Goal: Task Accomplishment & Management: Manage account settings

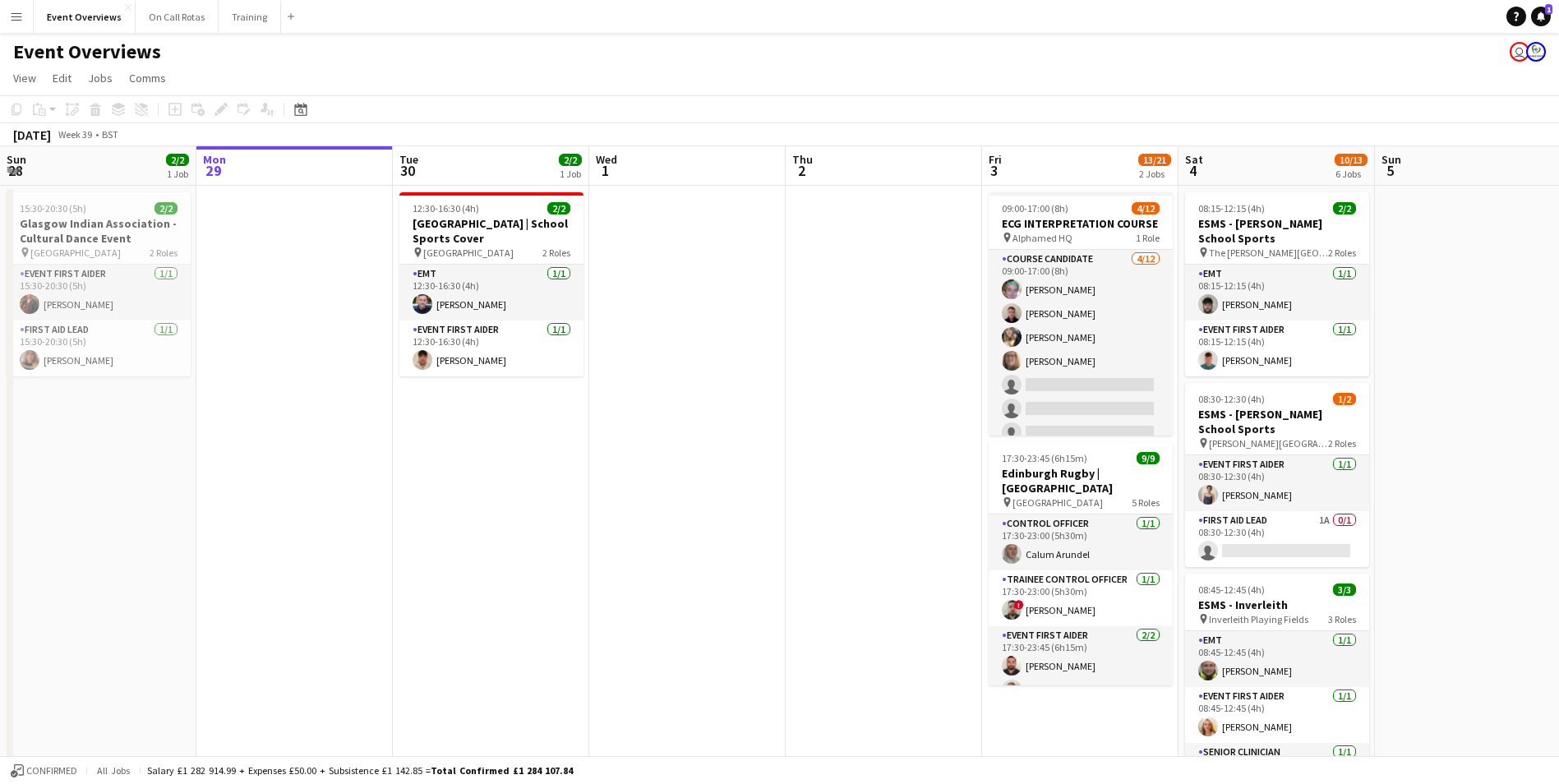
click at [1537, 555] on app-date-cell at bounding box center [1473, 798] width 197 height 1225
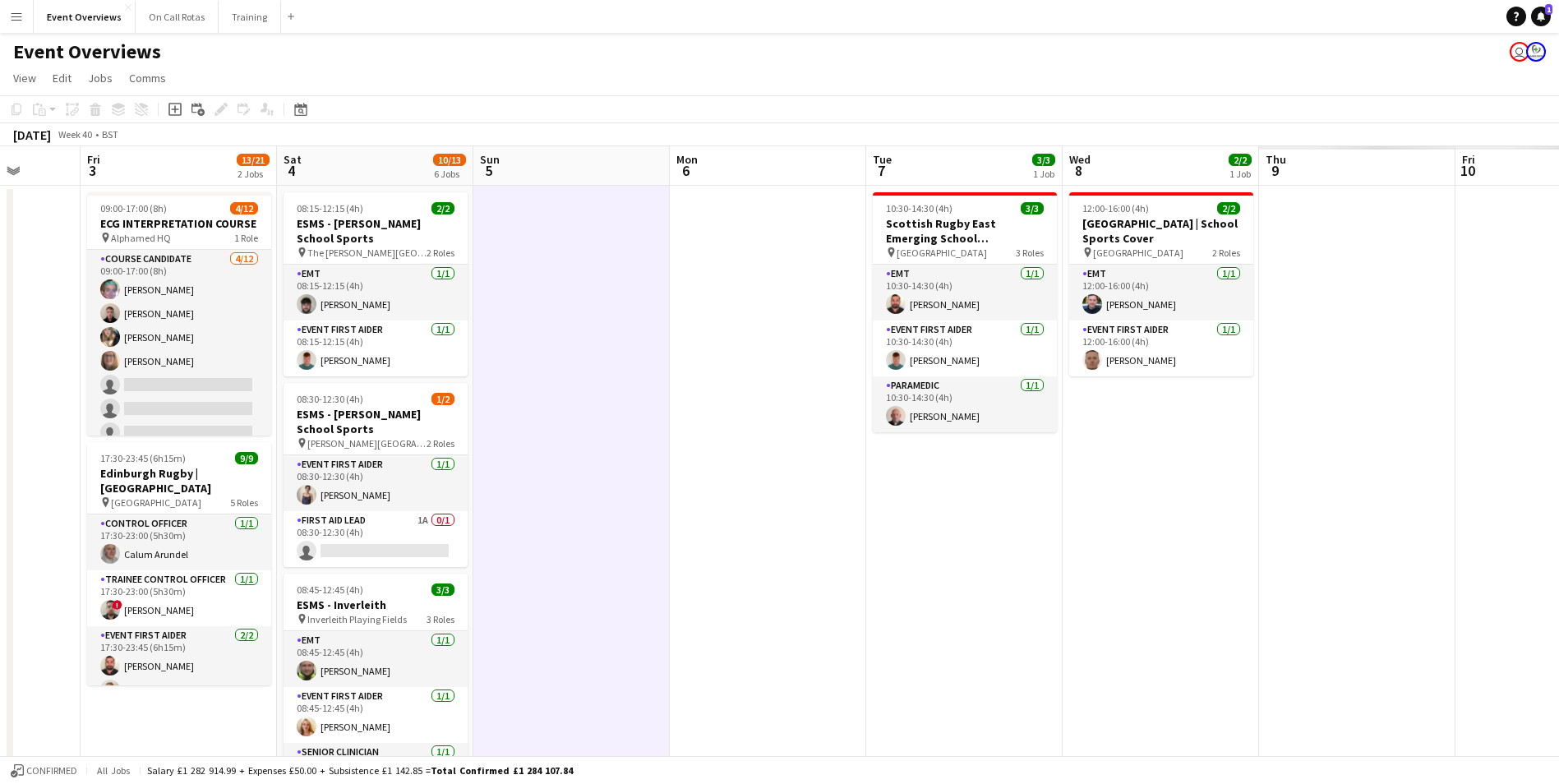
drag, startPoint x: 1501, startPoint y: 546, endPoint x: 698, endPoint y: 555, distance: 803.1
click at [698, 555] on app-calendar-viewport "Mon 29 Tue 30 2/2 1 Job Wed 1 Thu 2 Fri 3 13/21 2 Jobs Sat 4 10/13 6 Jobs Sun 5…" at bounding box center [779, 779] width 1559 height 1264
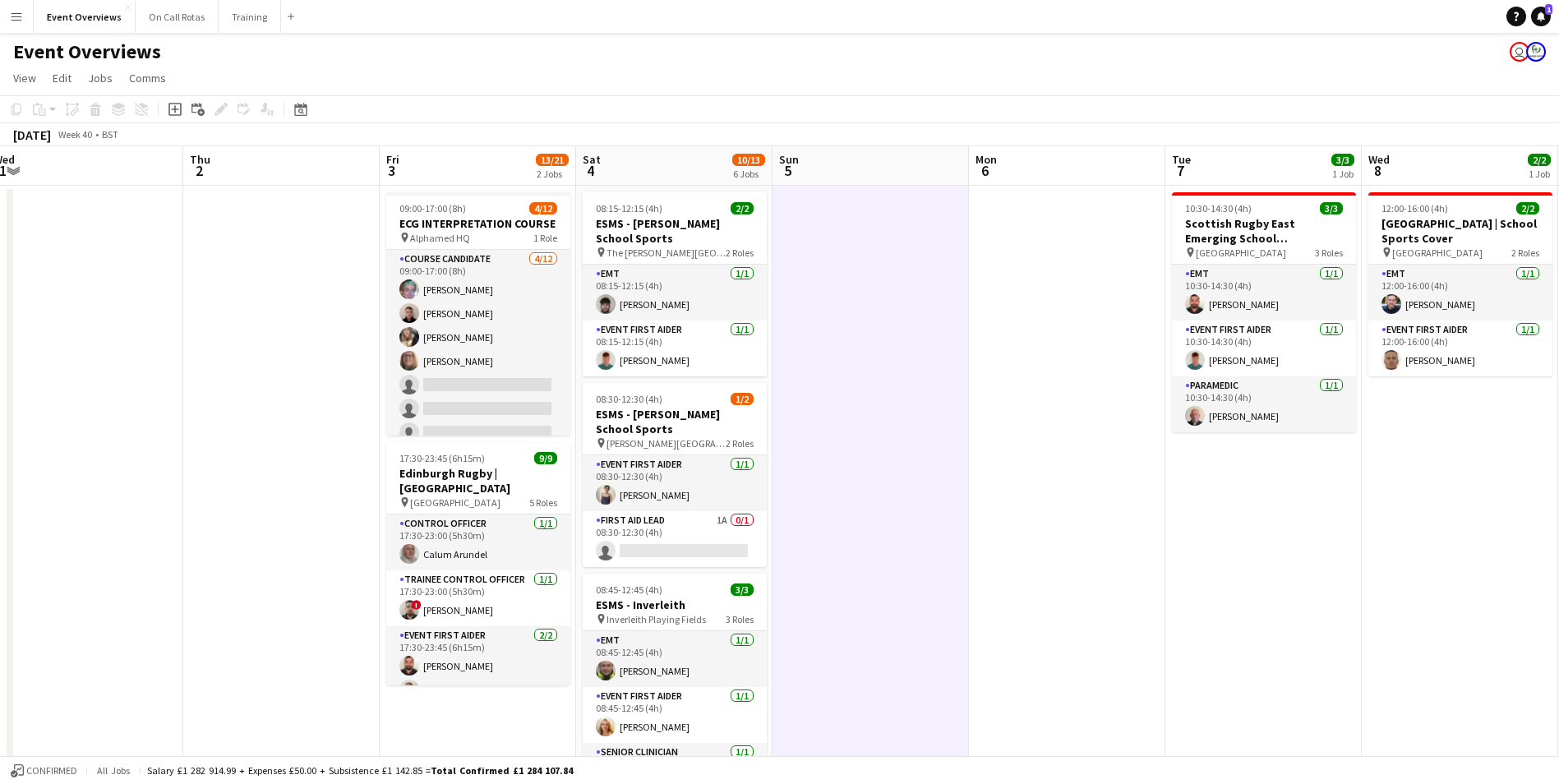
scroll to position [0, 369]
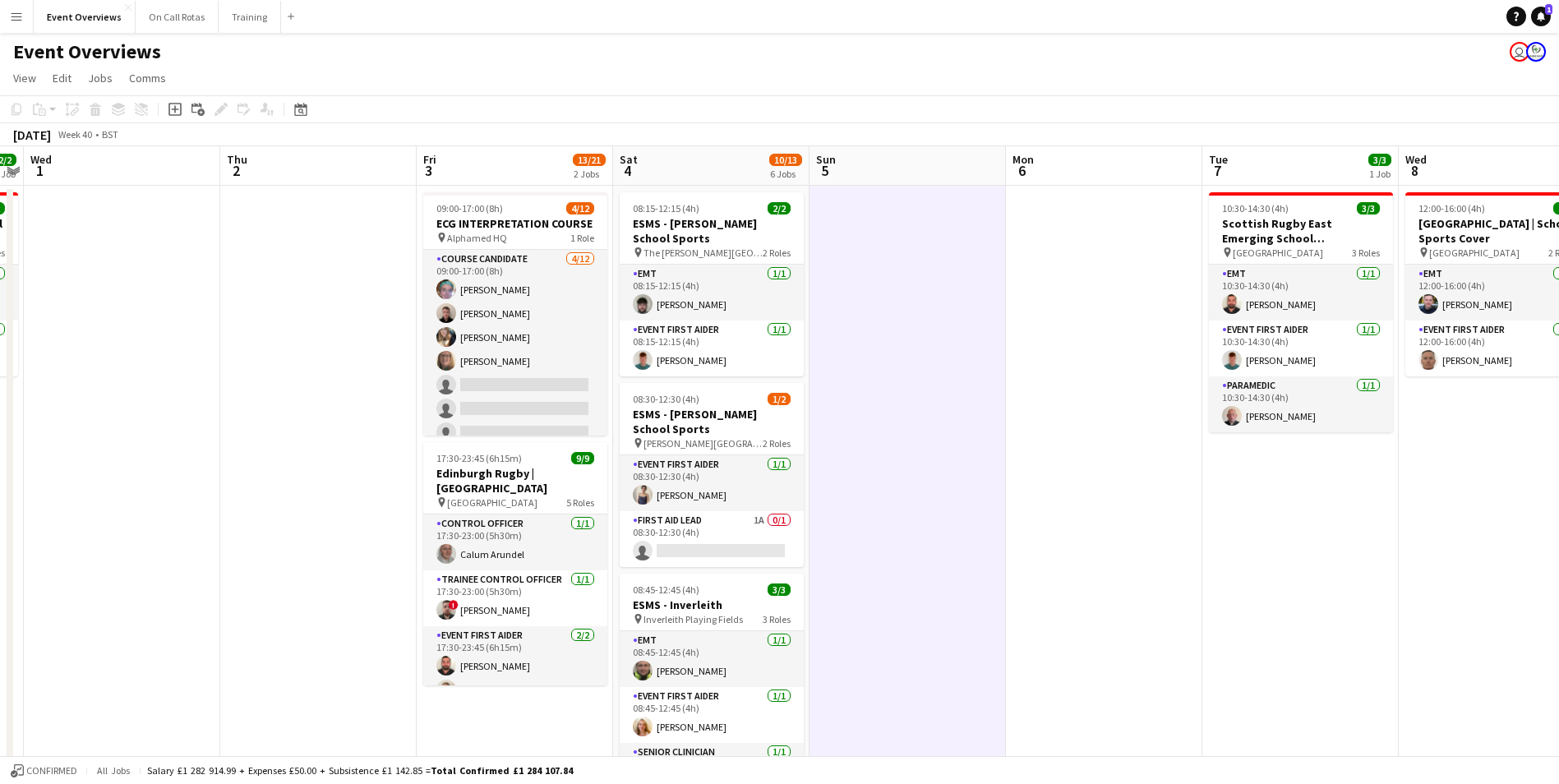
drag, startPoint x: 726, startPoint y: 557, endPoint x: 964, endPoint y: 563, distance: 238.1
click at [964, 563] on app-calendar-viewport "Mon 29 Tue 30 2/2 1 Job Wed 1 Thu 2 Fri 3 13/21 2 Jobs Sat 4 10/13 6 Jobs Sun 5…" at bounding box center [779, 779] width 1559 height 1264
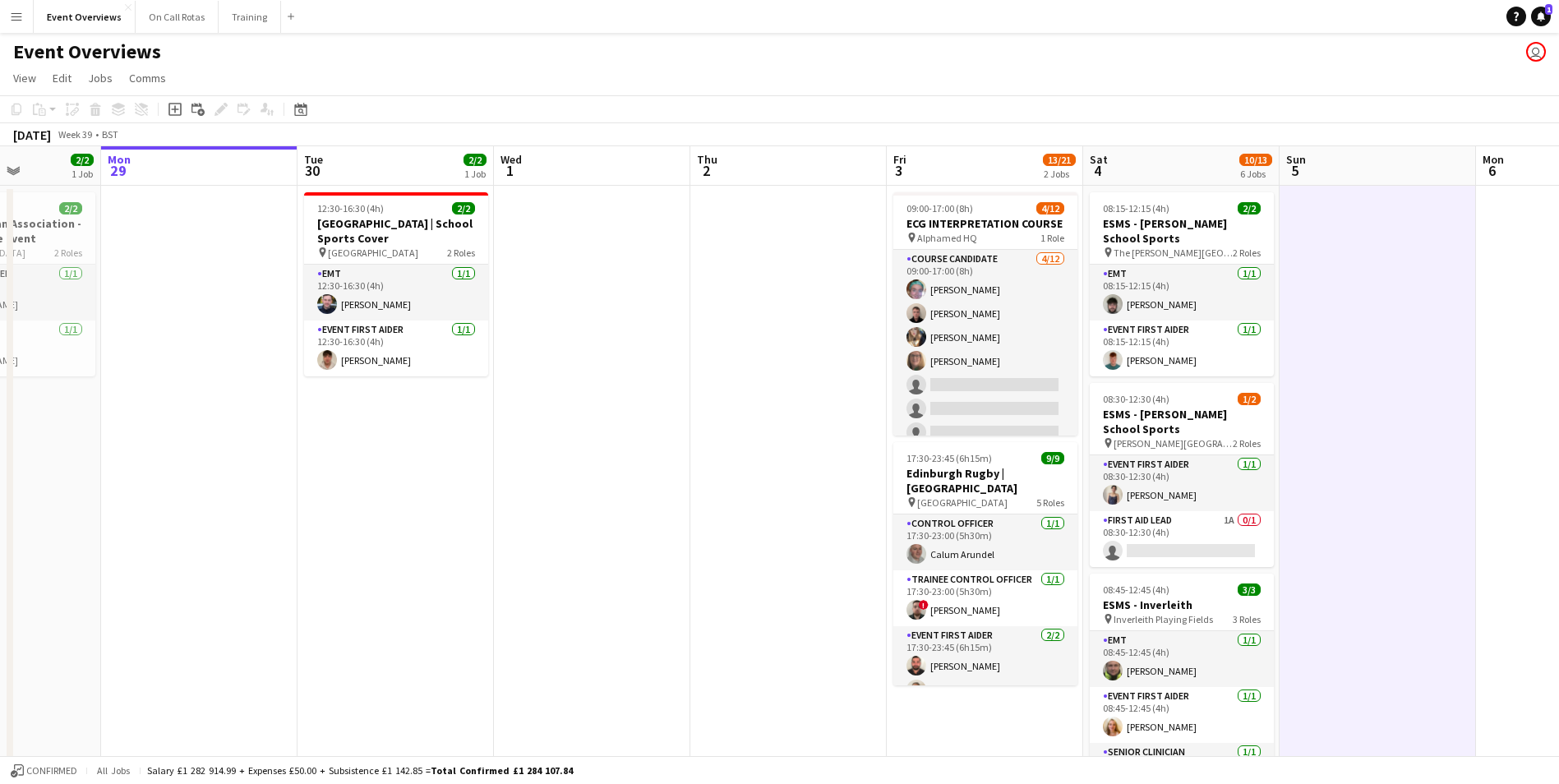
drag, startPoint x: 318, startPoint y: 474, endPoint x: 984, endPoint y: 443, distance: 666.7
click at [984, 443] on app-calendar-viewport "Fri 26 Sat 27 7/7 3 Jobs Sun 28 2/2 1 Job Mon 29 Tue 30 2/2 1 Job Wed 1 Thu 2 F…" at bounding box center [779, 779] width 1559 height 1264
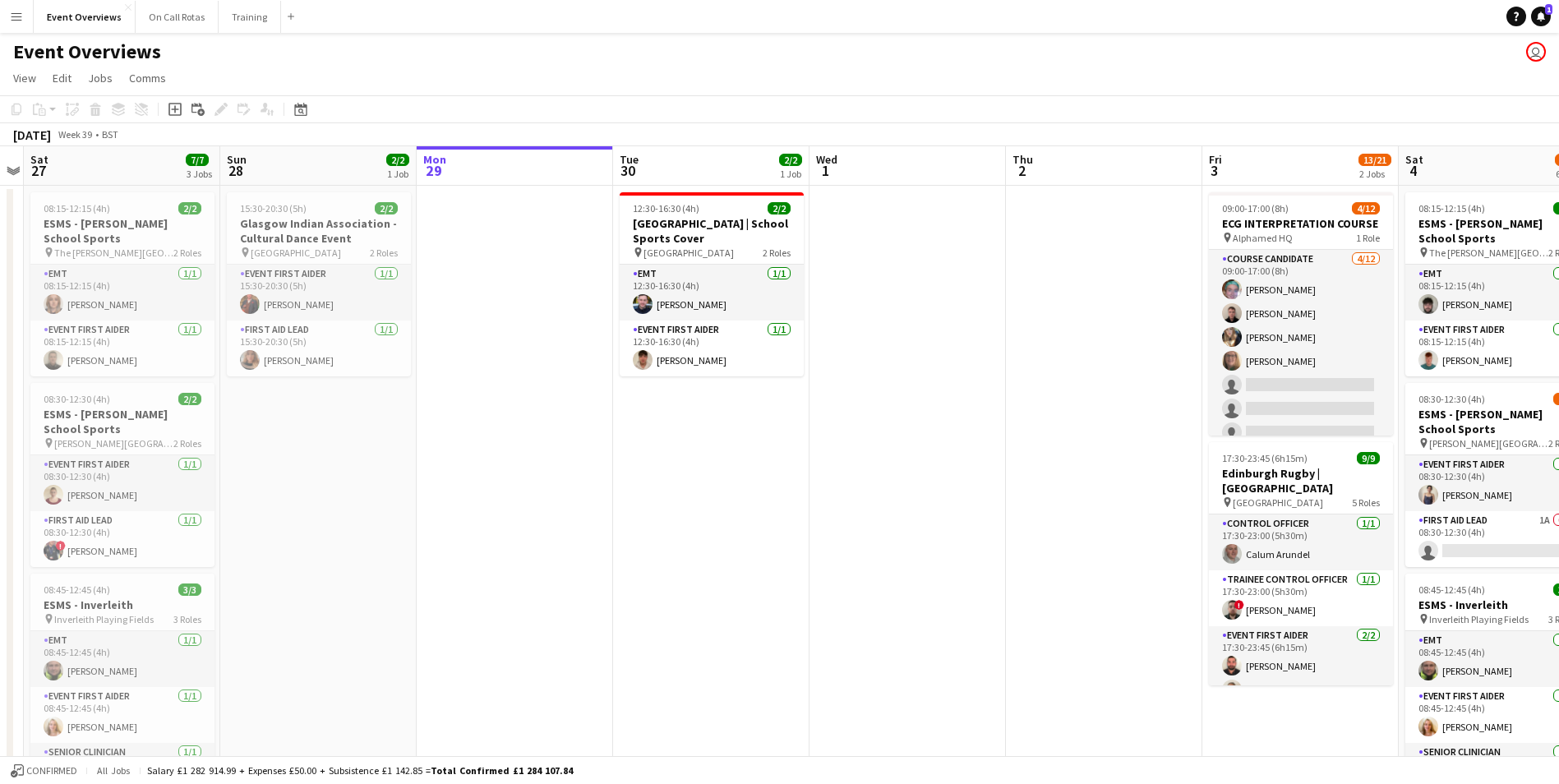
drag, startPoint x: 764, startPoint y: 442, endPoint x: 884, endPoint y: 437, distance: 120.1
click at [884, 437] on app-calendar-viewport "Thu 25 Fri 26 Sat 27 7/7 3 Jobs Sun 28 2/2 1 Job Mon 29 Tue 30 2/2 1 Job Wed 1 …" at bounding box center [779, 779] width 1559 height 1264
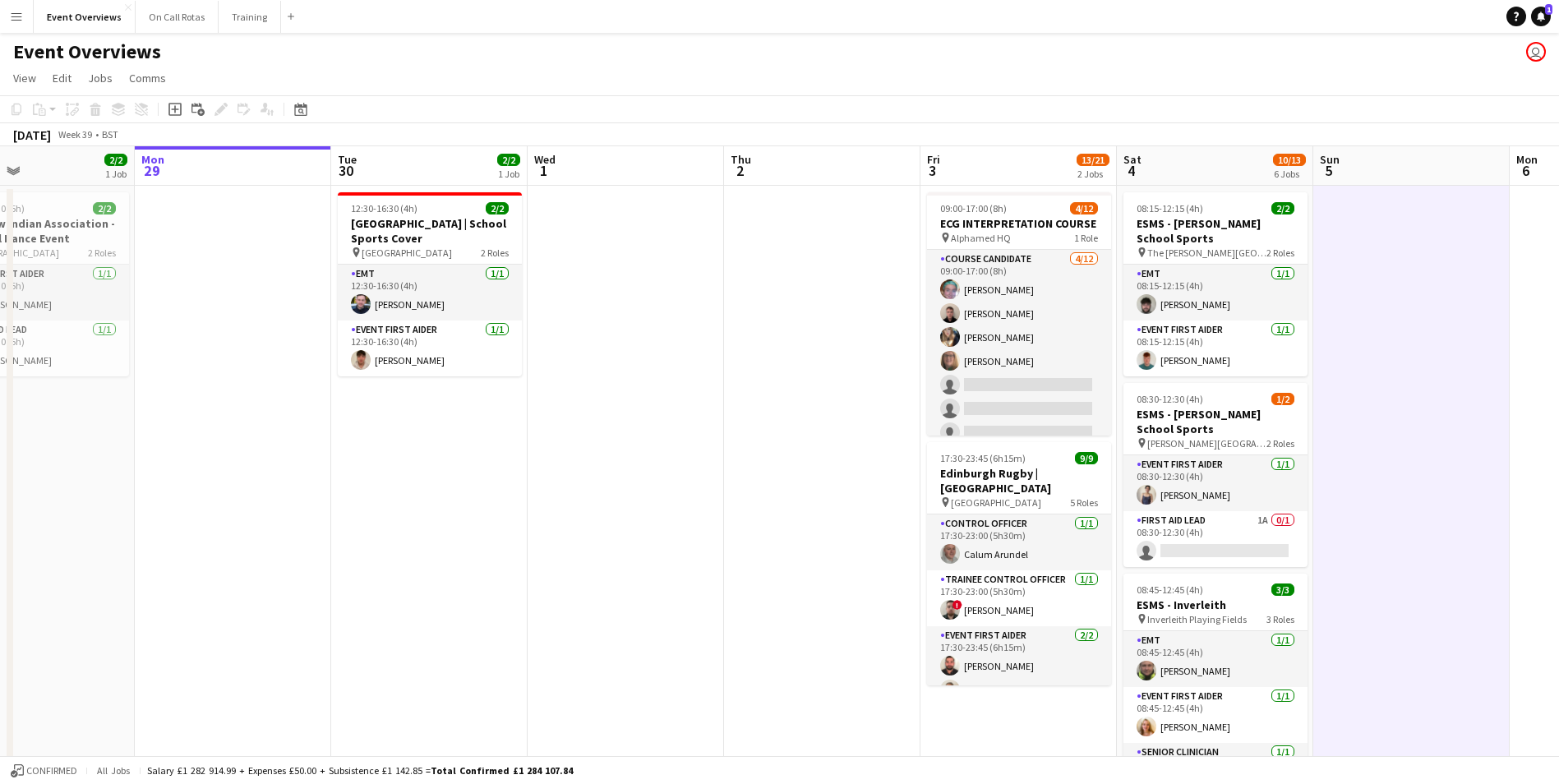
scroll to position [0, 479]
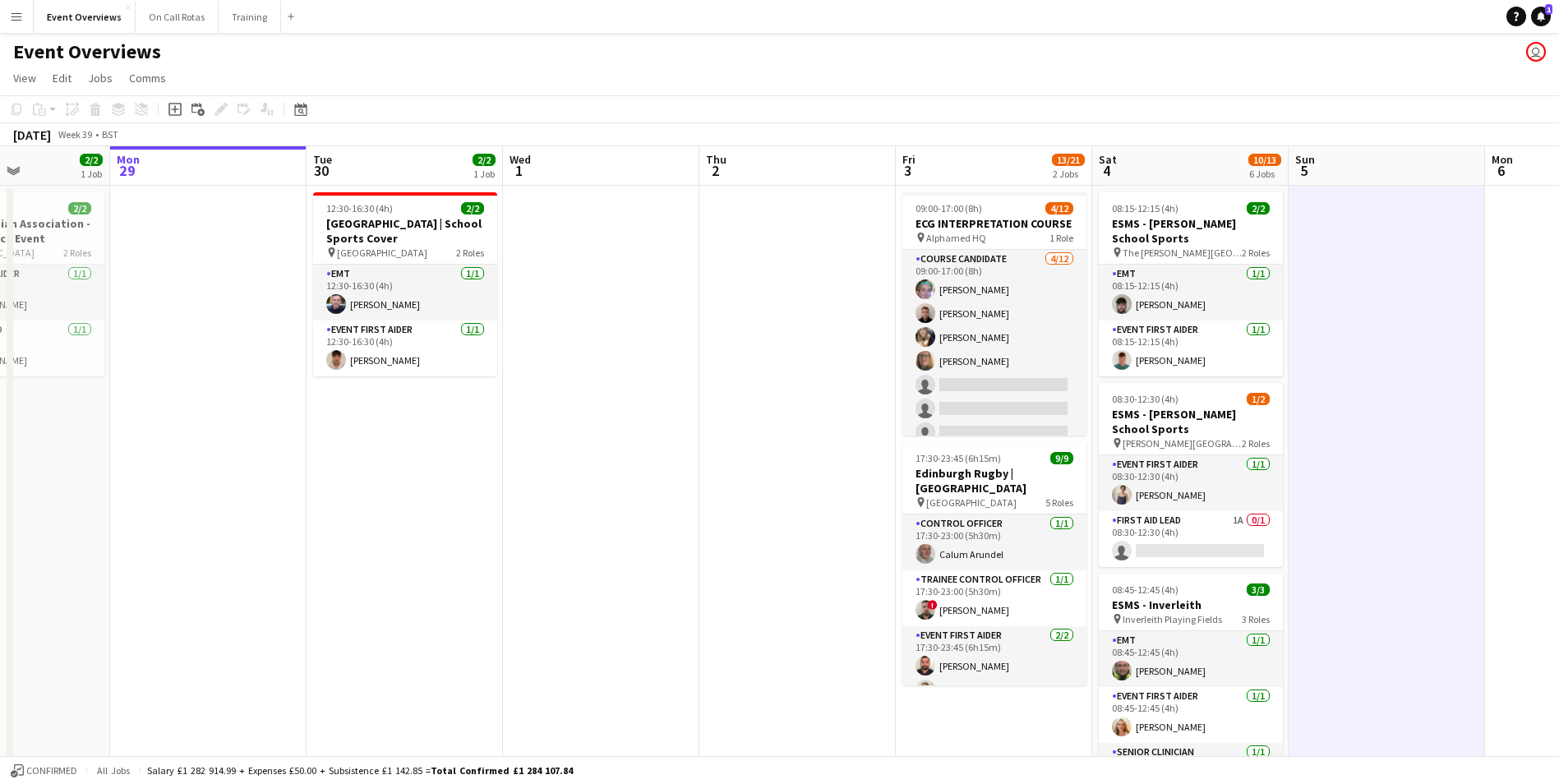
drag, startPoint x: 951, startPoint y: 442, endPoint x: 645, endPoint y: 464, distance: 306.8
click at [645, 464] on app-calendar-viewport "Fri 26 Sat 27 7/7 3 Jobs Sun 28 2/2 1 Job Mon 29 Tue 30 2/2 1 Job Wed 1 Thu 2 F…" at bounding box center [779, 779] width 1559 height 1264
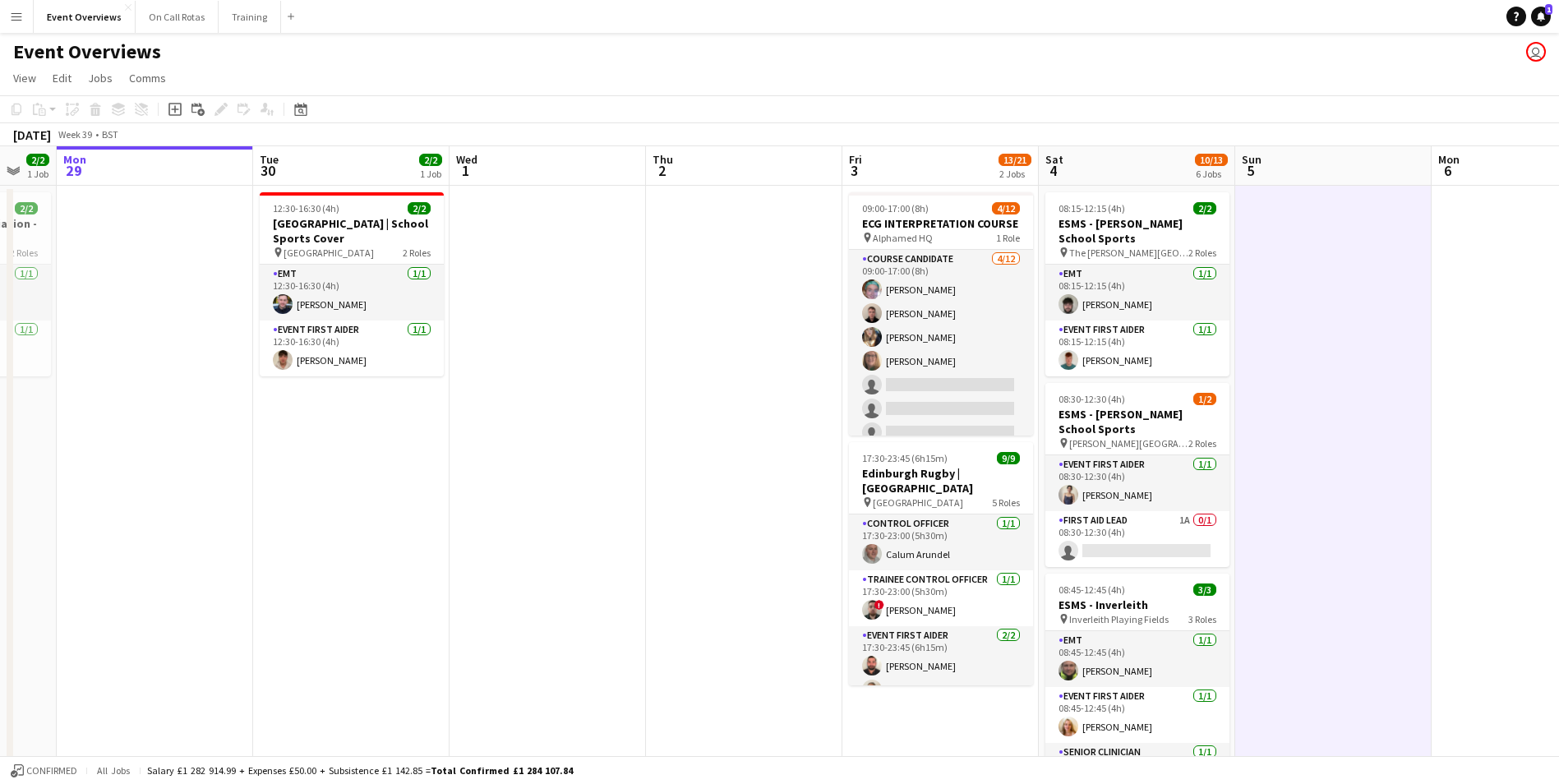
scroll to position [0, 542]
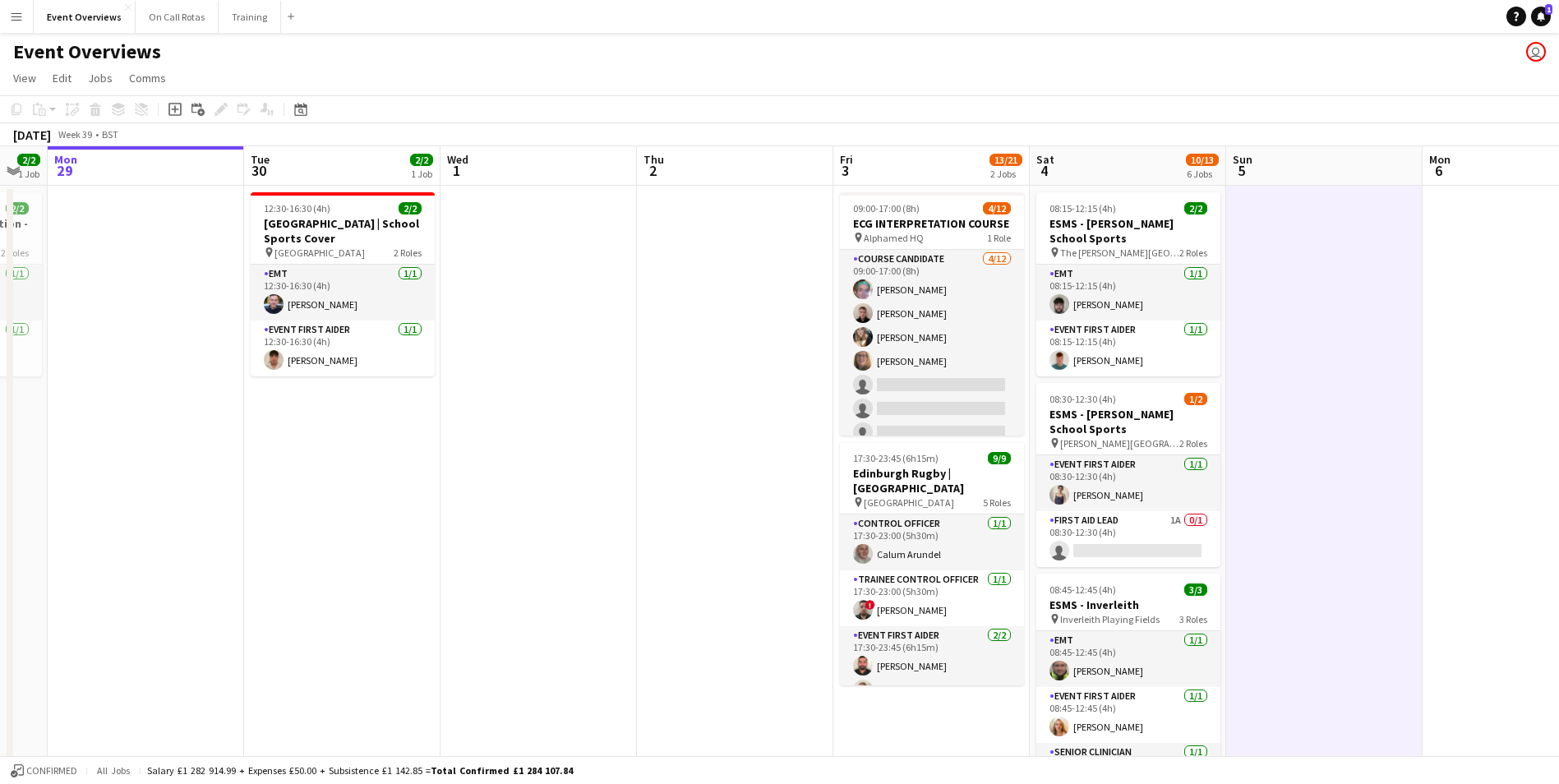
drag, startPoint x: 1473, startPoint y: 423, endPoint x: 1411, endPoint y: 427, distance: 62.1
click at [1411, 427] on app-calendar-viewport "Fri 26 Sat 27 7/7 3 Jobs Sun 28 2/2 1 Job Mon 29 Tue 30 2/2 1 Job Wed 1 Thu 2 F…" at bounding box center [779, 779] width 1559 height 1264
click at [1109, 521] on app-card-role "First Aid Lead 1A 0/1 08:30-12:30 (4h) single-neutral-actions" at bounding box center [1128, 539] width 184 height 56
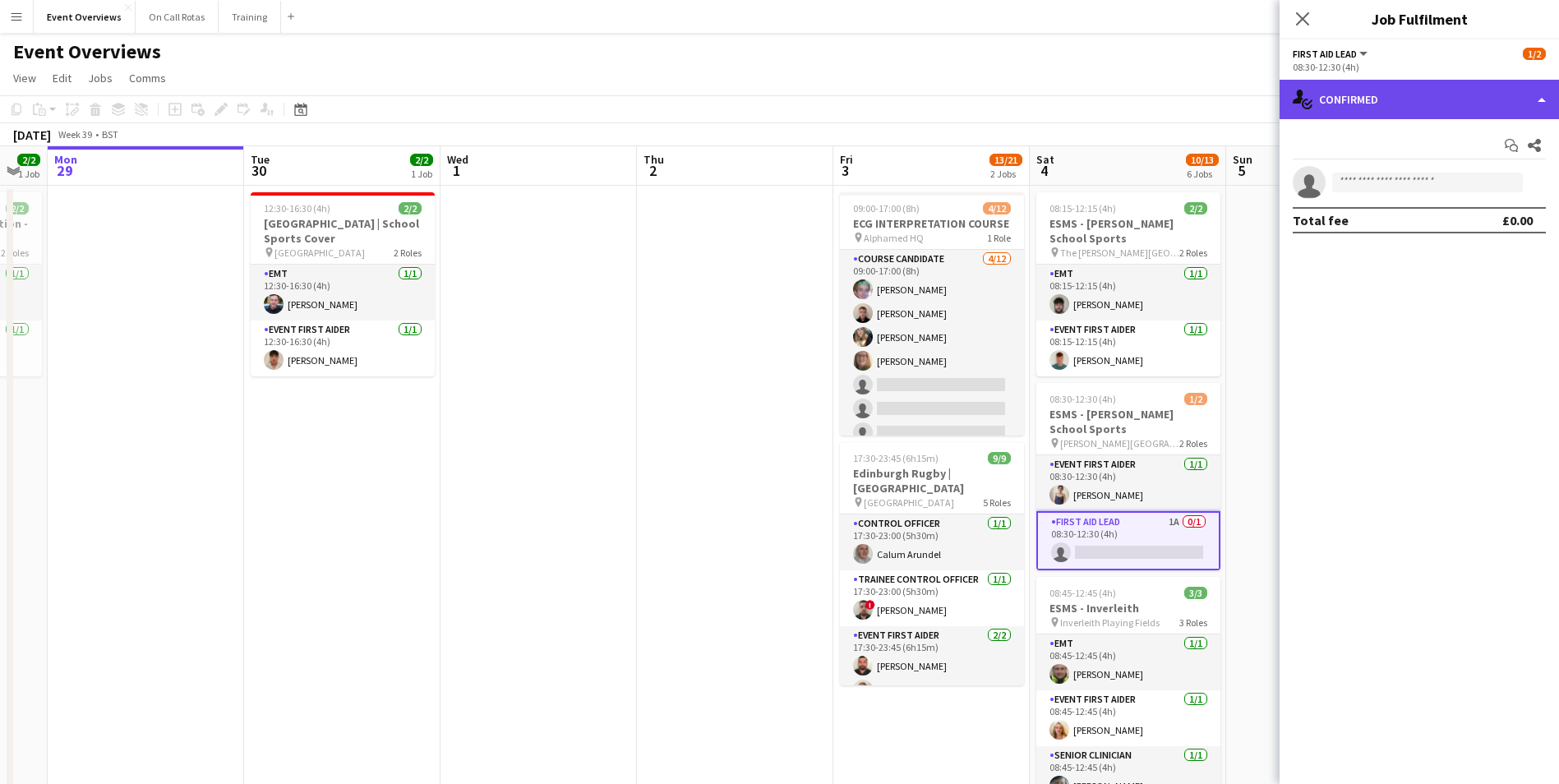
click at [1392, 107] on div "single-neutral-actions-check-2 Confirmed" at bounding box center [1419, 99] width 279 height 39
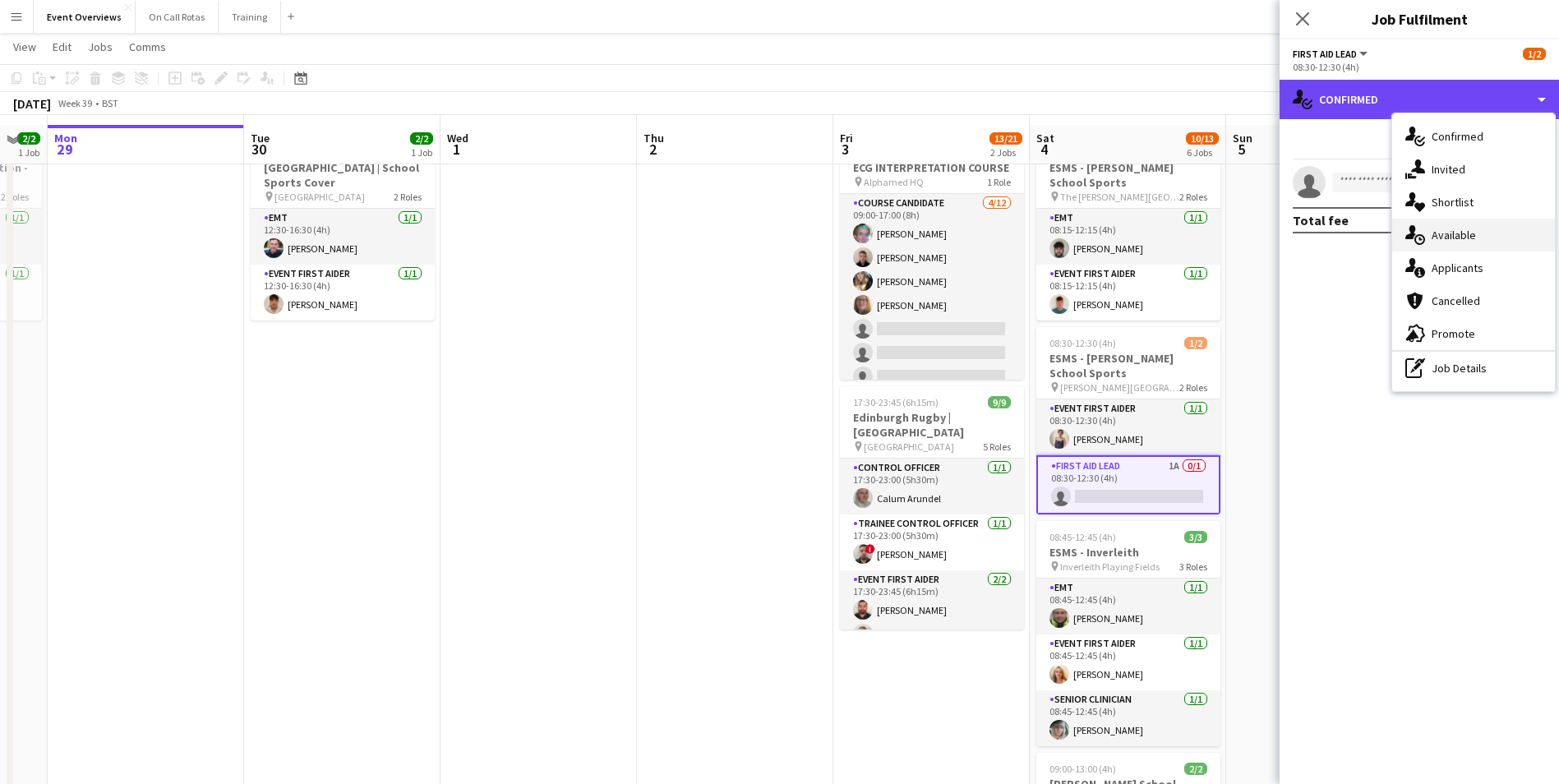
scroll to position [82, 0]
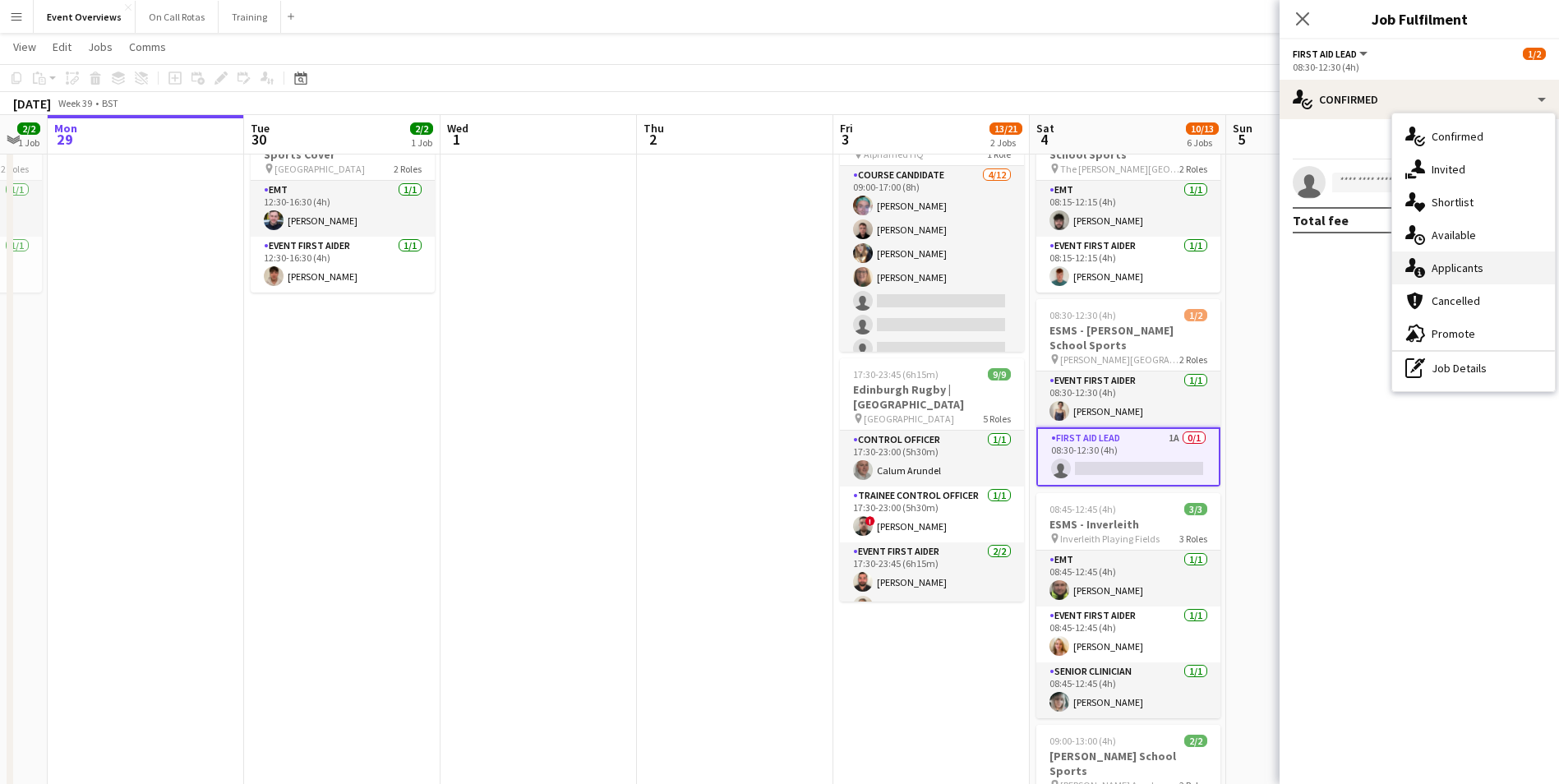
click at [1431, 276] on div "single-neutral-actions-information Applicants" at bounding box center [1473, 268] width 162 height 33
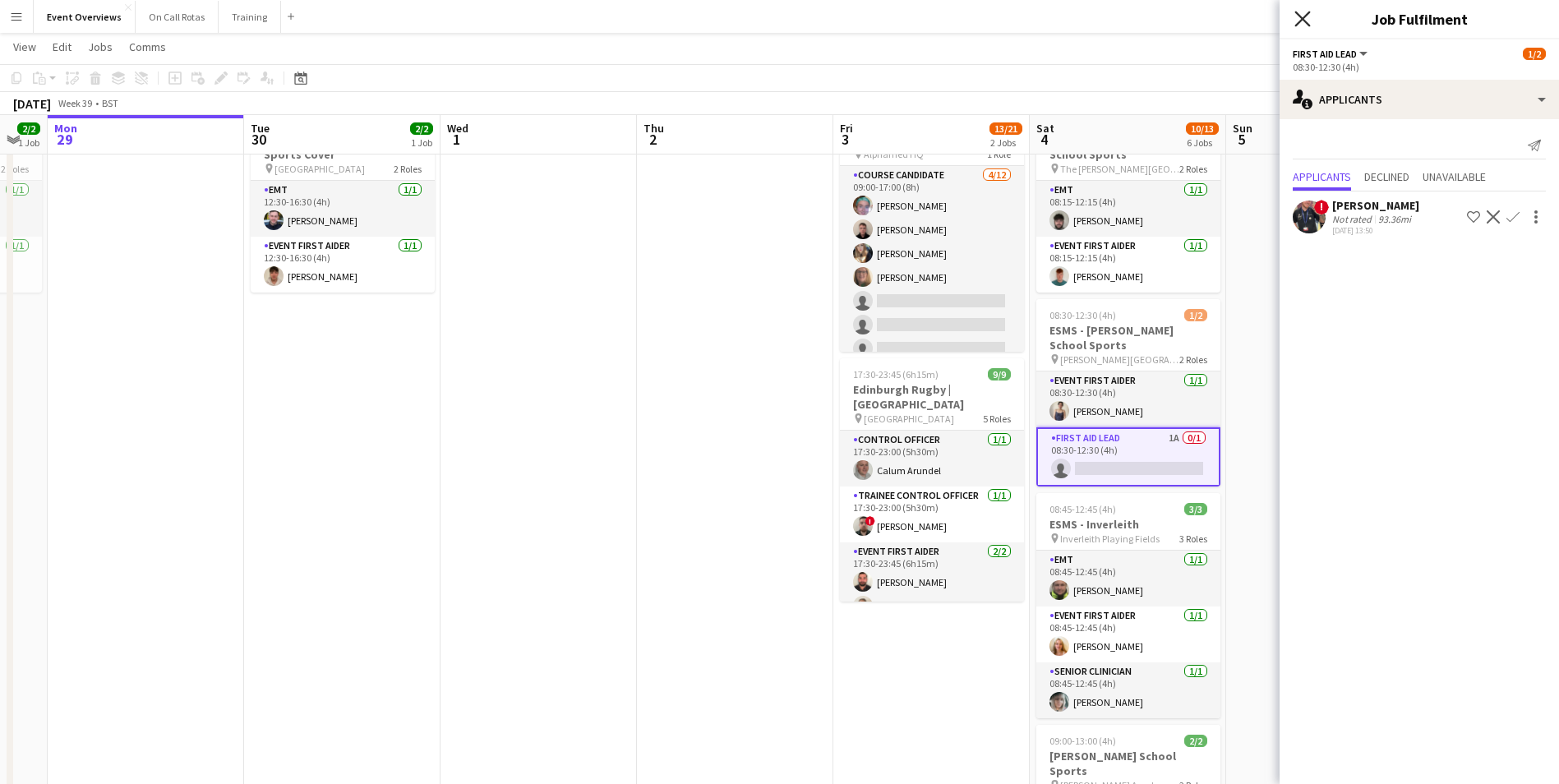
click at [1299, 24] on icon "Close pop-in" at bounding box center [1302, 18] width 16 height 16
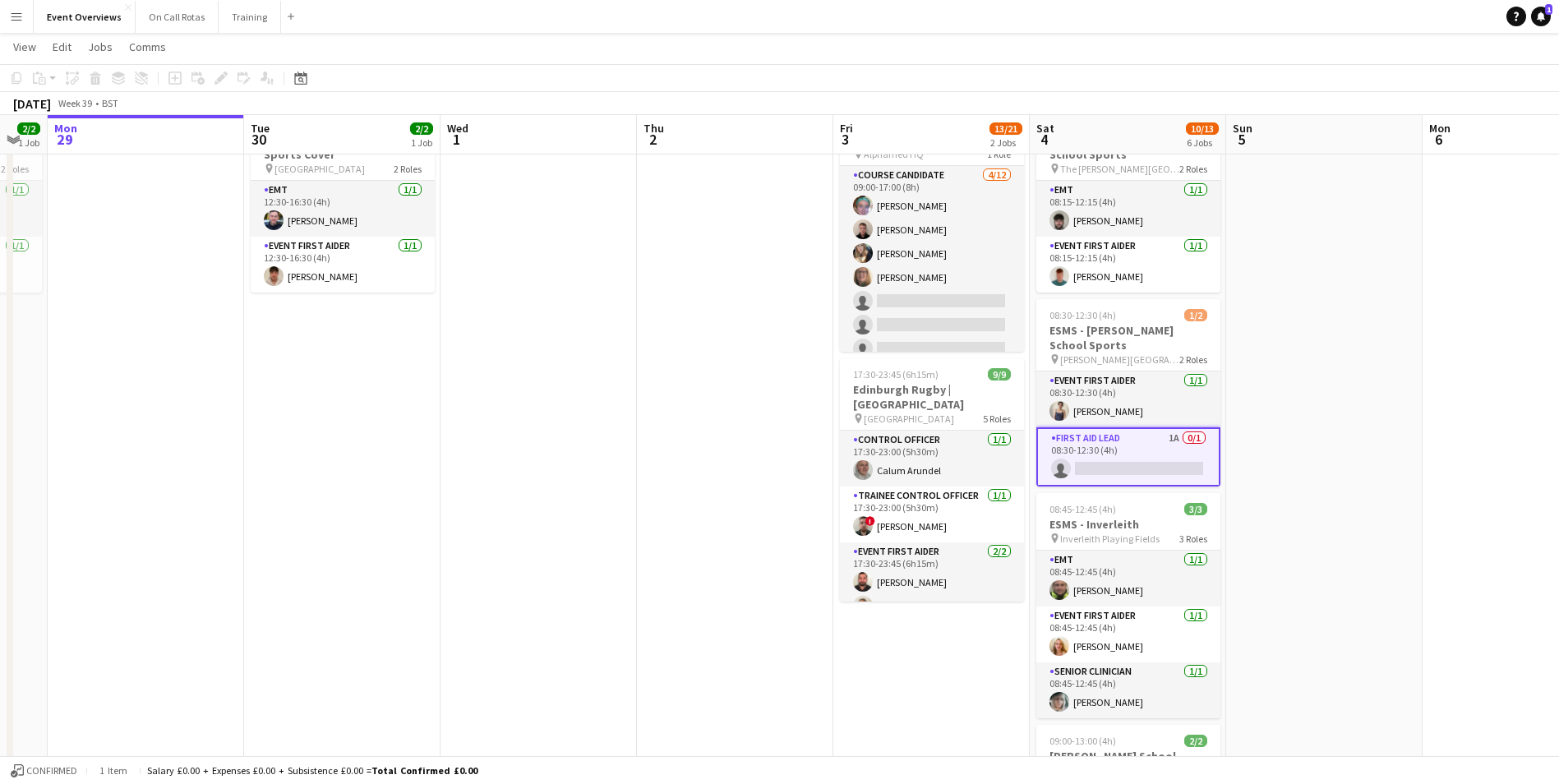
click at [1347, 361] on app-date-cell at bounding box center [1324, 714] width 197 height 1225
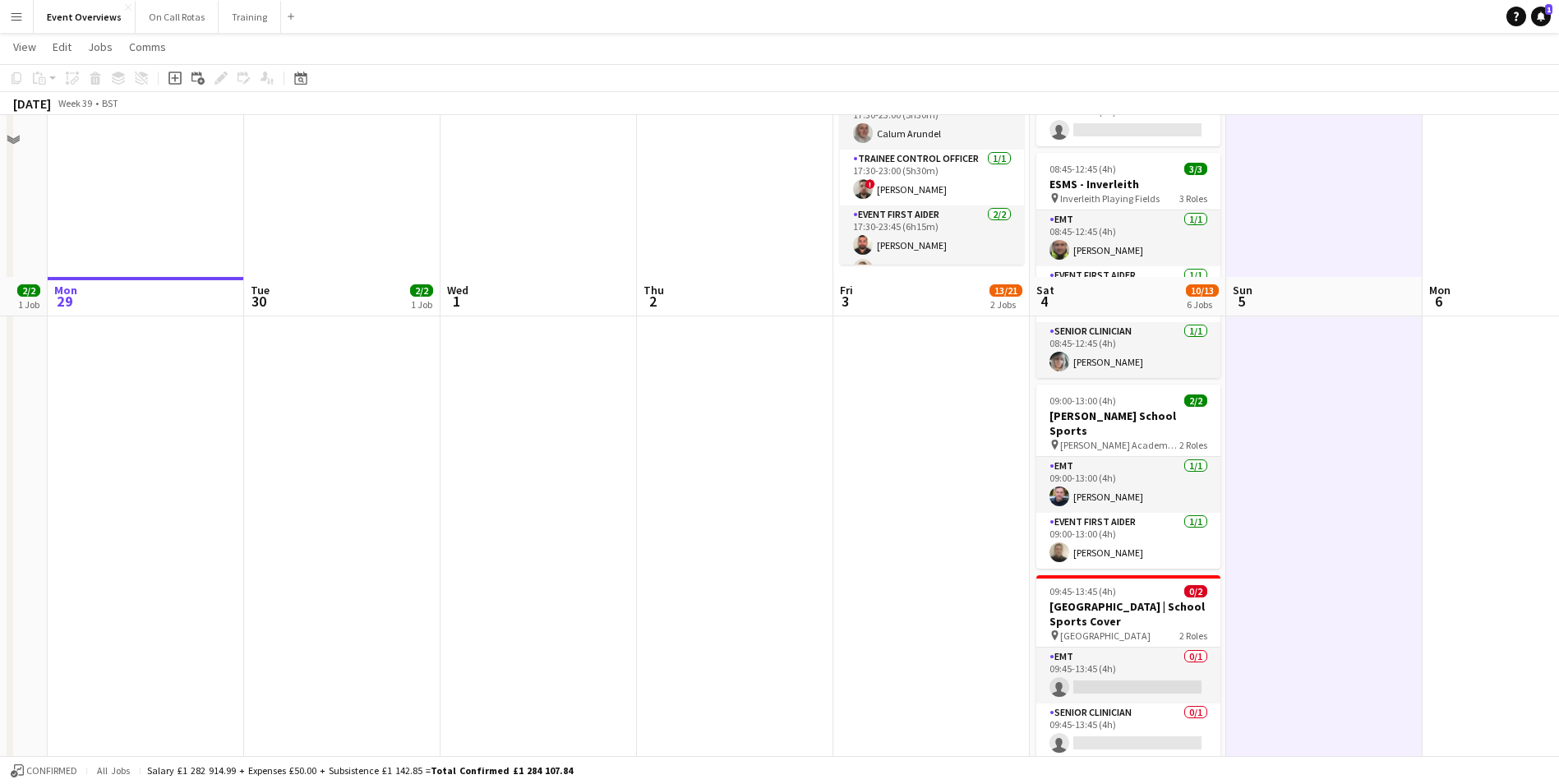
scroll to position [653, 0]
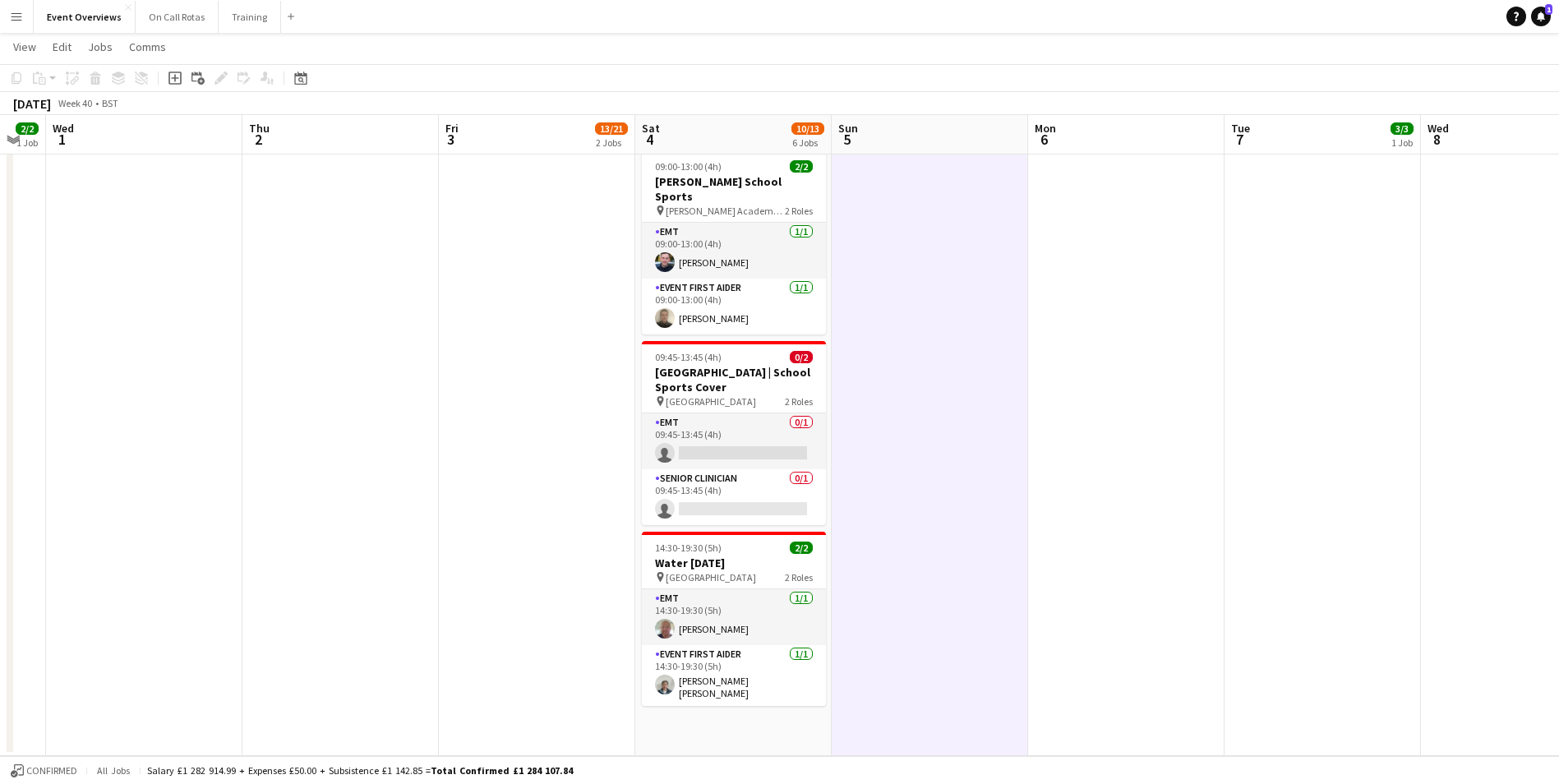
drag, startPoint x: 1347, startPoint y: 379, endPoint x: 923, endPoint y: 411, distance: 425.2
click at [923, 411] on app-calendar-viewport "Sun 28 2/2 1 Job Mon 29 Tue 30 2/2 1 Job Wed 1 Thu 2 Fri 3 13/21 2 Jobs Sat 4 1…" at bounding box center [779, 83] width 1559 height 1345
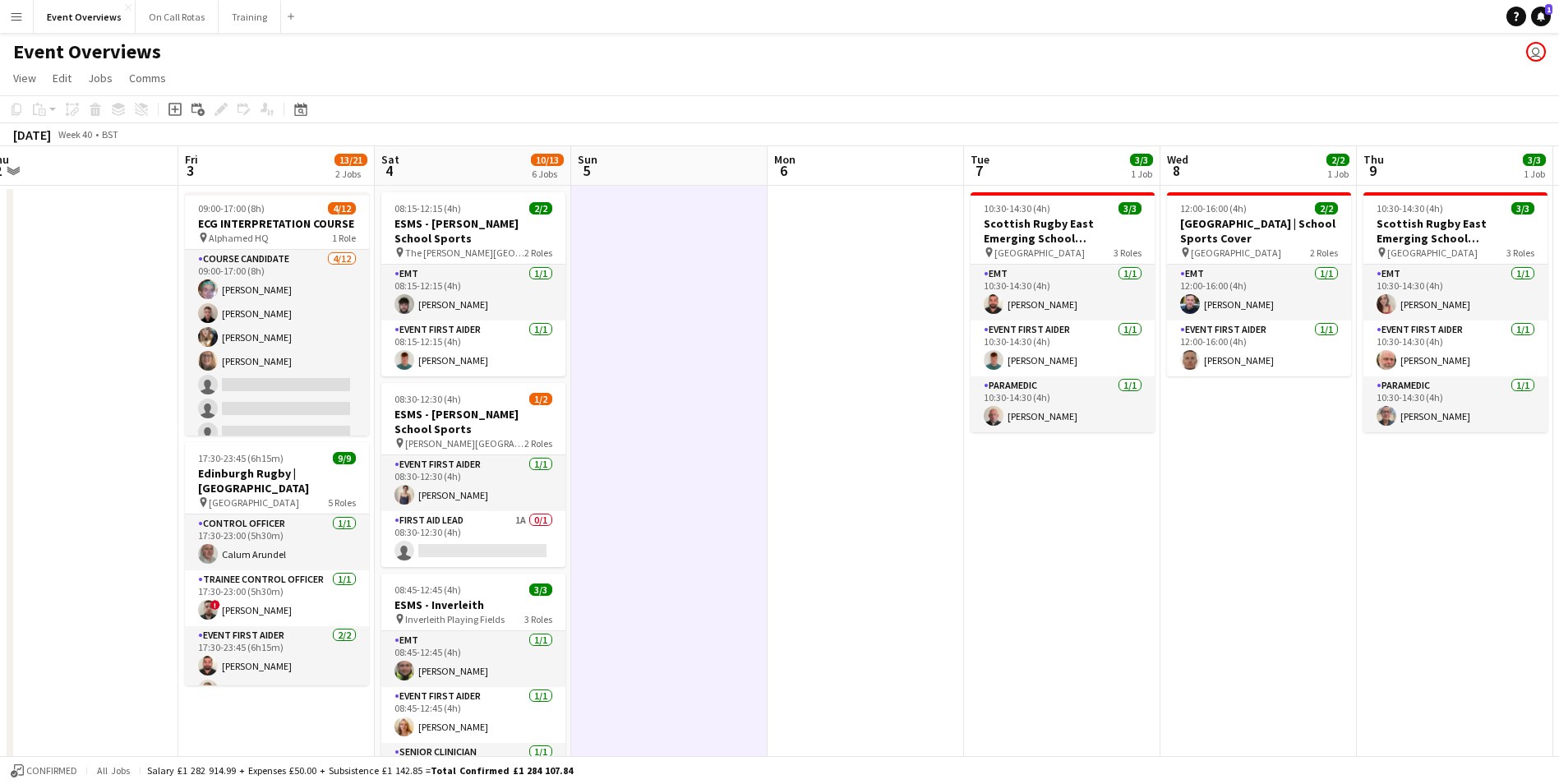
scroll to position [0, 473]
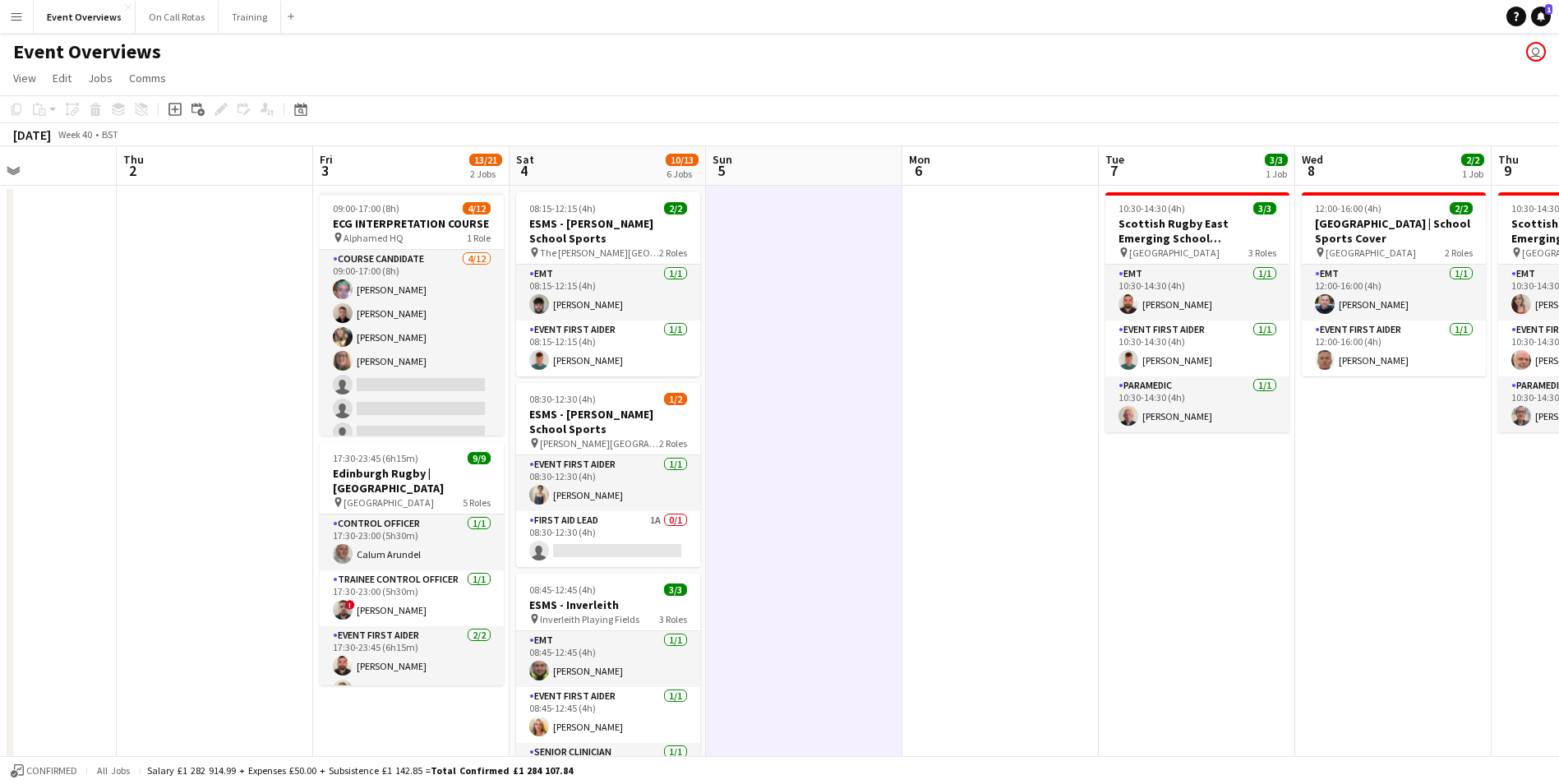
drag, startPoint x: 1411, startPoint y: 492, endPoint x: 1118, endPoint y: 492, distance: 293.0
click at [1118, 492] on app-calendar-viewport "Mon 29 Tue 30 2/2 1 Job Wed 1 Thu 2 Fri 3 13/21 2 Jobs Sat 4 10/13 6 Jobs Sun 5…" at bounding box center [779, 779] width 1559 height 1264
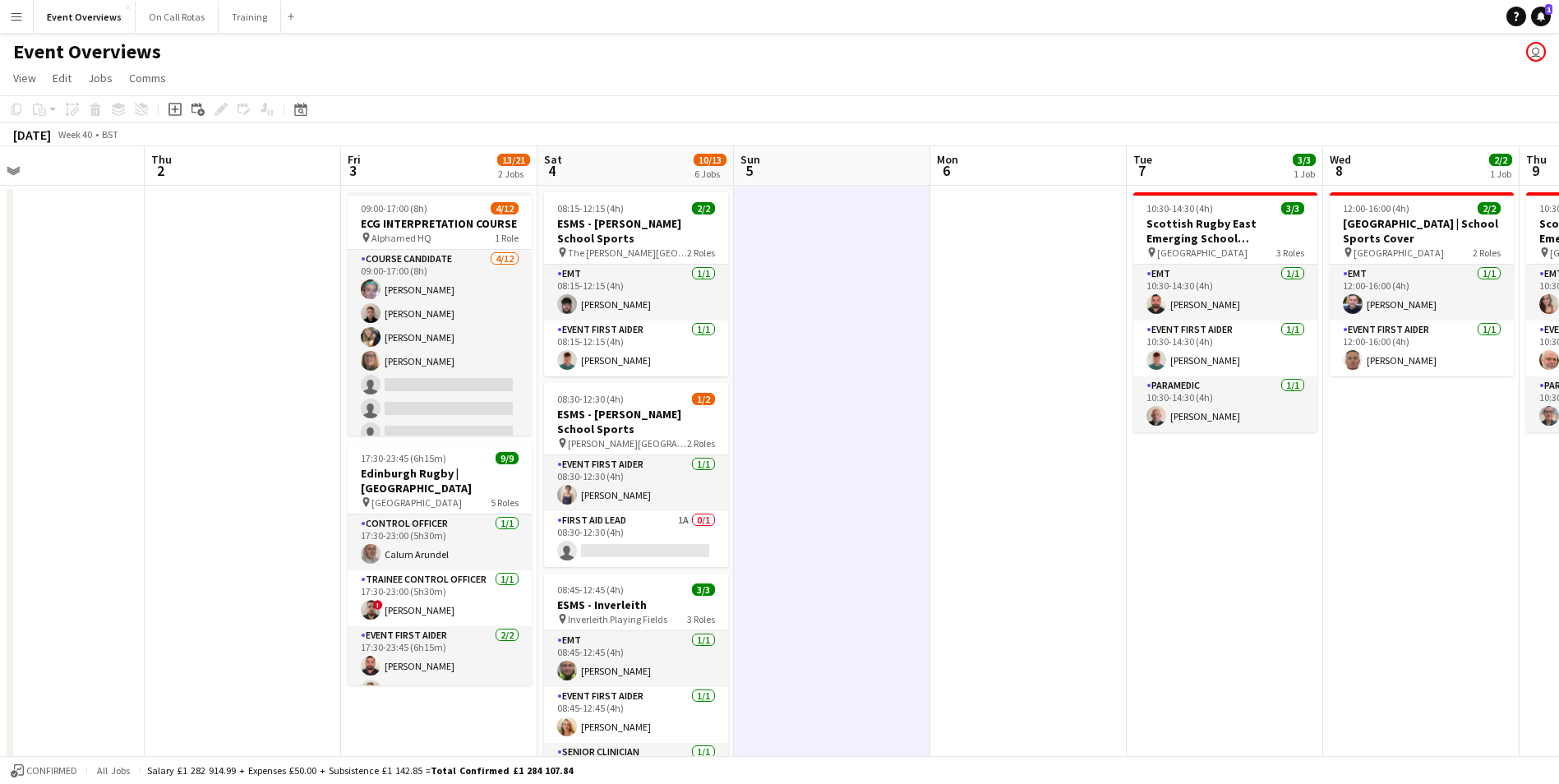
drag, startPoint x: 792, startPoint y: 220, endPoint x: 1022, endPoint y: 226, distance: 230.1
click at [1022, 226] on app-calendar-viewport "Mon 29 Tue 30 2/2 1 Job Wed 1 Thu 2 Fri 3 13/21 2 Jobs Sat 4 10/13 6 Jobs Sun 5…" at bounding box center [779, 779] width 1559 height 1264
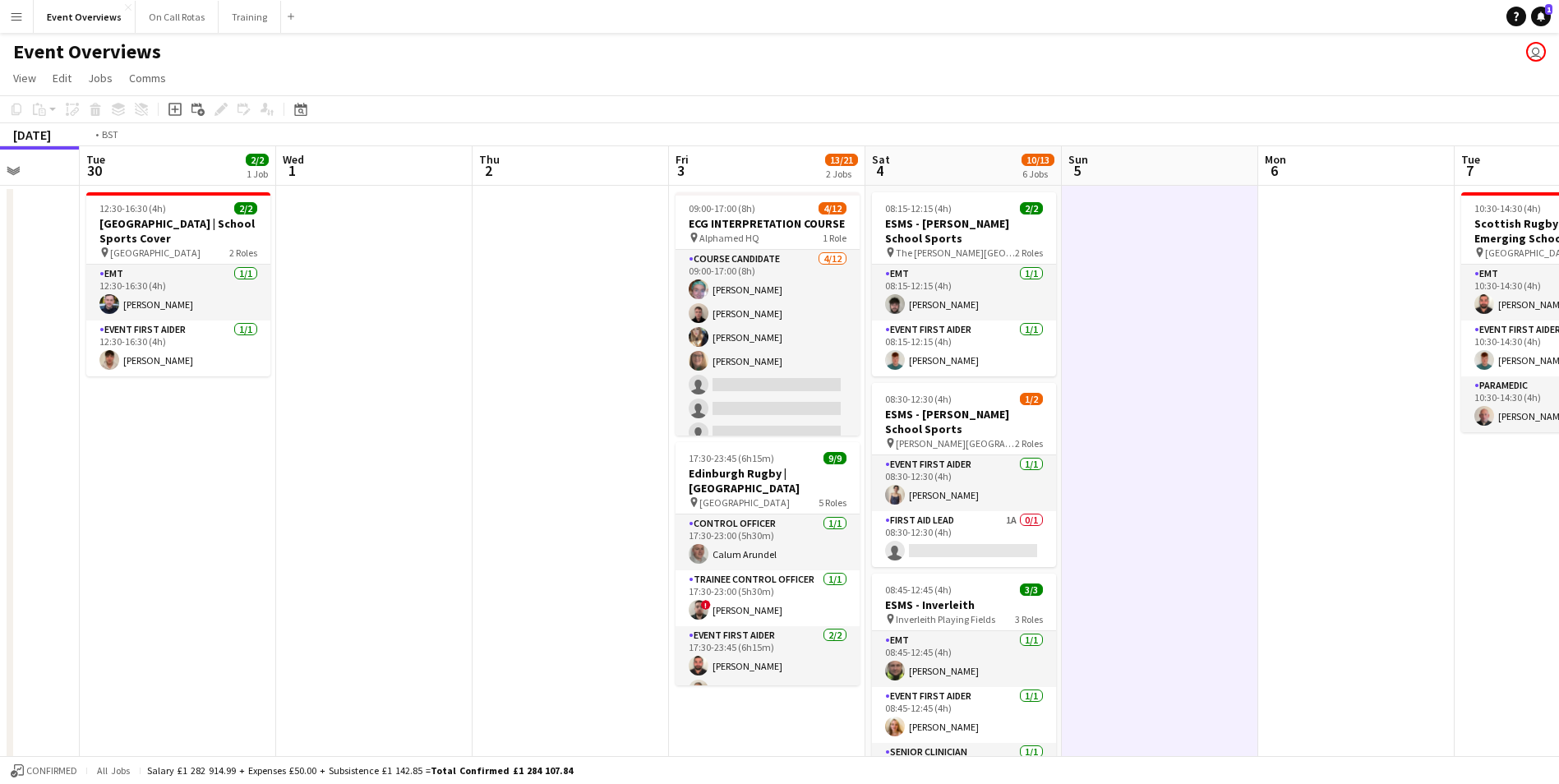
scroll to position [0, 427]
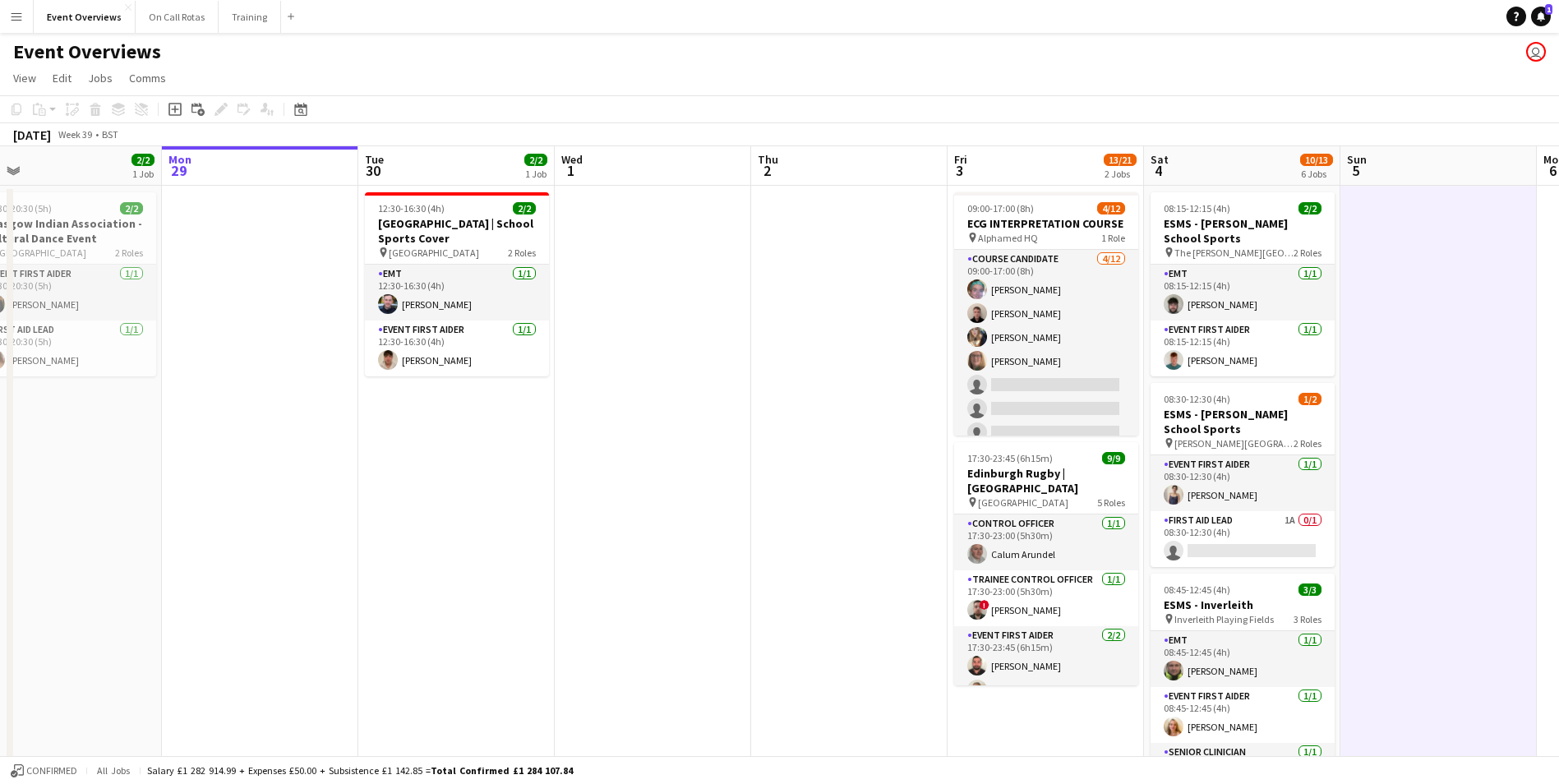
drag, startPoint x: 170, startPoint y: 363, endPoint x: 742, endPoint y: 306, distance: 574.8
click at [742, 306] on app-calendar-viewport "Fri 26 Sat 27 7/7 3 Jobs Sun 28 2/2 1 Job Mon 29 Tue 30 2/2 1 Job Wed 1 Thu 2 F…" at bounding box center [779, 779] width 1559 height 1264
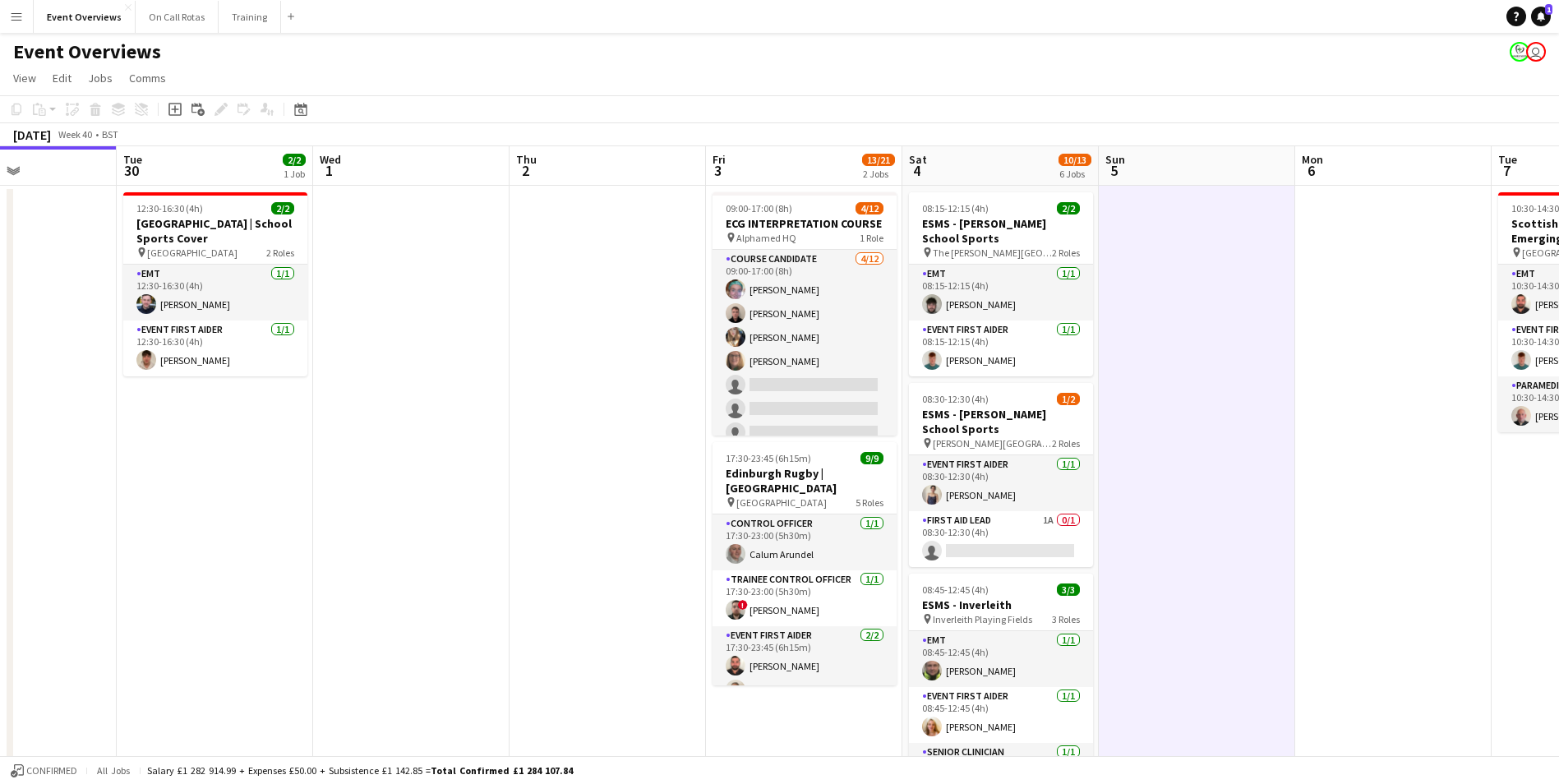
scroll to position [0, 486]
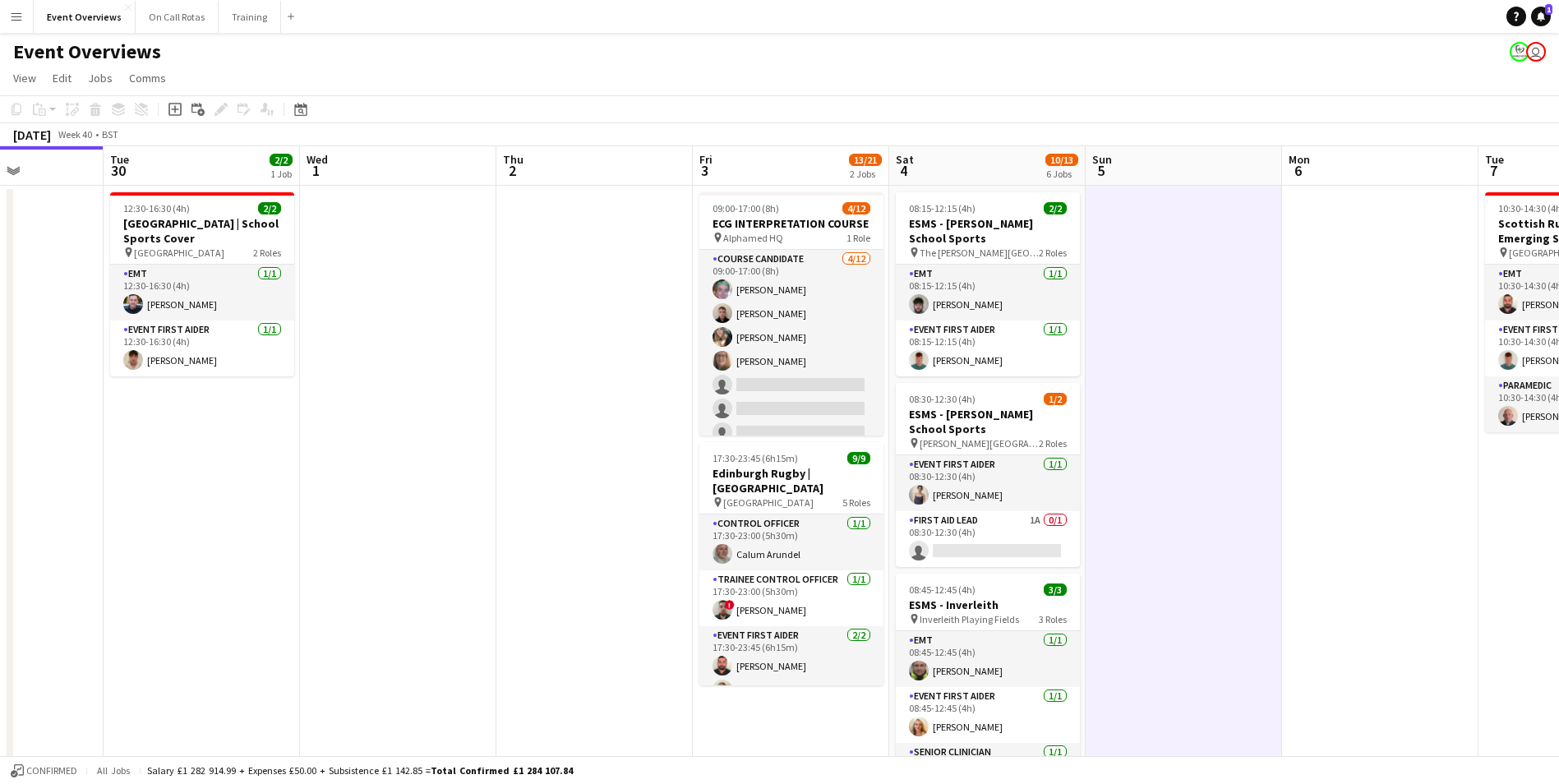
drag, startPoint x: 789, startPoint y: 411, endPoint x: 535, endPoint y: 417, distance: 254.1
click at [535, 417] on app-calendar-viewport "Sat 27 7/7 3 Jobs Sun 28 2/2 1 Job Mon 29 Tue 30 2/2 1 Job Wed 1 Thu 2 Fri 3 13…" at bounding box center [779, 779] width 1559 height 1264
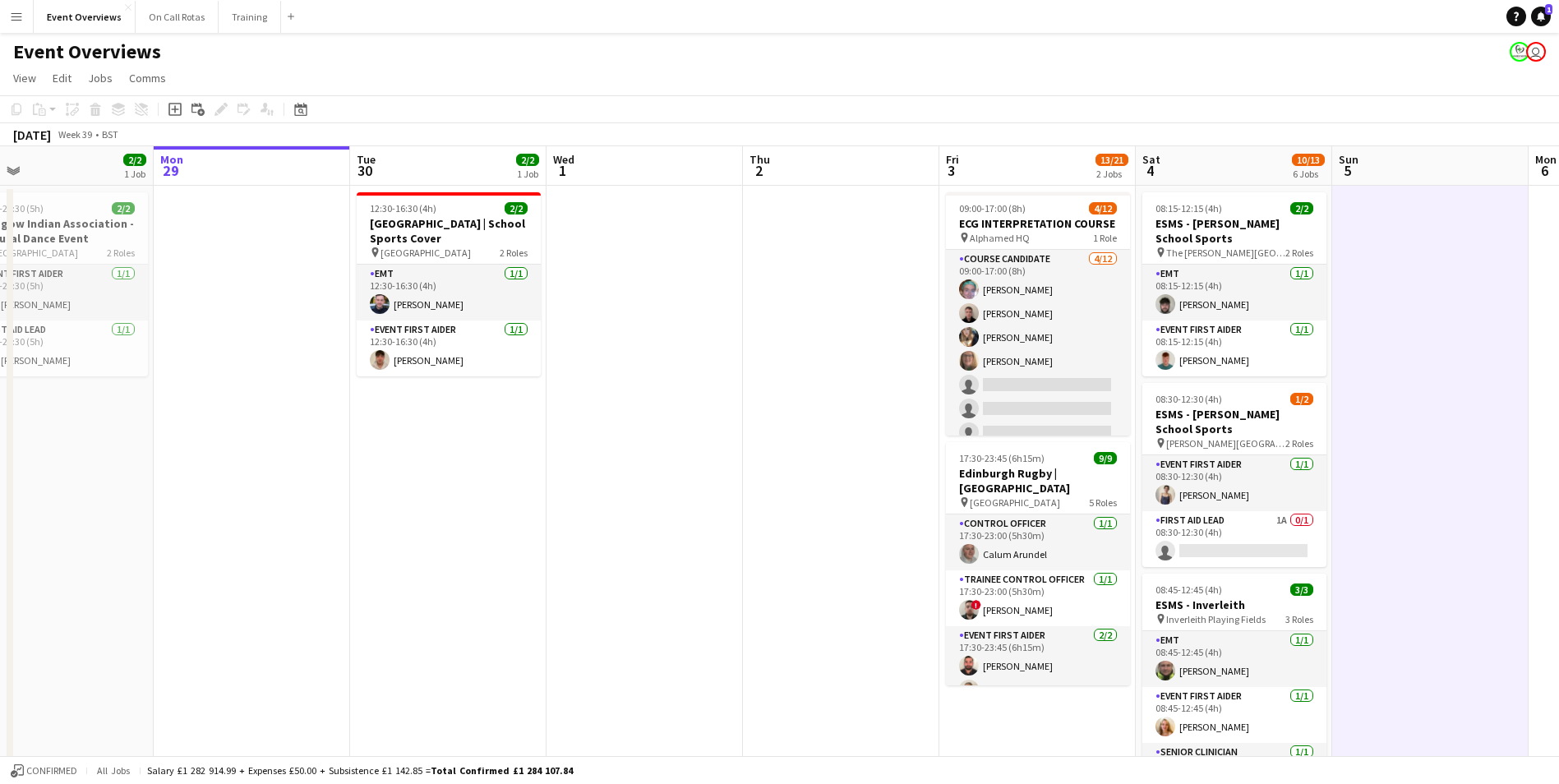
drag, startPoint x: 543, startPoint y: 333, endPoint x: 986, endPoint y: 365, distance: 444.2
click at [986, 365] on app-calendar-viewport "Fri 26 Sat 27 7/7 3 Jobs Sun 28 2/2 1 Job Mon 29 Tue 30 2/2 1 Job Wed 1 Thu 2 F…" at bounding box center [779, 779] width 1559 height 1264
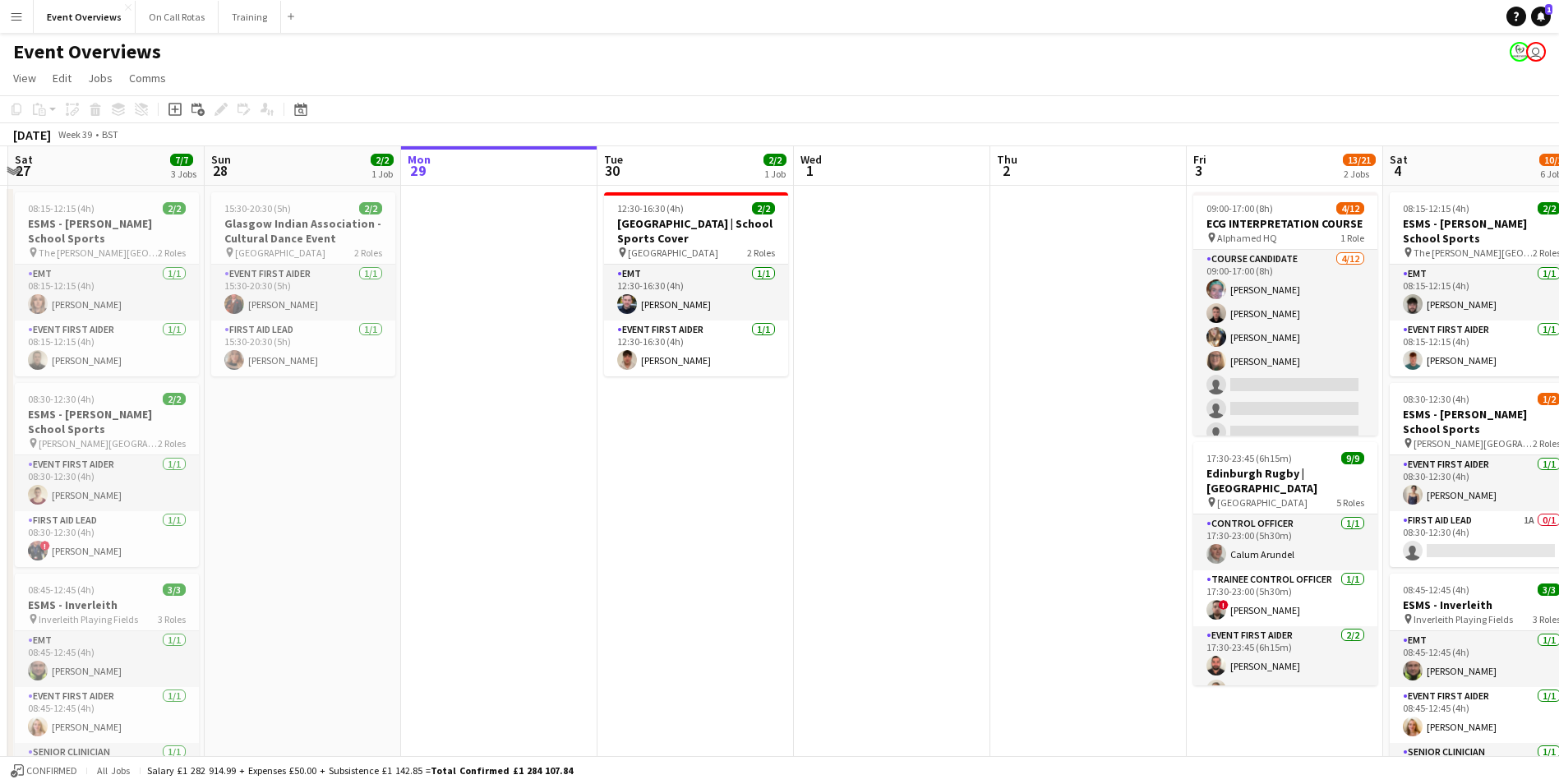
scroll to position [0, 377]
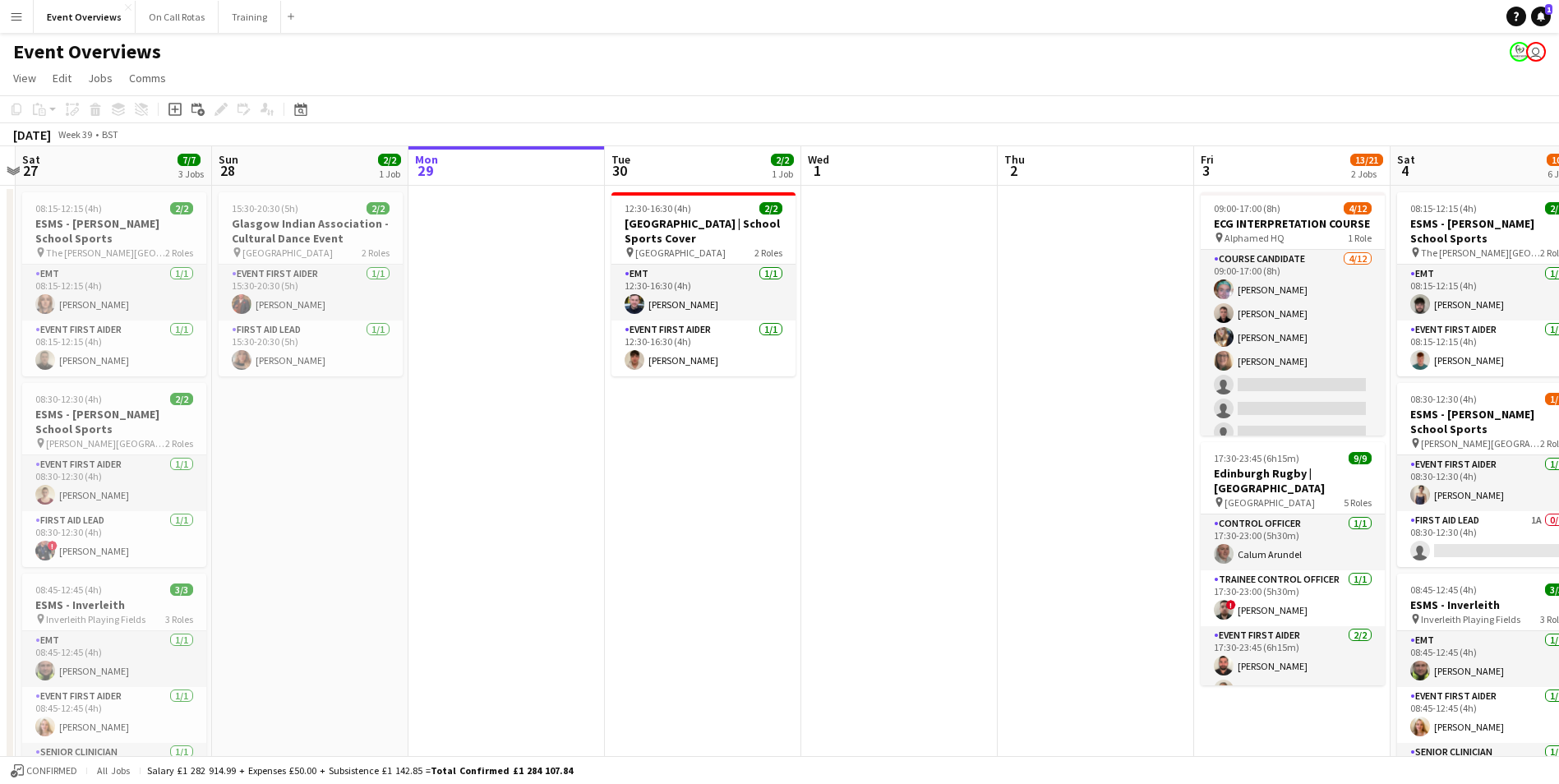
drag, startPoint x: 500, startPoint y: 455, endPoint x: 755, endPoint y: 448, distance: 255.1
click at [755, 448] on app-calendar-viewport "Thu 25 Fri 26 Sat 27 7/7 3 Jobs Sun 28 2/2 1 Job Mon 29 Tue 30 2/2 1 Job Wed 1 …" at bounding box center [779, 779] width 1559 height 1264
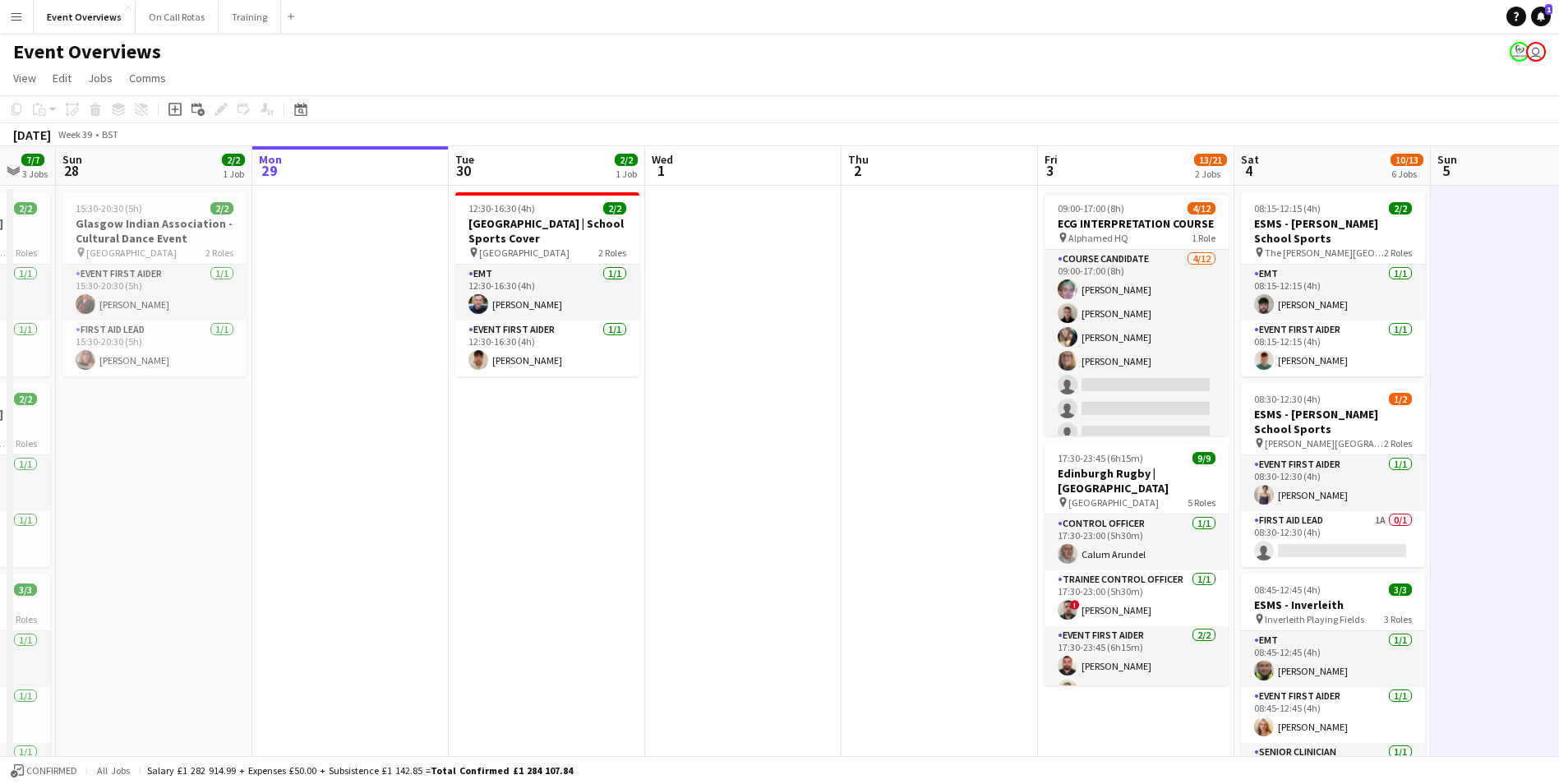
drag, startPoint x: 1122, startPoint y: 423, endPoint x: 573, endPoint y: 390, distance: 550.0
click at [573, 390] on app-calendar-viewport "Thu 25 Fri 26 Sat 27 7/7 3 Jobs Sun 28 2/2 1 Job Mon 29 Tue 30 2/2 1 Job Wed 1 …" at bounding box center [779, 779] width 1559 height 1264
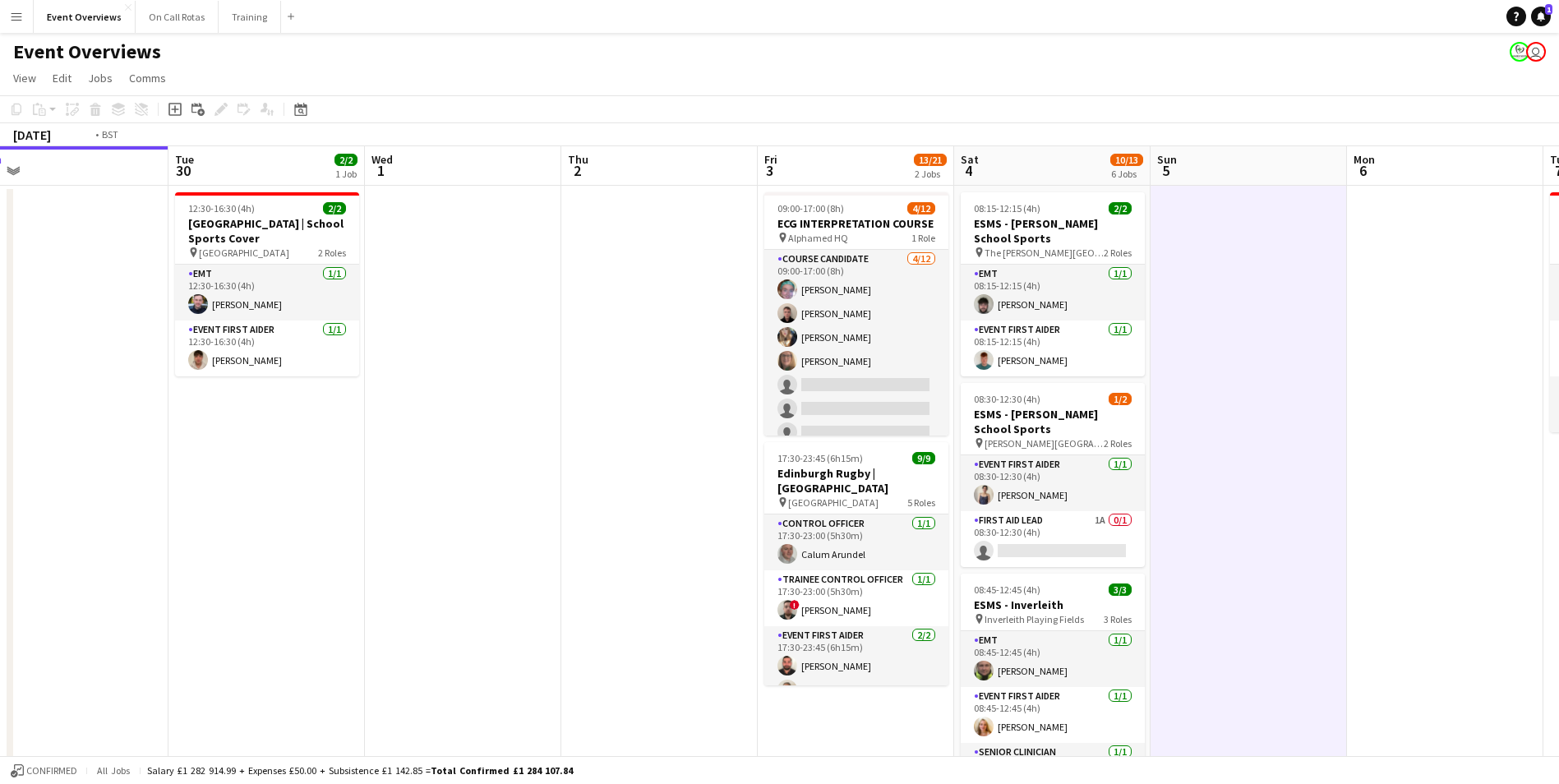
drag, startPoint x: 718, startPoint y: 371, endPoint x: 438, endPoint y: 362, distance: 280.1
click at [438, 362] on app-calendar-viewport "Fri 26 Sat 27 7/7 3 Jobs Sun 28 2/2 1 Job Mon 29 Tue 30 2/2 1 Job Wed 1 Thu 2 F…" at bounding box center [779, 779] width 1559 height 1264
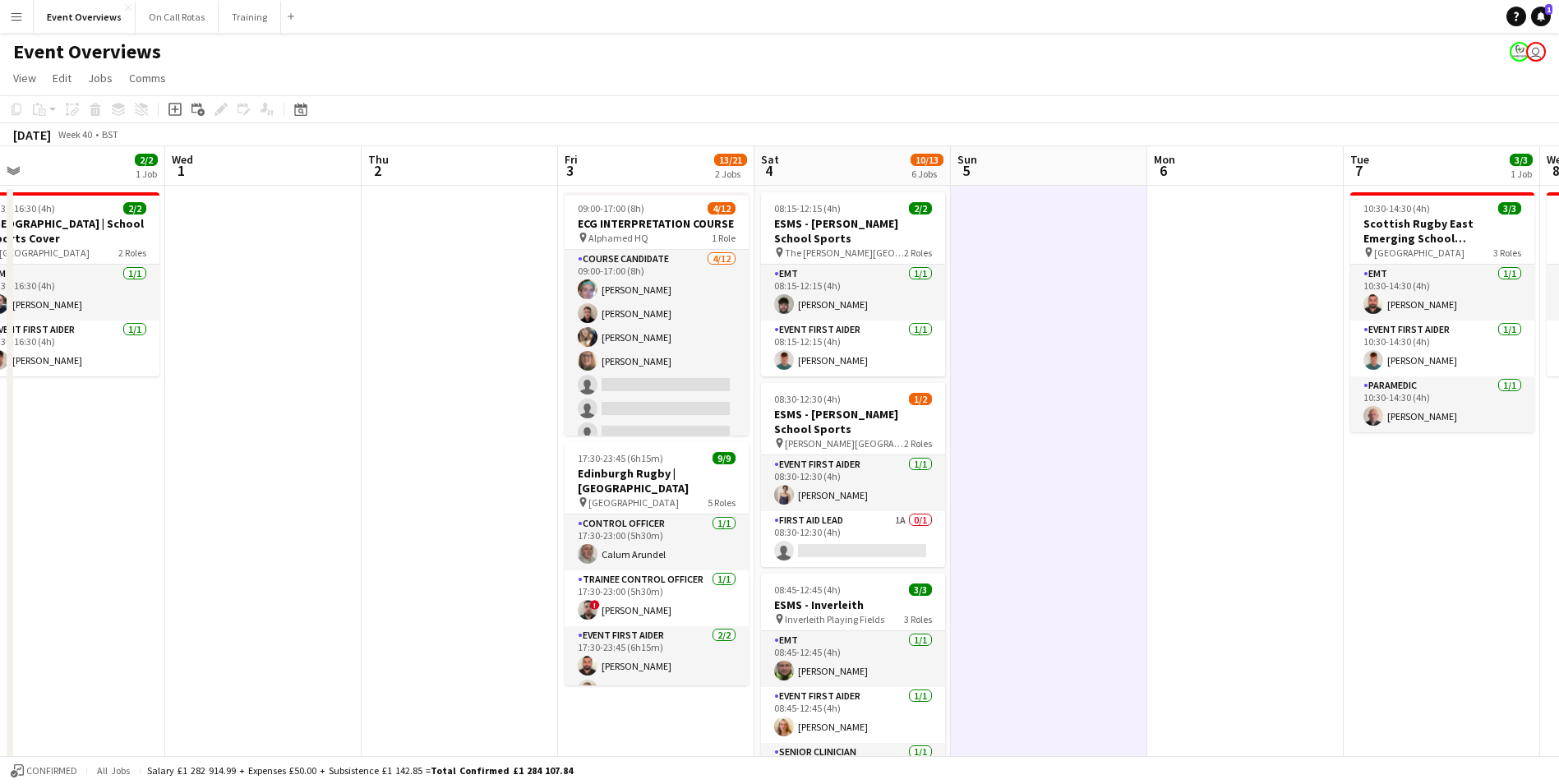
scroll to position [0, 580]
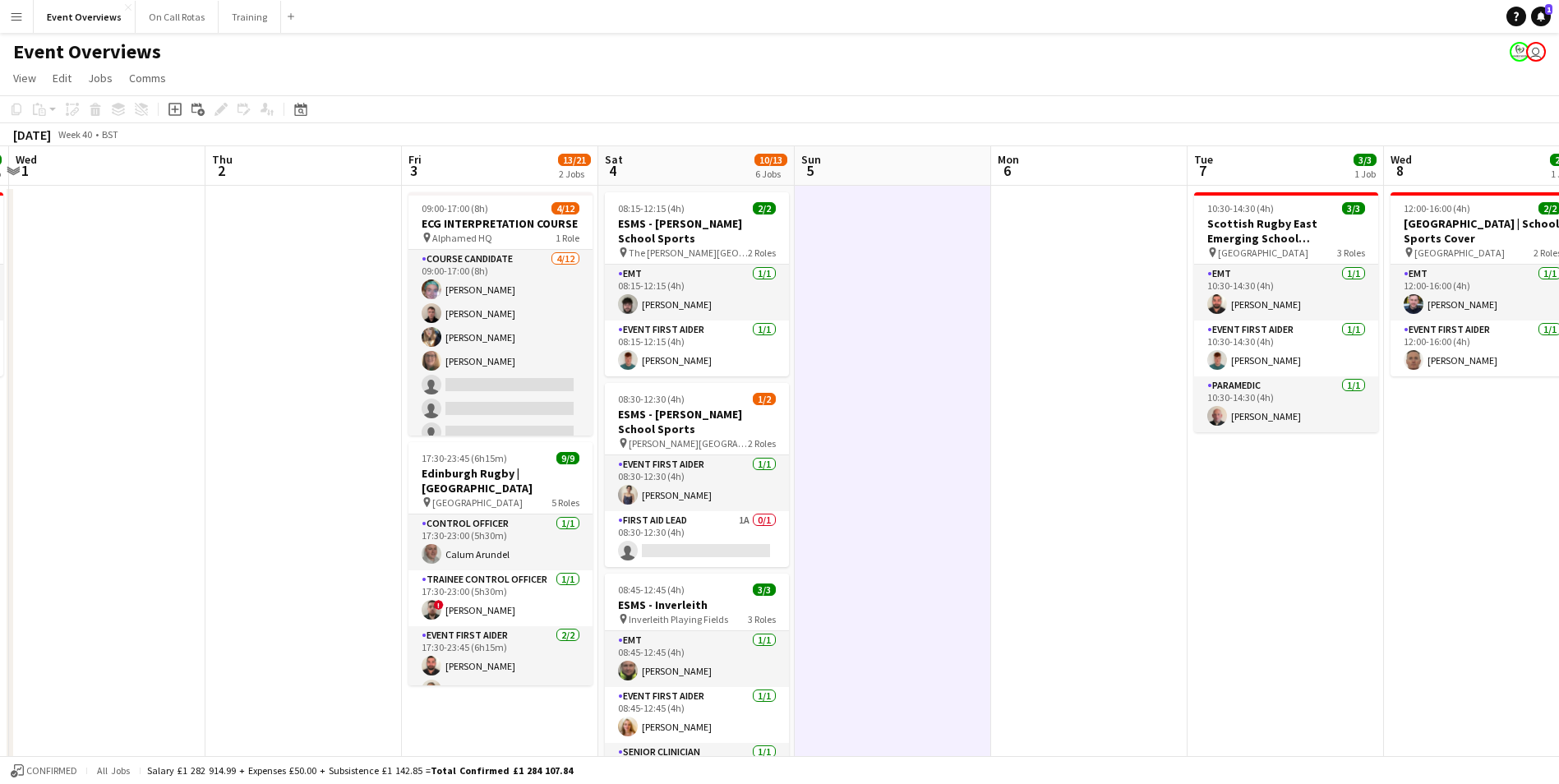
drag, startPoint x: 1024, startPoint y: 369, endPoint x: 864, endPoint y: 372, distance: 160.0
click at [864, 372] on app-calendar-viewport "Sun 28 2/2 1 Job Mon 29 Tue 30 2/2 1 Job Wed 1 Thu 2 Fri 3 13/21 2 Jobs Sat 4 1…" at bounding box center [779, 779] width 1559 height 1264
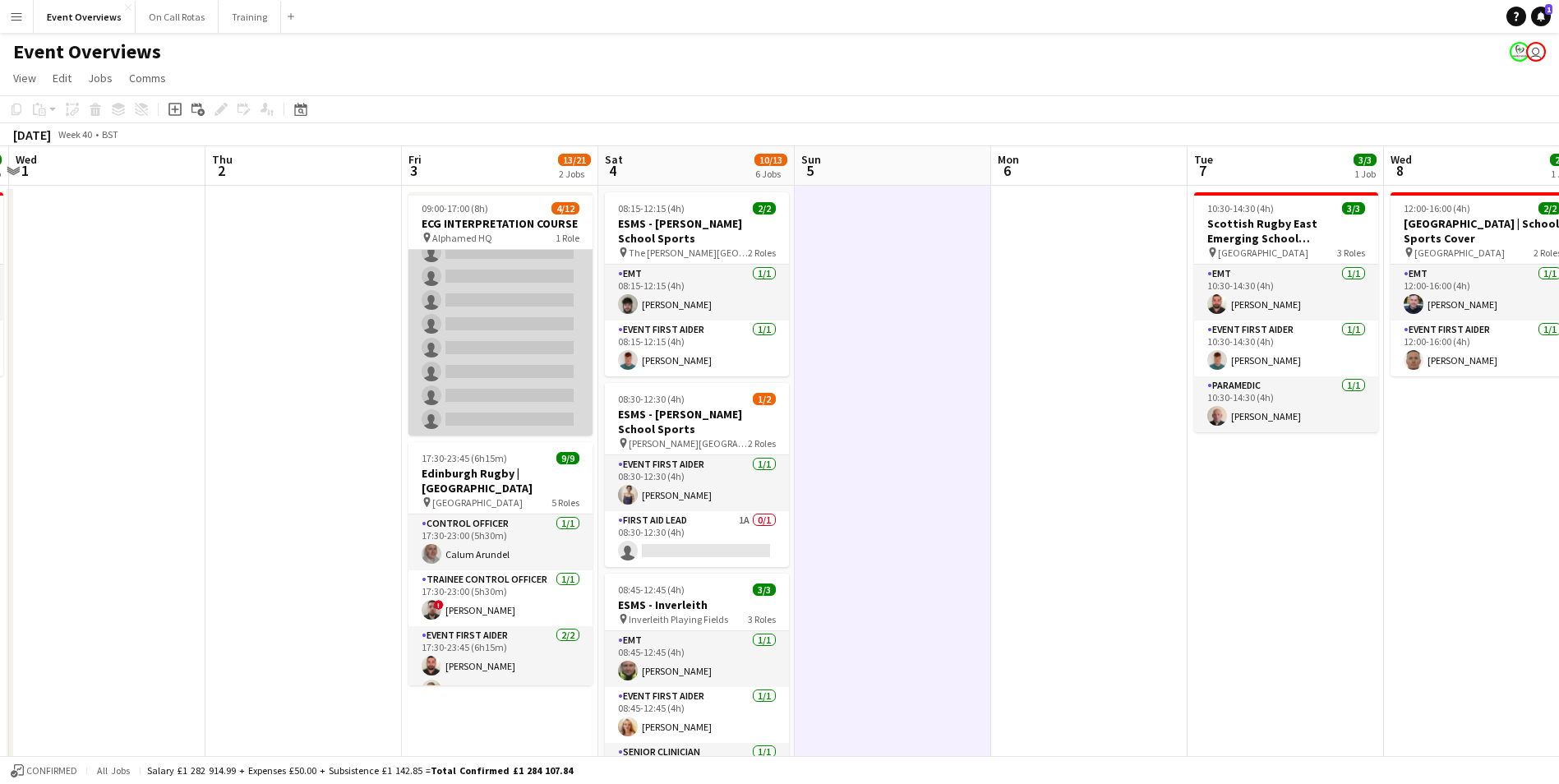
scroll to position [0, 0]
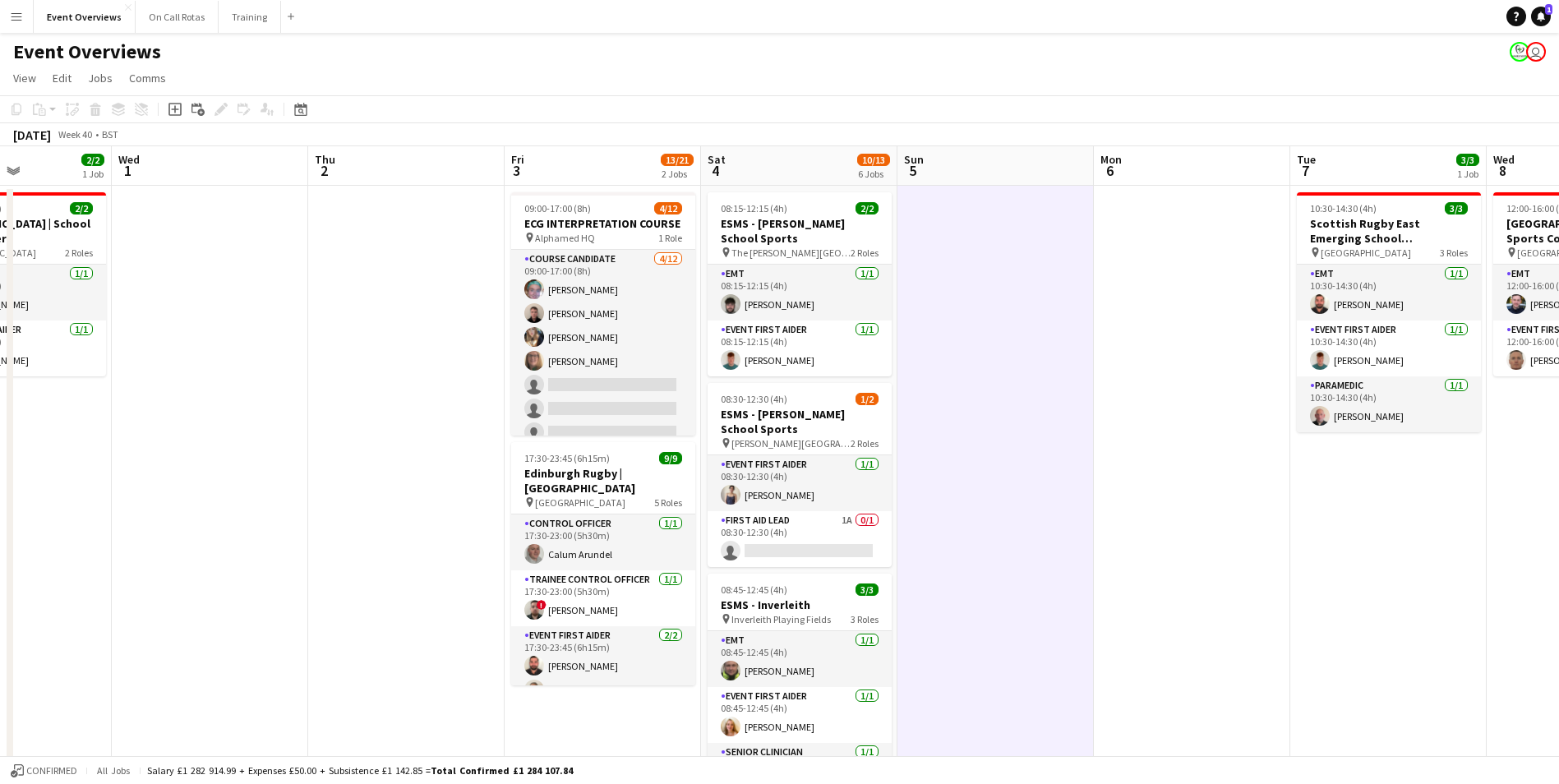
drag, startPoint x: 901, startPoint y: 367, endPoint x: 1201, endPoint y: 359, distance: 300.1
click at [1201, 359] on app-calendar-viewport "Sun 28 2/2 1 Job Mon 29 Tue 30 2/2 1 Job Wed 1 Thu 2 Fri 3 13/21 2 Jobs Sat 4 1…" at bounding box center [779, 779] width 1559 height 1264
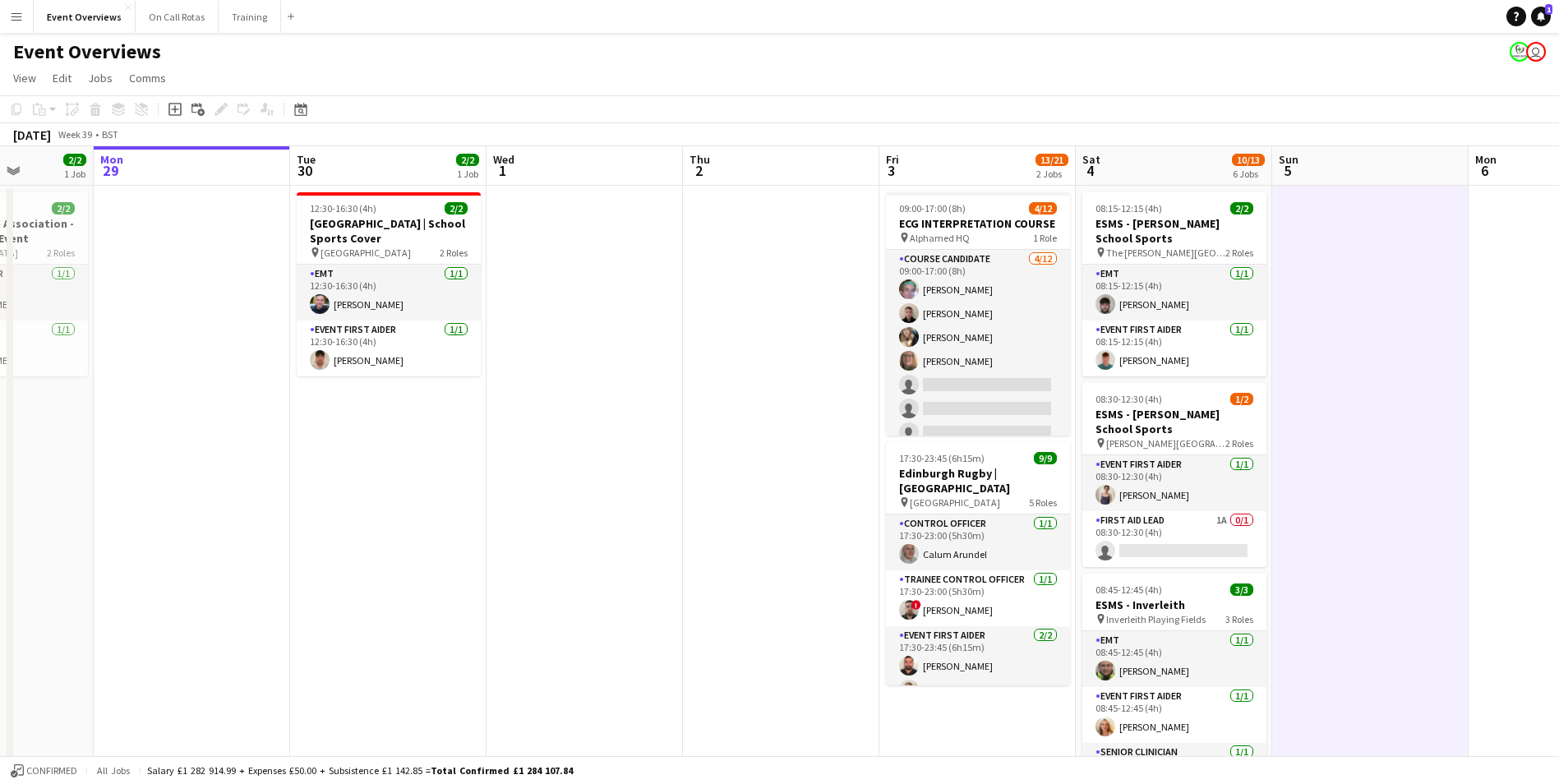
scroll to position [0, 511]
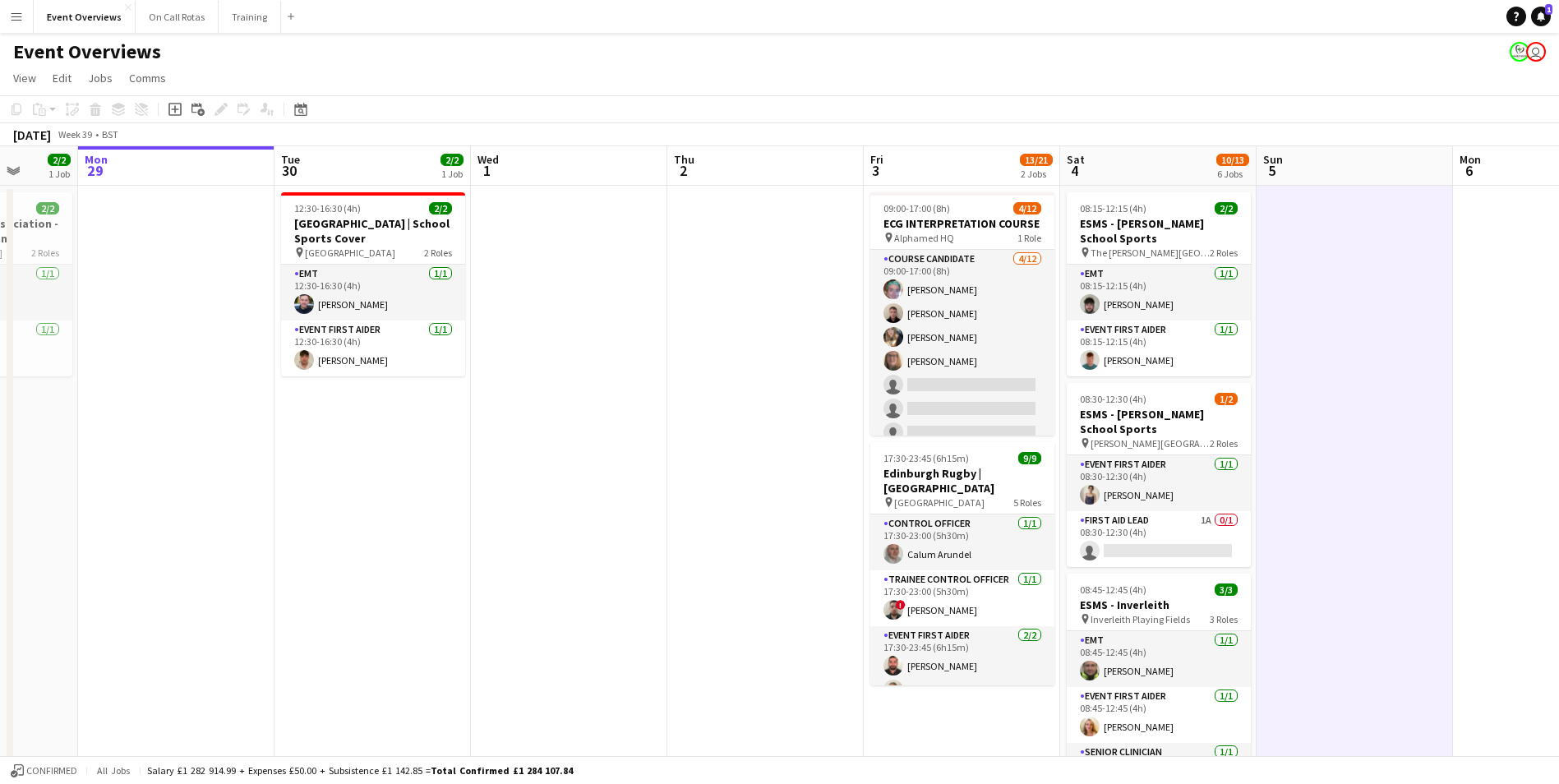
drag, startPoint x: 565, startPoint y: 350, endPoint x: 728, endPoint y: 355, distance: 163.1
click at [728, 355] on app-calendar-viewport "Fri 26 Sat 27 7/7 3 Jobs Sun 28 2/2 1 Job Mon 29 Tue 30 2/2 1 Job Wed 1 Thu 2 F…" at bounding box center [779, 779] width 1559 height 1264
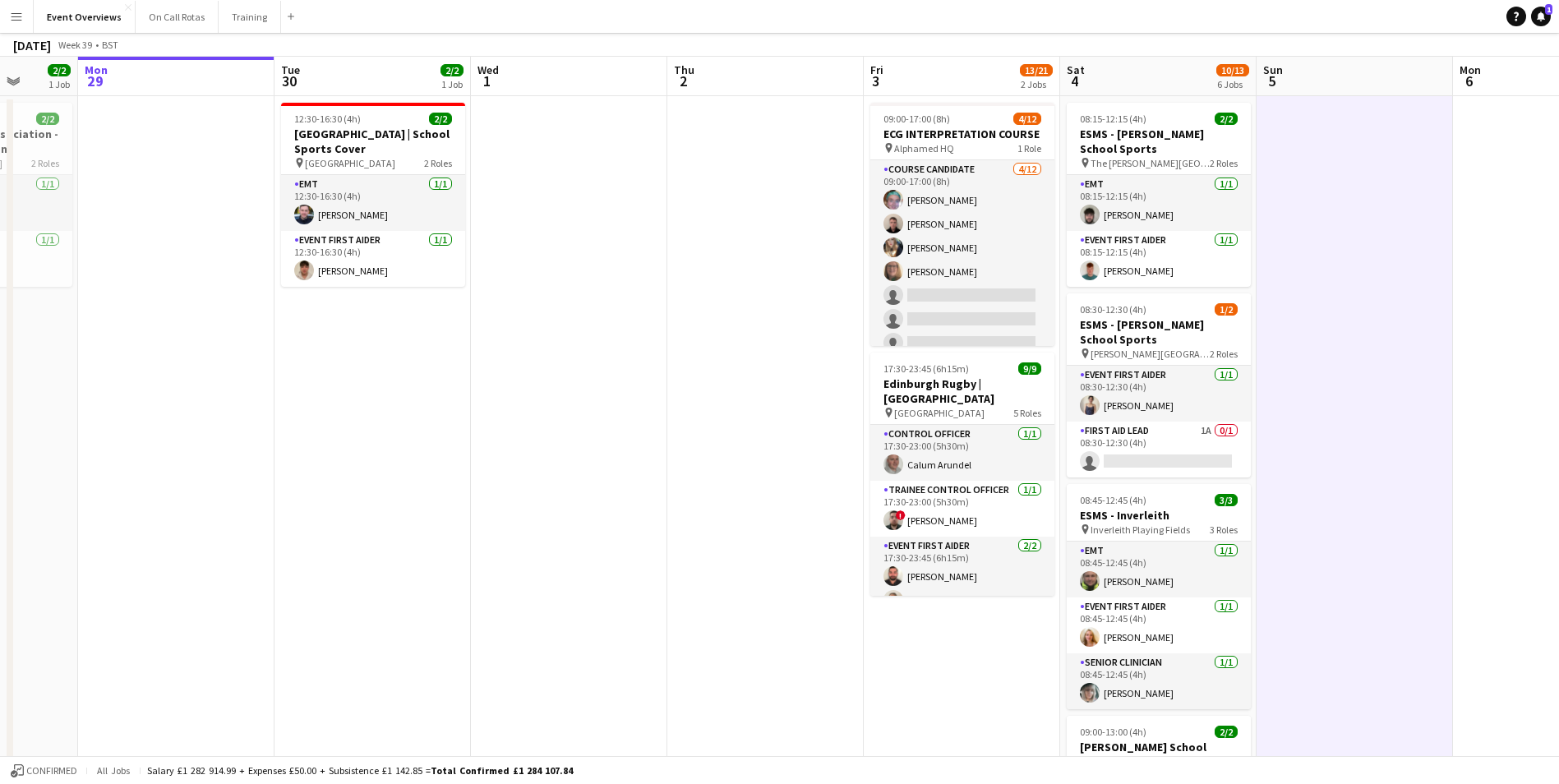
scroll to position [0, 0]
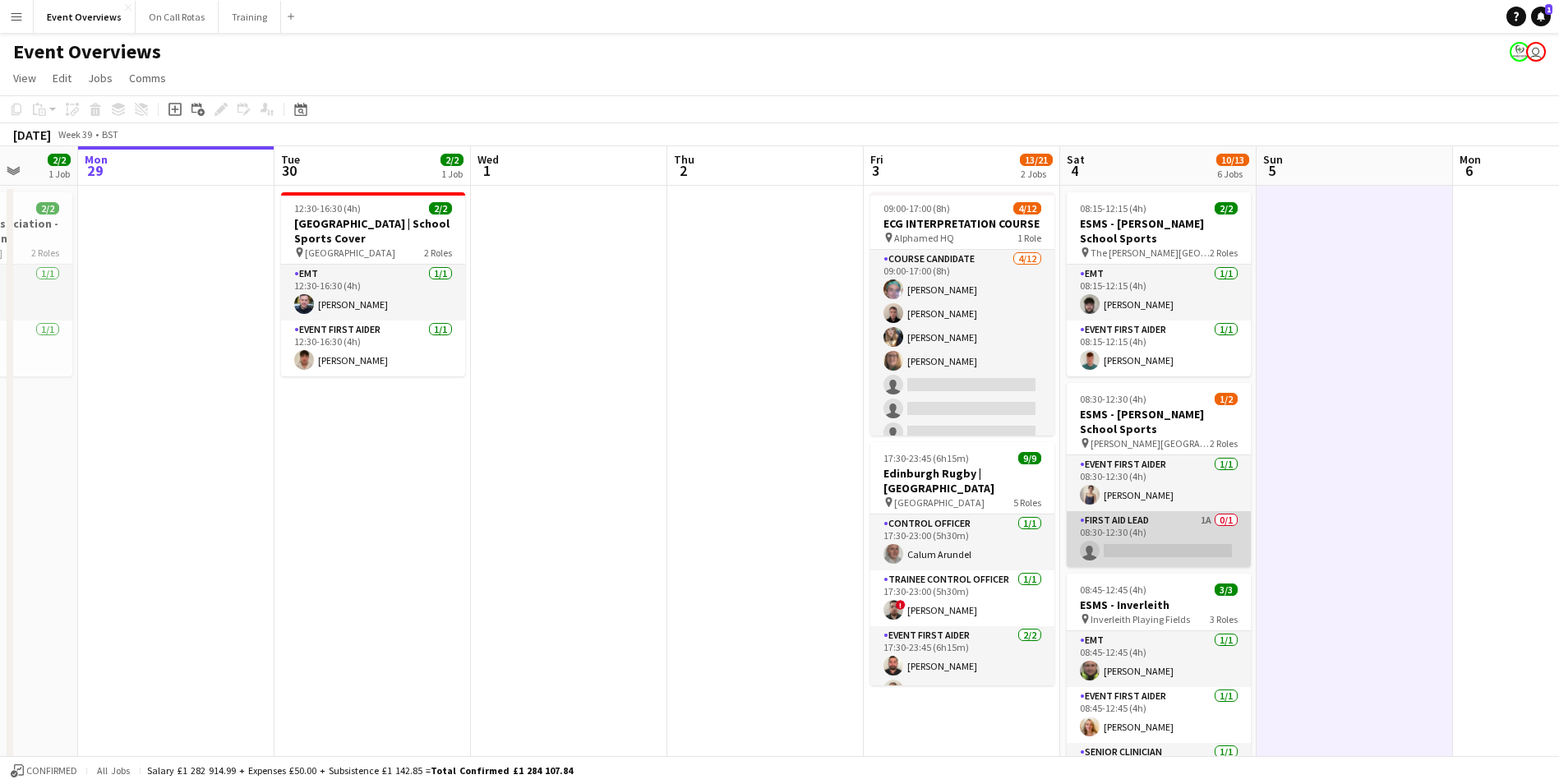
click at [1194, 524] on app-card-role "First Aid Lead 1A 0/1 08:30-12:30 (4h) single-neutral-actions" at bounding box center [1159, 539] width 184 height 56
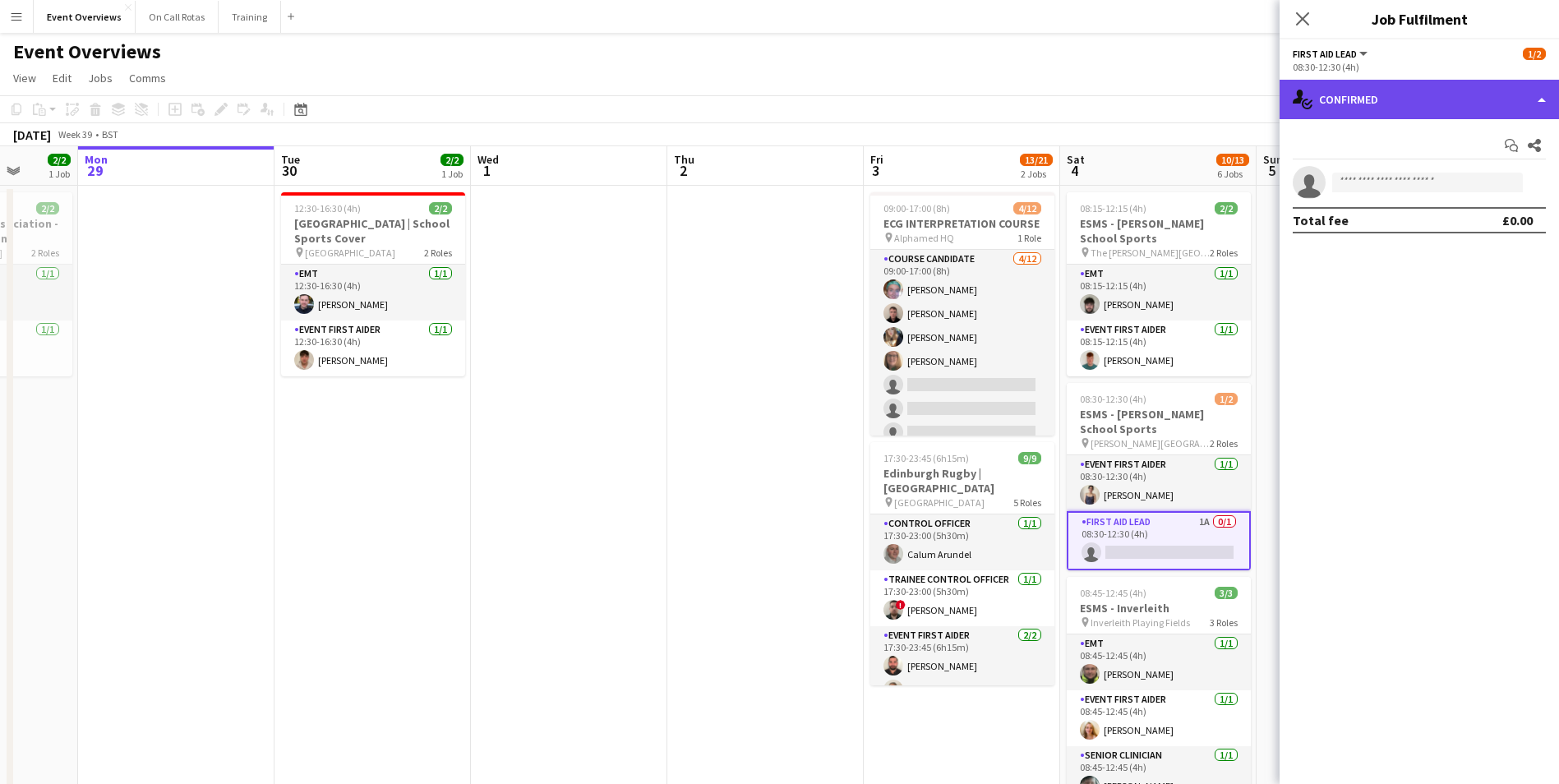
click at [1412, 110] on div "single-neutral-actions-check-2 Confirmed" at bounding box center [1419, 99] width 279 height 39
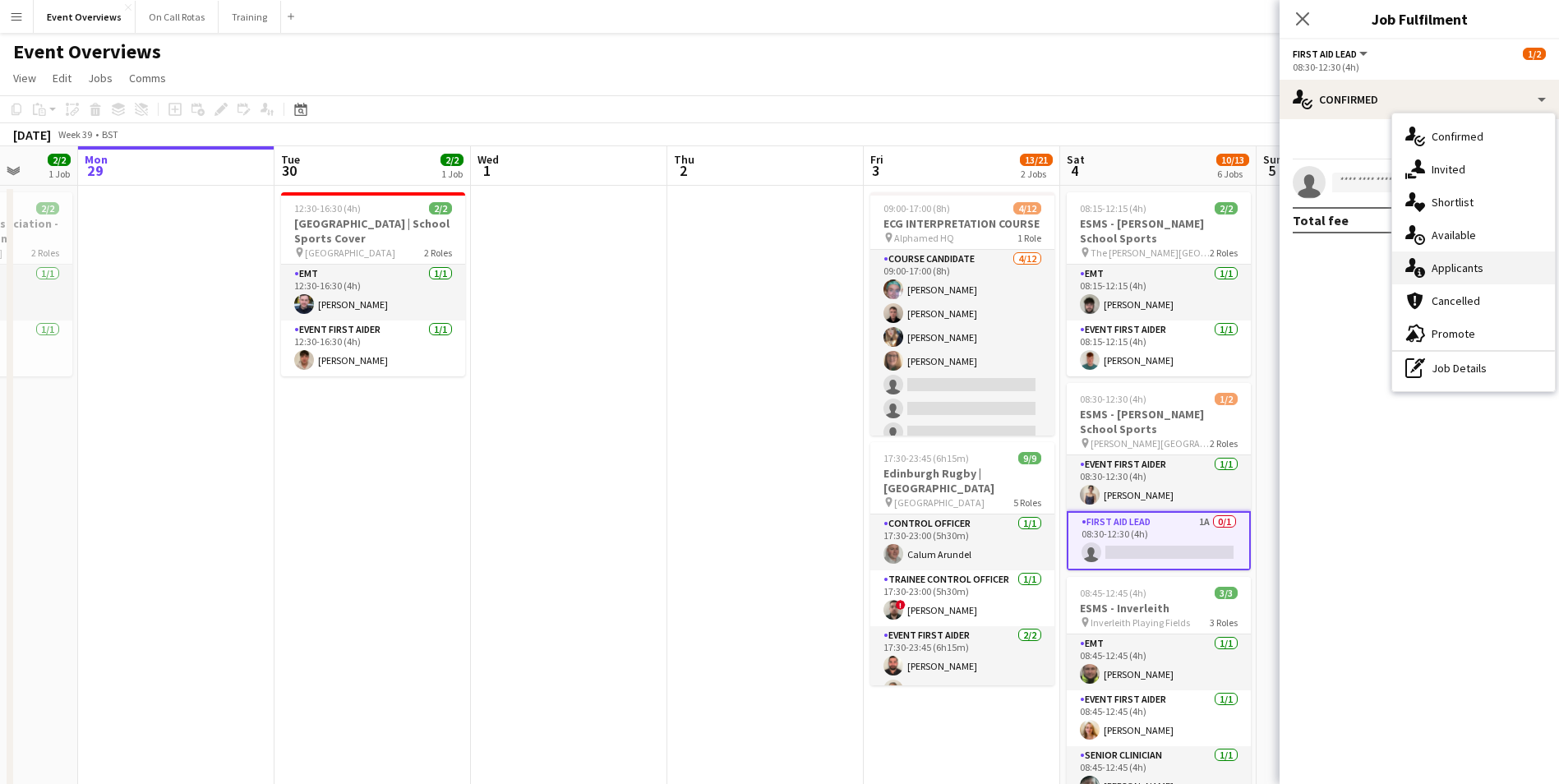
click at [1435, 268] on span "Applicants" at bounding box center [1457, 267] width 52 height 15
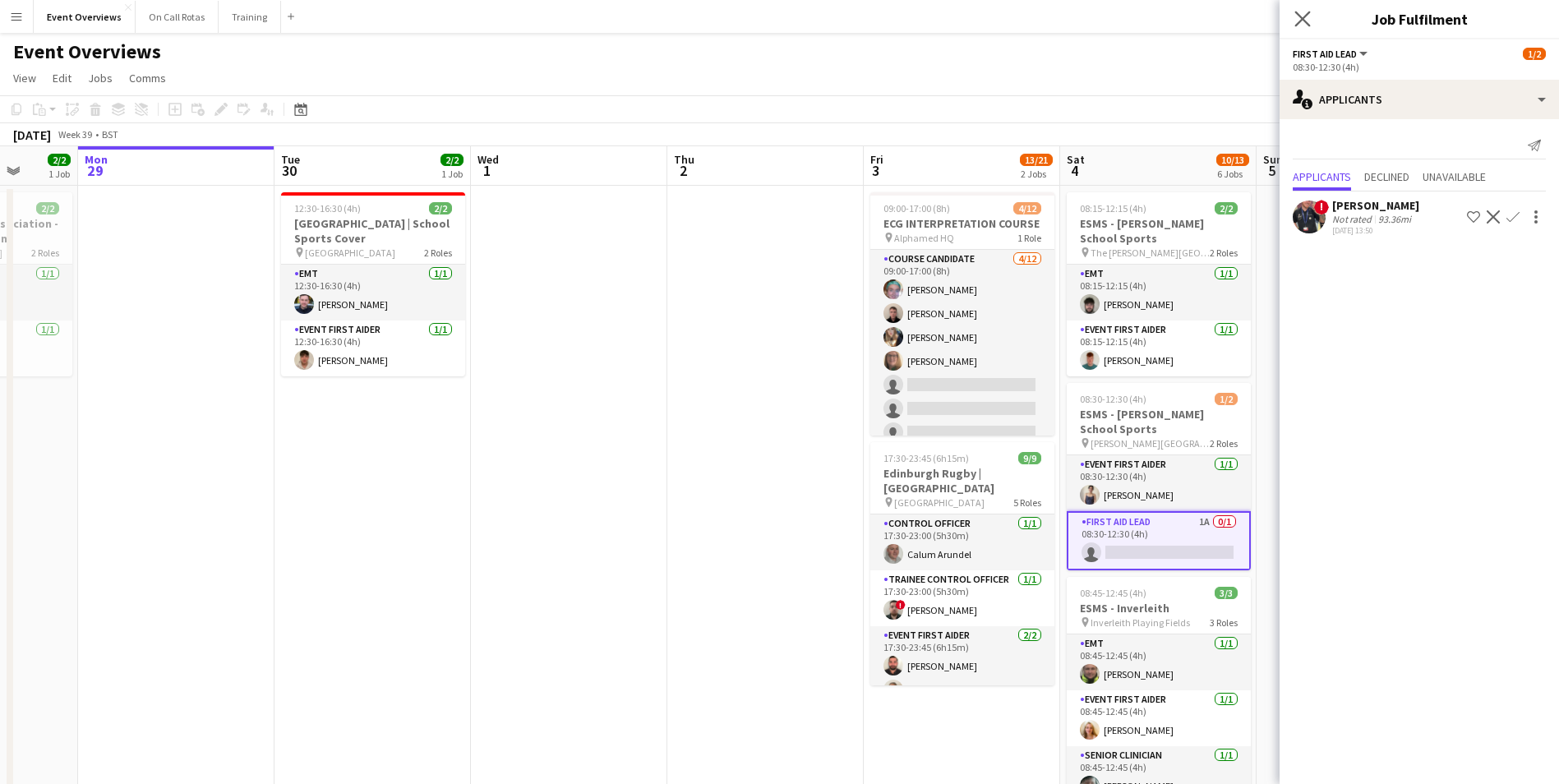
click at [1309, 7] on app-icon "Close pop-in" at bounding box center [1302, 18] width 24 height 24
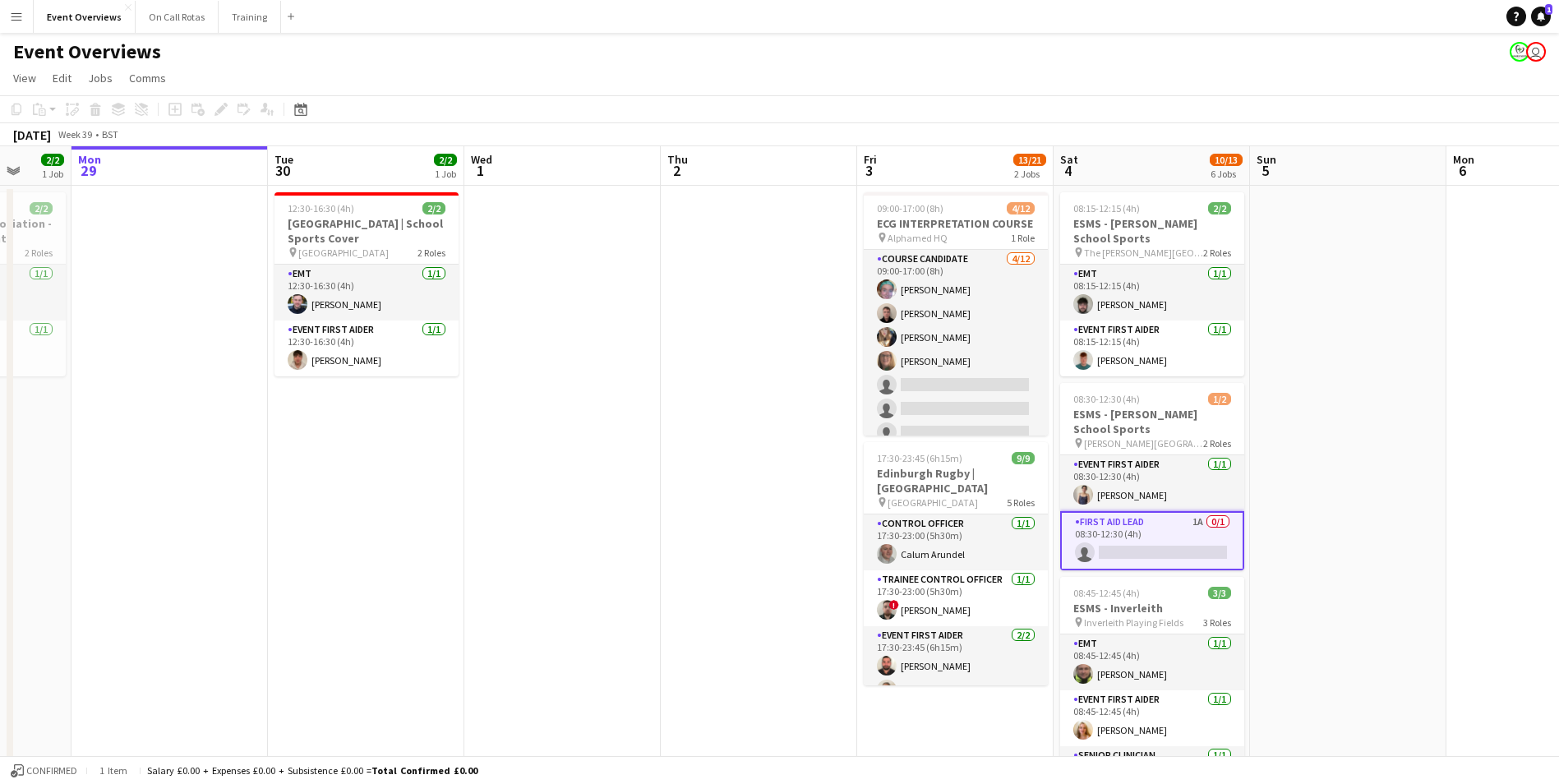
drag, startPoint x: 1376, startPoint y: 528, endPoint x: 1369, endPoint y: 440, distance: 88.3
click at [1369, 440] on app-calendar-viewport "Fri 26 Sat 27 7/7 3 Jobs Sun 28 2/2 1 Job Mon 29 Tue 30 2/2 1 Job Wed 1 Thu 2 F…" at bounding box center [779, 779] width 1559 height 1264
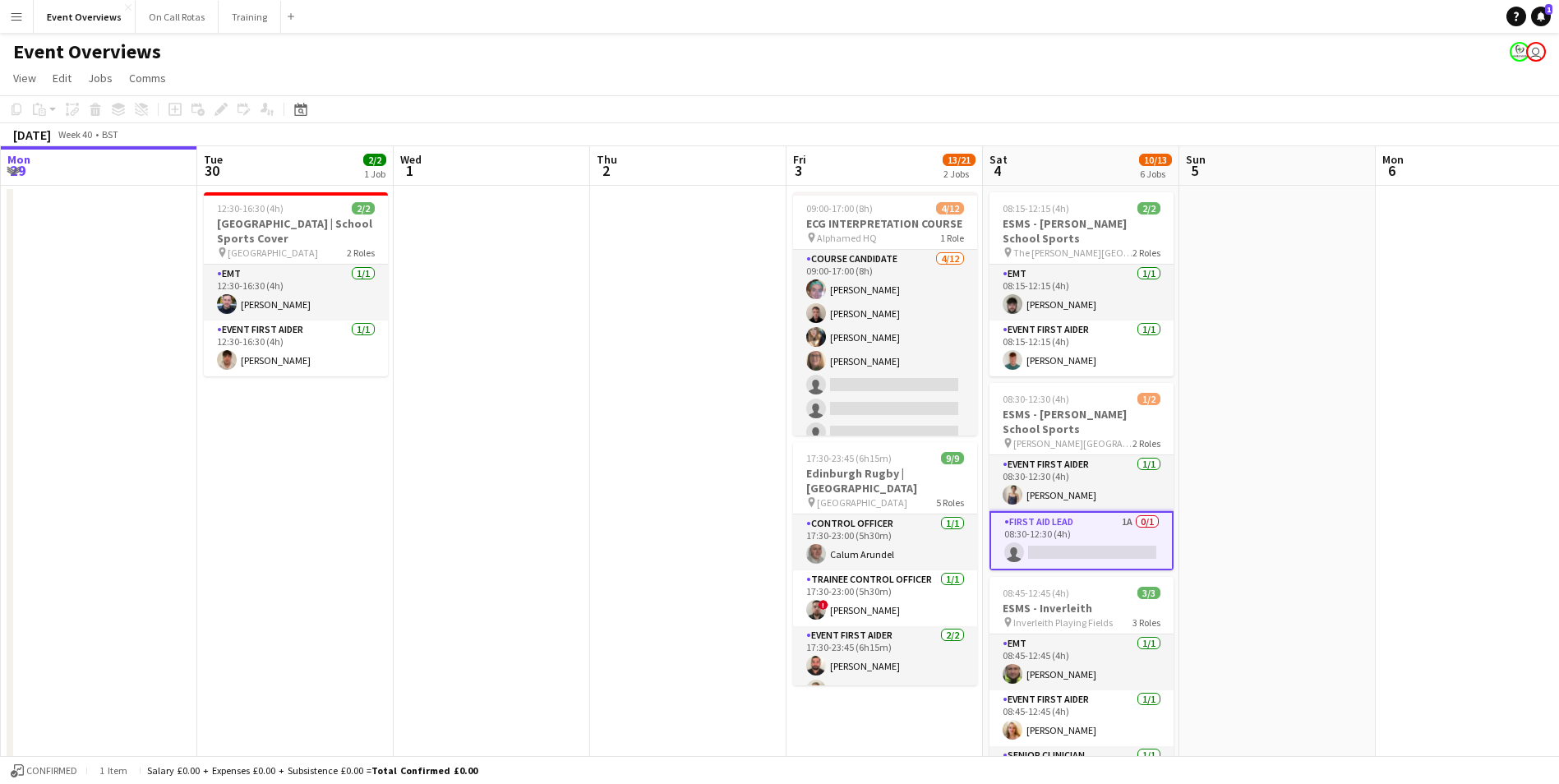
scroll to position [0, 635]
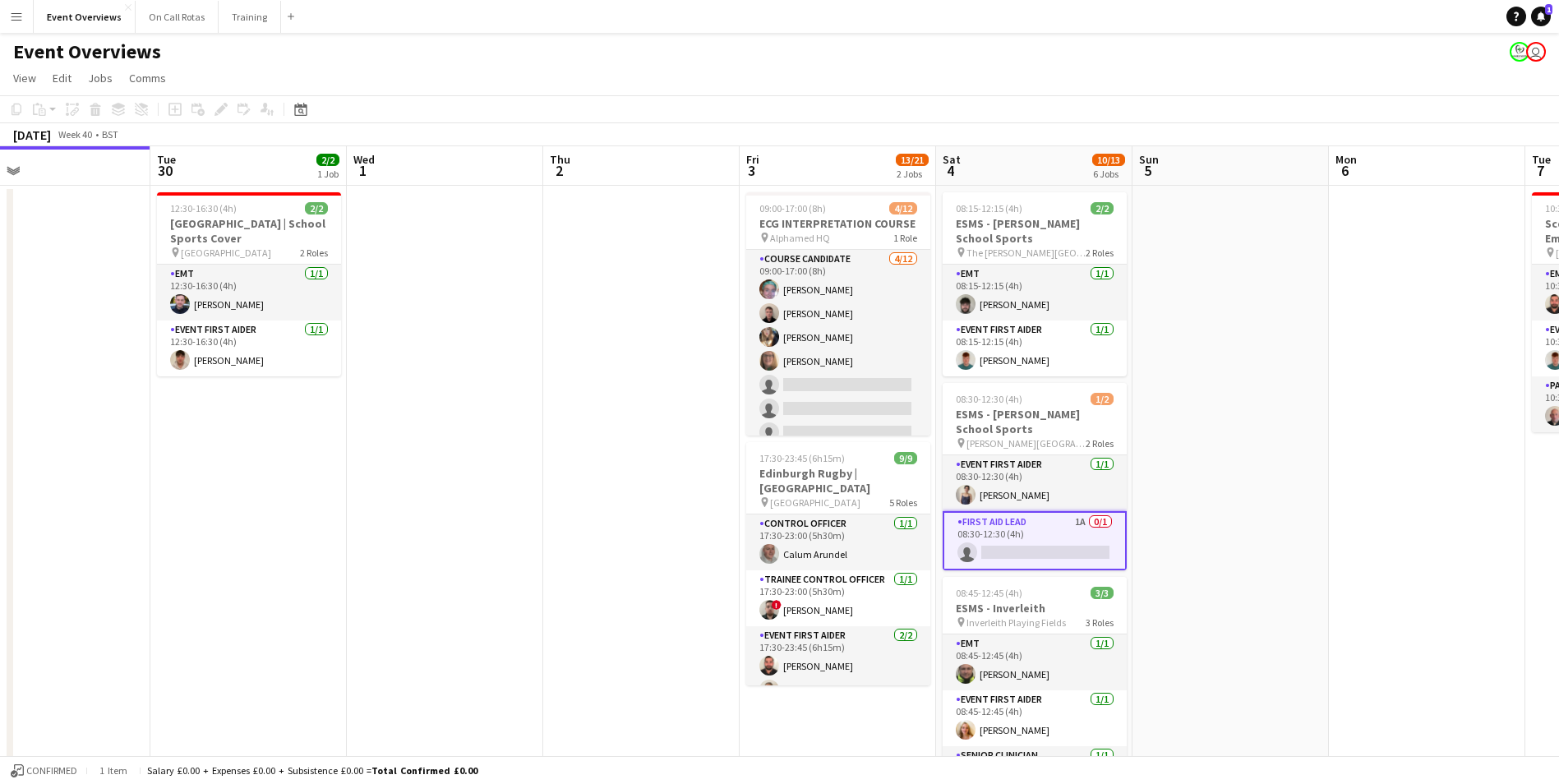
drag, startPoint x: 1347, startPoint y: 467, endPoint x: 1230, endPoint y: 483, distance: 118.1
click at [1230, 482] on app-calendar-viewport "Fri 26 Sat 27 7/7 3 Jobs Sun 28 2/2 1 Job Mon 29 Tue 30 2/2 1 Job Wed 1 Thu 2 F…" at bounding box center [779, 779] width 1559 height 1264
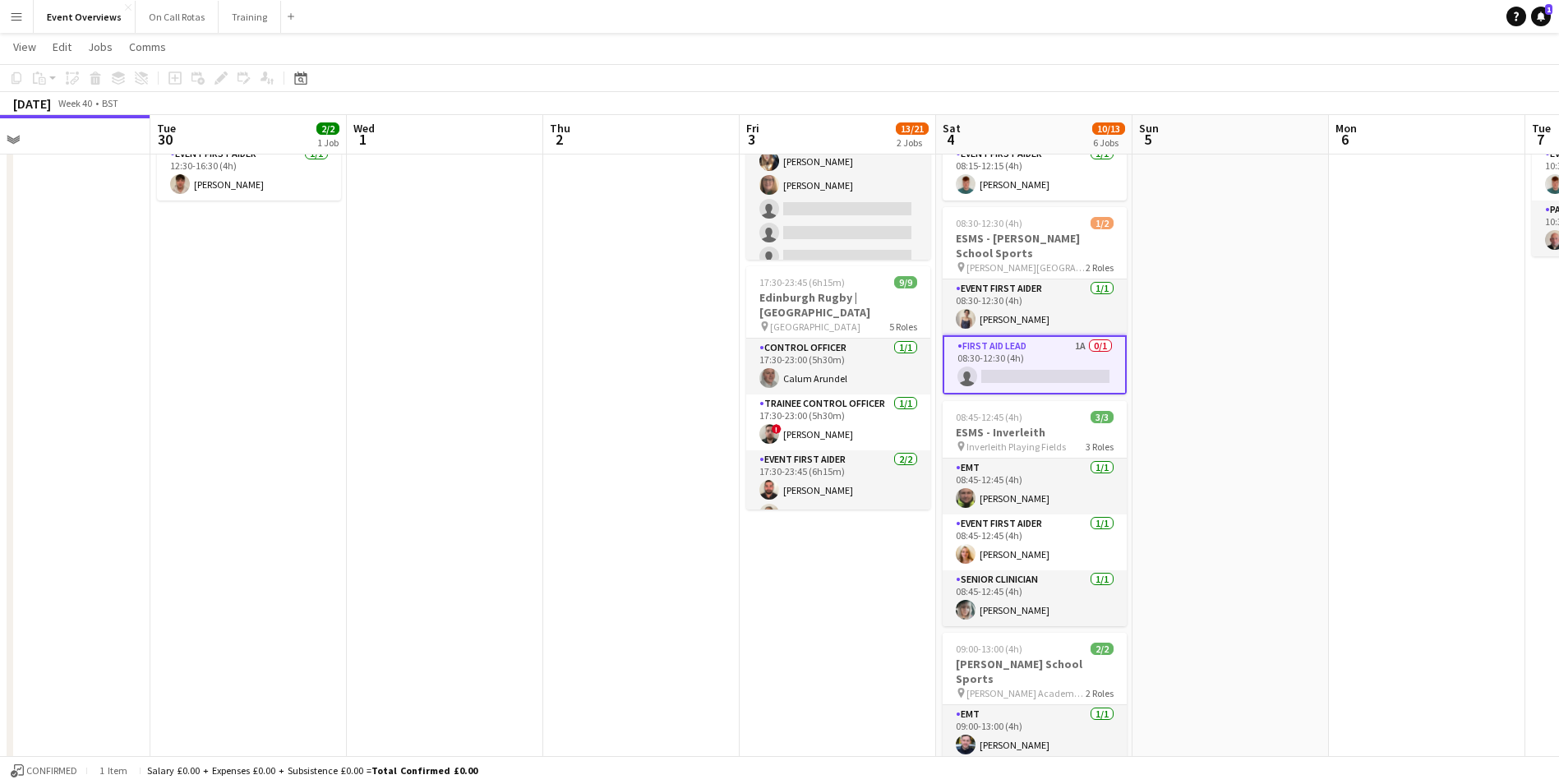
scroll to position [246, 0]
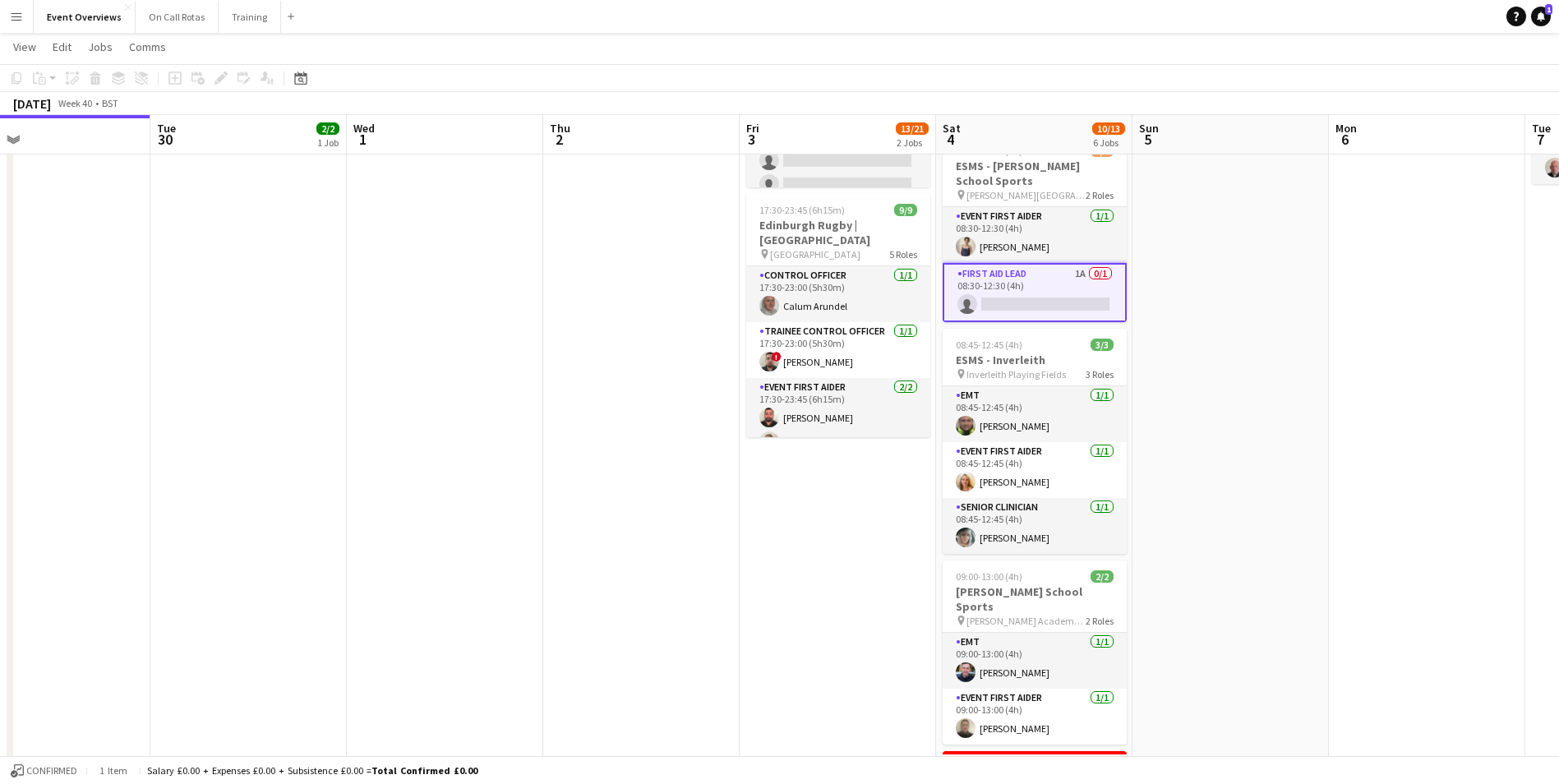
click at [1057, 297] on app-card-role "First Aid Lead 1A 0/1 08:30-12:30 (4h) single-neutral-actions" at bounding box center [1034, 292] width 184 height 59
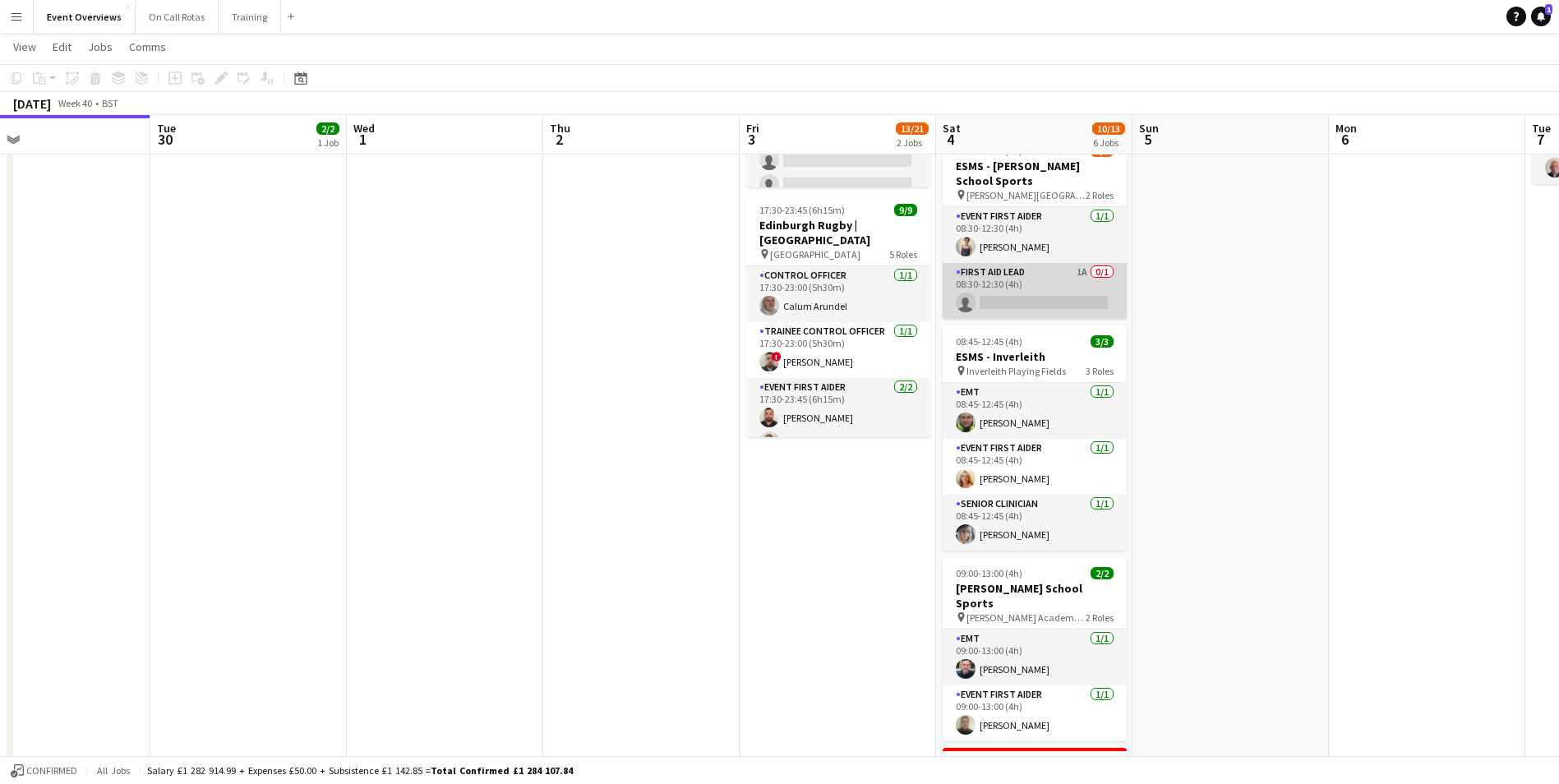
click at [1055, 277] on app-card-role "First Aid Lead 1A 0/1 08:30-12:30 (4h) single-neutral-actions" at bounding box center [1034, 291] width 184 height 56
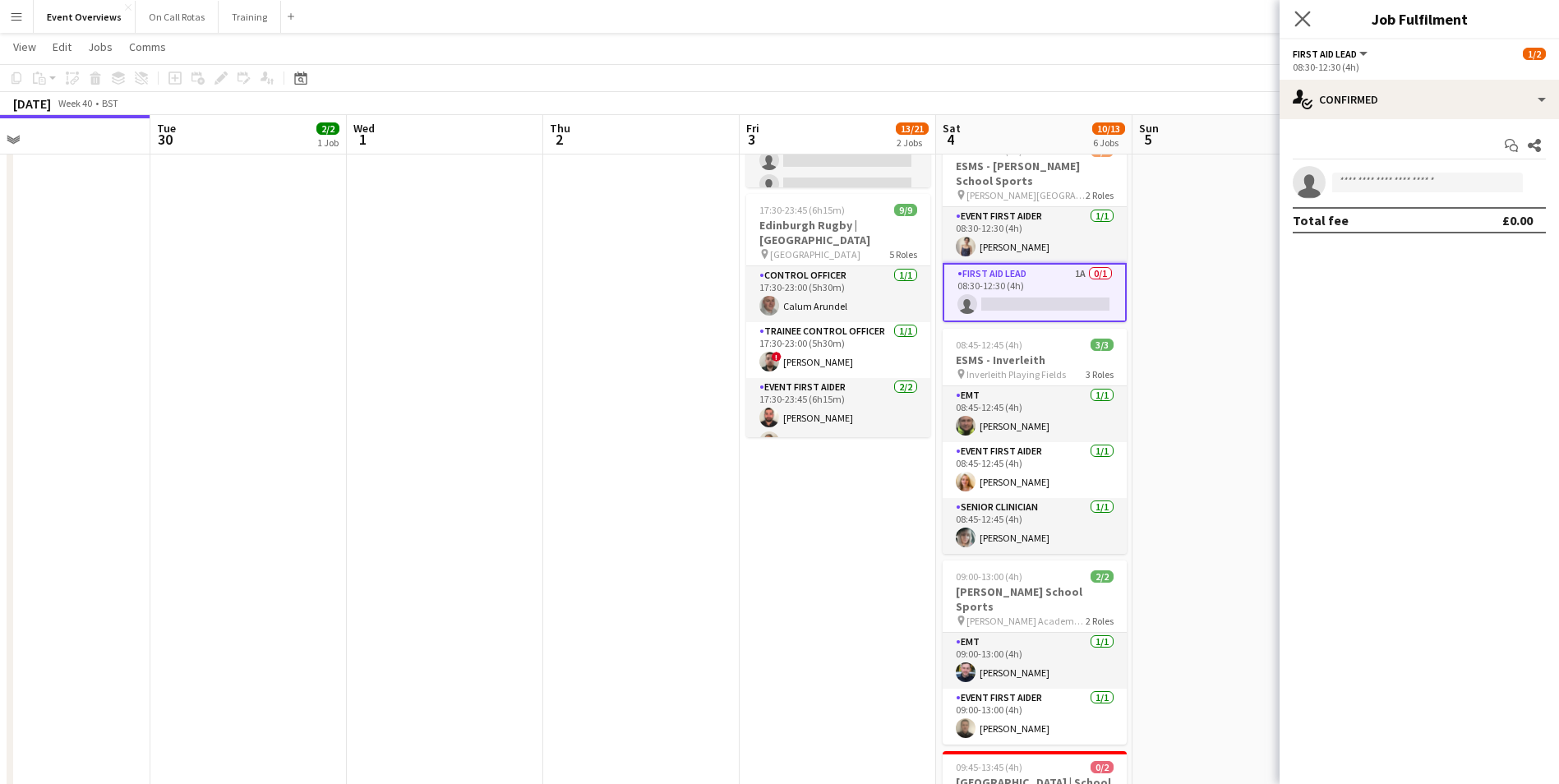
click at [1288, 17] on div "Close pop-in" at bounding box center [1302, 18] width 46 height 38
click at [1302, 21] on icon at bounding box center [1302, 18] width 16 height 16
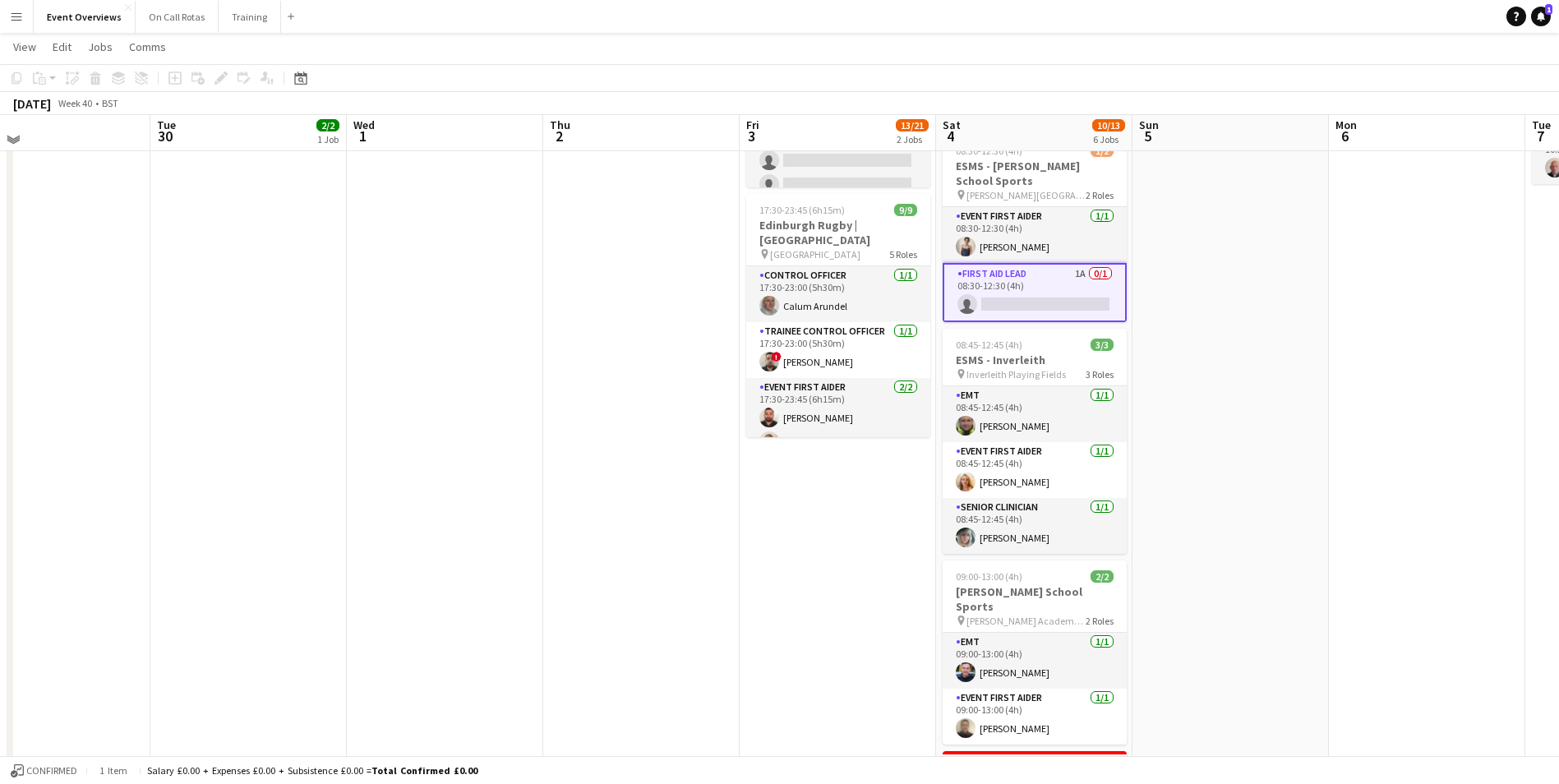
scroll to position [0, 0]
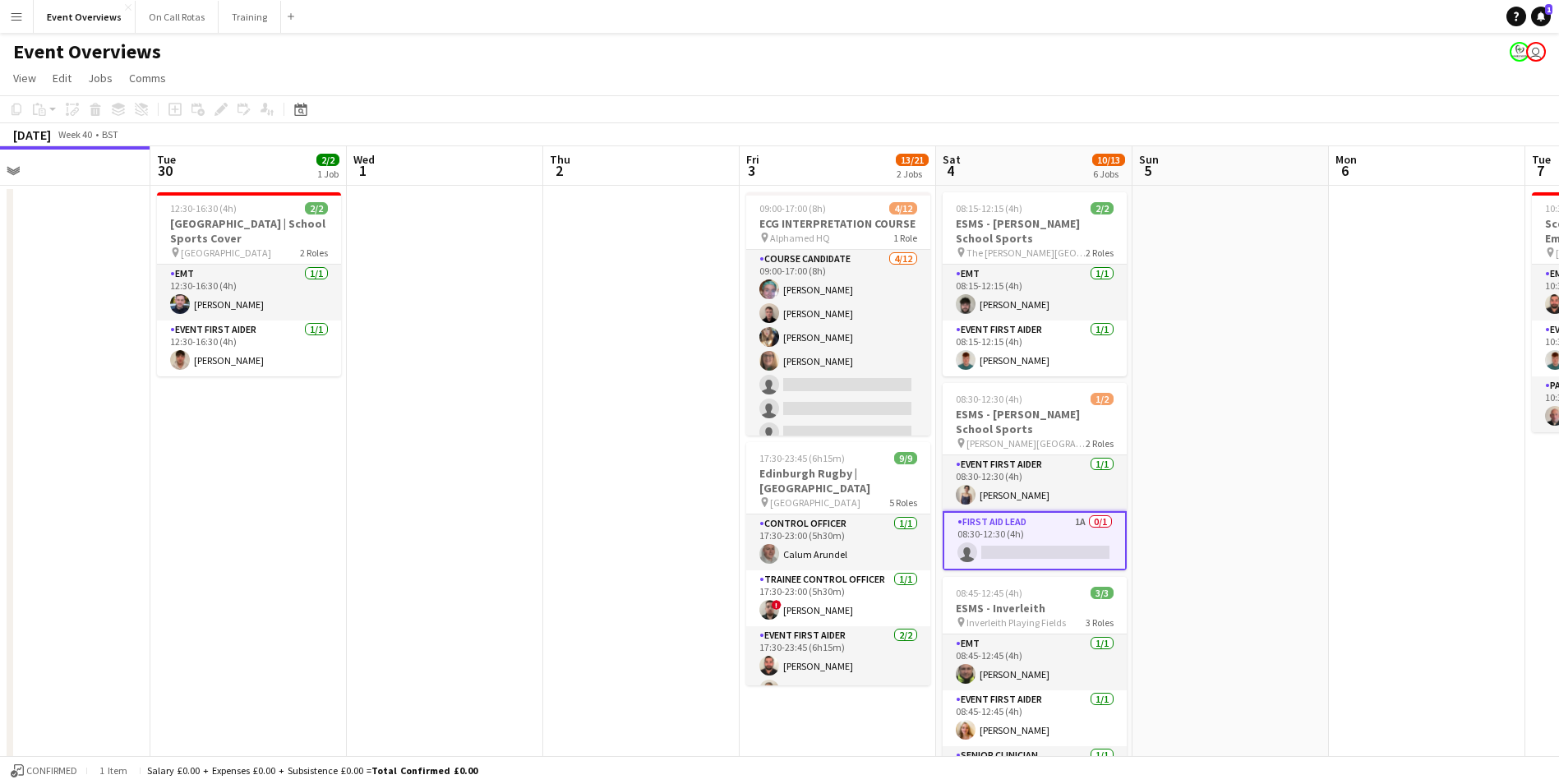
click at [1274, 398] on app-date-cell at bounding box center [1231, 798] width 197 height 1225
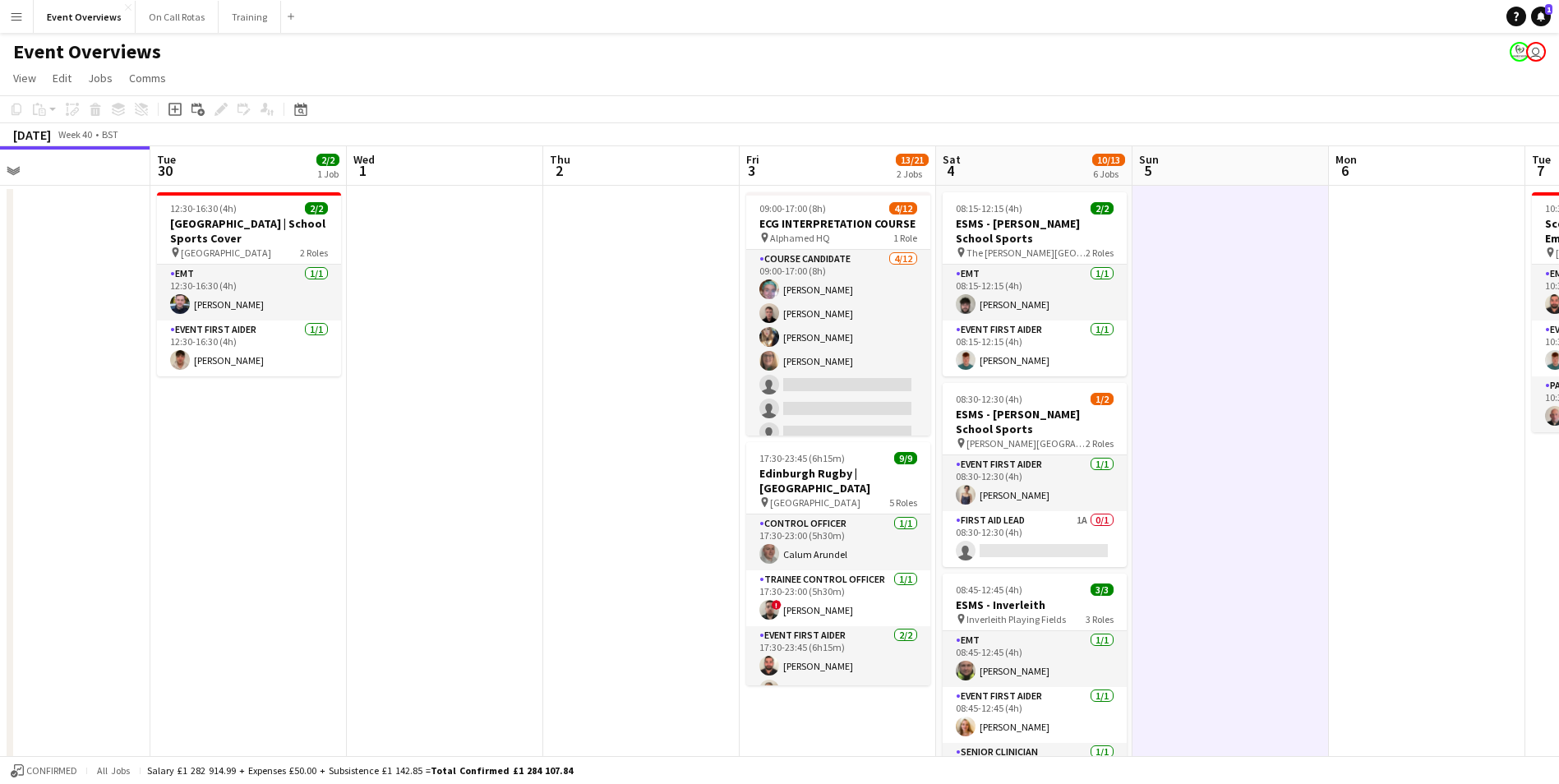
scroll to position [82, 0]
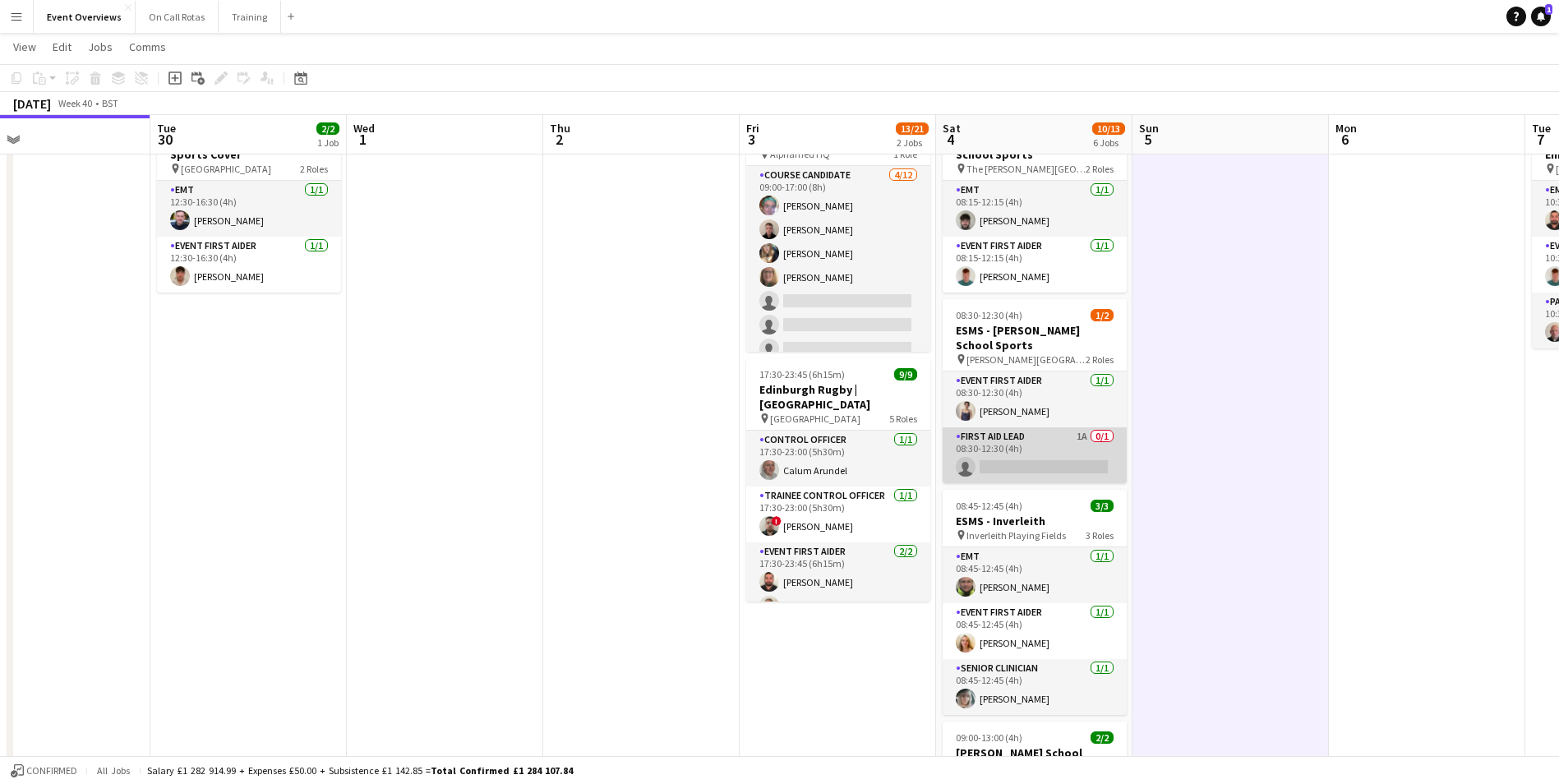
click at [1054, 448] on app-card-role "First Aid Lead 1A 0/1 08:30-12:30 (4h) single-neutral-actions" at bounding box center [1034, 455] width 184 height 56
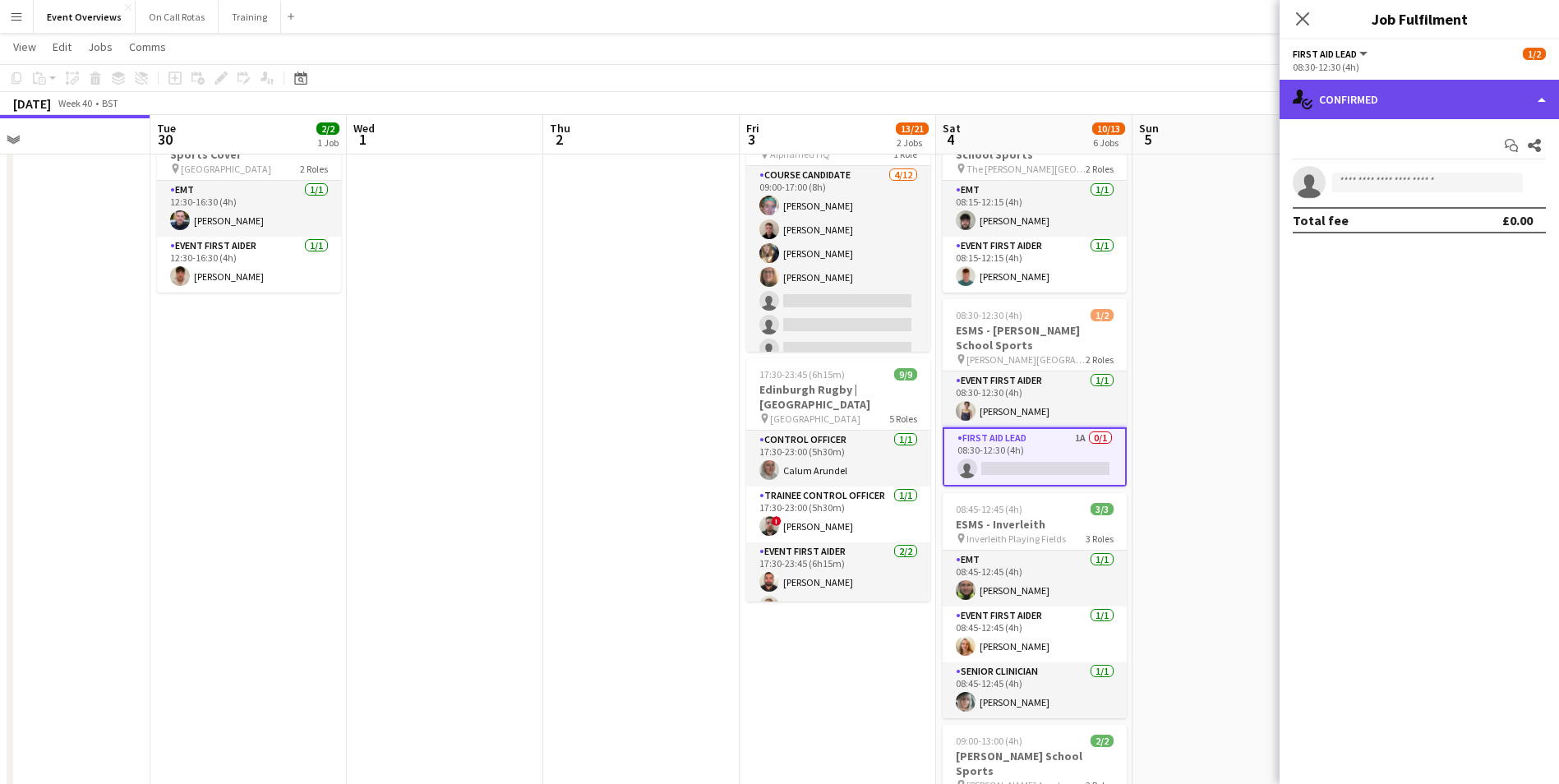
click at [1411, 107] on div "single-neutral-actions-check-2 Confirmed" at bounding box center [1419, 99] width 279 height 39
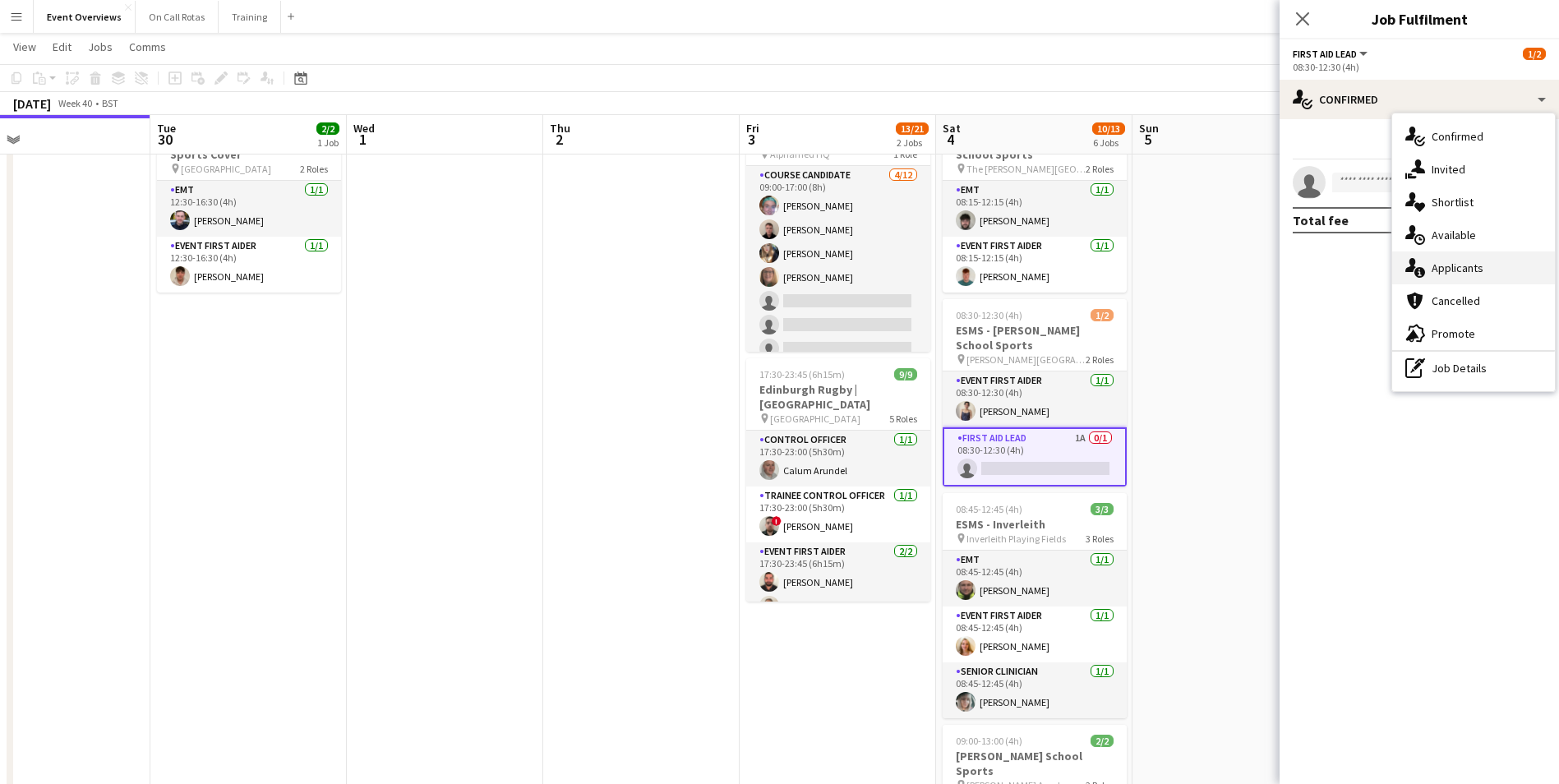
click at [1459, 278] on div "single-neutral-actions-information Applicants" at bounding box center [1473, 268] width 162 height 33
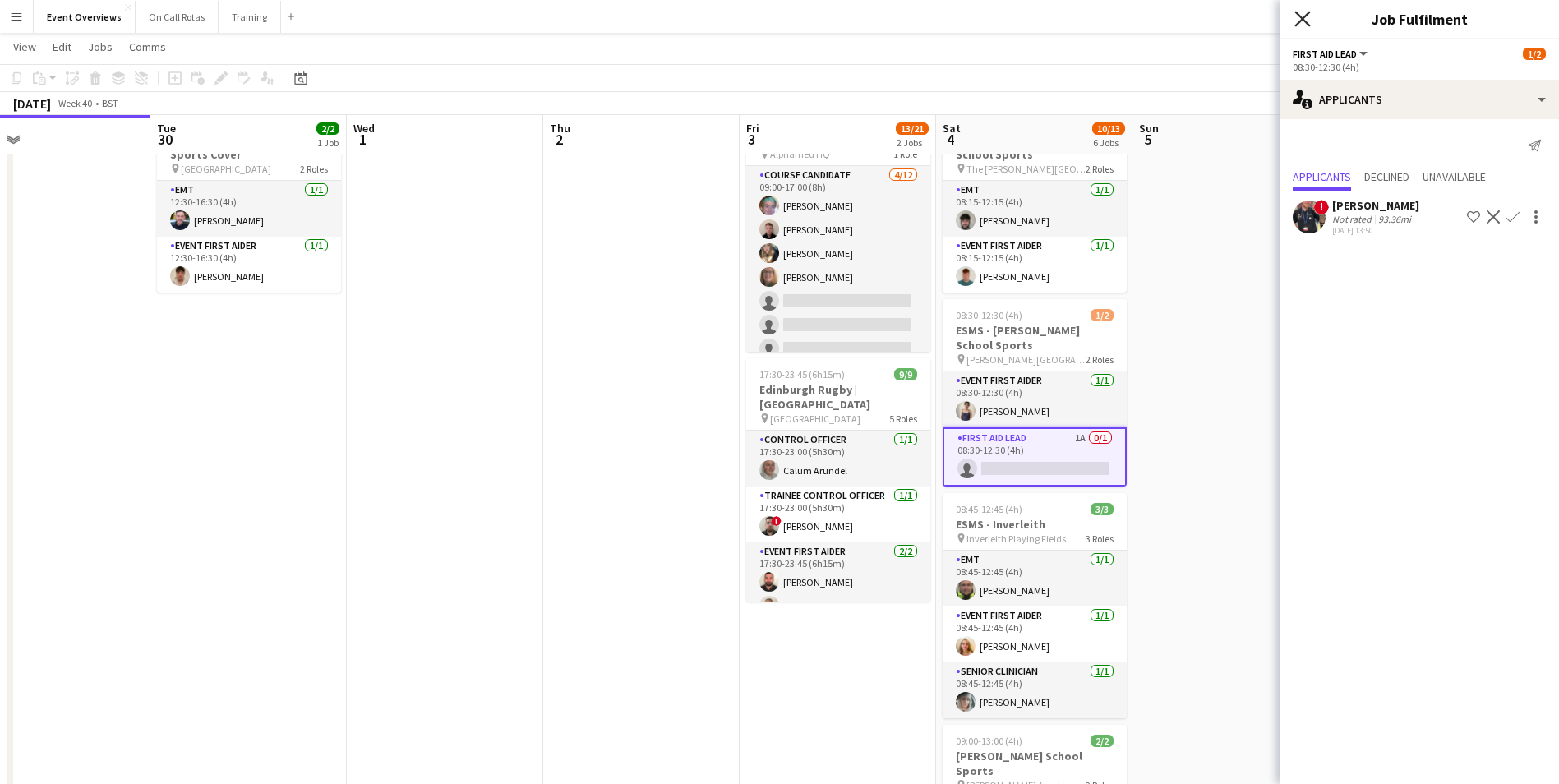
click at [1308, 21] on icon "Close pop-in" at bounding box center [1302, 18] width 16 height 16
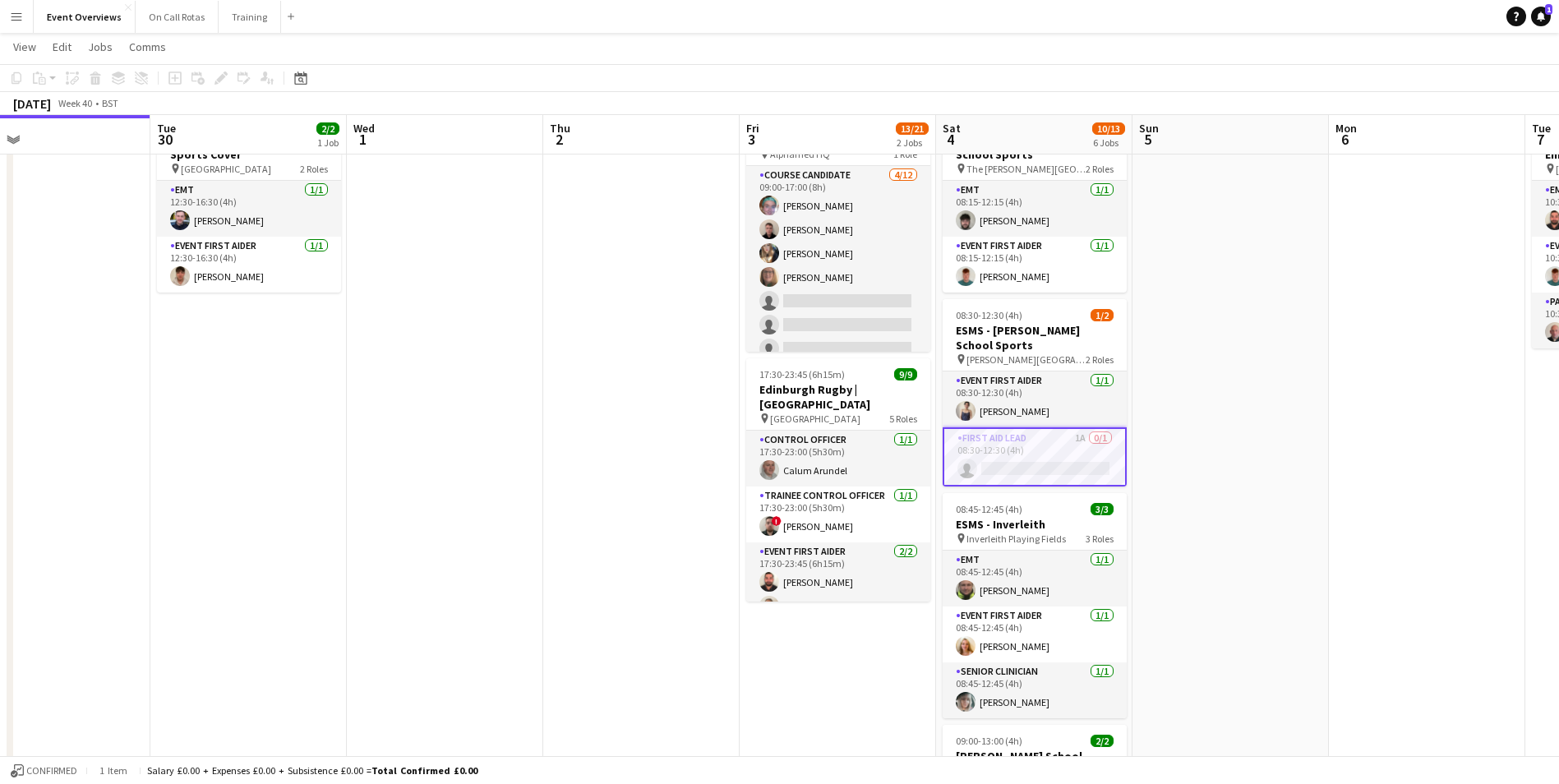
click at [1262, 299] on app-date-cell at bounding box center [1231, 714] width 197 height 1225
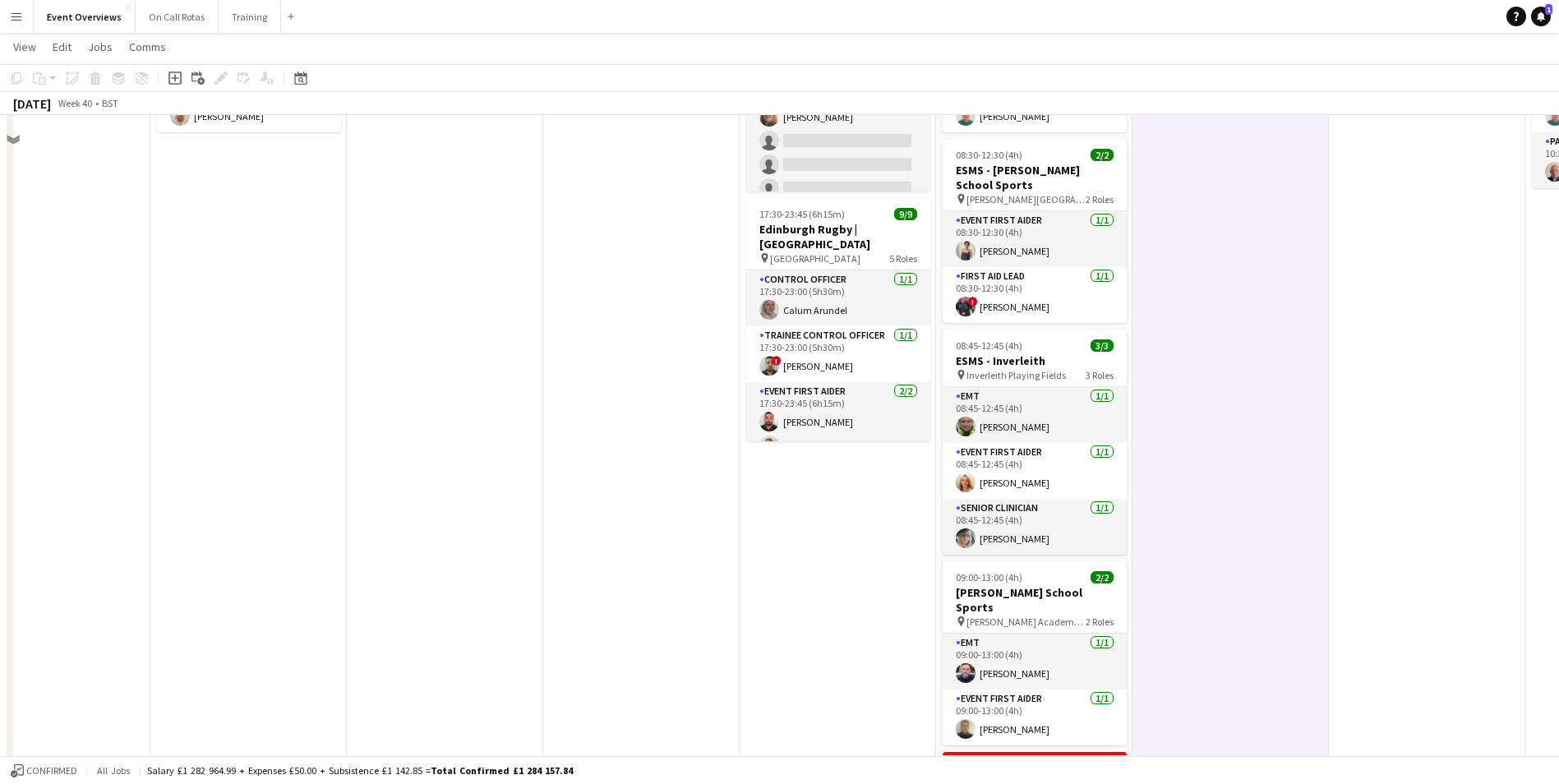
scroll to position [0, 0]
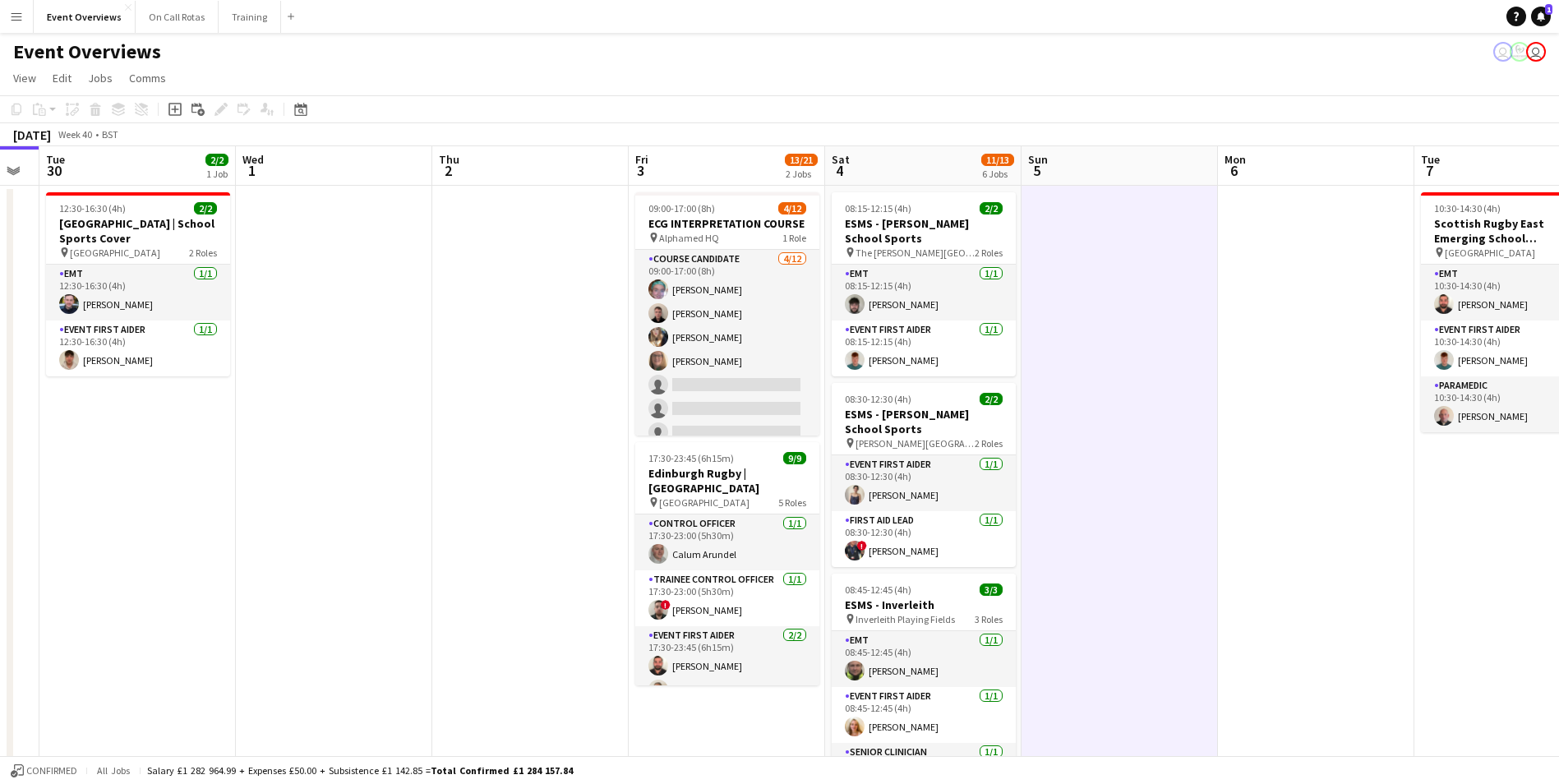
drag, startPoint x: 1376, startPoint y: 425, endPoint x: 212, endPoint y: 437, distance: 1164.1
click at [206, 437] on app-calendar-viewport "Fri 26 Sat 27 7/7 3 Jobs Sun 28 2/2 1 Job Mon 29 Tue 30 2/2 1 Job Wed 1 Thu 2 F…" at bounding box center [779, 779] width 1559 height 1264
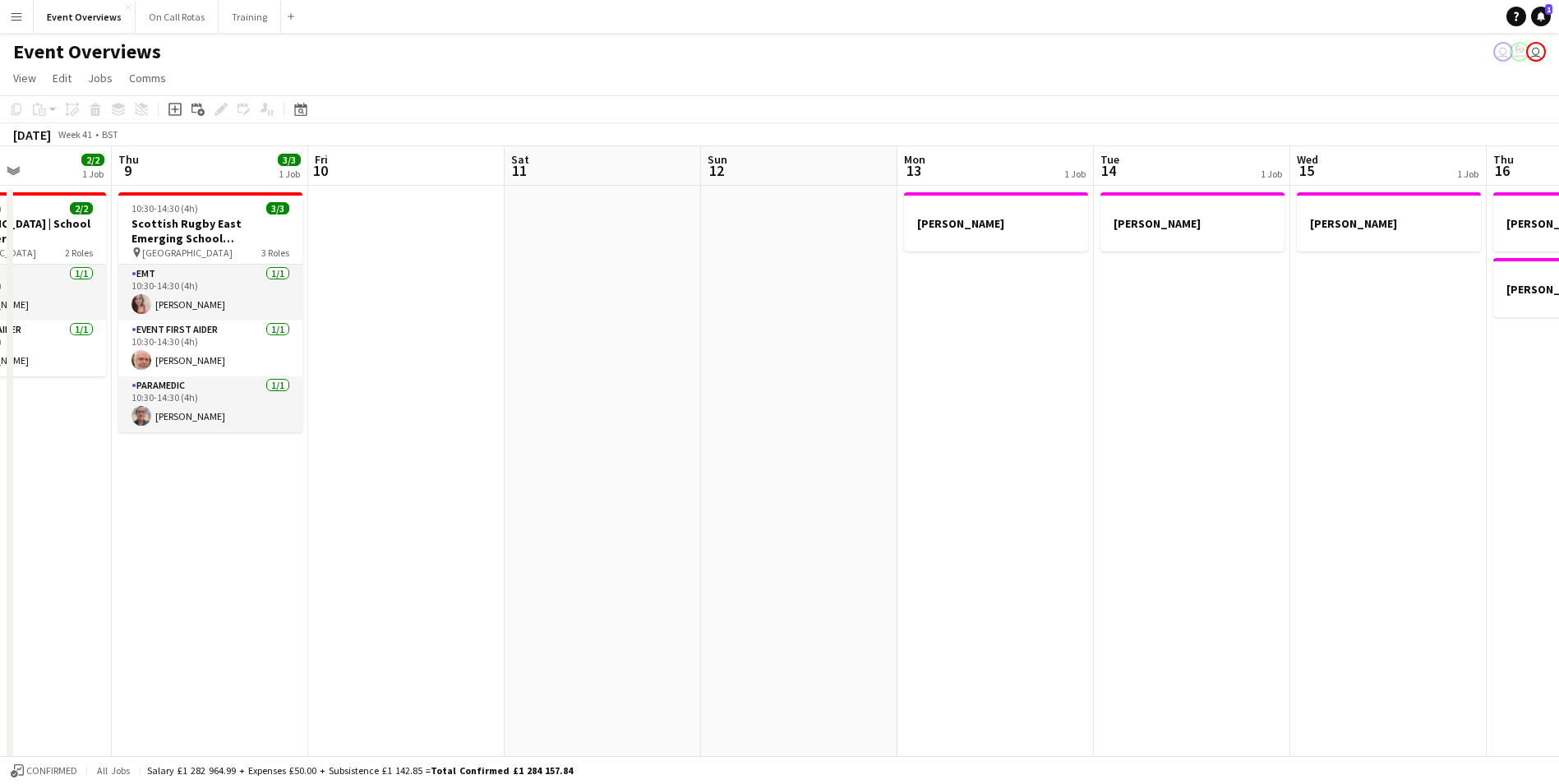
drag, startPoint x: 1064, startPoint y: 469, endPoint x: 953, endPoint y: 450, distance: 112.6
click at [443, 453] on app-calendar-viewport "Mon 6 Tue 7 3/3 1 Job Wed 8 2/2 1 Job Thu 9 3/3 1 Job Fri 10 Sat 11 Sun 12 Mon …" at bounding box center [779, 779] width 1559 height 1264
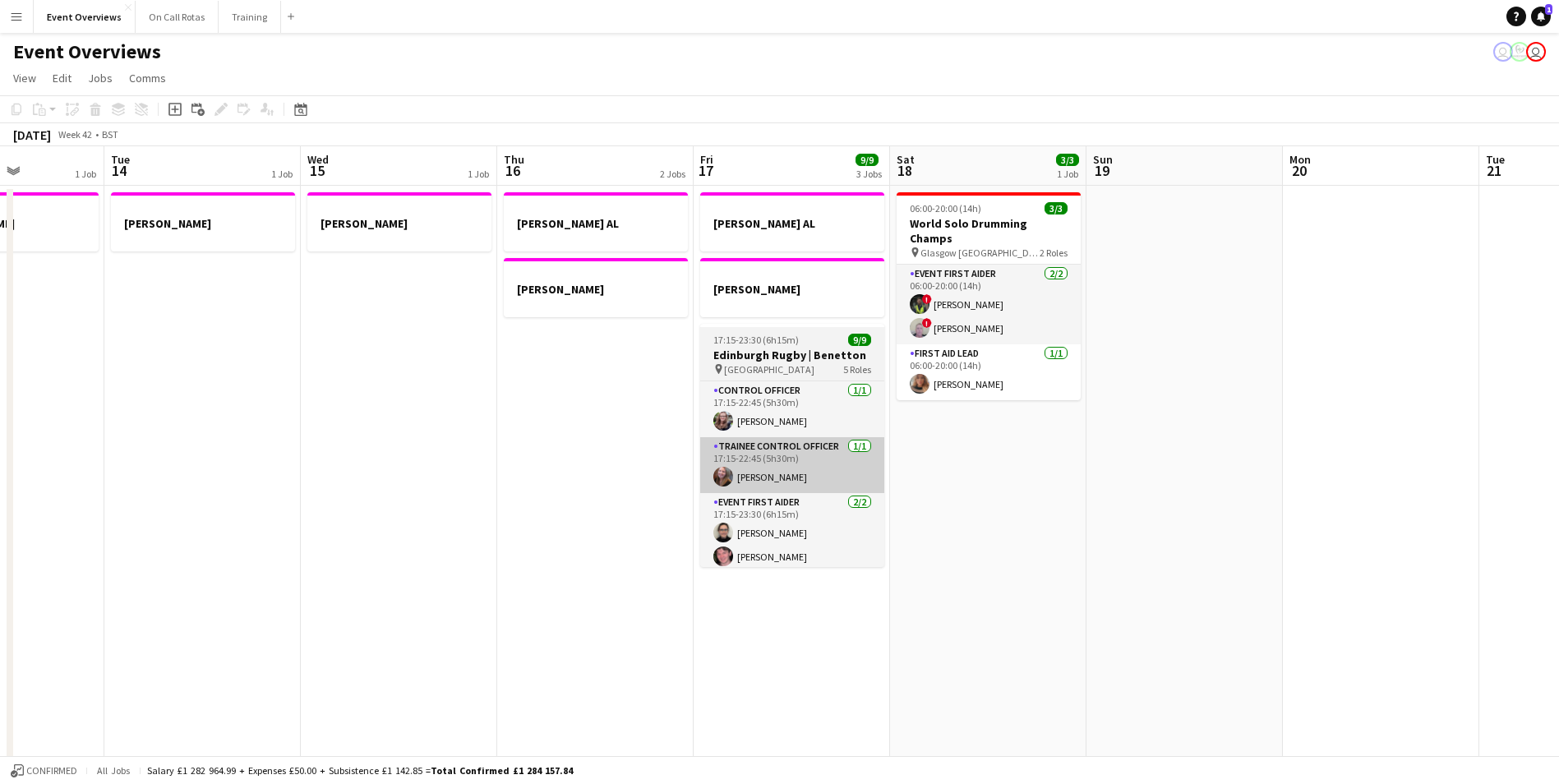
drag, startPoint x: 1115, startPoint y: 454, endPoint x: 708, endPoint y: 459, distance: 407.0
click at [95, 462] on app-calendar-viewport "Sat 11 Sun 12 Mon 13 1 Job Tue 14 1 Job Wed 15 1 Job Thu 16 2 Jobs Fri 17 9/9 3…" at bounding box center [779, 779] width 1559 height 1264
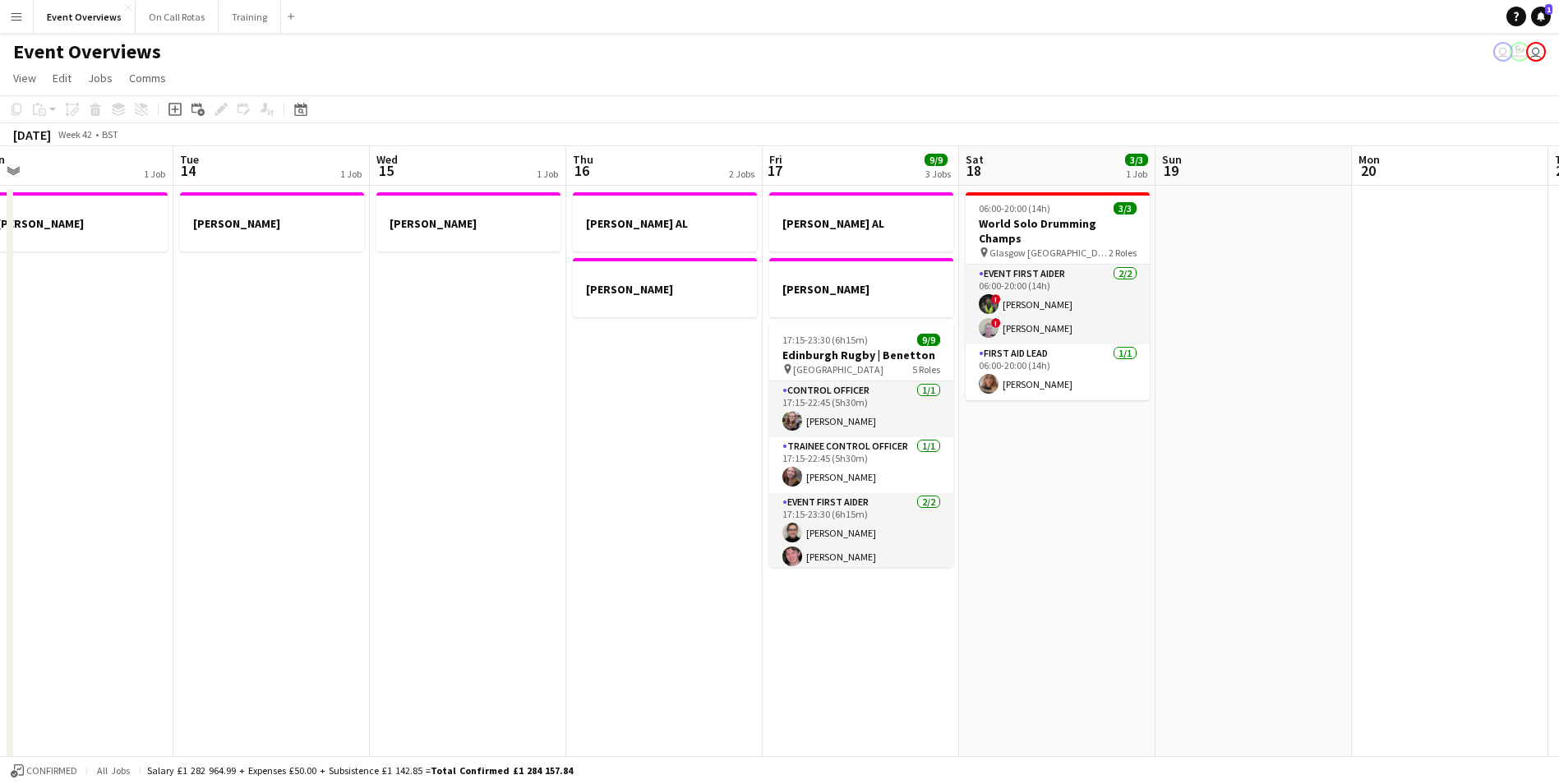
scroll to position [0, 510]
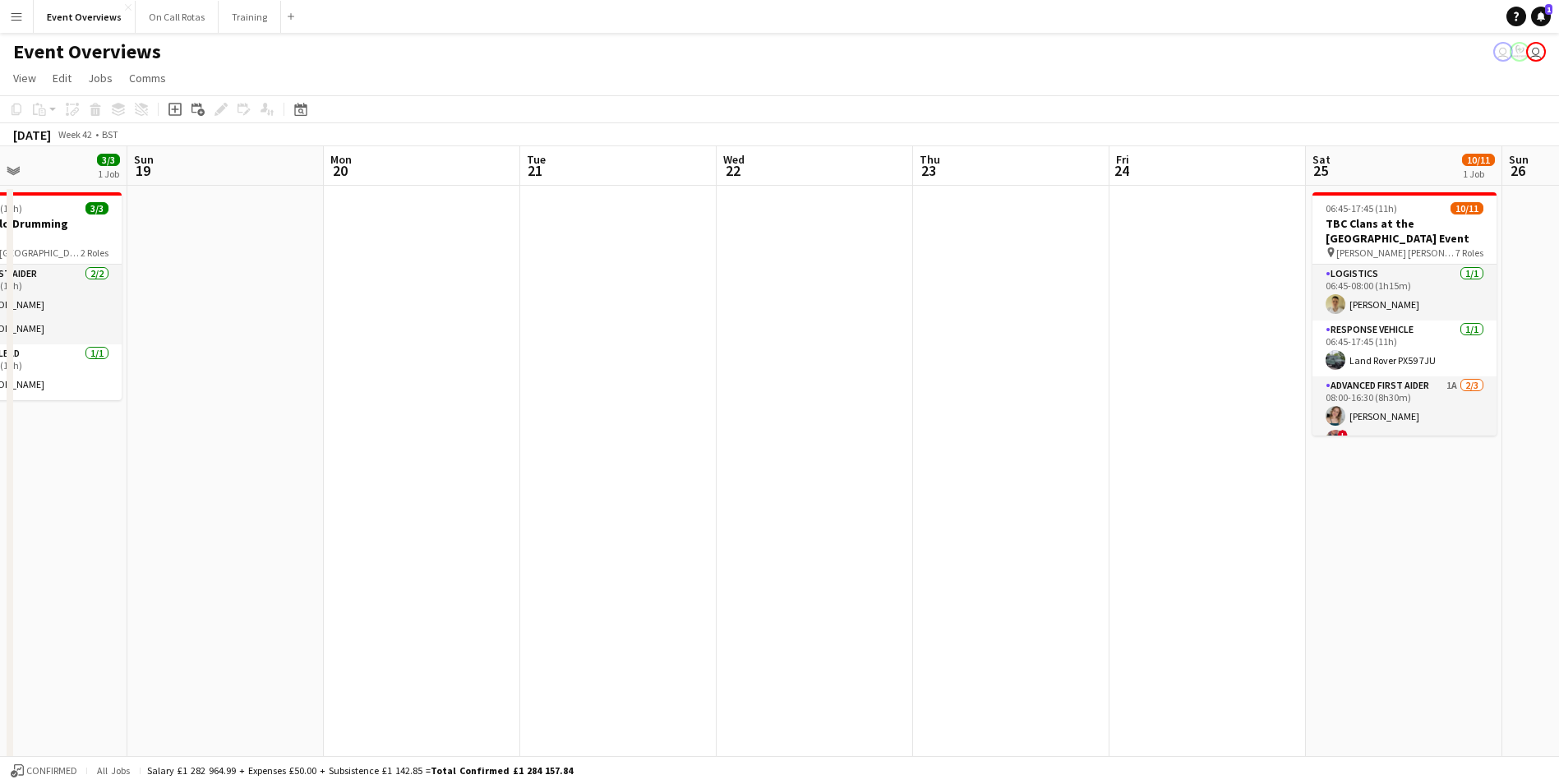
drag, startPoint x: 1324, startPoint y: 481, endPoint x: 371, endPoint y: 547, distance: 955.3
click at [371, 547] on app-calendar-viewport "Wed 15 1 Job Thu 16 2 Jobs Fri 17 9/9 3 Jobs Sat 18 3/3 1 Job Sun 19 Mon 20 Tue…" at bounding box center [779, 779] width 1559 height 1264
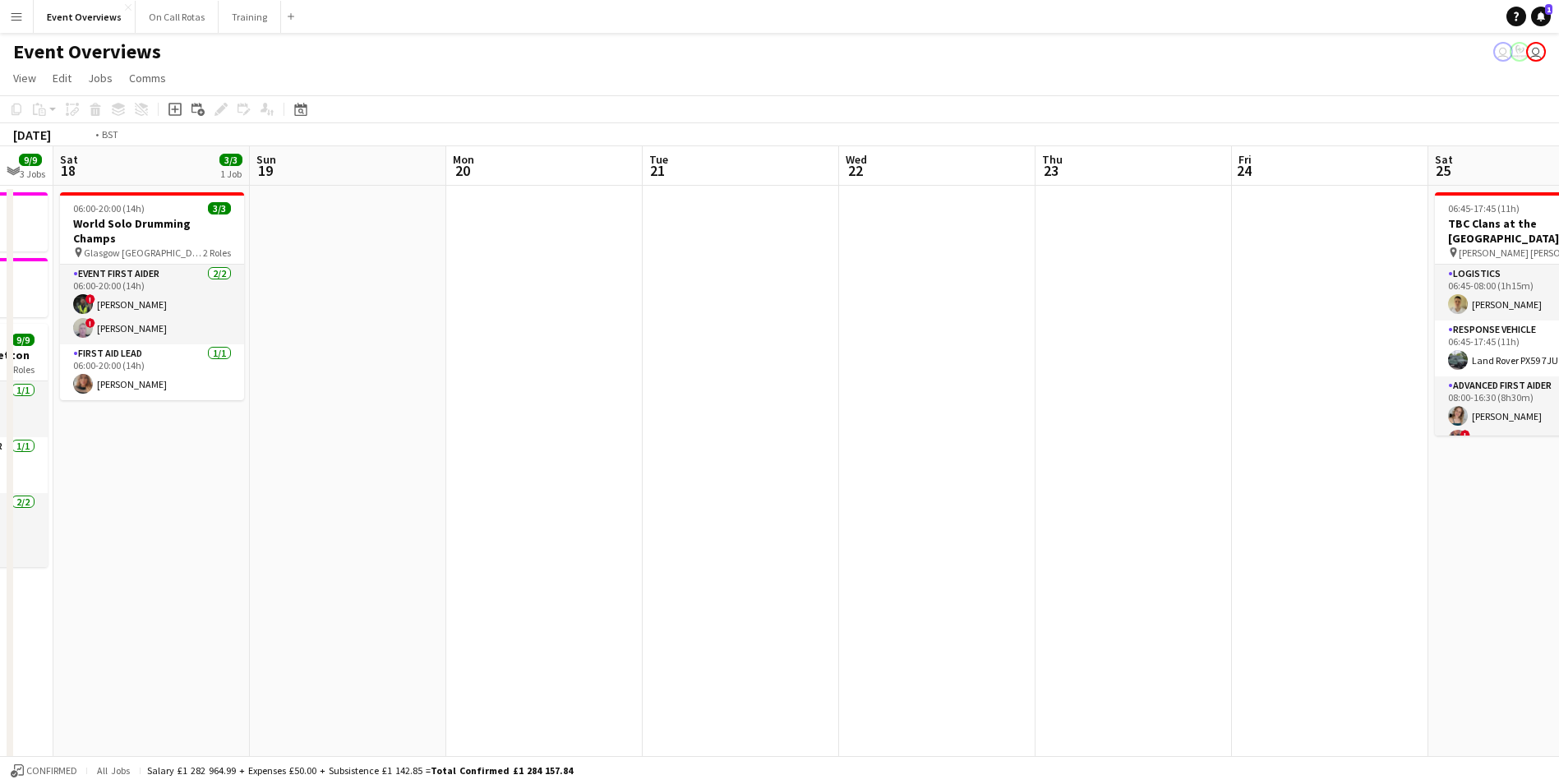
scroll to position [0, 505]
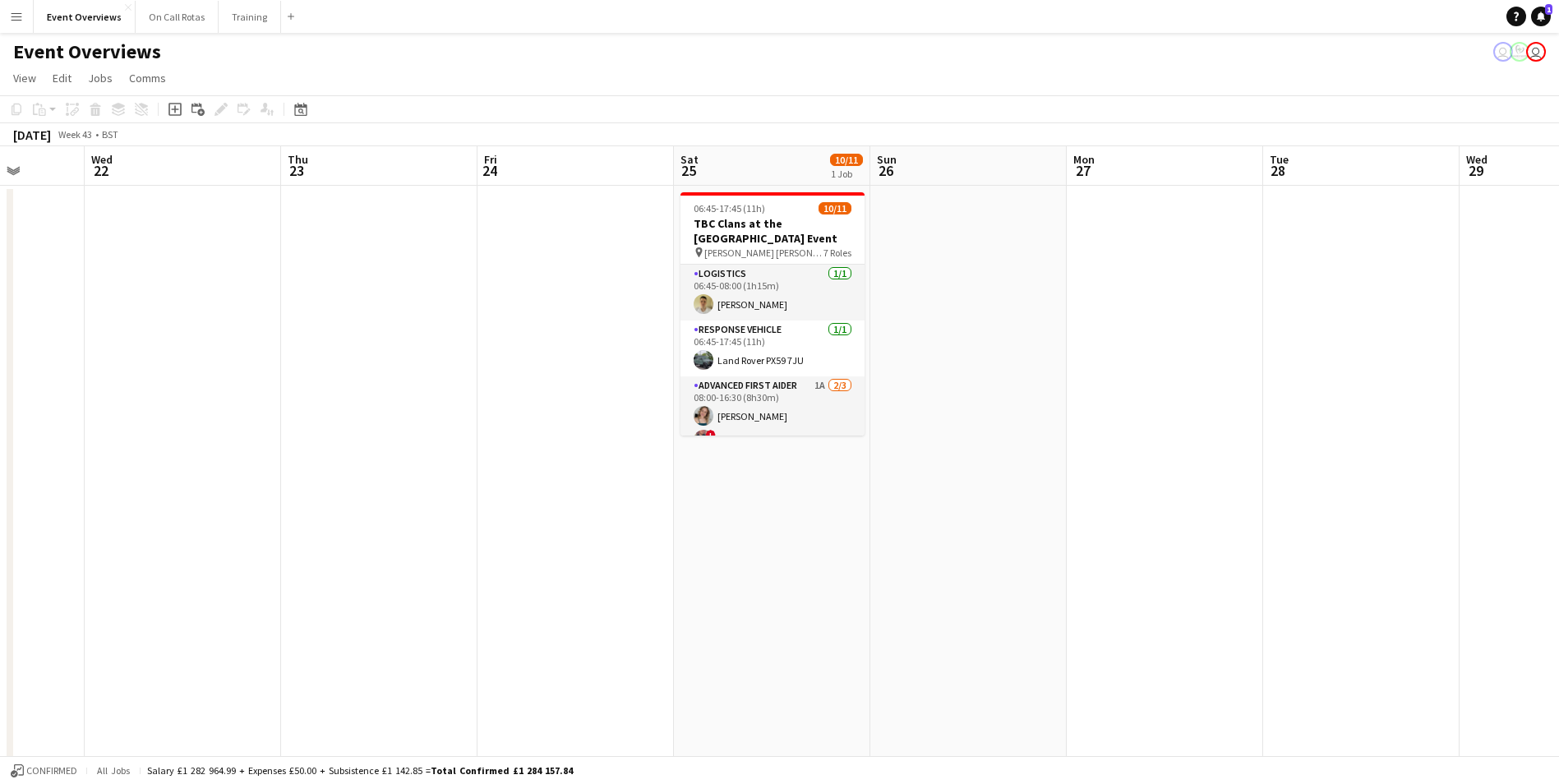
drag, startPoint x: 924, startPoint y: 497, endPoint x: 292, endPoint y: 525, distance: 632.6
click at [292, 525] on app-calendar-viewport "Sun 19 Mon 20 Tue 21 Wed 22 Thu 23 Fri 24 Sat 25 10/11 1 Job Sun 26 Mon 27 Tue …" at bounding box center [779, 779] width 1559 height 1264
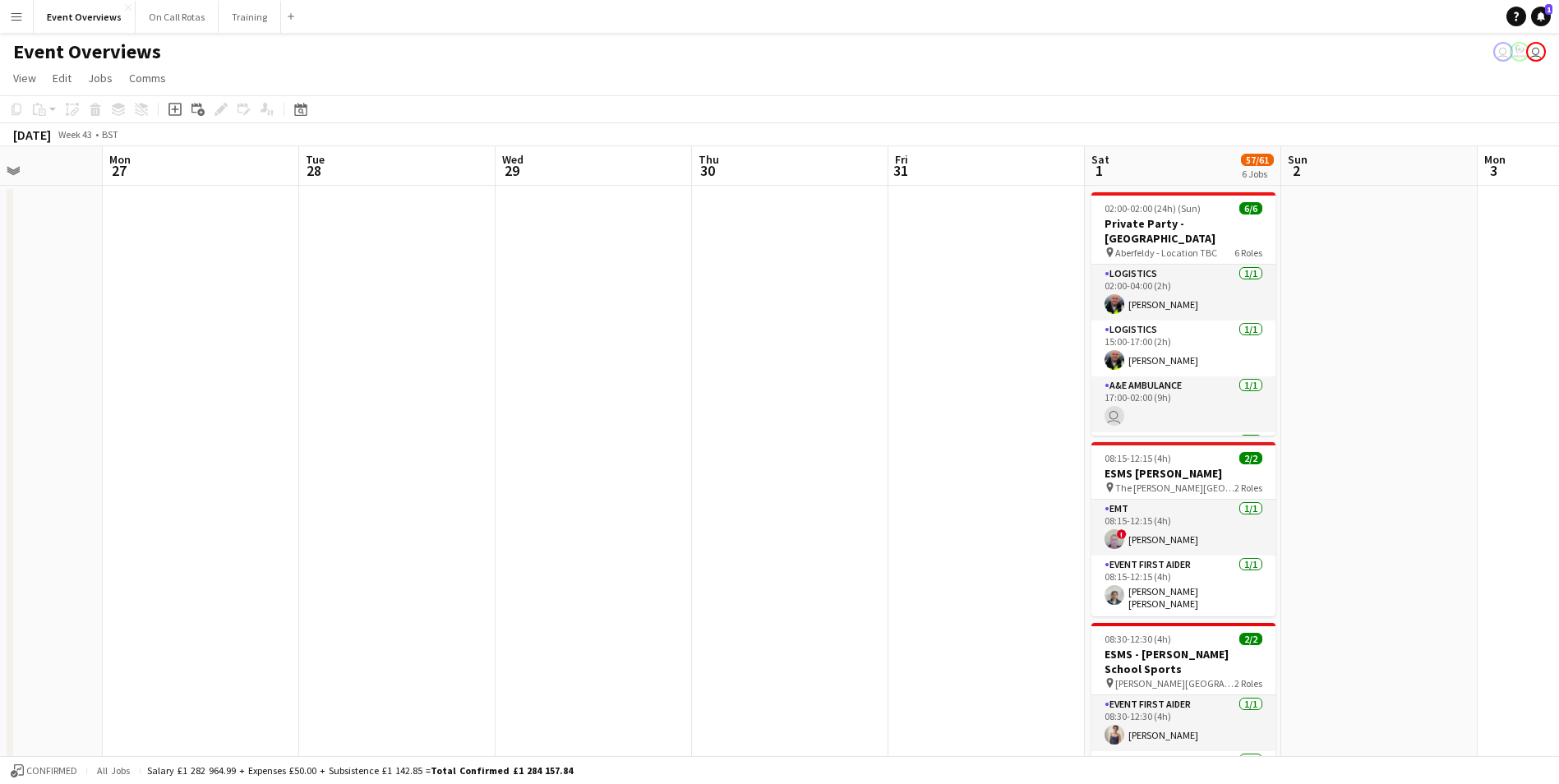
drag, startPoint x: 1215, startPoint y: 352, endPoint x: 251, endPoint y: 401, distance: 965.2
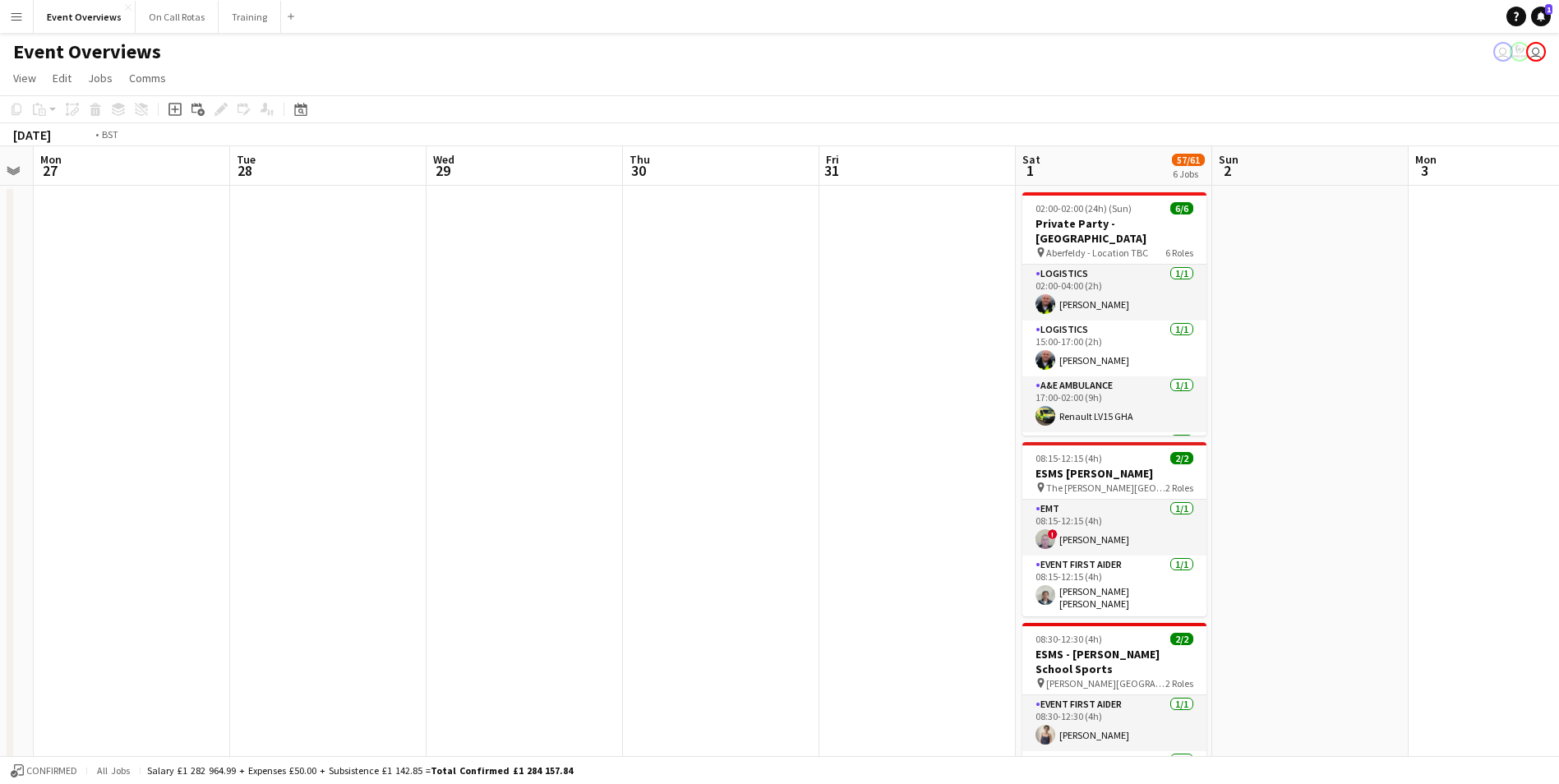
scroll to position [0, 569]
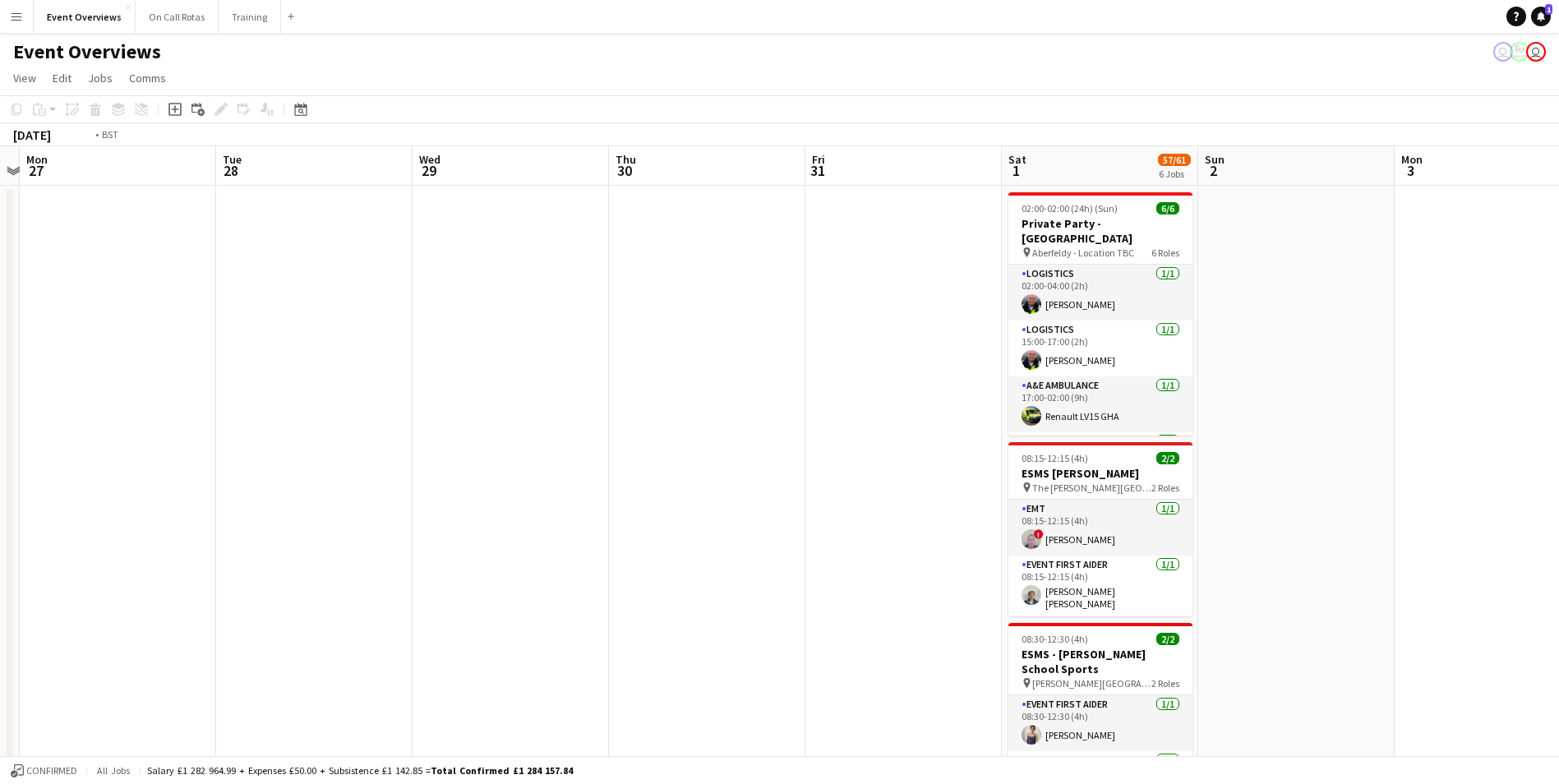
drag, startPoint x: 660, startPoint y: 453, endPoint x: 381, endPoint y: 471, distance: 279.6
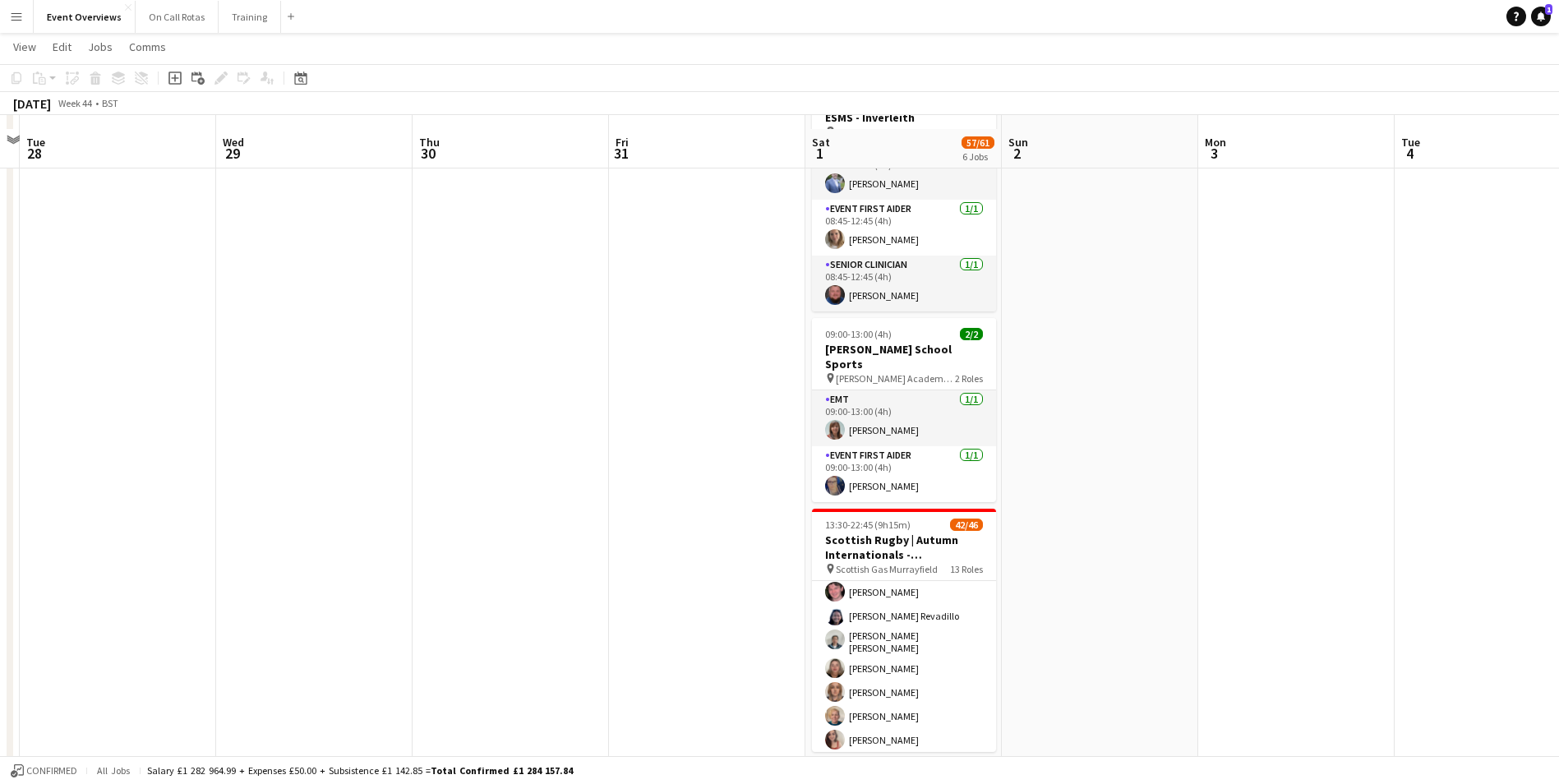
scroll to position [328, 0]
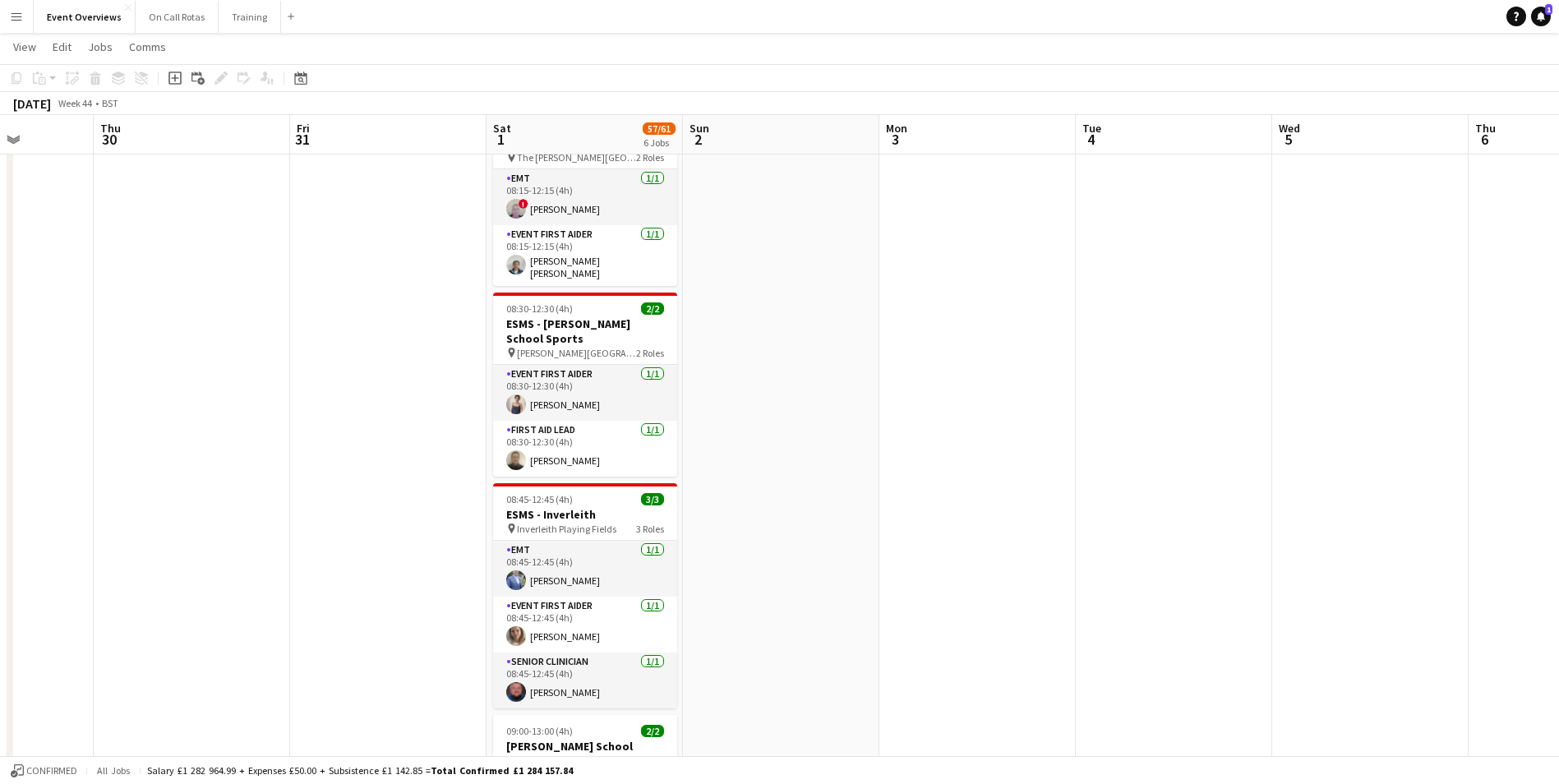
drag, startPoint x: 1118, startPoint y: 581, endPoint x: 235, endPoint y: 554, distance: 883.4
click at [235, 554] on app-calendar-viewport "Mon 27 Tue 28 Wed 29 Thu 30 Fri 31 Sat 1 57/61 6 Jobs Sun 2 Mon 3 Tue 4 Wed 5 T…" at bounding box center [779, 458] width 1559 height 1446
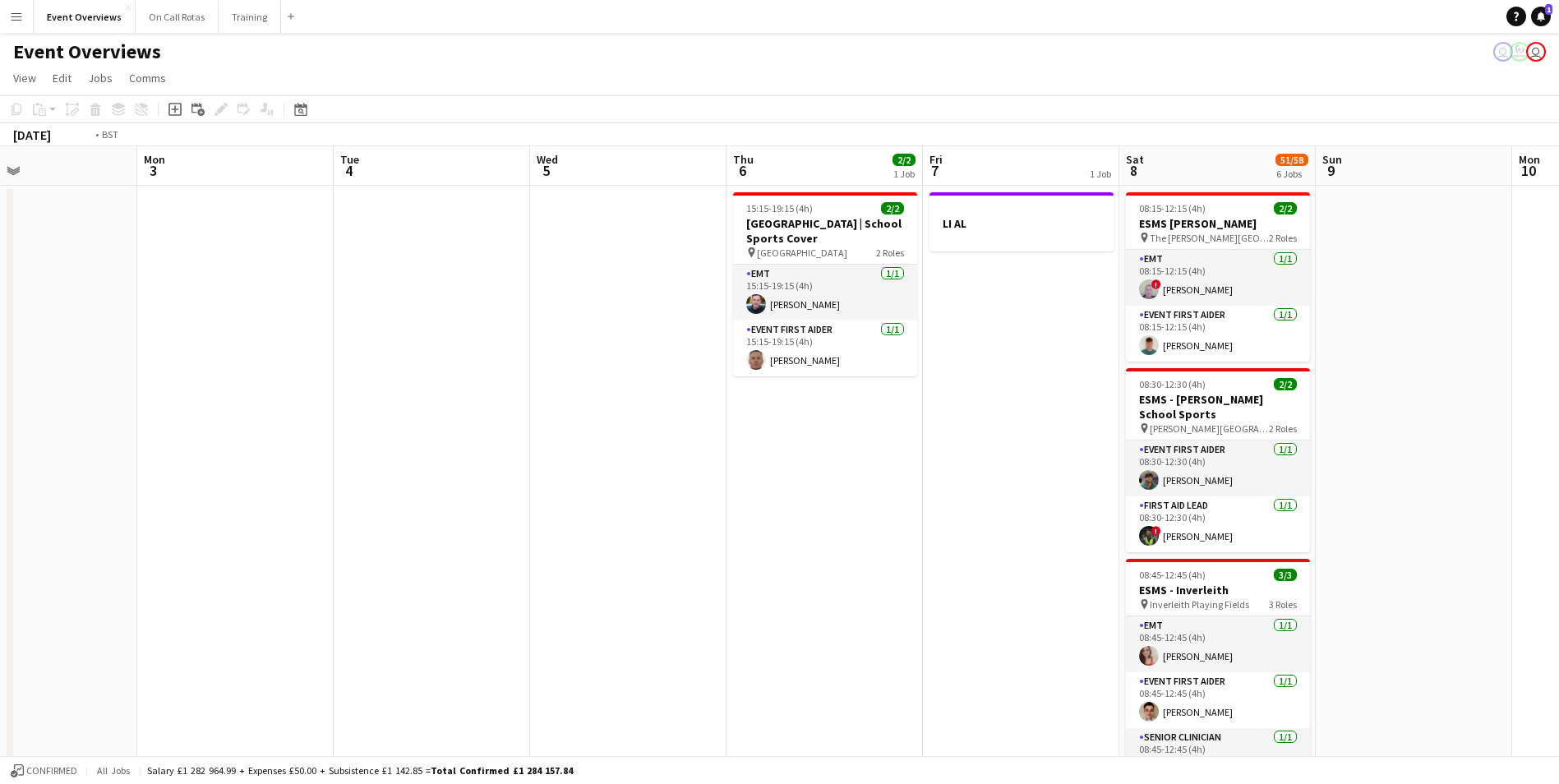
scroll to position [0, 619]
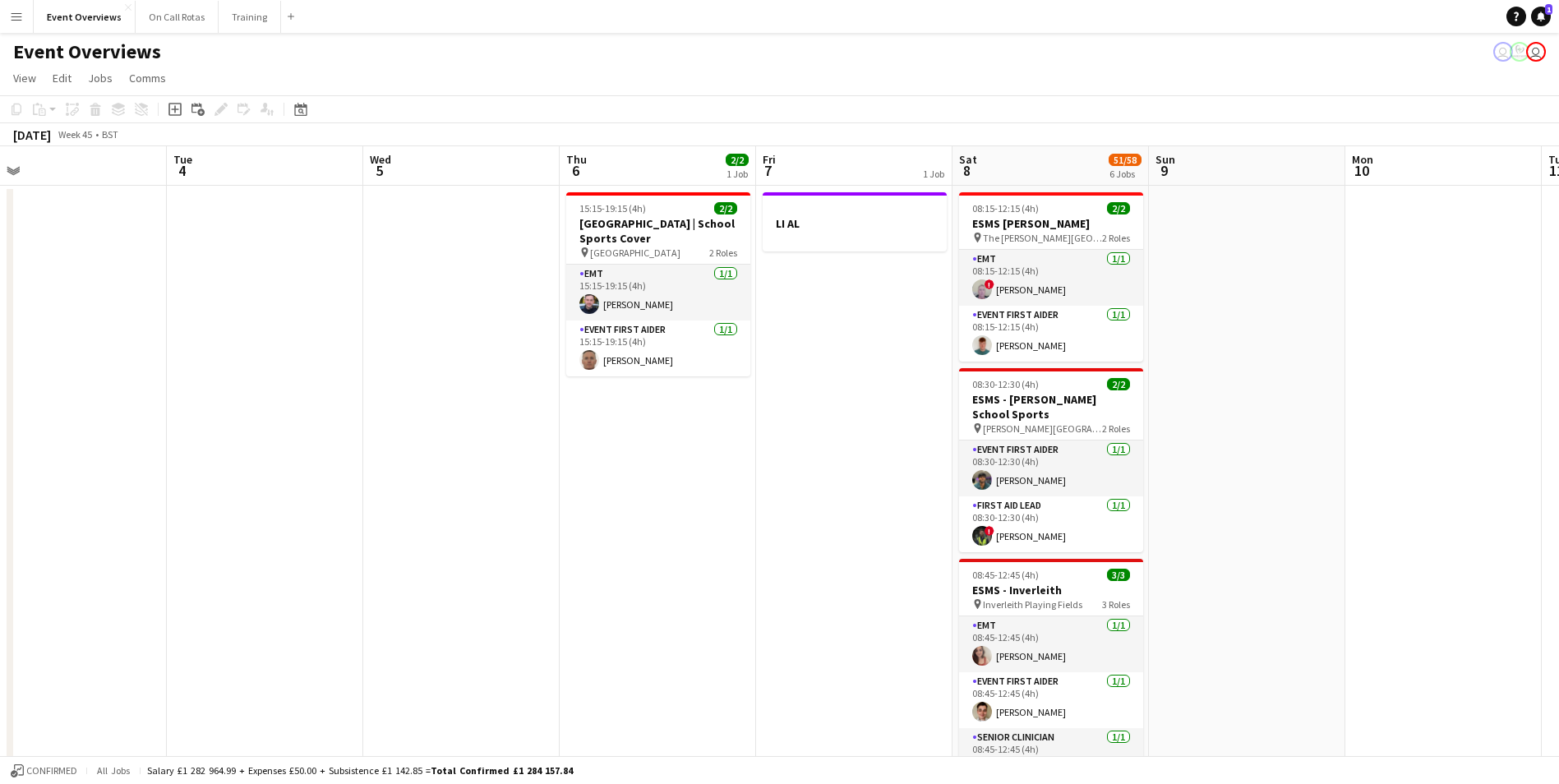
drag, startPoint x: 1193, startPoint y: 460, endPoint x: 848, endPoint y: 472, distance: 345.2
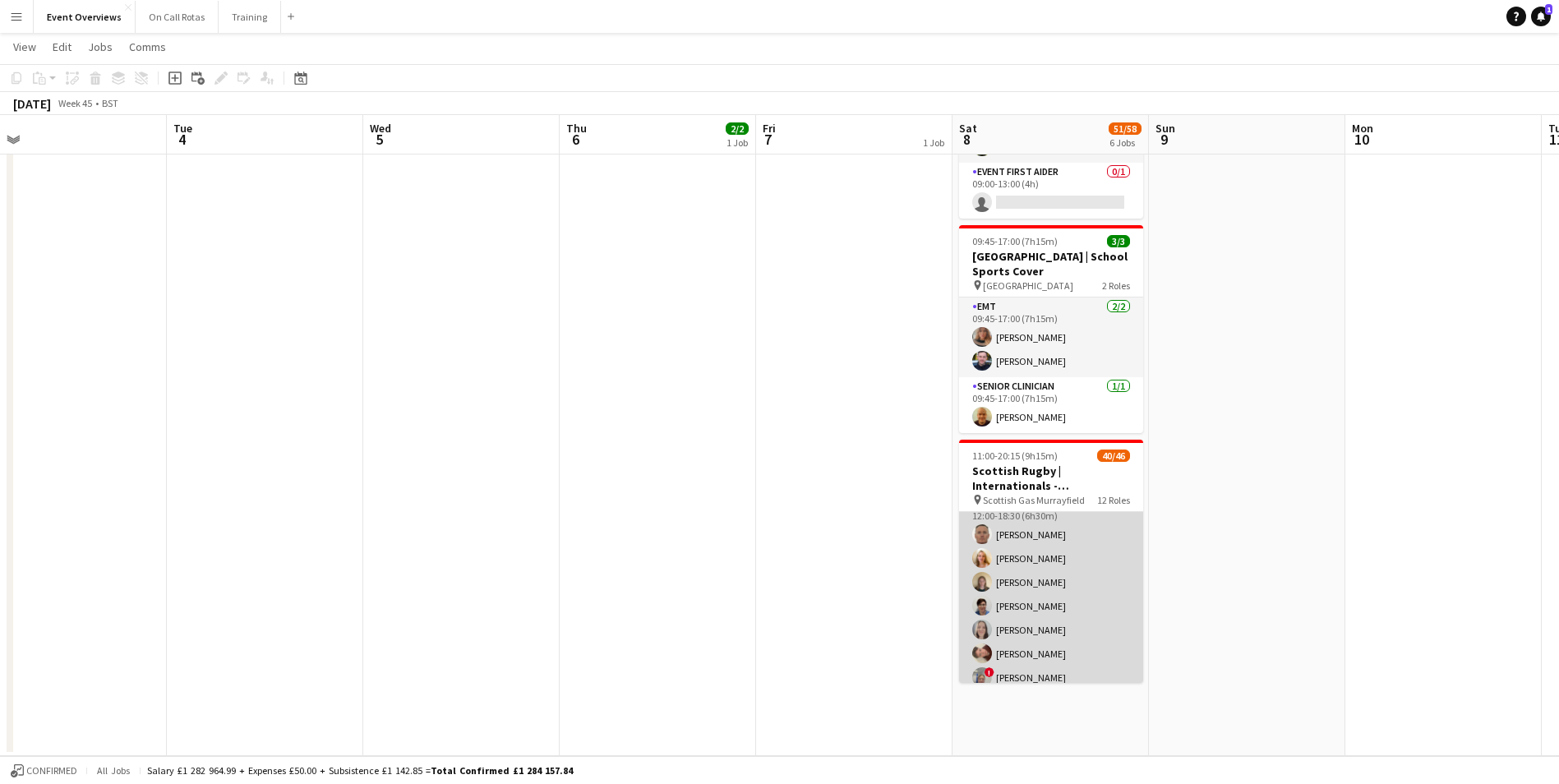
scroll to position [1310, 0]
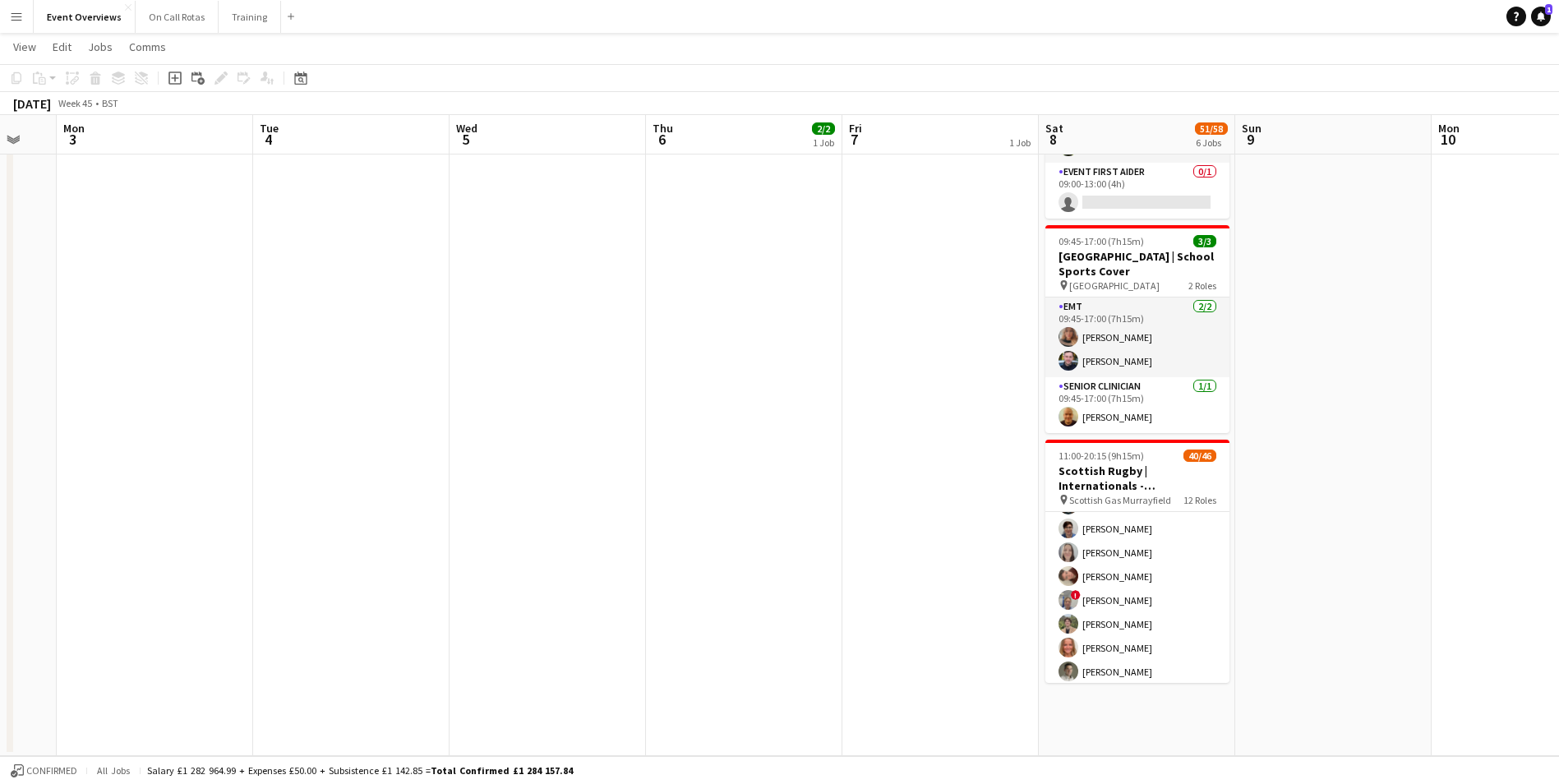
drag, startPoint x: 1300, startPoint y: 569, endPoint x: 516, endPoint y: 567, distance: 784.0
click at [515, 567] on app-calendar-viewport "Fri 31 Sat 1 57/61 6 Jobs Sun 2 Mon 3 Tue 4 Wed 5 Thu 6 2/2 1 Job Fri 7 1 Job S…" at bounding box center [779, 33] width 1559 height 1446
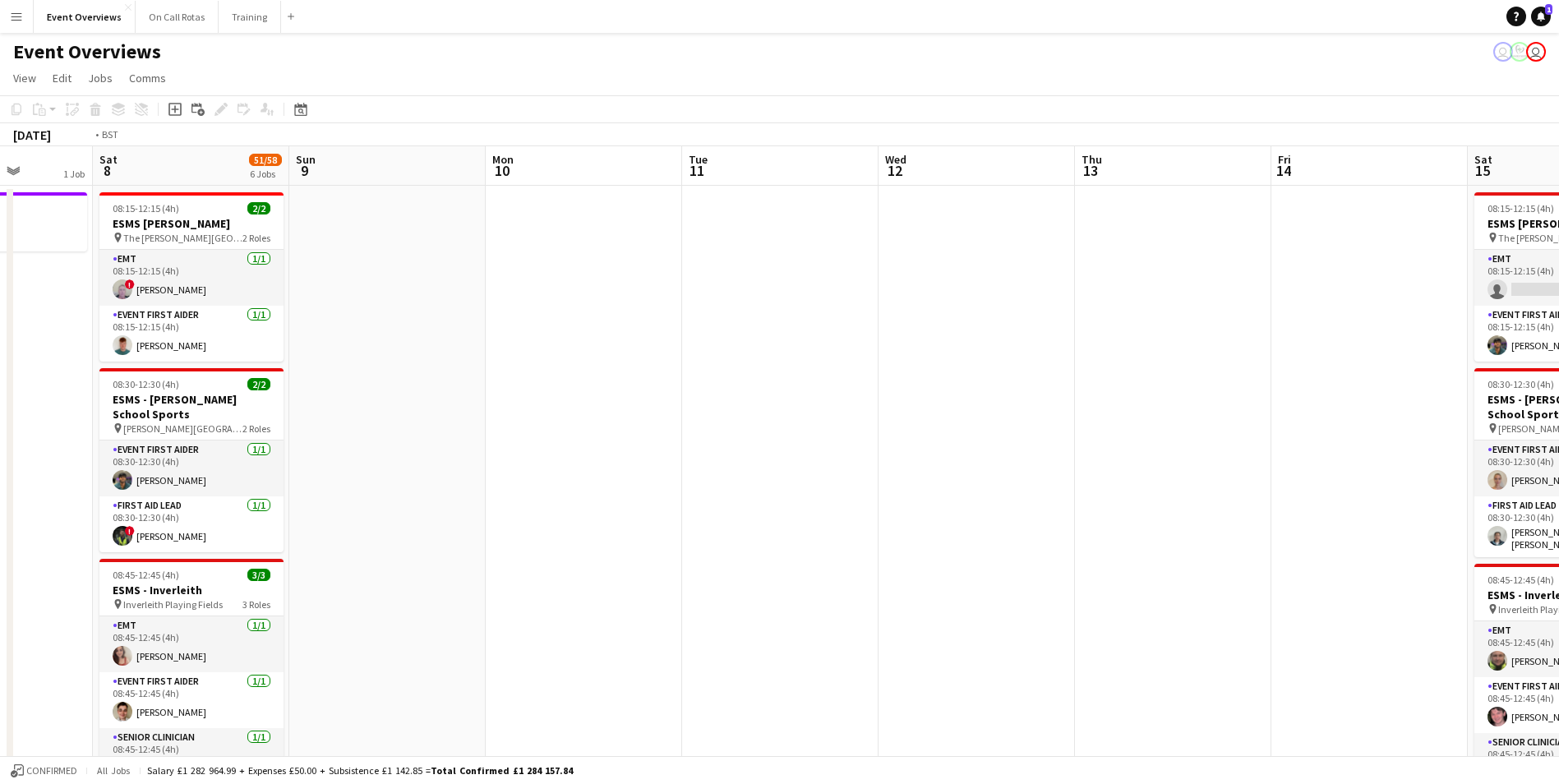
scroll to position [0, 569]
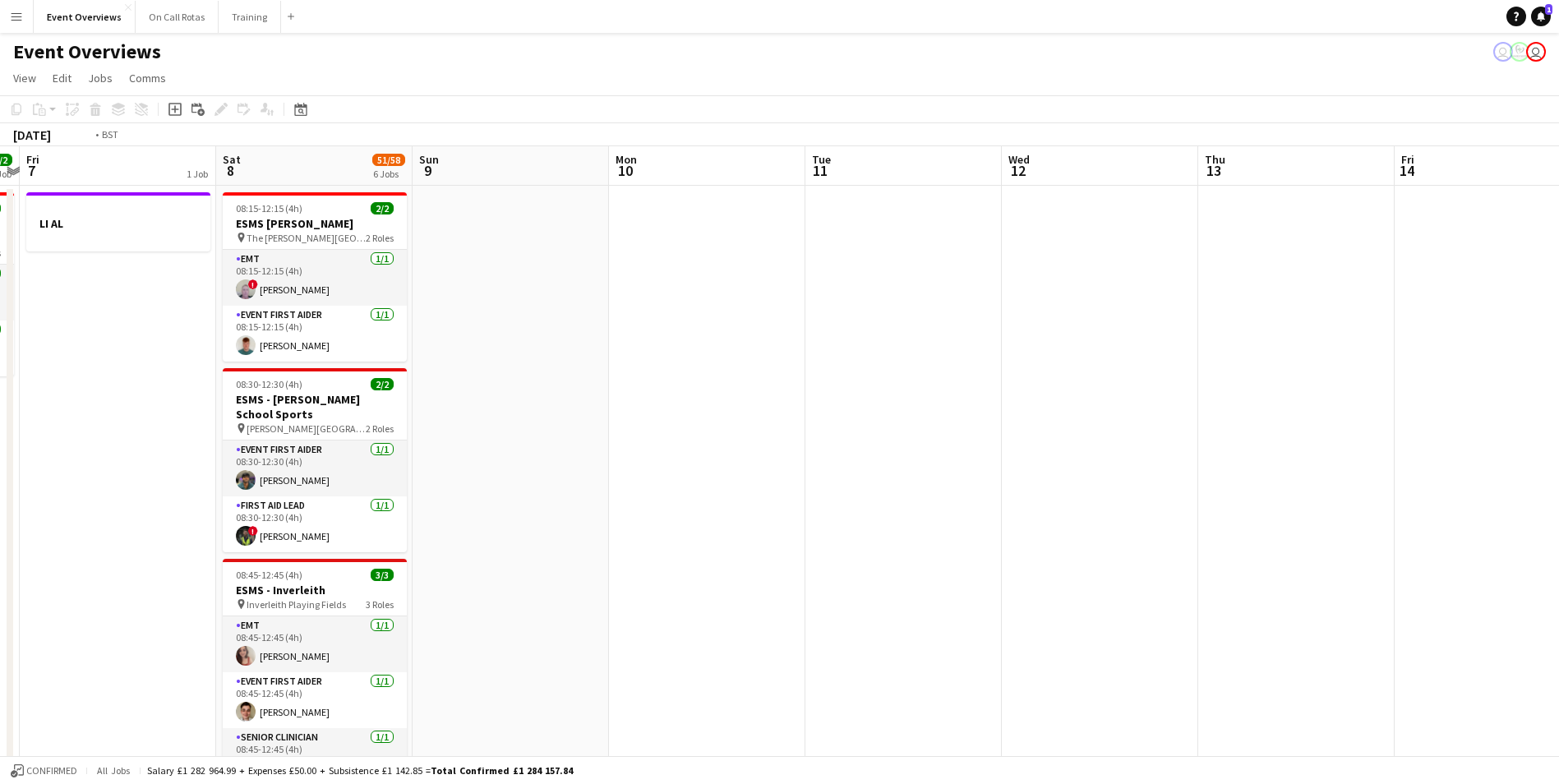
drag, startPoint x: 1365, startPoint y: 493, endPoint x: 431, endPoint y: 459, distance: 934.6
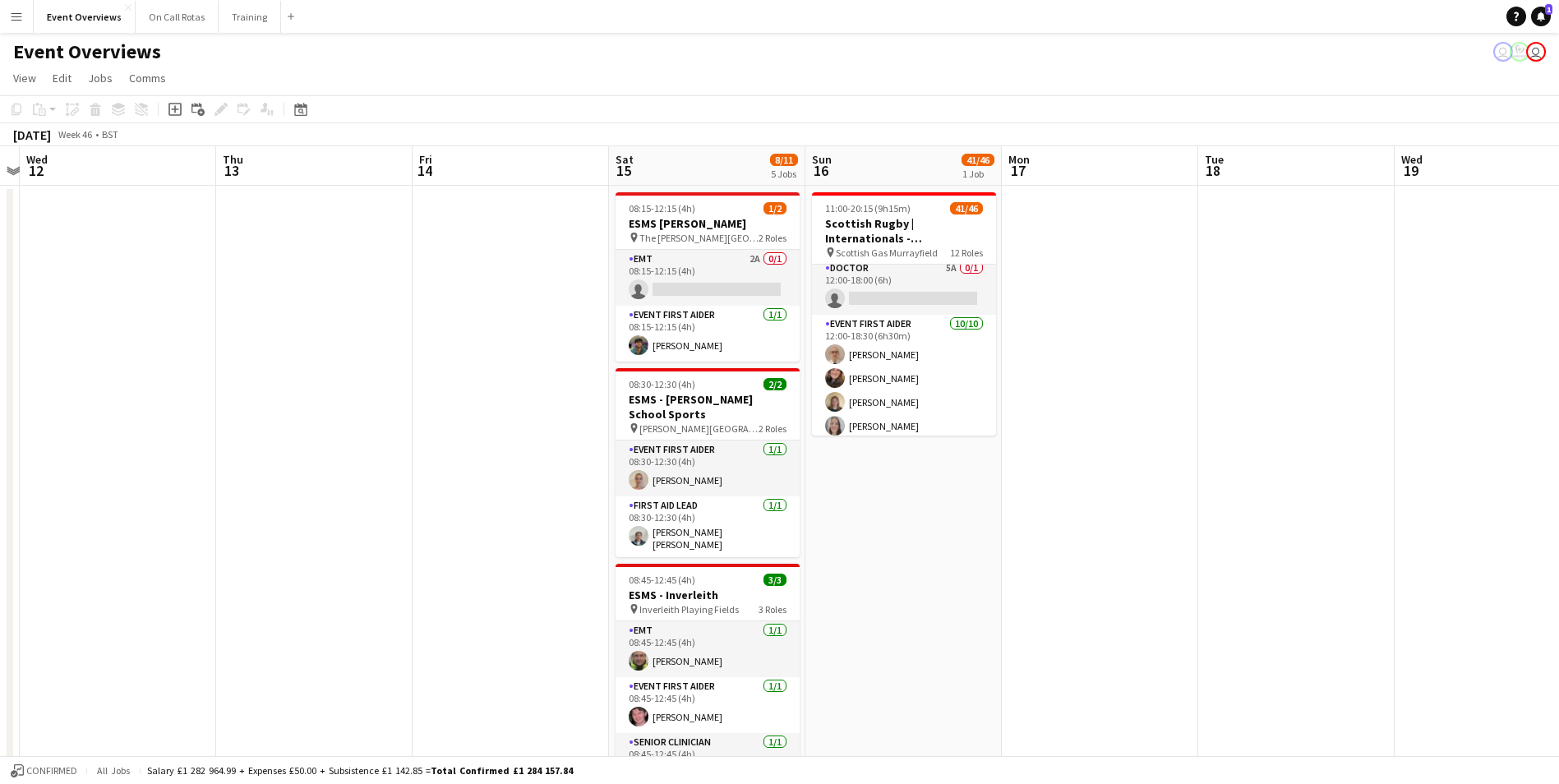
scroll to position [1310, 0]
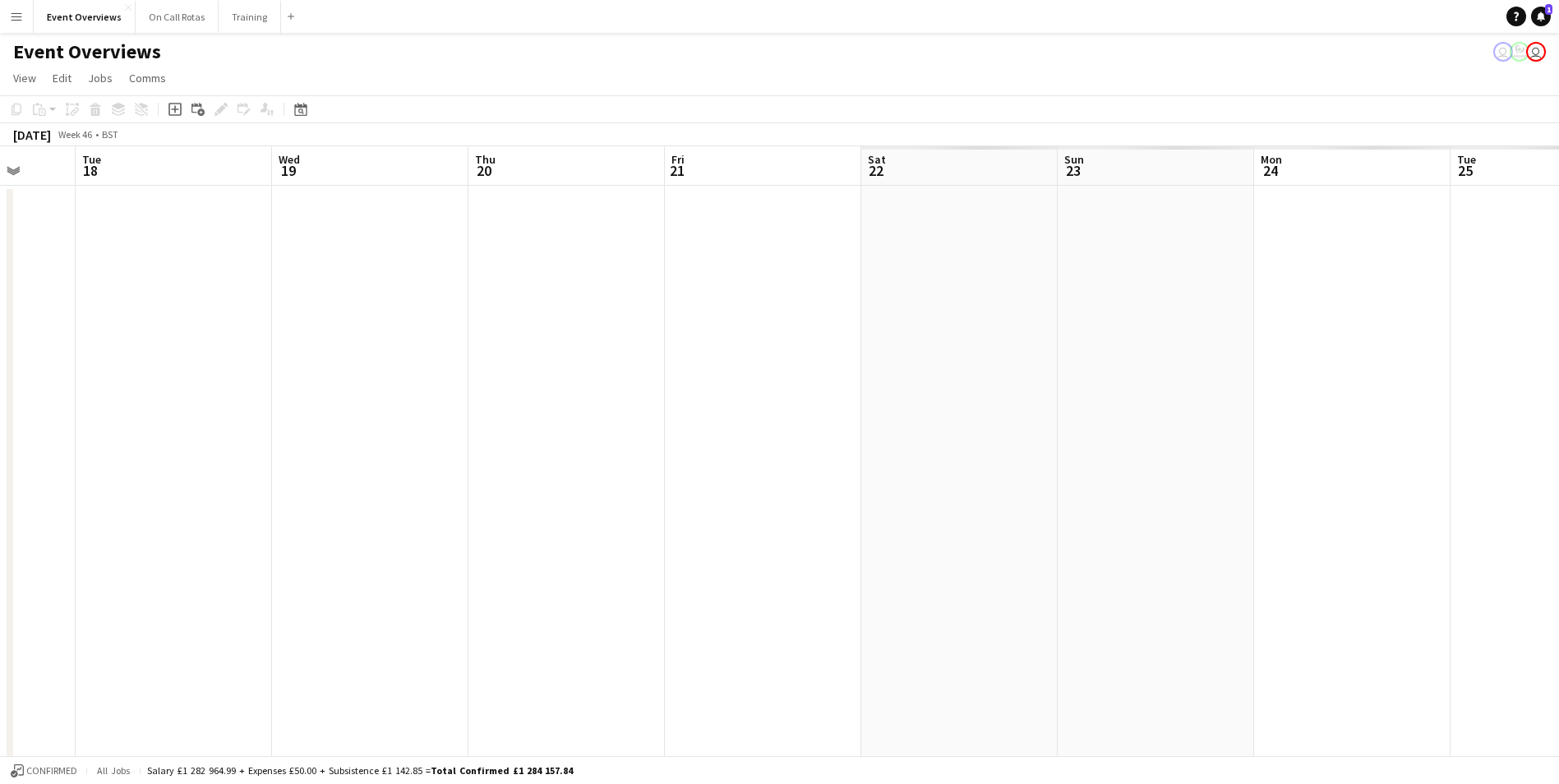
drag, startPoint x: 1262, startPoint y: 344, endPoint x: 286, endPoint y: 361, distance: 976.1
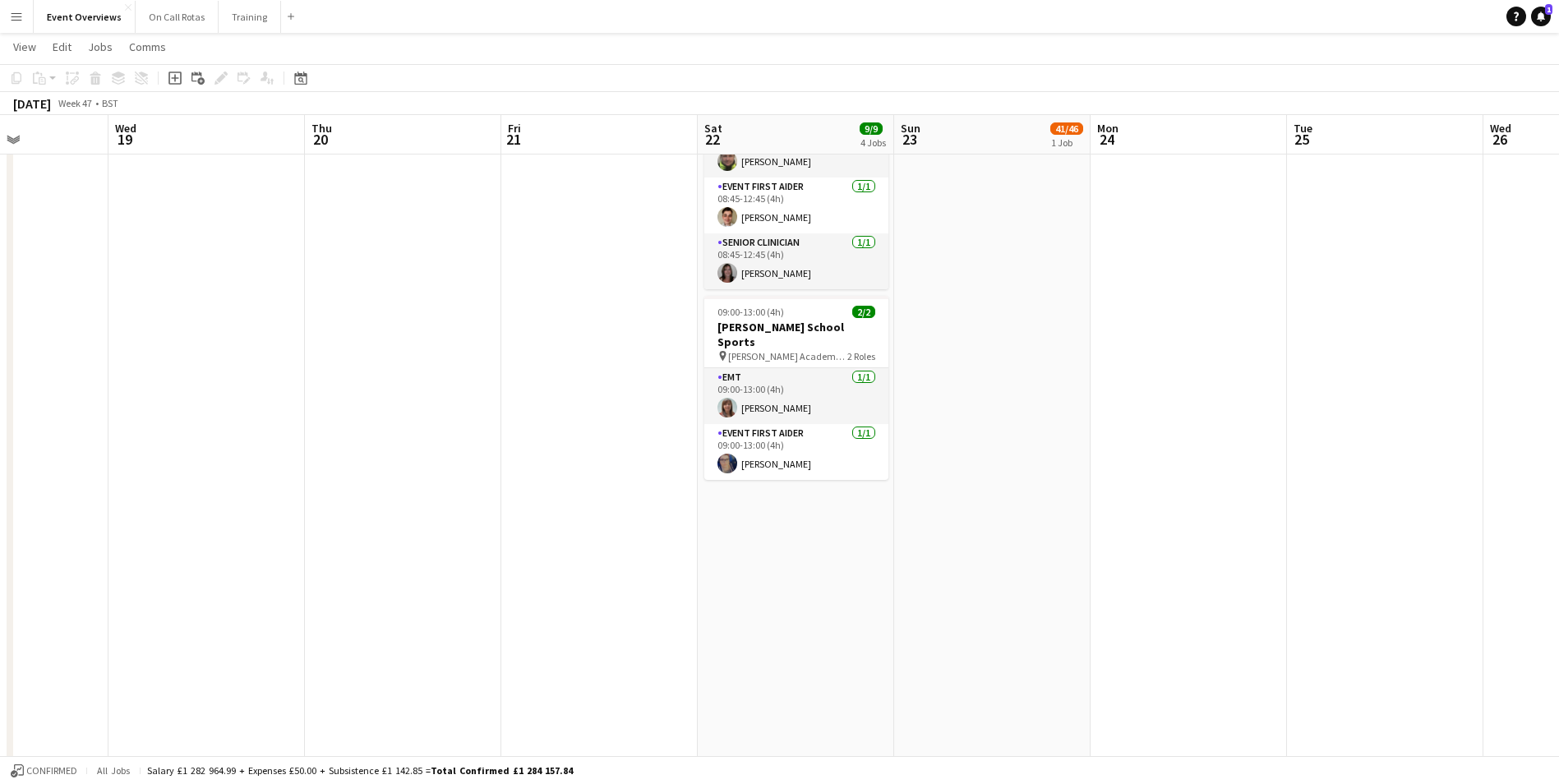
scroll to position [0, 541]
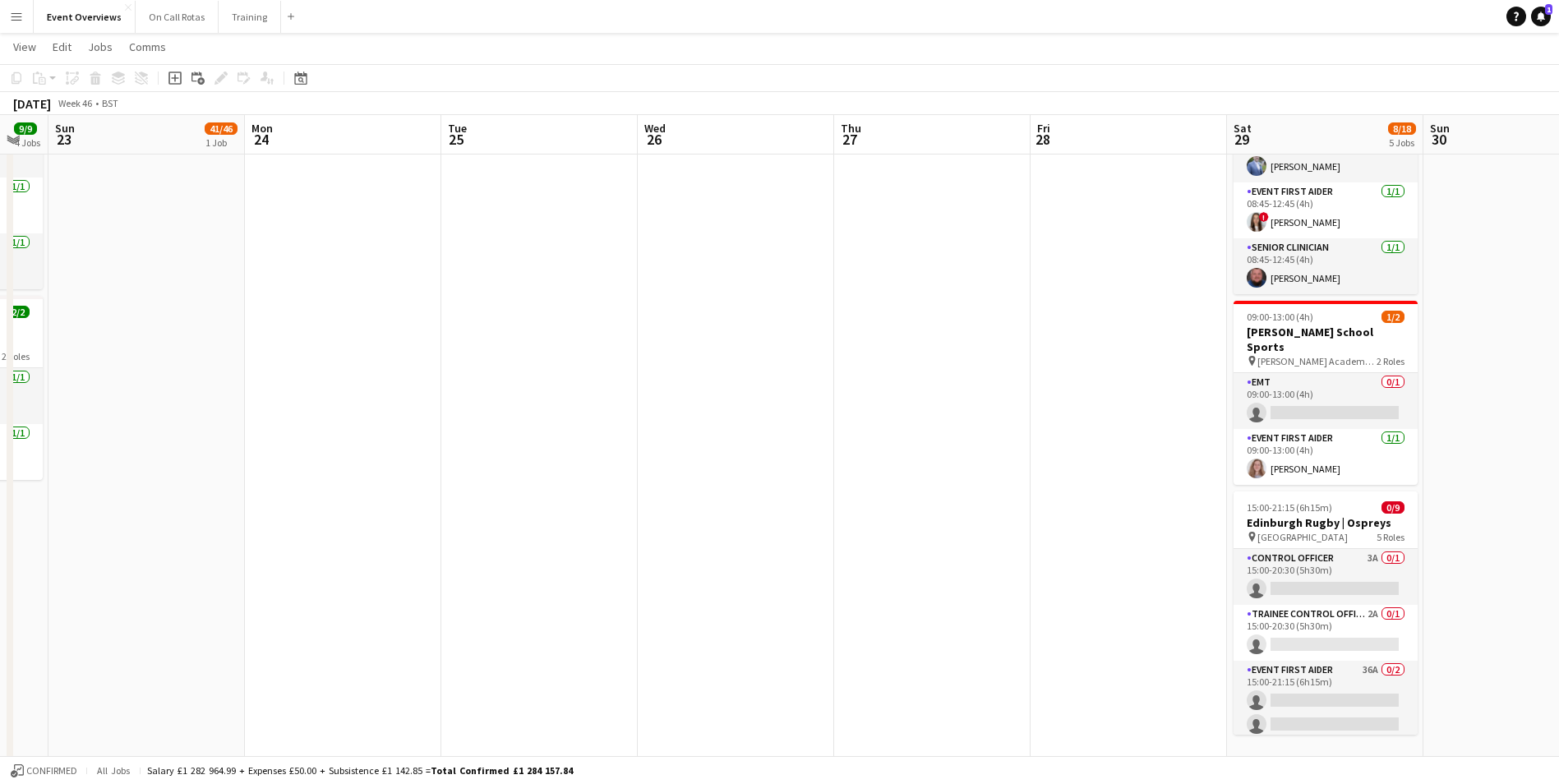
drag, startPoint x: 1287, startPoint y: 514, endPoint x: 131, endPoint y: 492, distance: 1156.2
click at [131, 492] on app-calendar-viewport "Thu 20 Fri 21 Sat 22 9/9 4 Jobs Sun 23 41/46 1 Job Mon 24 Tue 25 Wed 26 Thu 27 …" at bounding box center [779, 294] width 1559 height 1446
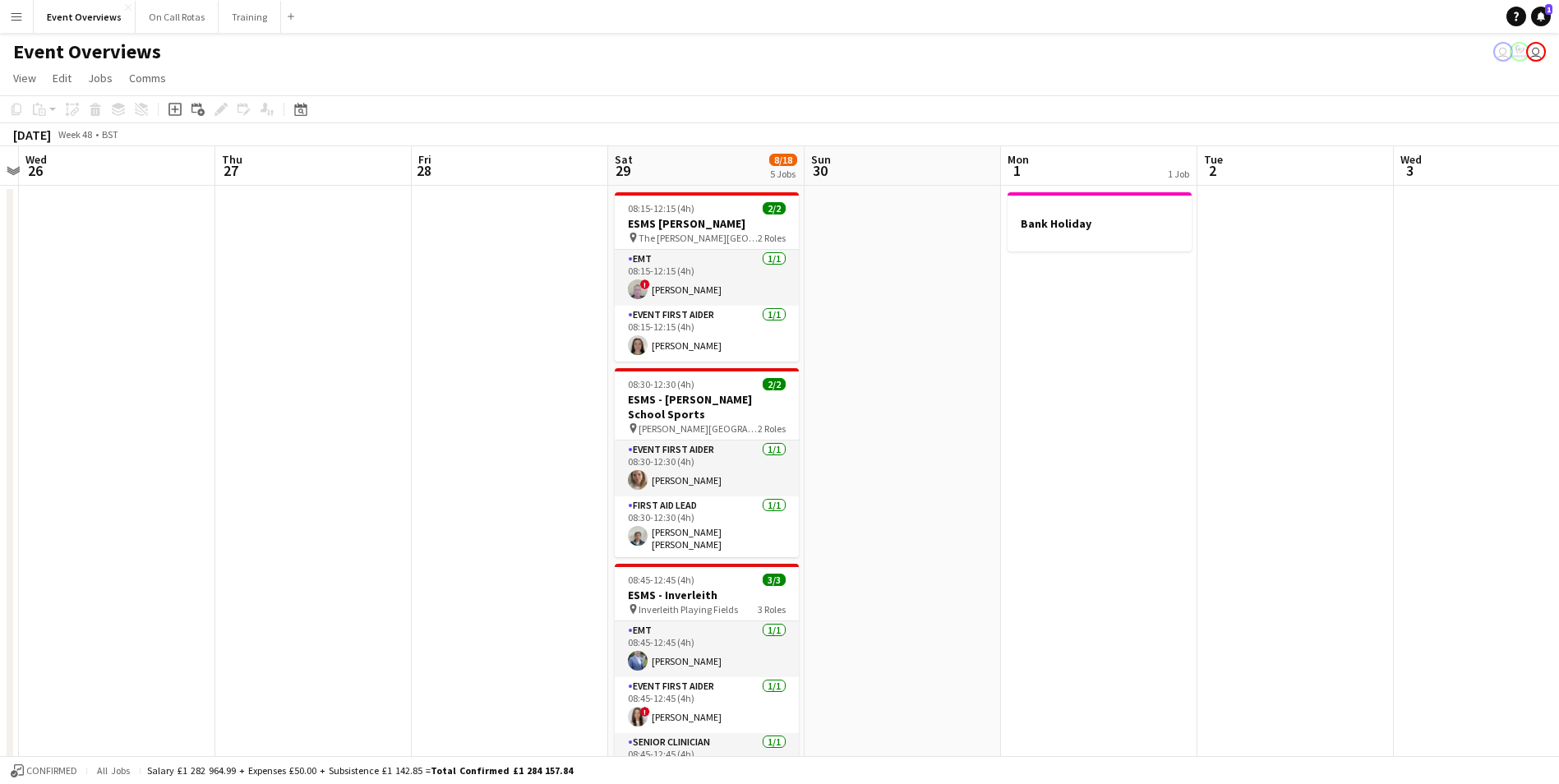
scroll to position [0, 0]
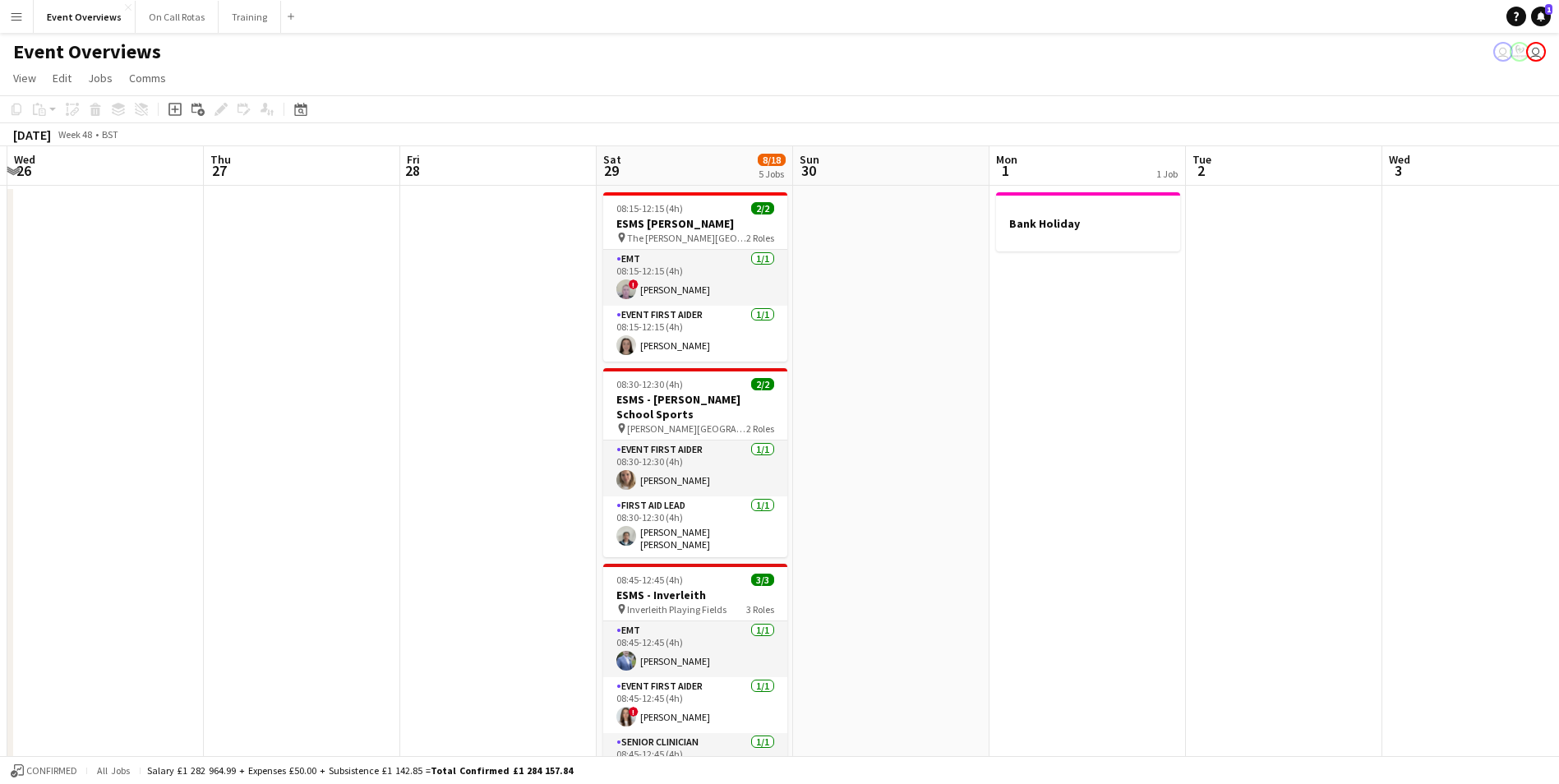
drag, startPoint x: 1034, startPoint y: 391, endPoint x: 404, endPoint y: 365, distance: 630.5
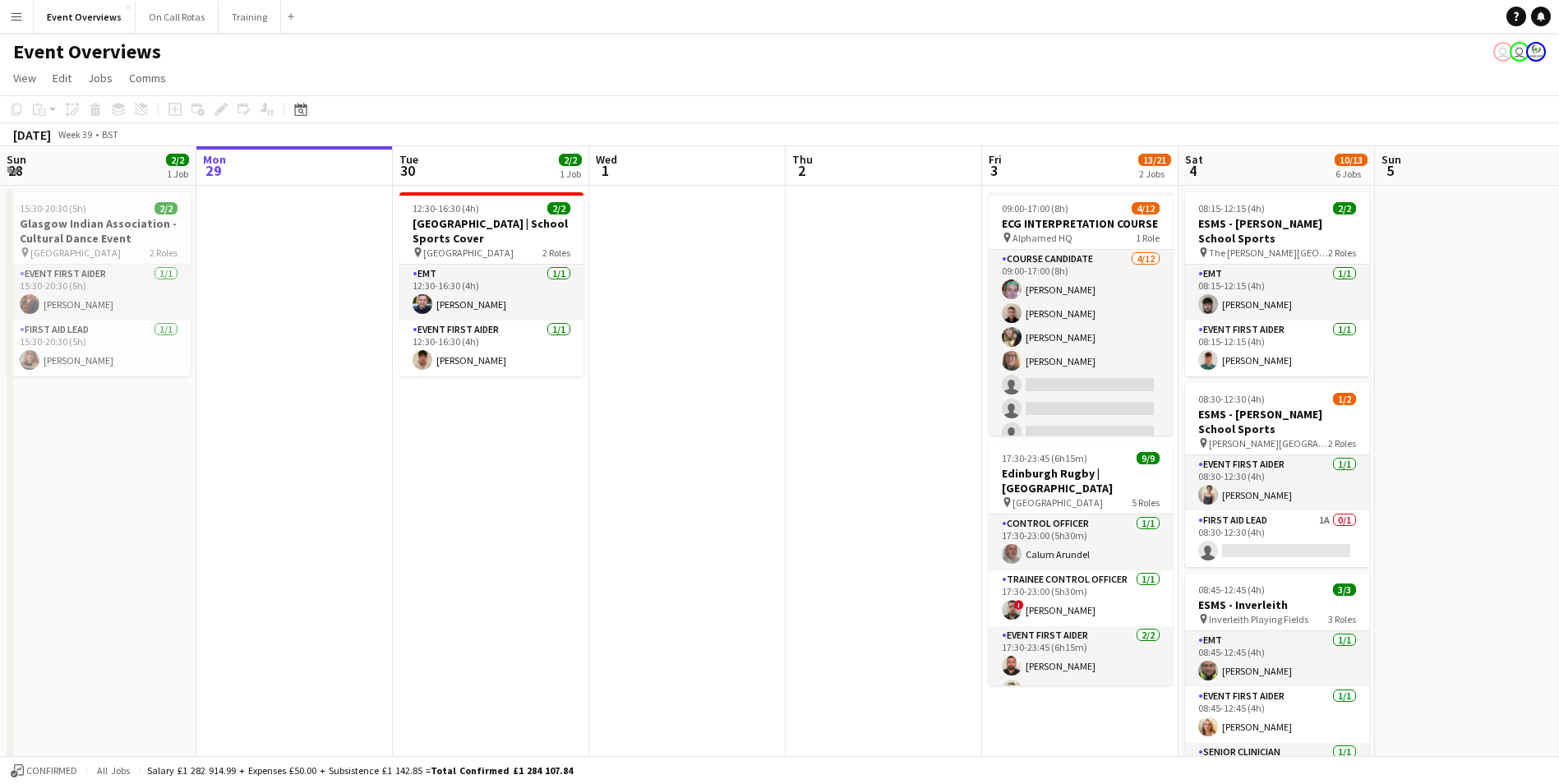
click at [10, 17] on app-icon "Menu" at bounding box center [16, 16] width 13 height 13
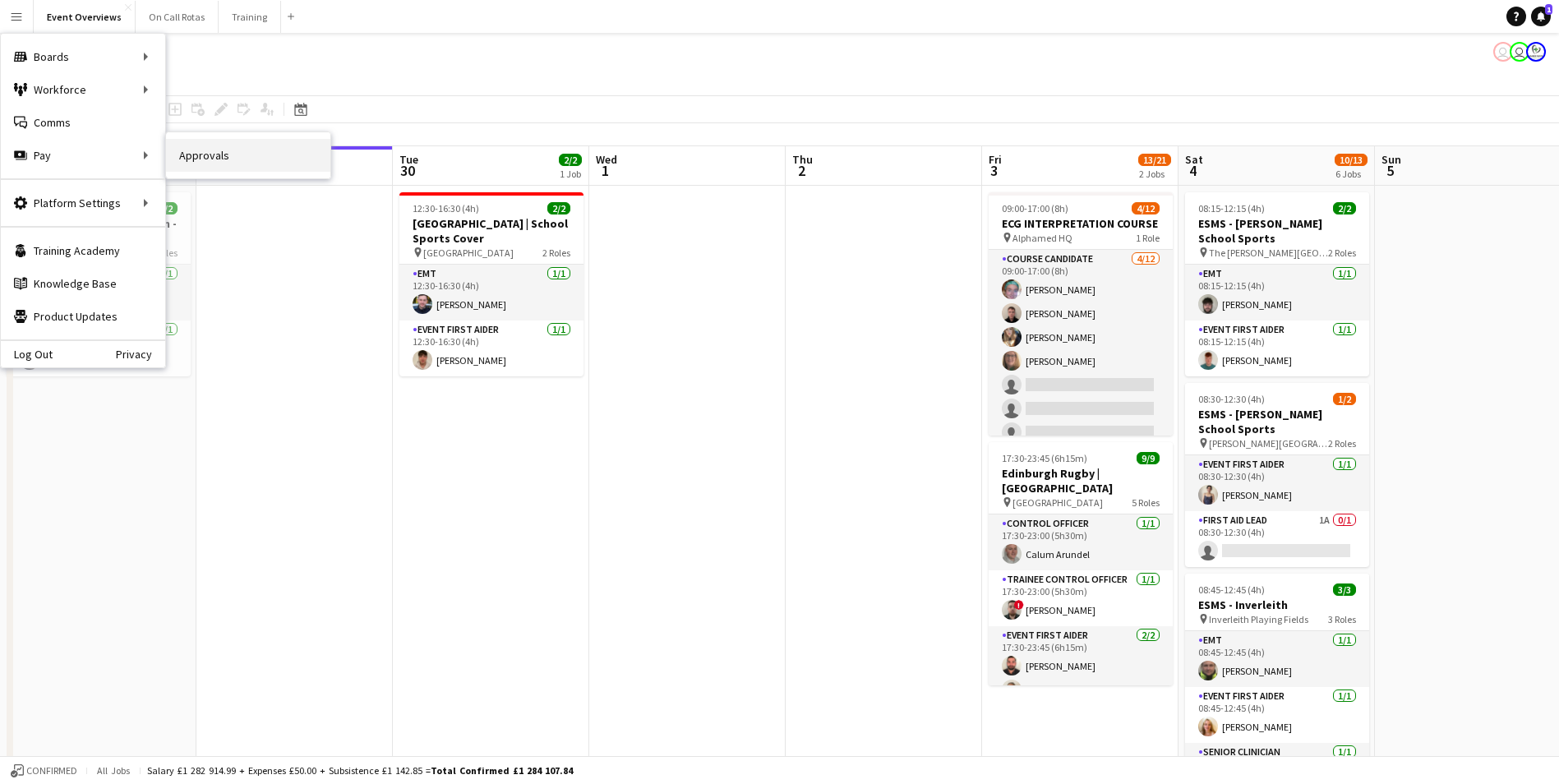
click at [205, 153] on link "Approvals" at bounding box center [248, 155] width 164 height 33
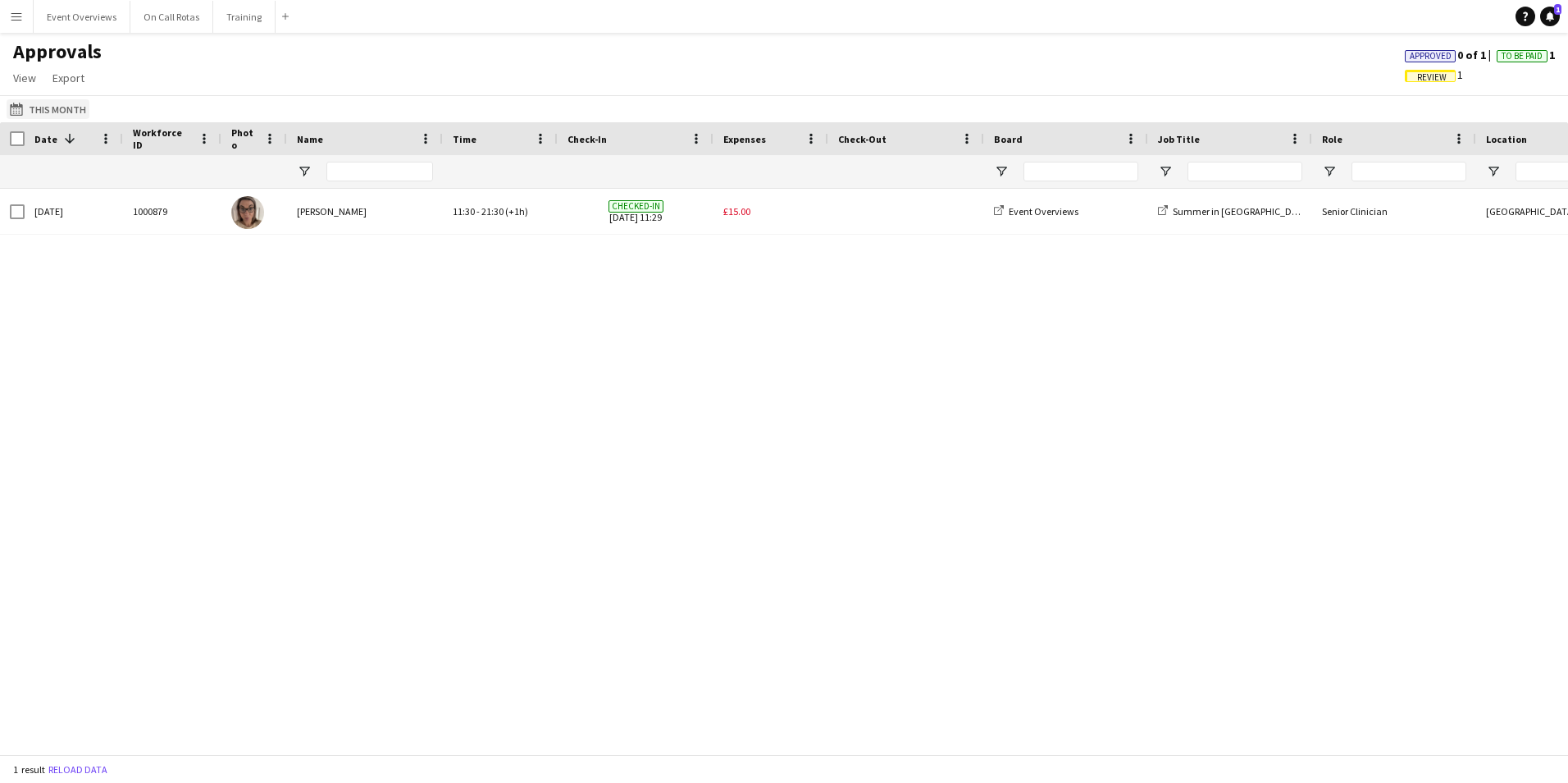
click at [52, 108] on button "This Month This Month" at bounding box center [48, 109] width 83 height 20
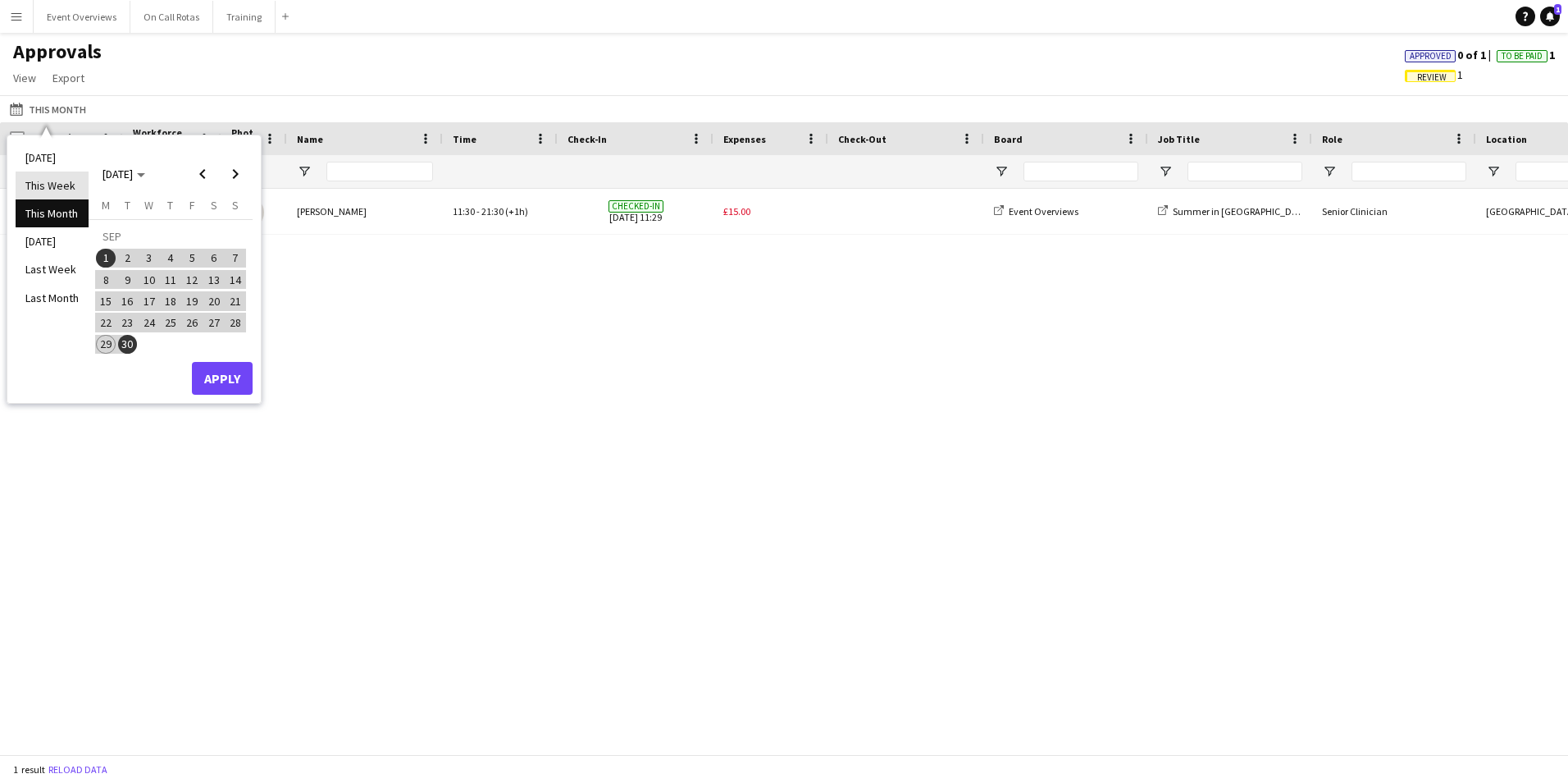
click at [53, 186] on li "This Week" at bounding box center [52, 186] width 73 height 28
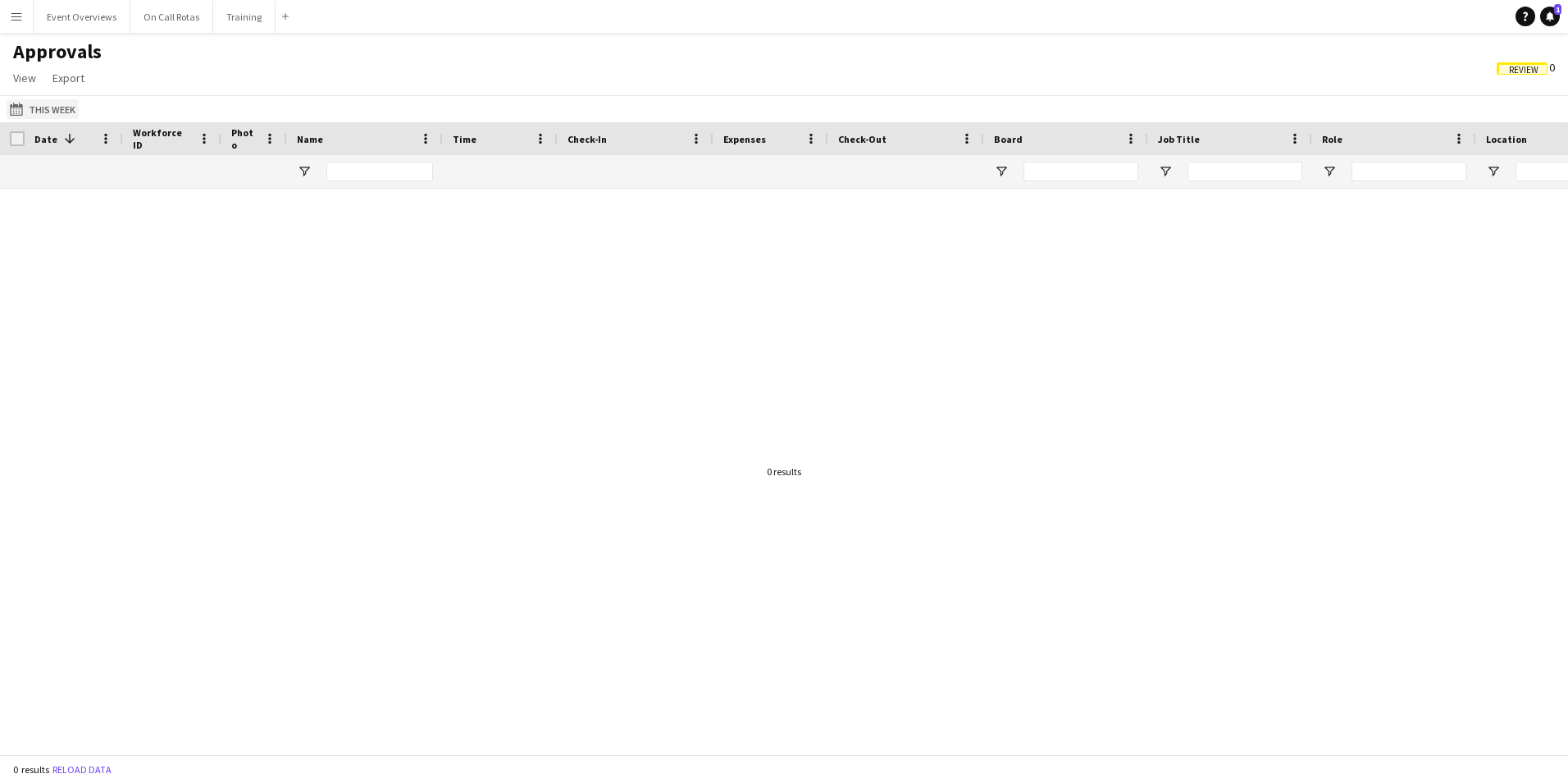
click at [48, 113] on button "This Month This Week" at bounding box center [43, 109] width 72 height 20
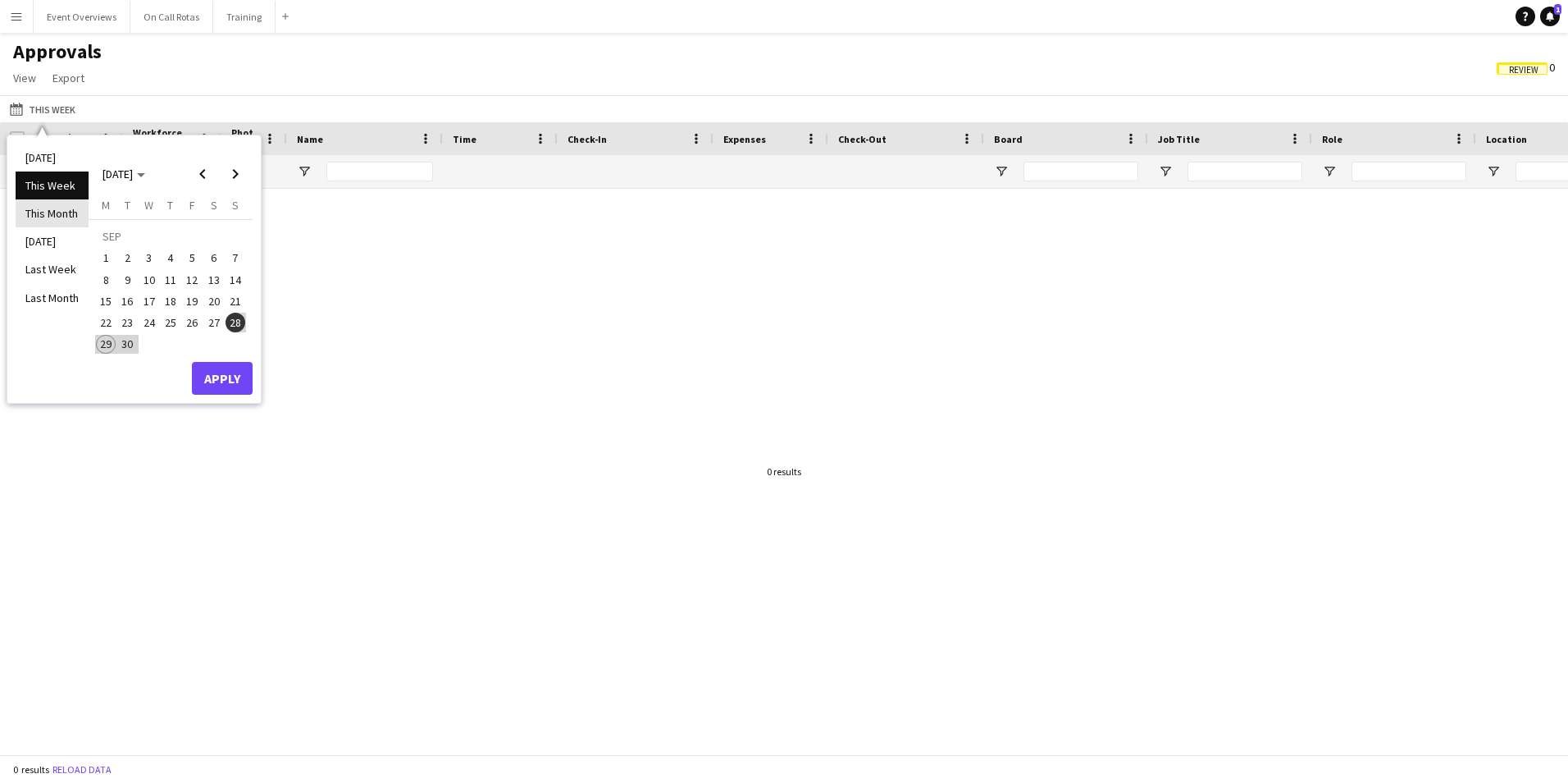
click at [50, 214] on li "This Month" at bounding box center [52, 214] width 73 height 28
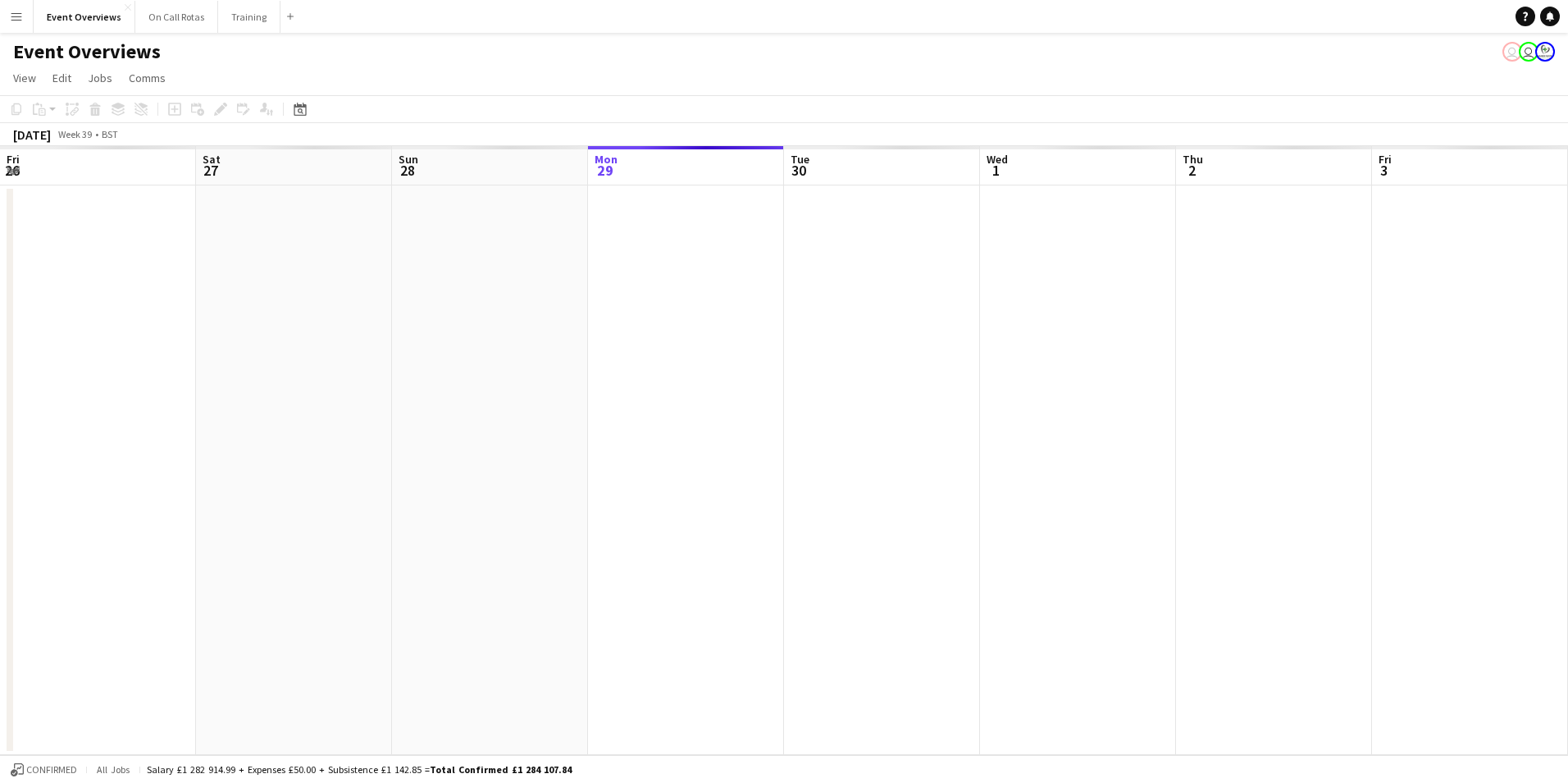
click at [15, 20] on app-icon "Menu" at bounding box center [16, 16] width 13 height 13
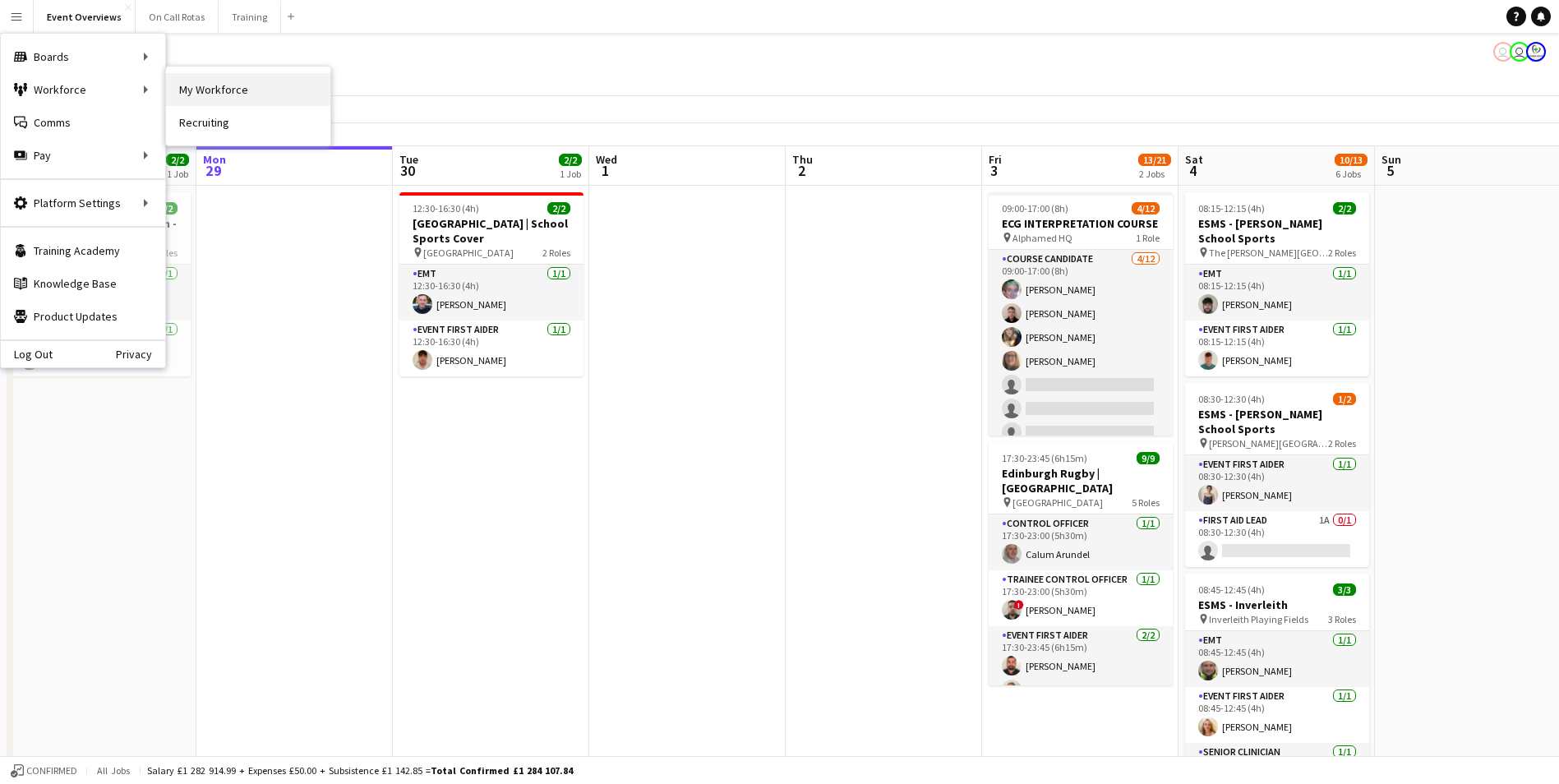
click at [196, 88] on link "My Workforce" at bounding box center [248, 90] width 164 height 33
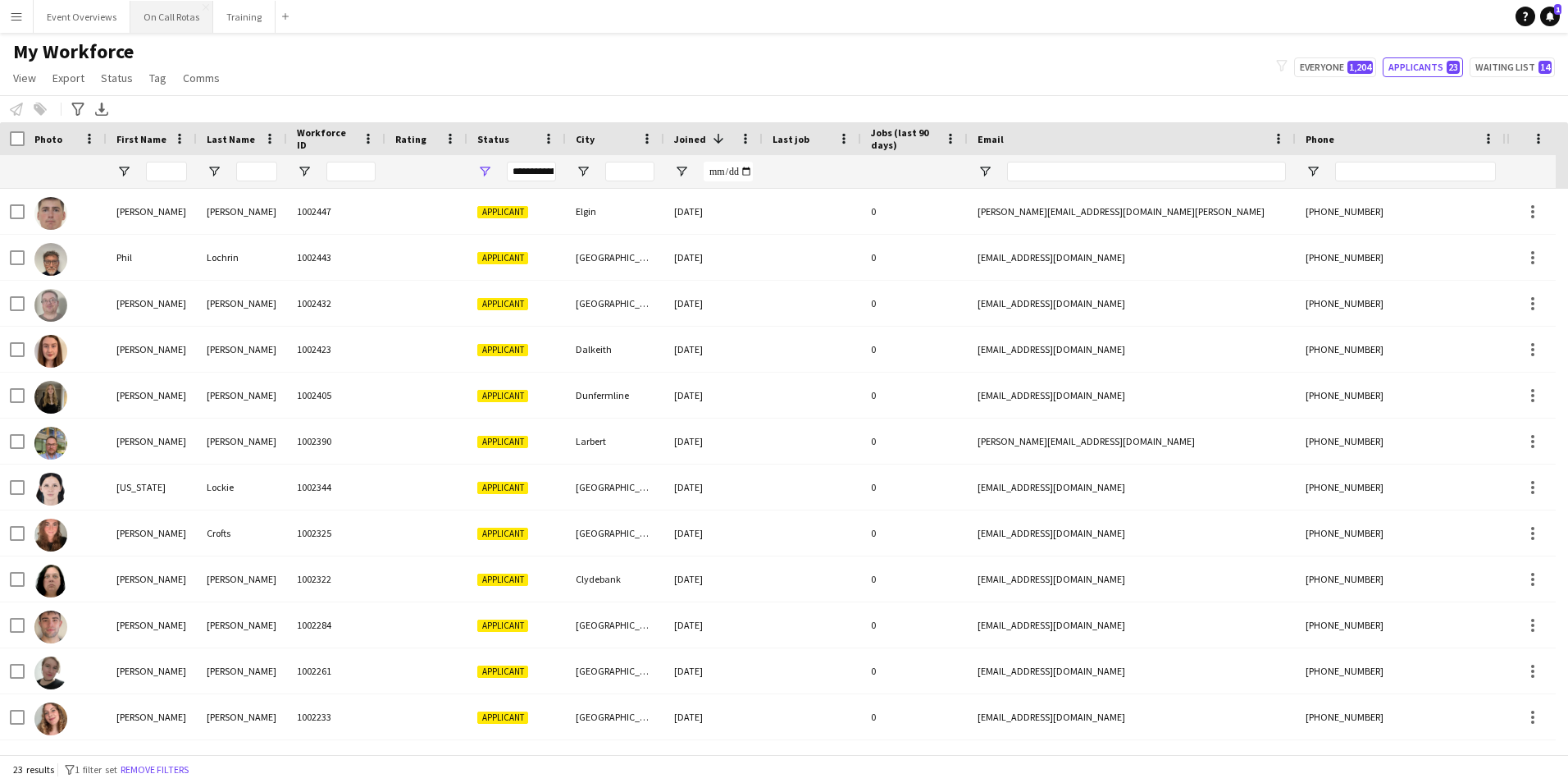
click at [166, 29] on button "On Call Rotas Close" at bounding box center [172, 17] width 83 height 32
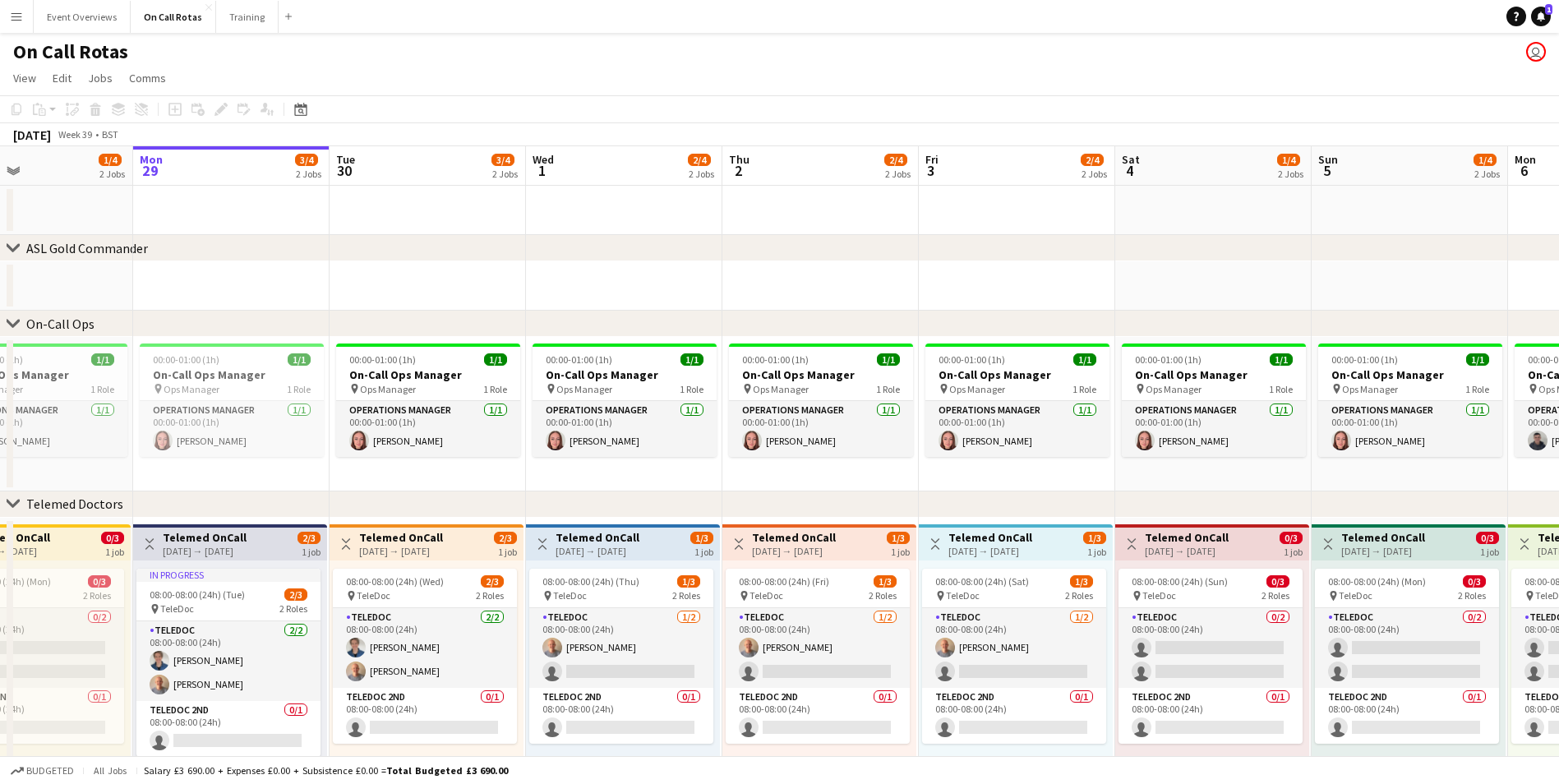
scroll to position [0, 467]
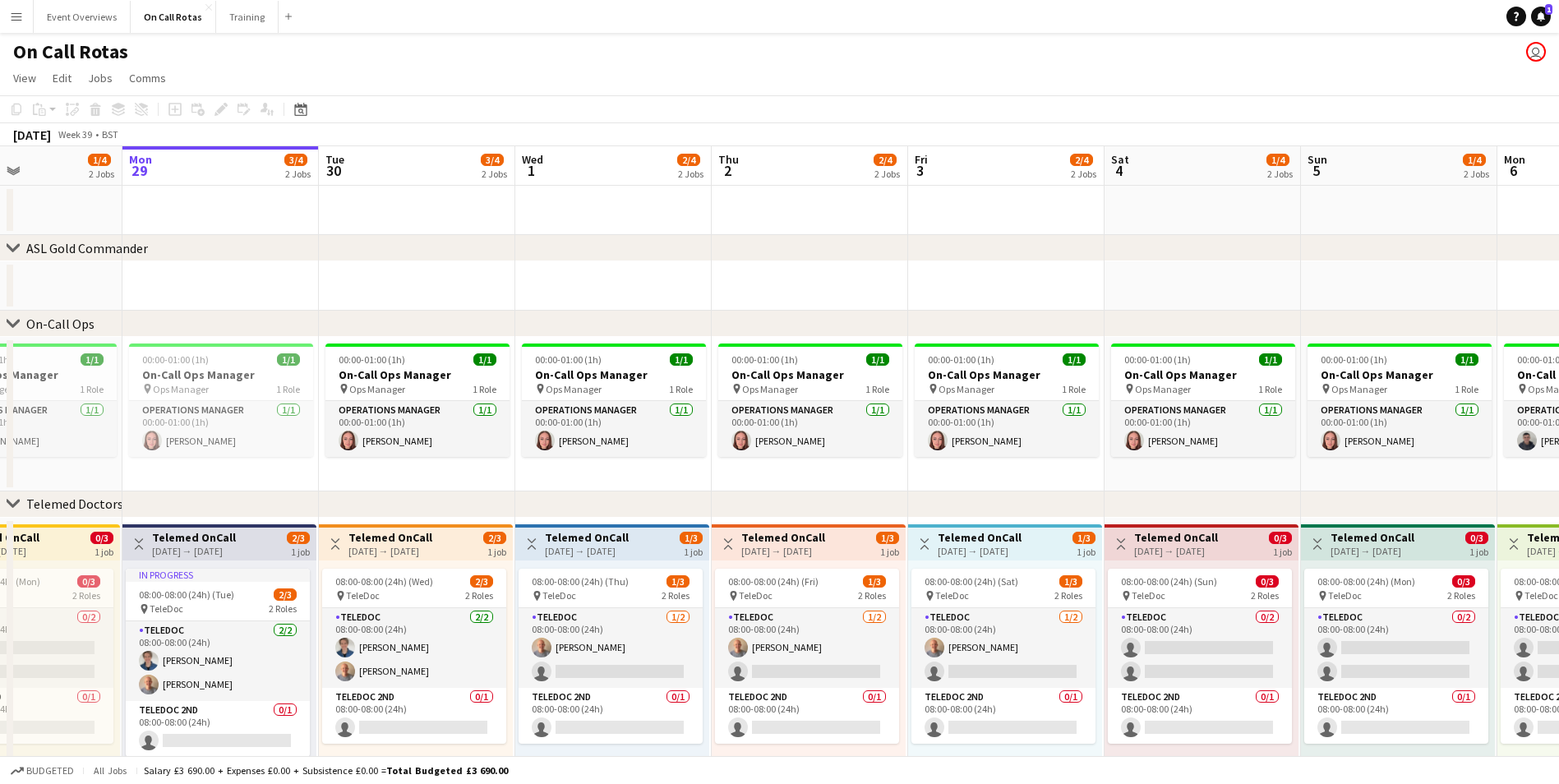
drag, startPoint x: 1040, startPoint y: 478, endPoint x: 796, endPoint y: 493, distance: 244.5
click at [796, 493] on div "chevron-right ASL Gold Commander chevron-right On-Call Ops chevron-right Teleme…" at bounding box center [779, 485] width 1559 height 676
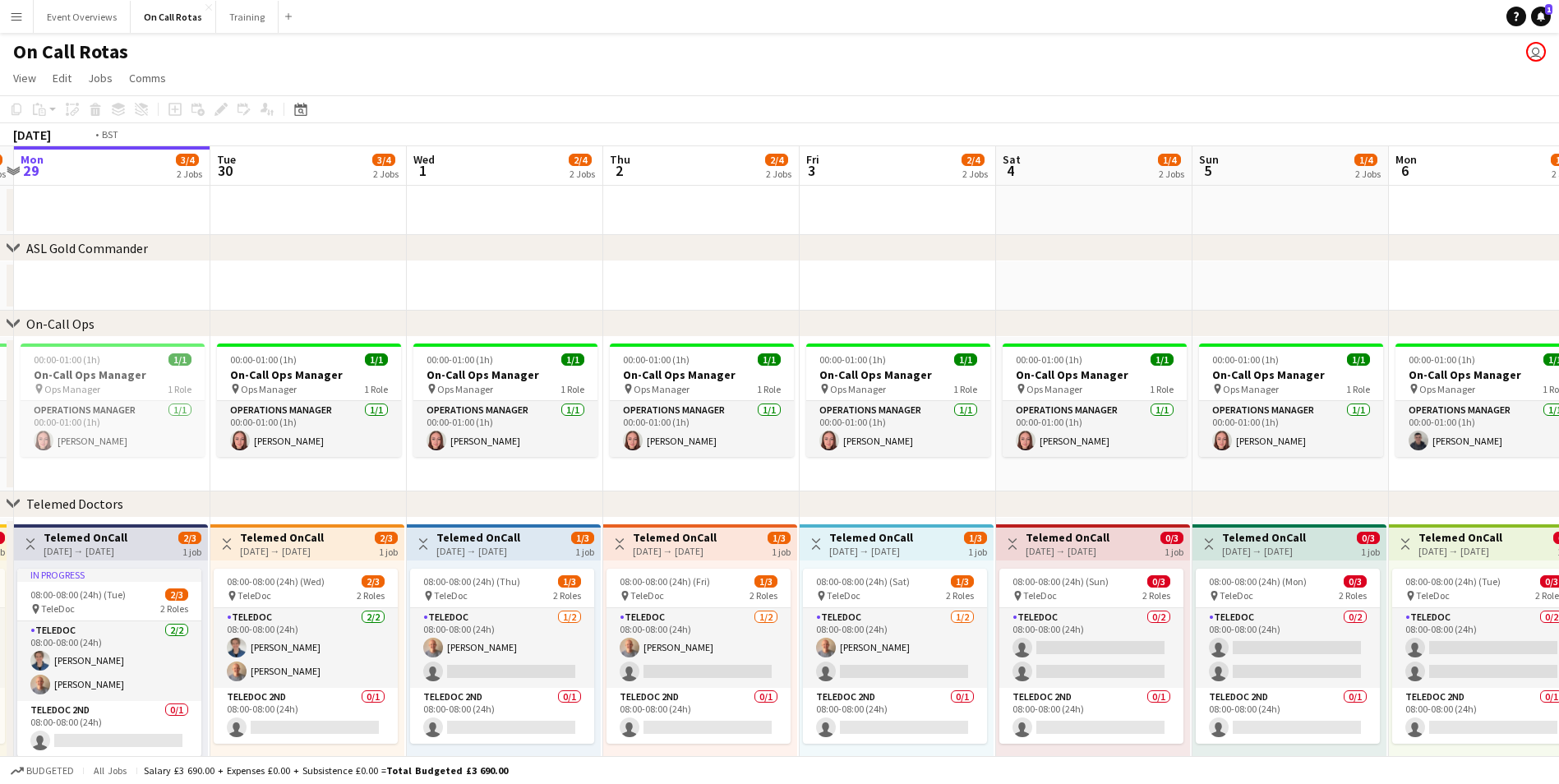
scroll to position [0, 517]
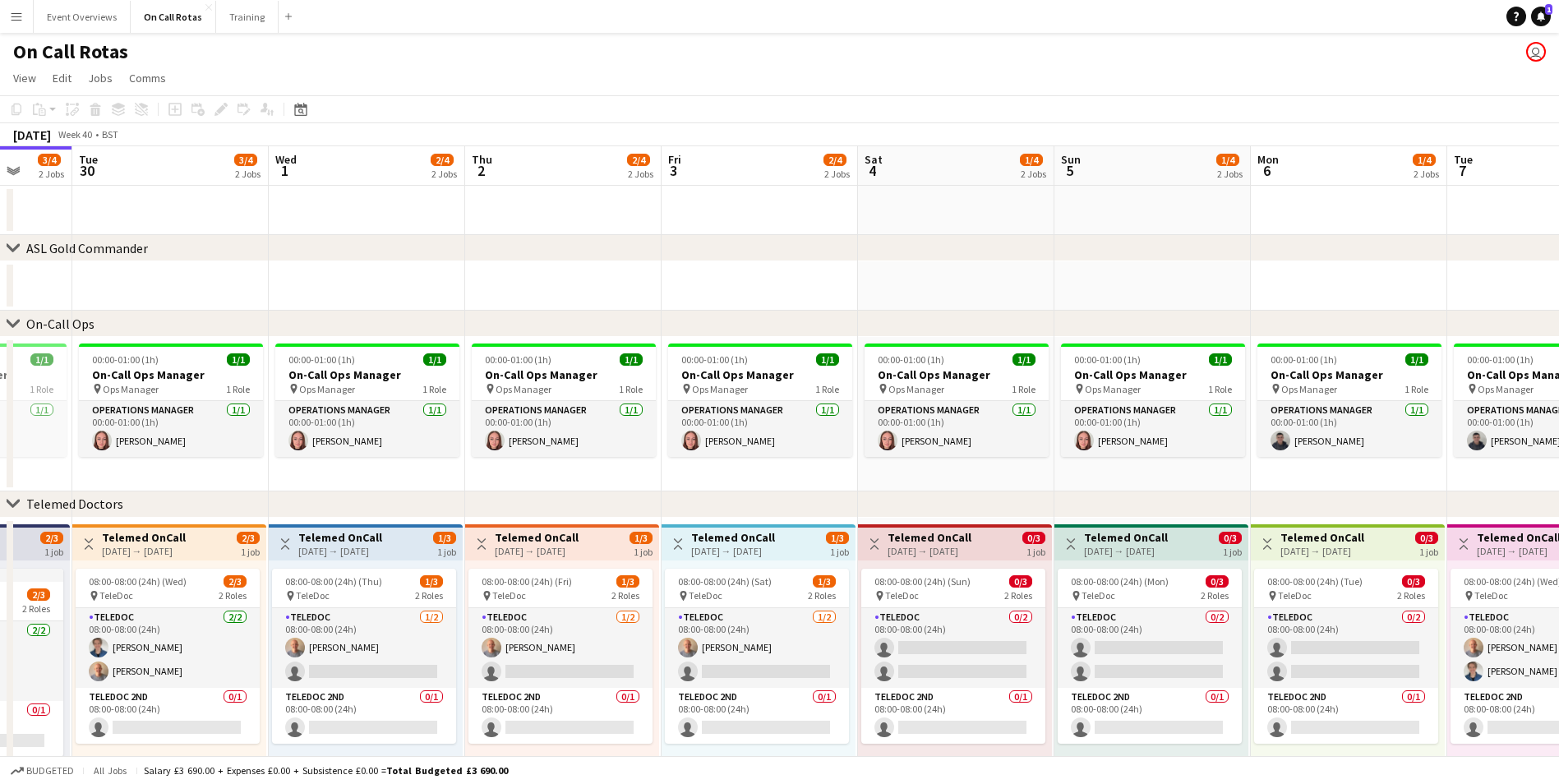
drag, startPoint x: 1060, startPoint y: 483, endPoint x: 685, endPoint y: 493, distance: 375.1
click at [685, 493] on div "chevron-right ASL Gold Commander chevron-right On-Call Ops chevron-right Teleme…" at bounding box center [779, 485] width 1559 height 676
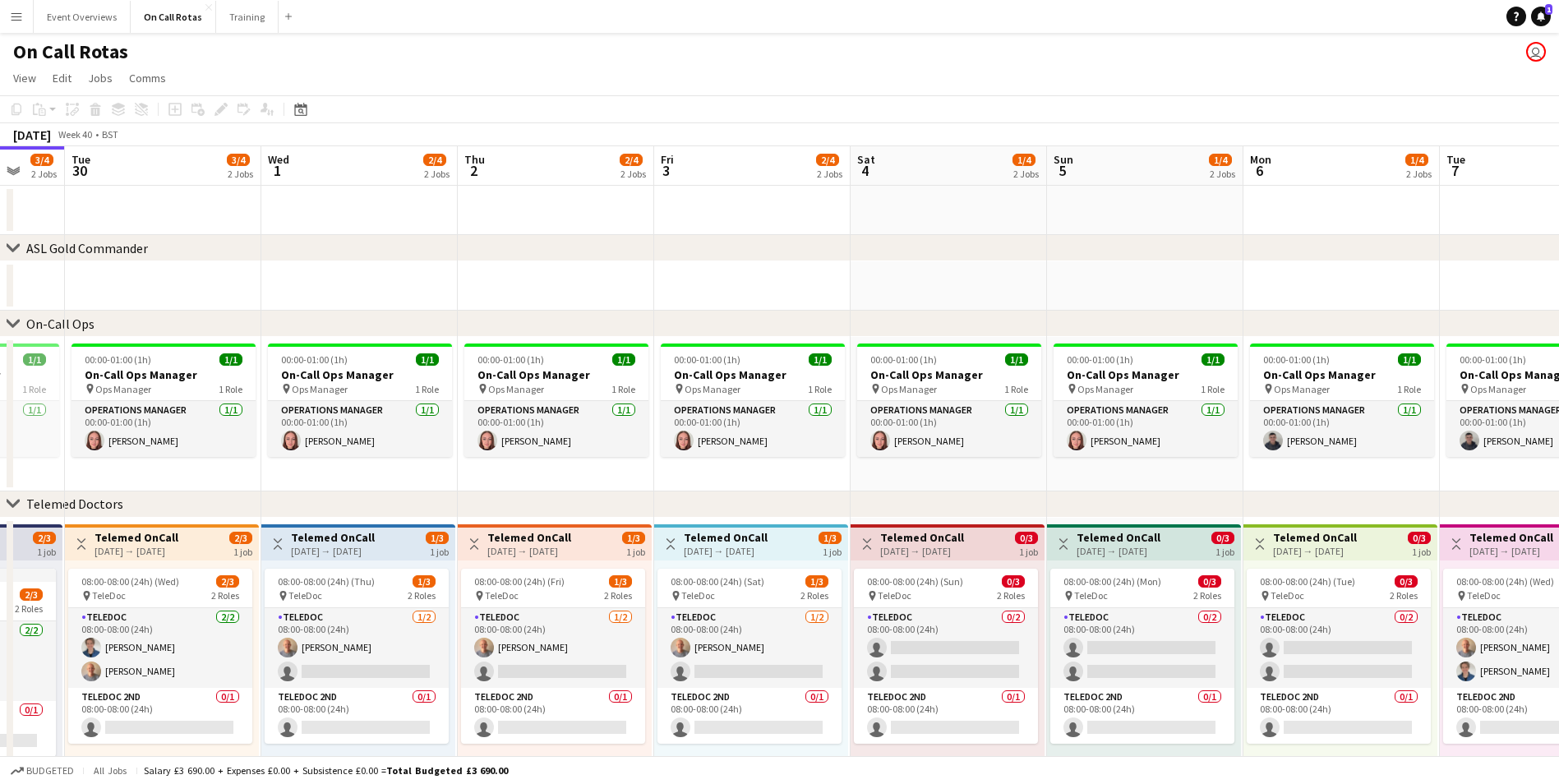
drag, startPoint x: 1059, startPoint y: 485, endPoint x: 907, endPoint y: 508, distance: 153.7
click at [910, 511] on div "chevron-right ASL Gold Commander chevron-right On-Call Ops chevron-right Teleme…" at bounding box center [779, 485] width 1559 height 676
drag, startPoint x: 1249, startPoint y: 240, endPoint x: 900, endPoint y: 266, distance: 350.0
click at [900, 266] on div "chevron-right ASL Gold Commander chevron-right On-Call Ops chevron-right Teleme…" at bounding box center [779, 485] width 1559 height 676
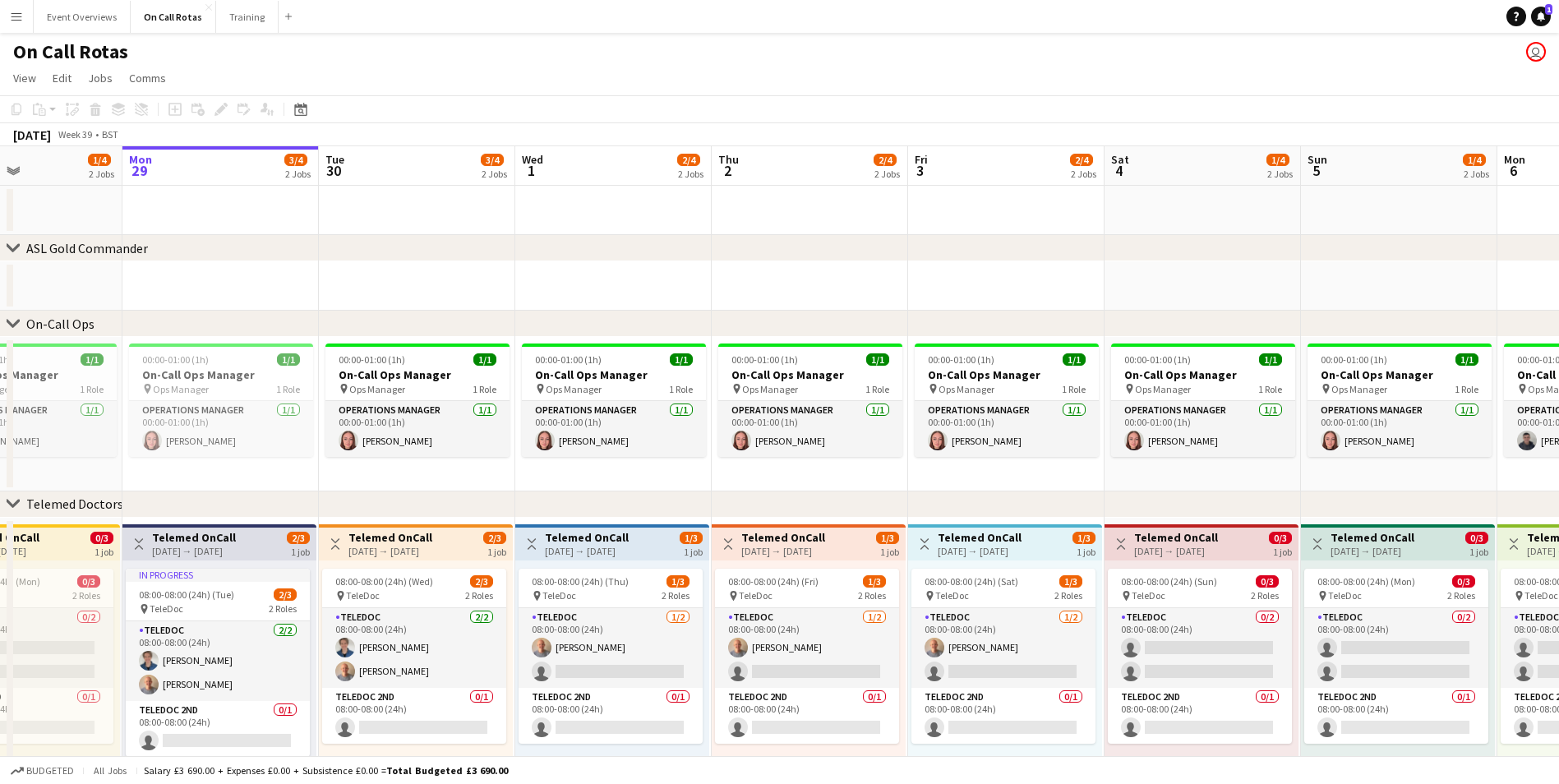
scroll to position [0, 521]
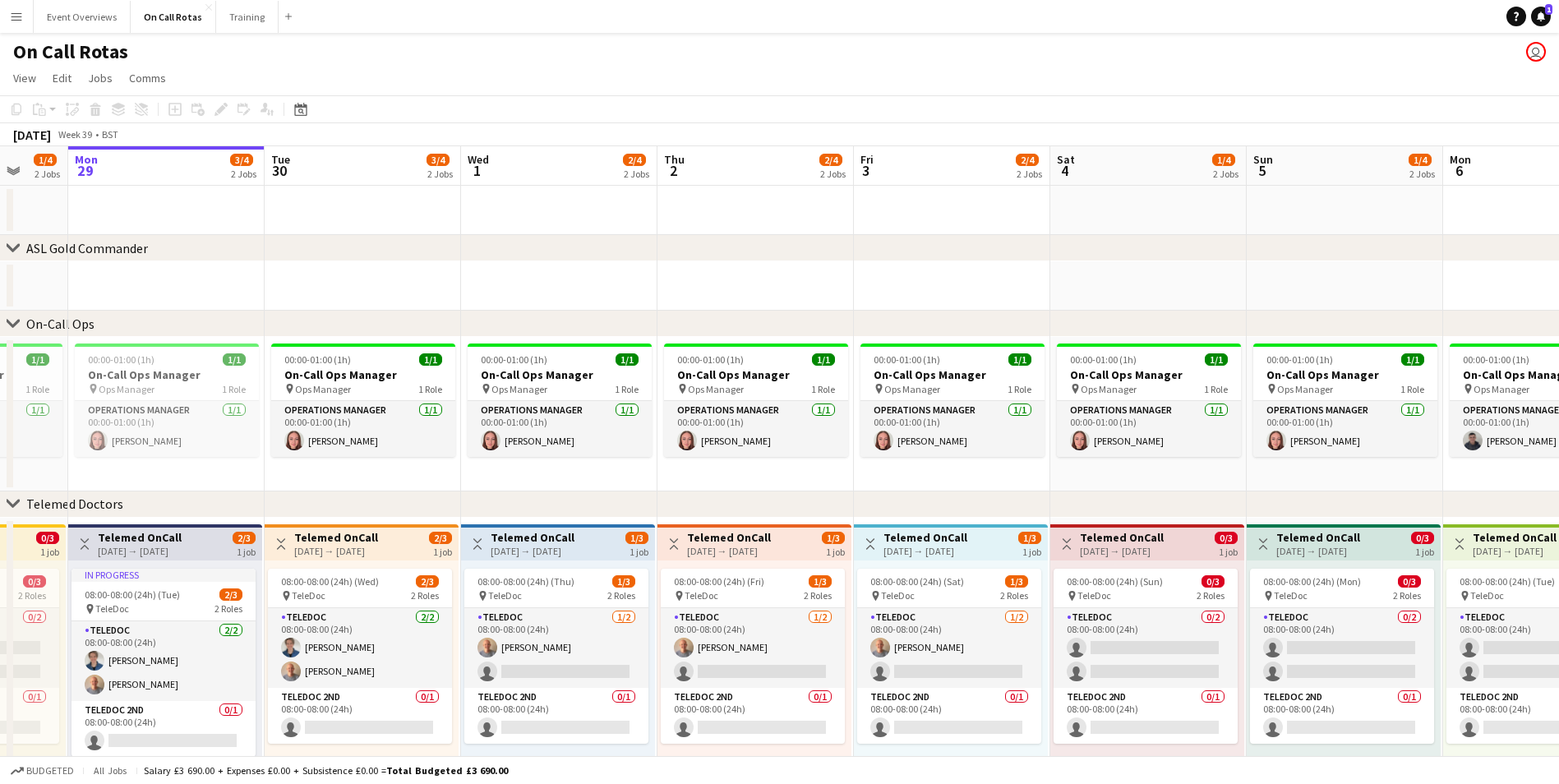
drag, startPoint x: 906, startPoint y: 267, endPoint x: 873, endPoint y: 255, distance: 35.1
click at [873, 255] on div "chevron-right ASL Gold Commander chevron-right On-Call Ops chevron-right Teleme…" at bounding box center [779, 485] width 1559 height 676
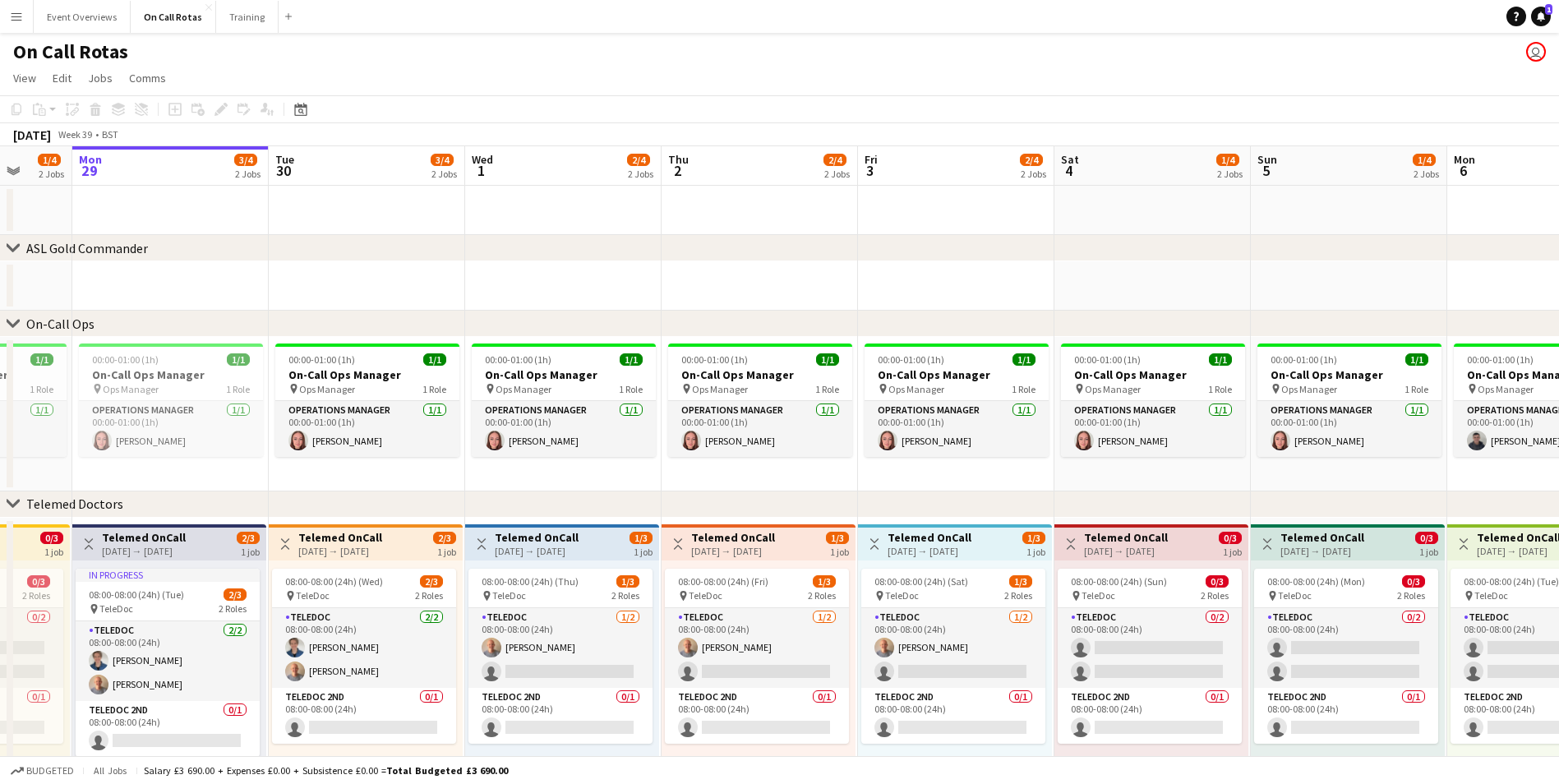
drag, startPoint x: 1065, startPoint y: 233, endPoint x: 776, endPoint y: 249, distance: 289.4
click at [776, 249] on div "chevron-right ASL Gold Commander chevron-right On-Call Ops chevron-right Teleme…" at bounding box center [779, 485] width 1559 height 676
drag, startPoint x: 817, startPoint y: 251, endPoint x: 996, endPoint y: 251, distance: 179.0
click at [996, 251] on div "chevron-right ASL Gold Commander" at bounding box center [779, 248] width 1559 height 26
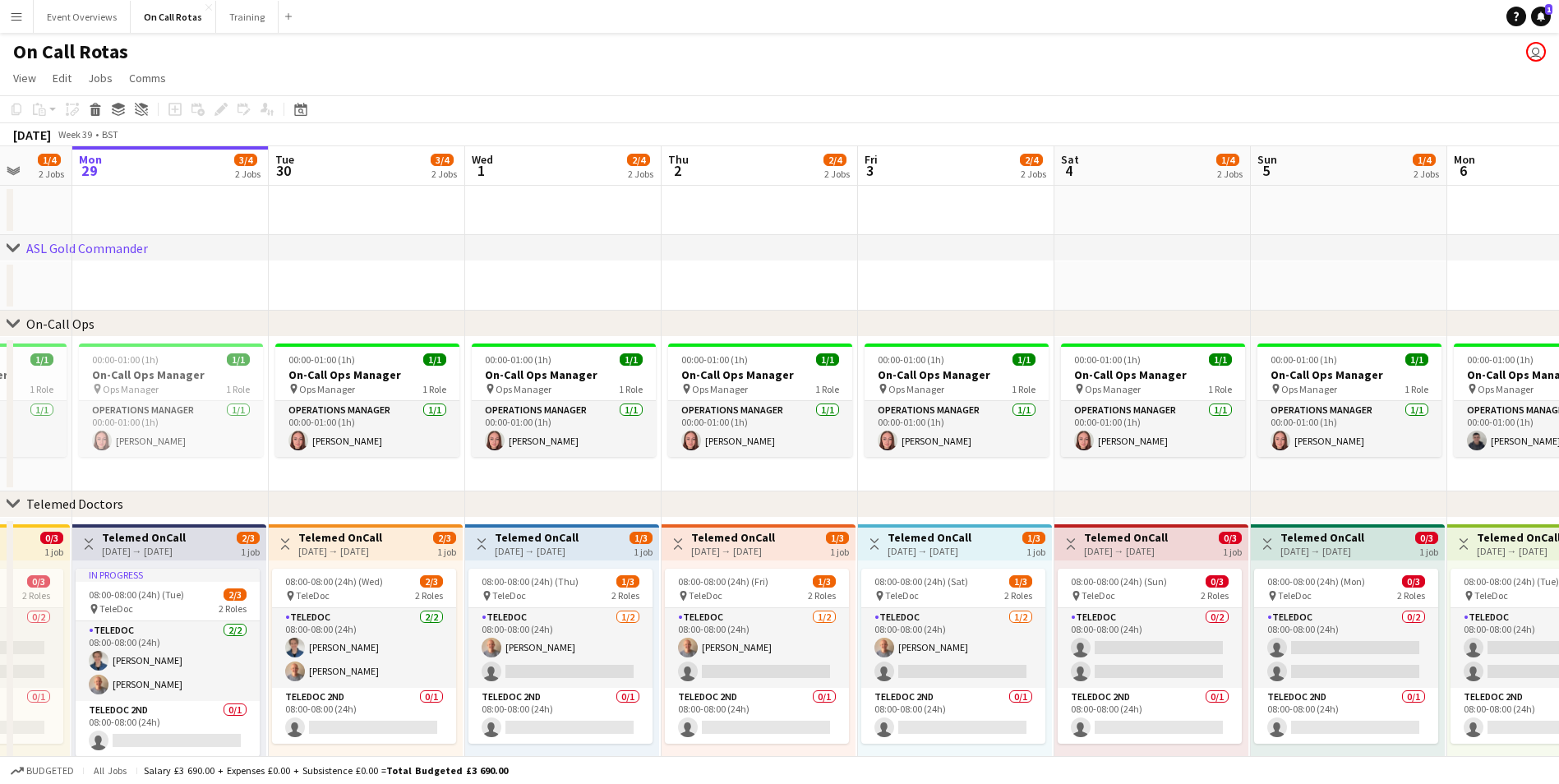
drag, startPoint x: 949, startPoint y: 264, endPoint x: 695, endPoint y: 280, distance: 254.5
click at [695, 280] on div "chevron-right ASL Gold Commander chevron-right On-Call Ops chevron-right Teleme…" at bounding box center [779, 485] width 1559 height 676
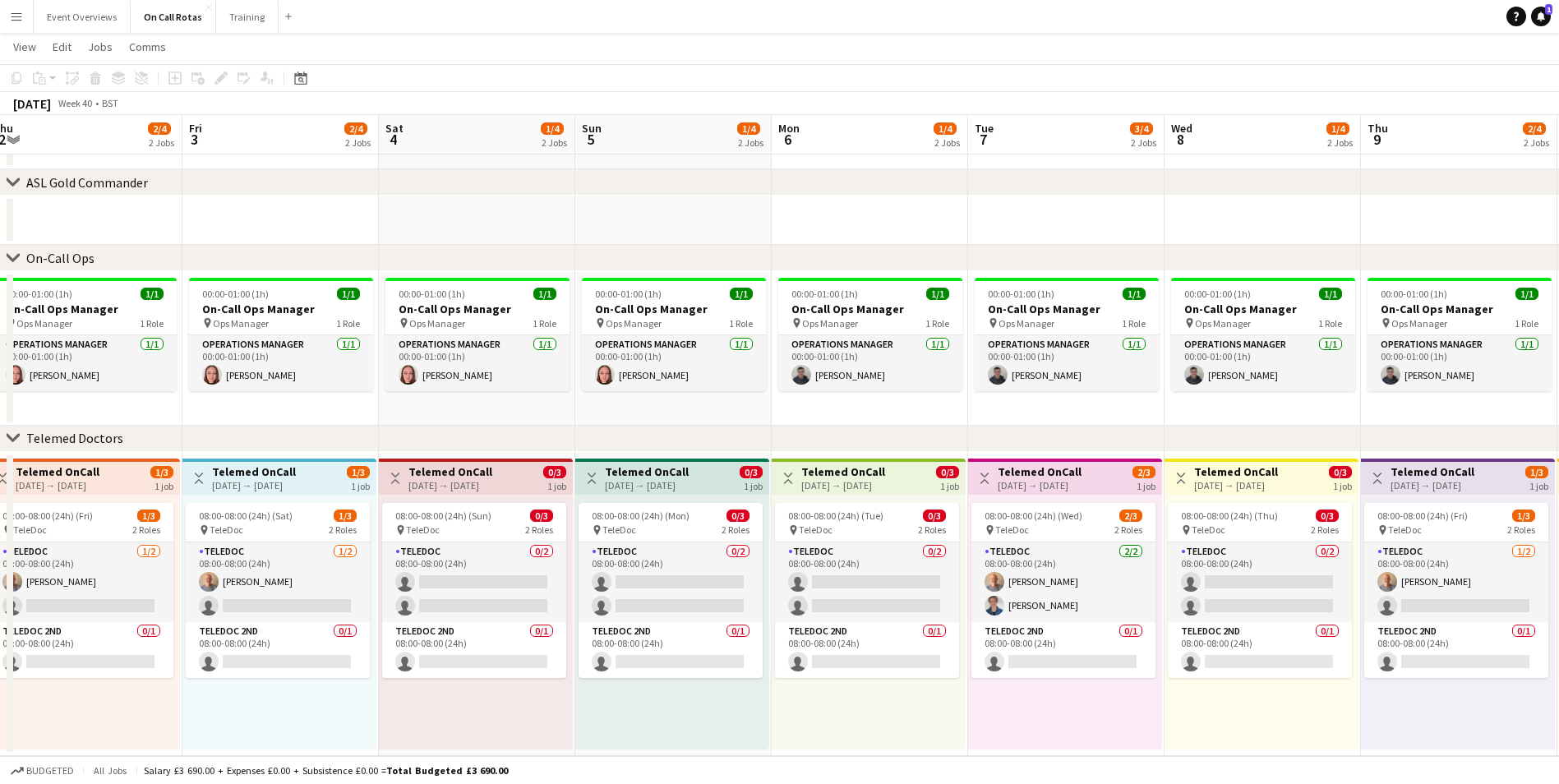
scroll to position [0, 604]
drag, startPoint x: 1272, startPoint y: 731, endPoint x: 595, endPoint y: 738, distance: 677.0
click at [595, 738] on app-calendar-viewport "Mon 29 3/4 2 Jobs Tue 30 3/4 2 Jobs Wed 1 2/4 2 Jobs Thu 2 2/4 2 Jobs Fri 3 2/4…" at bounding box center [779, 378] width 1559 height 756
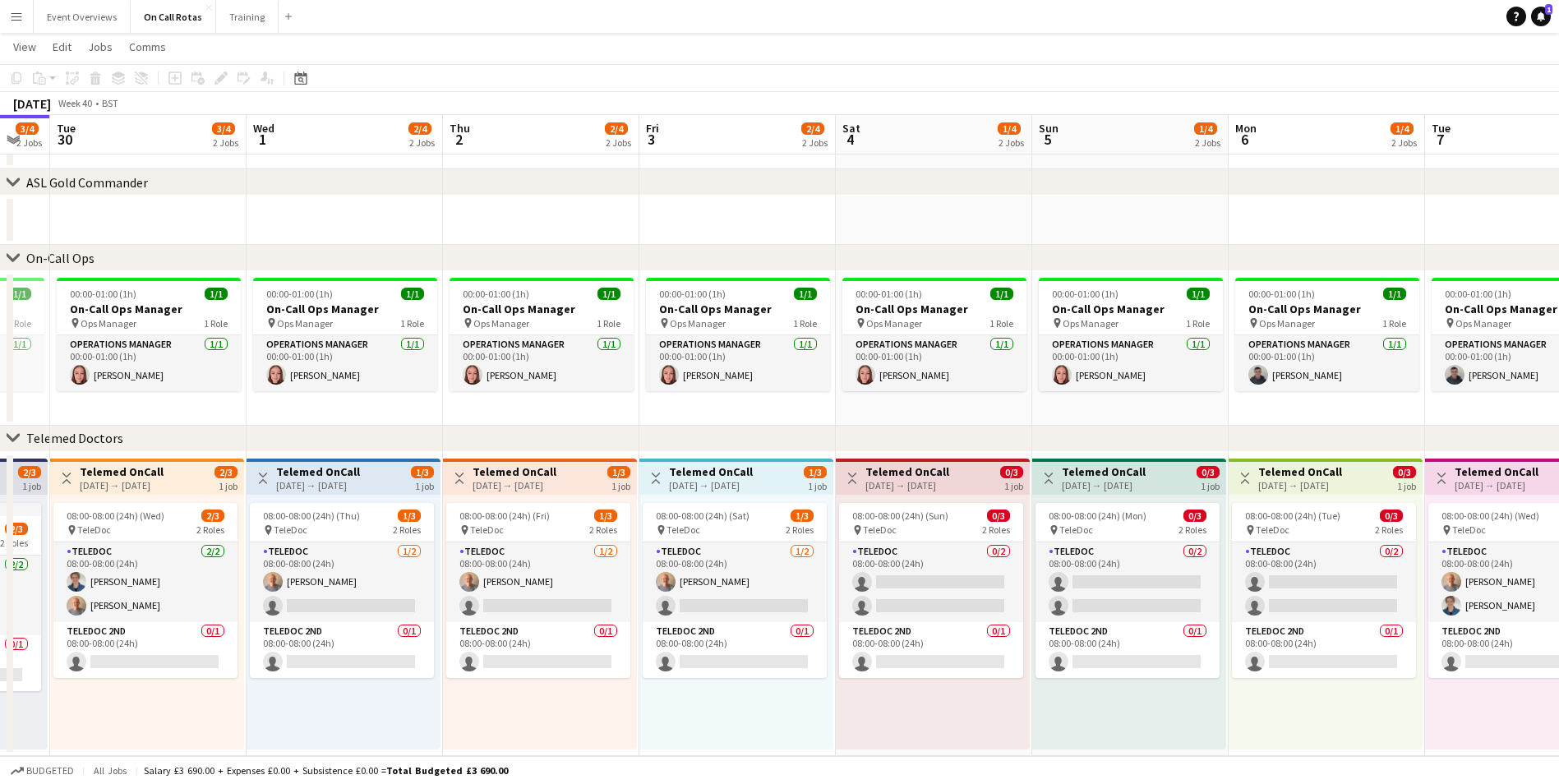
scroll to position [0, 341]
drag, startPoint x: 716, startPoint y: 221, endPoint x: 1175, endPoint y: 206, distance: 459.2
click at [1175, 206] on app-calendar-viewport "Sun 28 1/4 2 Jobs Mon 29 3/4 2 Jobs Tue 30 3/4 2 Jobs Wed 1 2/4 2 Jobs Thu 2 2/…" at bounding box center [779, 378] width 1559 height 756
click at [16, 21] on app-icon "Menu" at bounding box center [16, 16] width 13 height 13
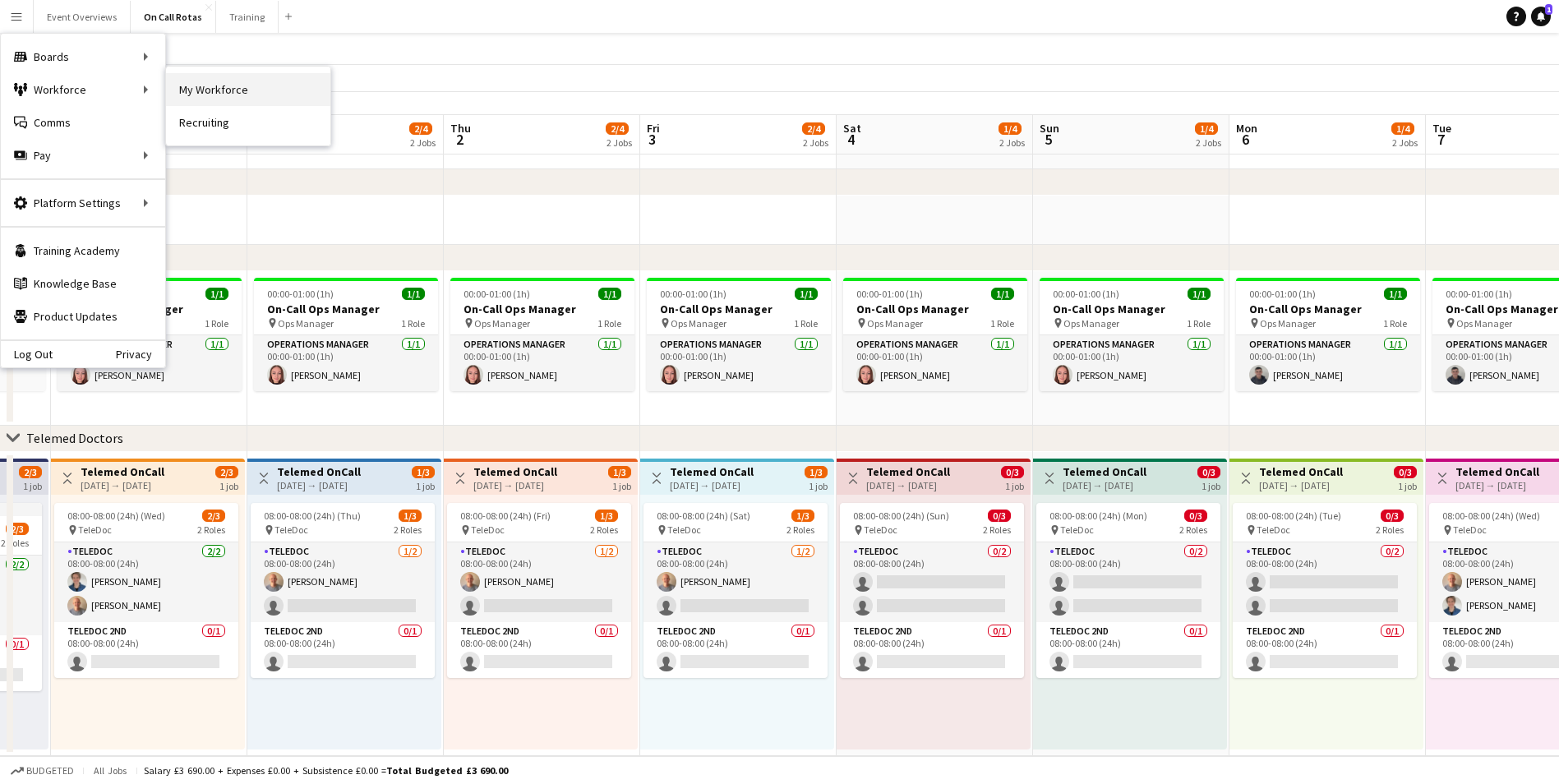
click at [198, 80] on link "My Workforce" at bounding box center [248, 90] width 164 height 33
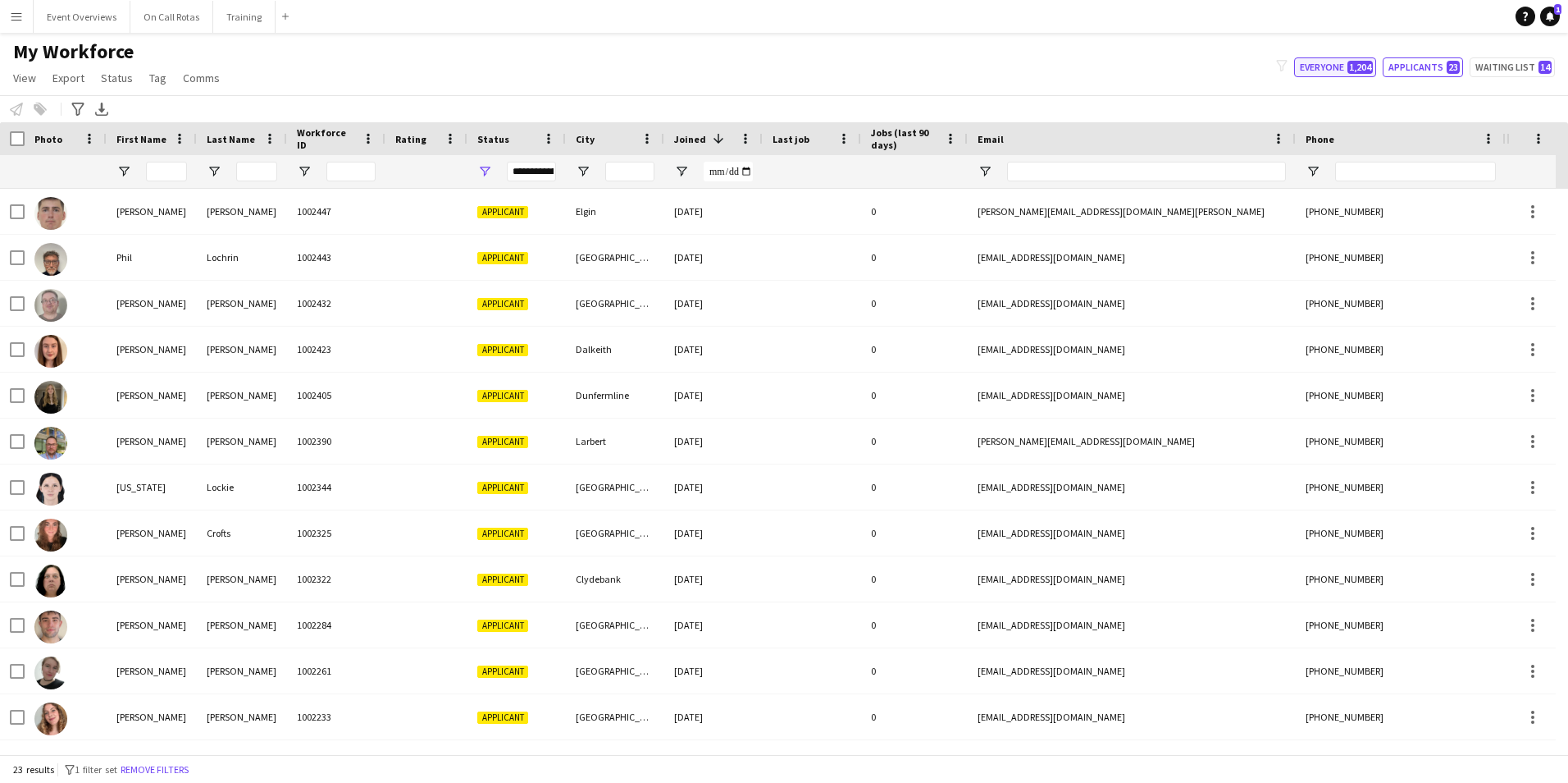
click at [1338, 76] on button "Everyone 1,204" at bounding box center [1335, 67] width 82 height 20
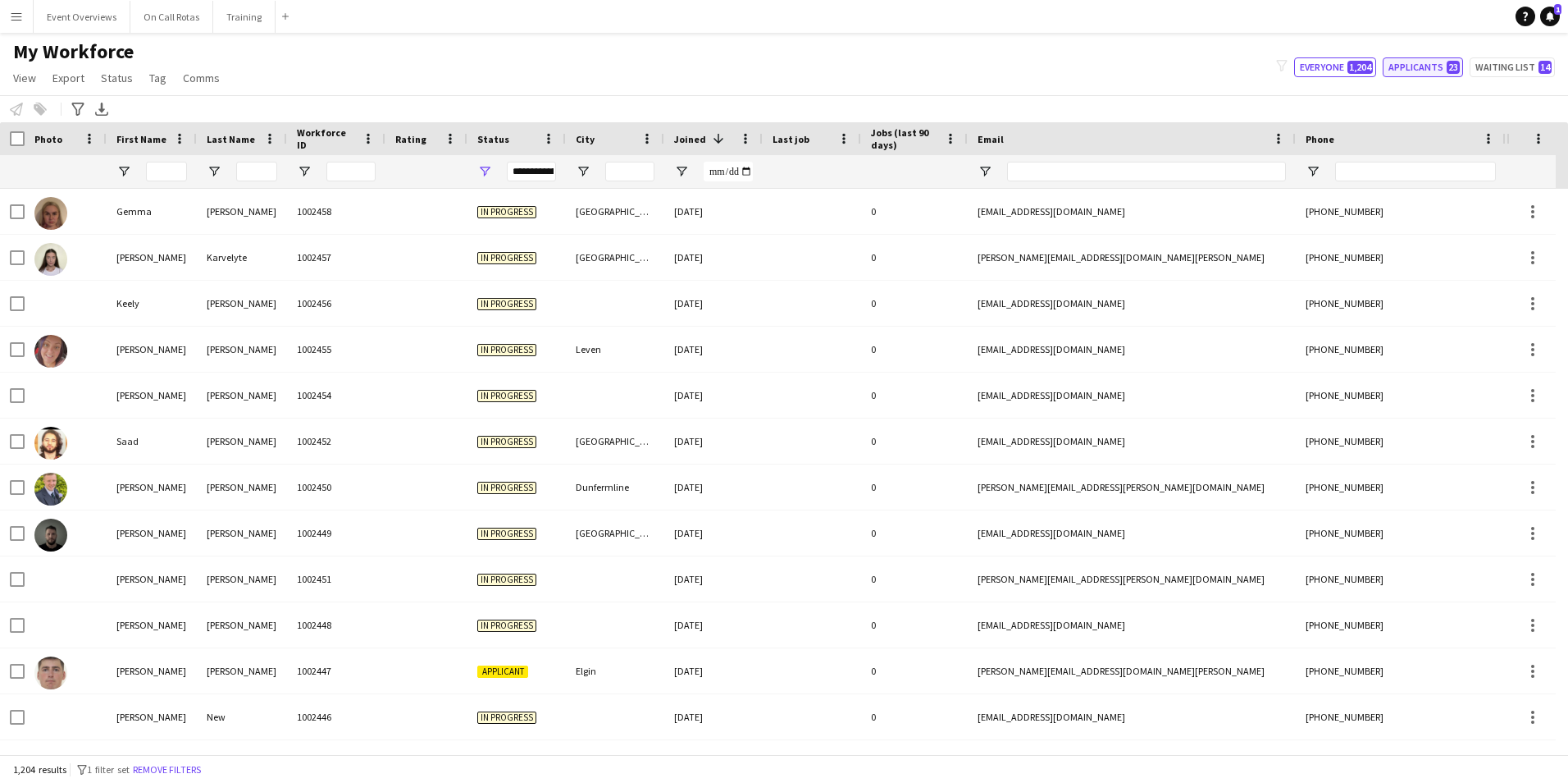
click at [1411, 70] on button "Applicants 23" at bounding box center [1423, 67] width 80 height 20
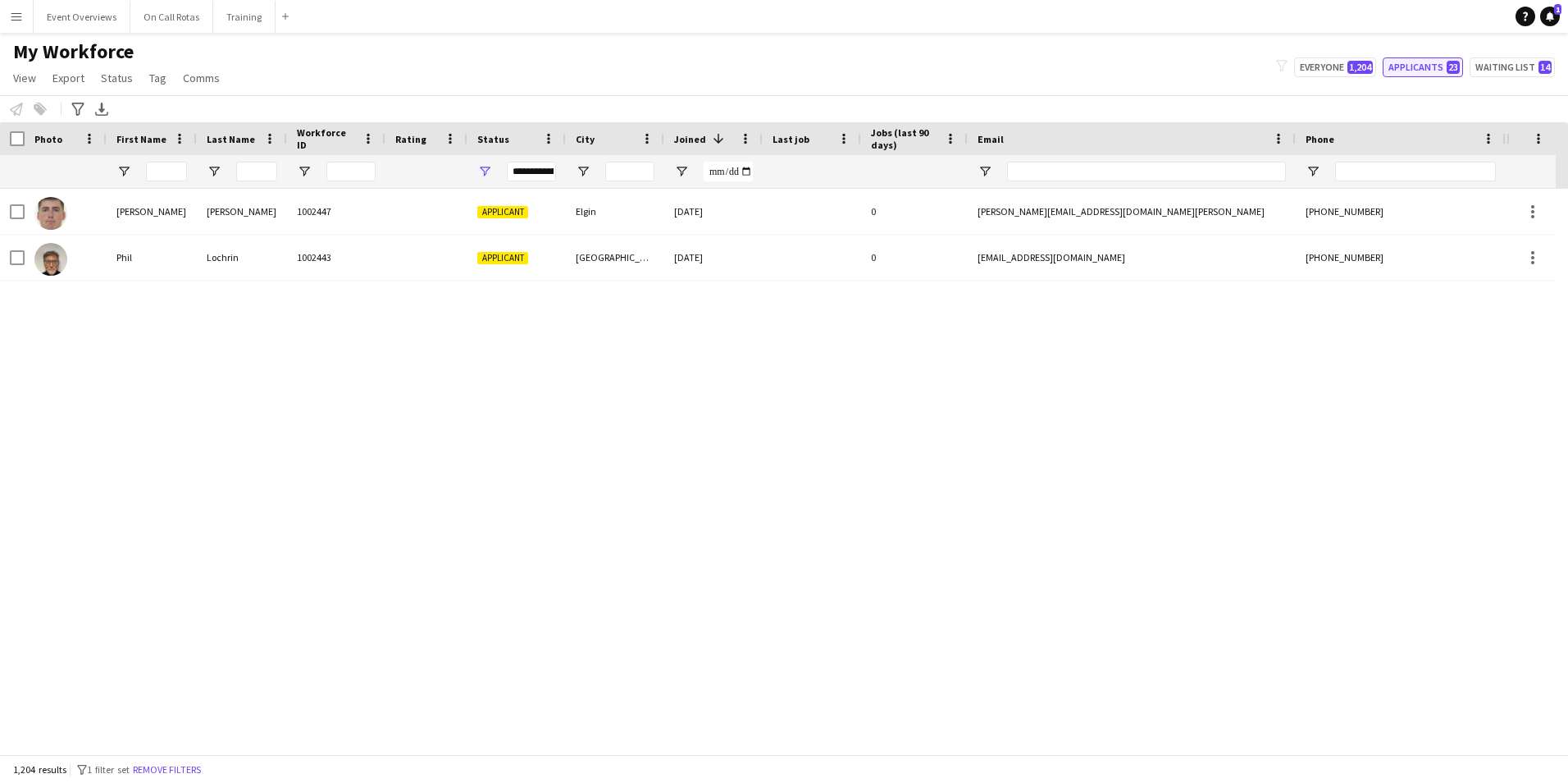
type input "**********"
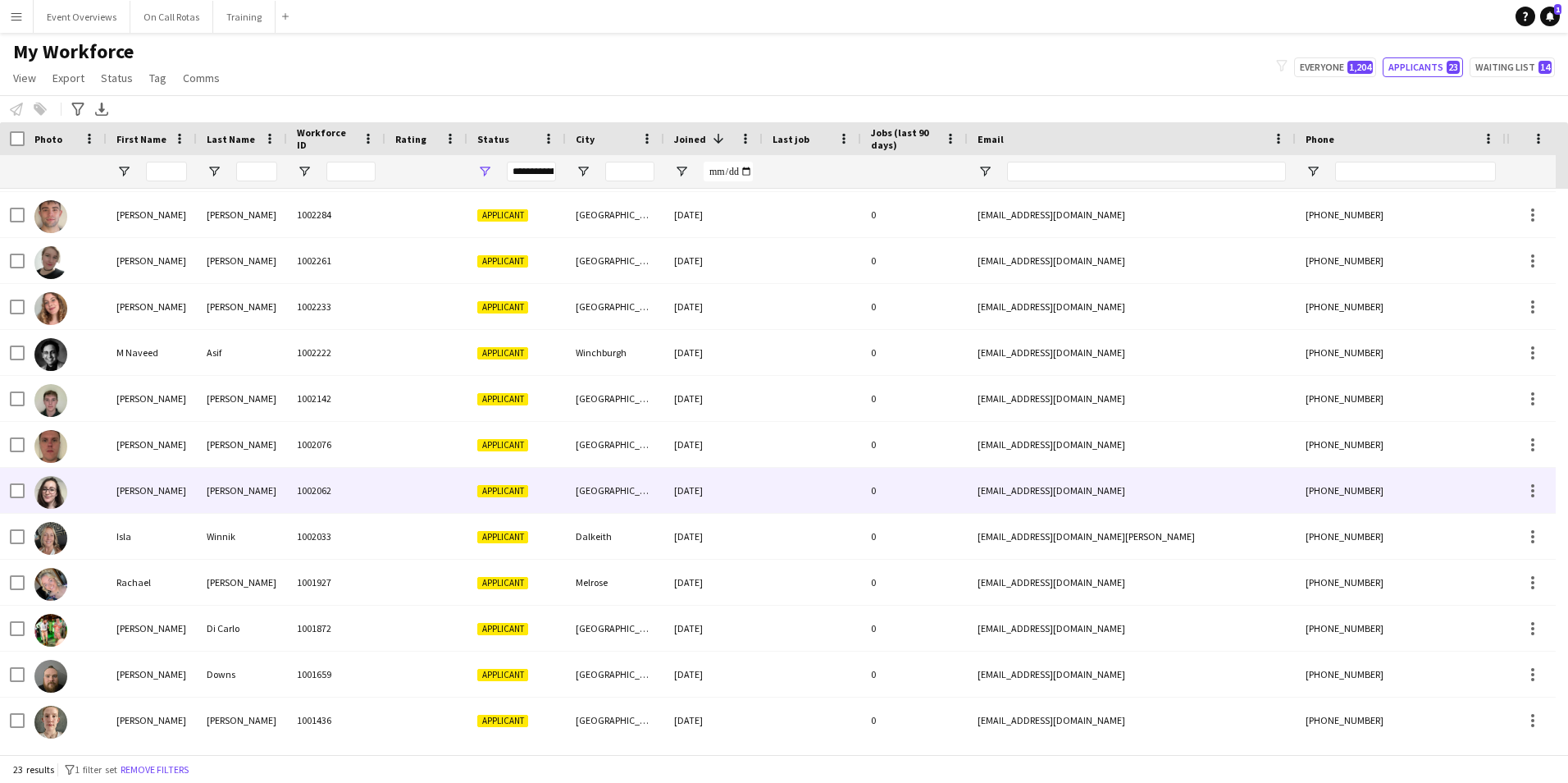
scroll to position [504, 0]
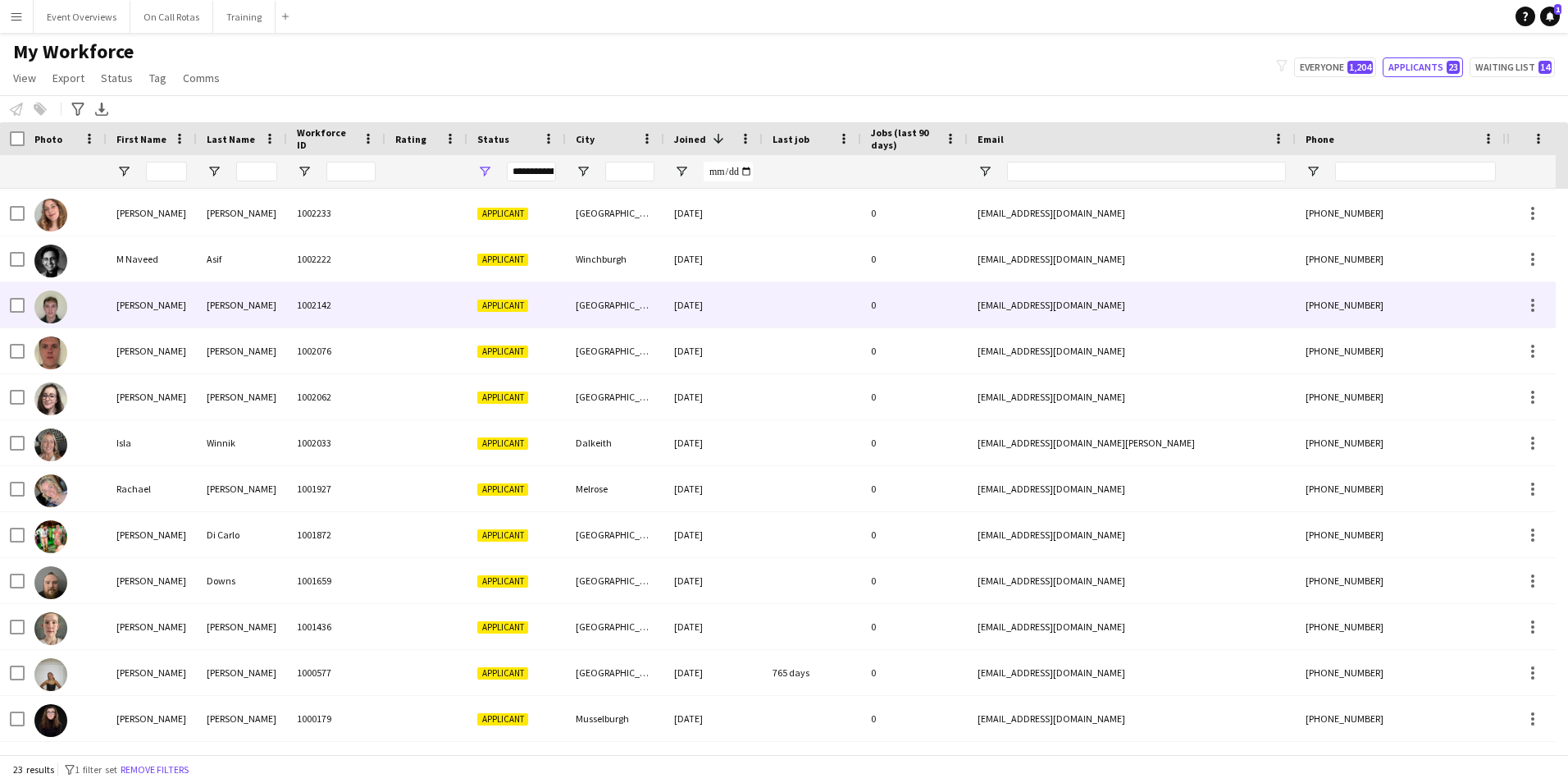
click at [378, 313] on div "1002142" at bounding box center [336, 305] width 98 height 45
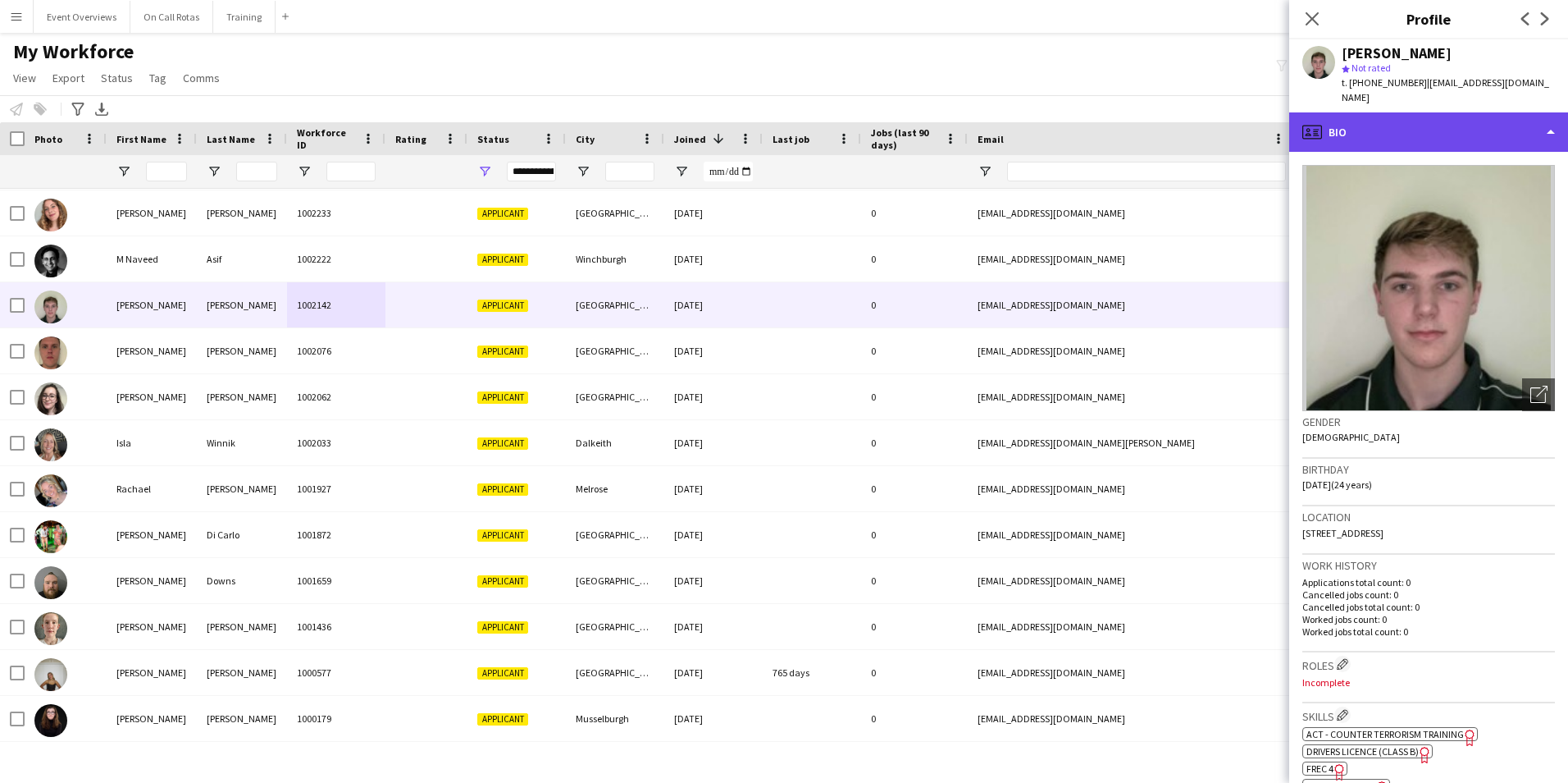
click at [1389, 124] on div "profile Bio" at bounding box center [1429, 132] width 279 height 39
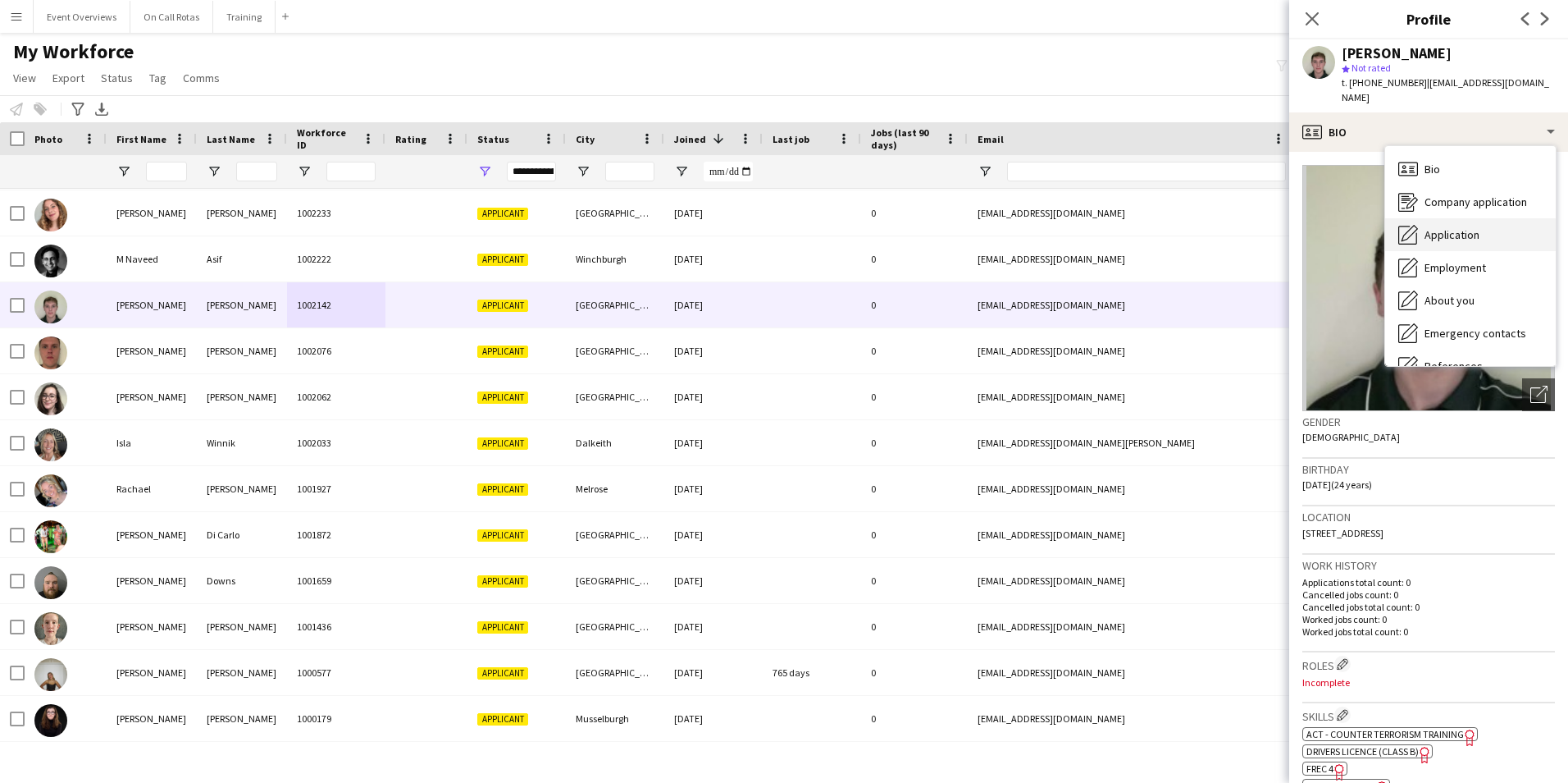
click at [1453, 235] on span "Application" at bounding box center [1452, 235] width 55 height 15
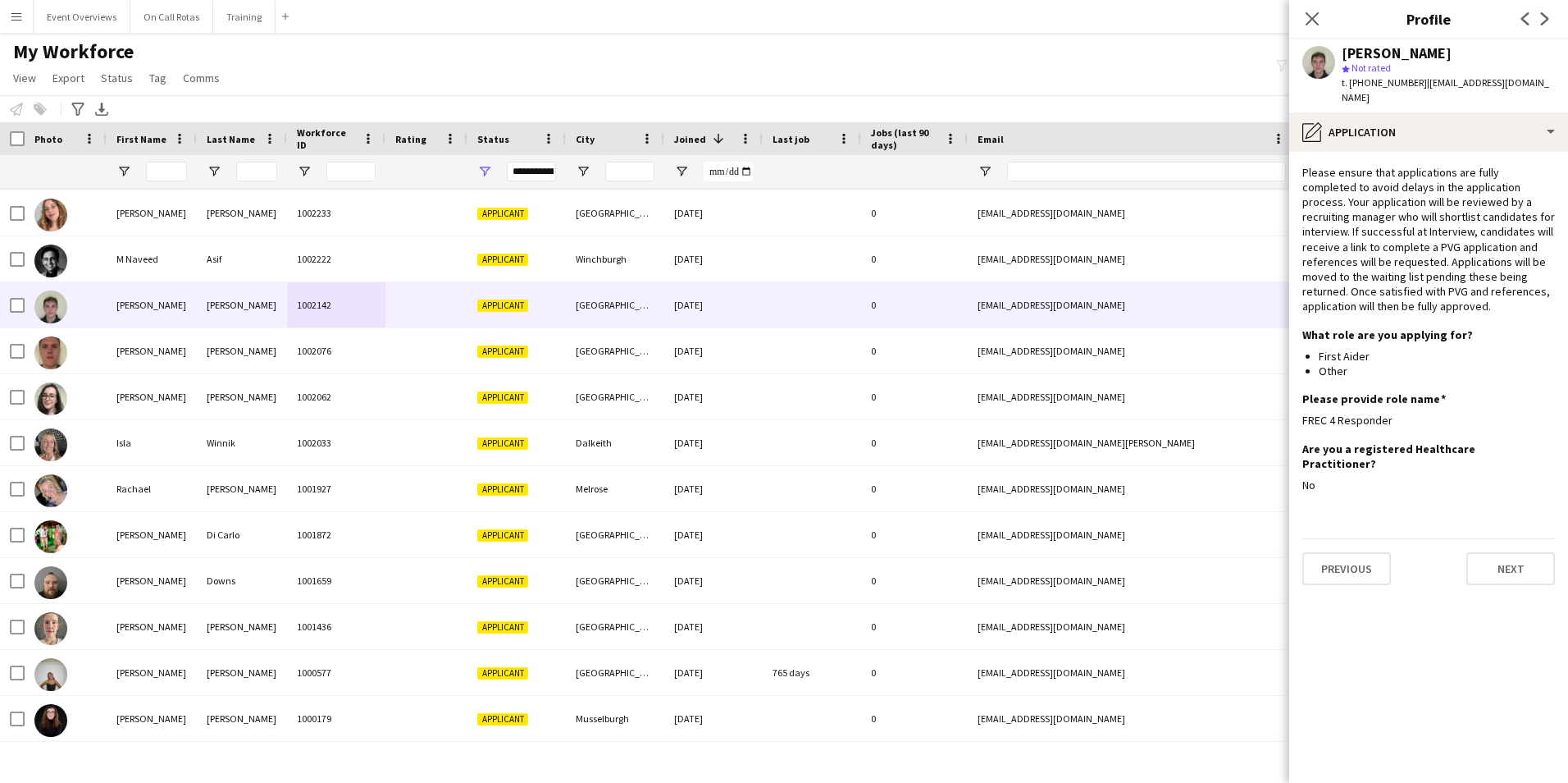
click at [703, 259] on div "06-05-2025" at bounding box center [713, 259] width 98 height 45
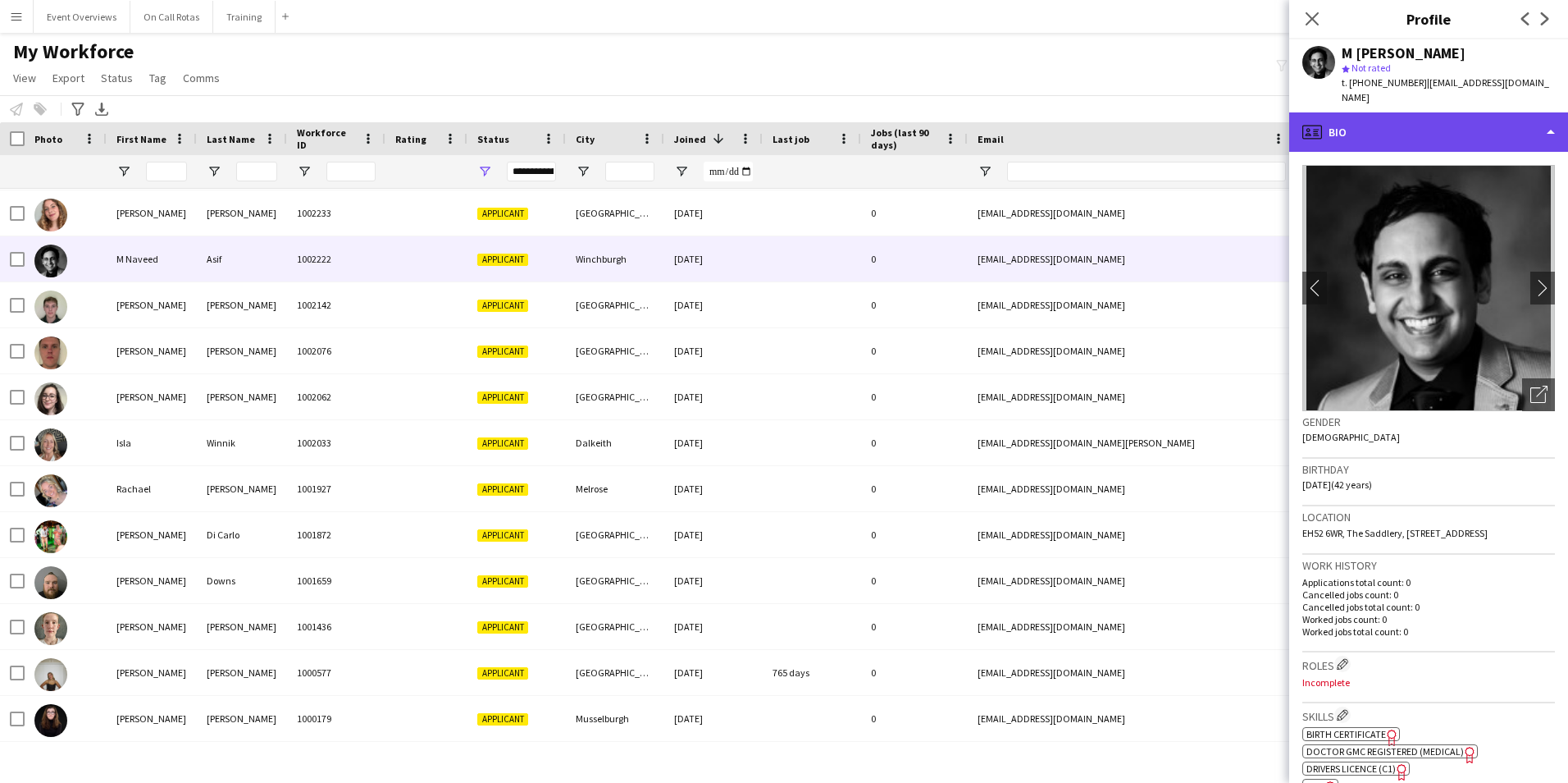
click at [1367, 112] on div "profile Bio" at bounding box center [1429, 132] width 279 height 39
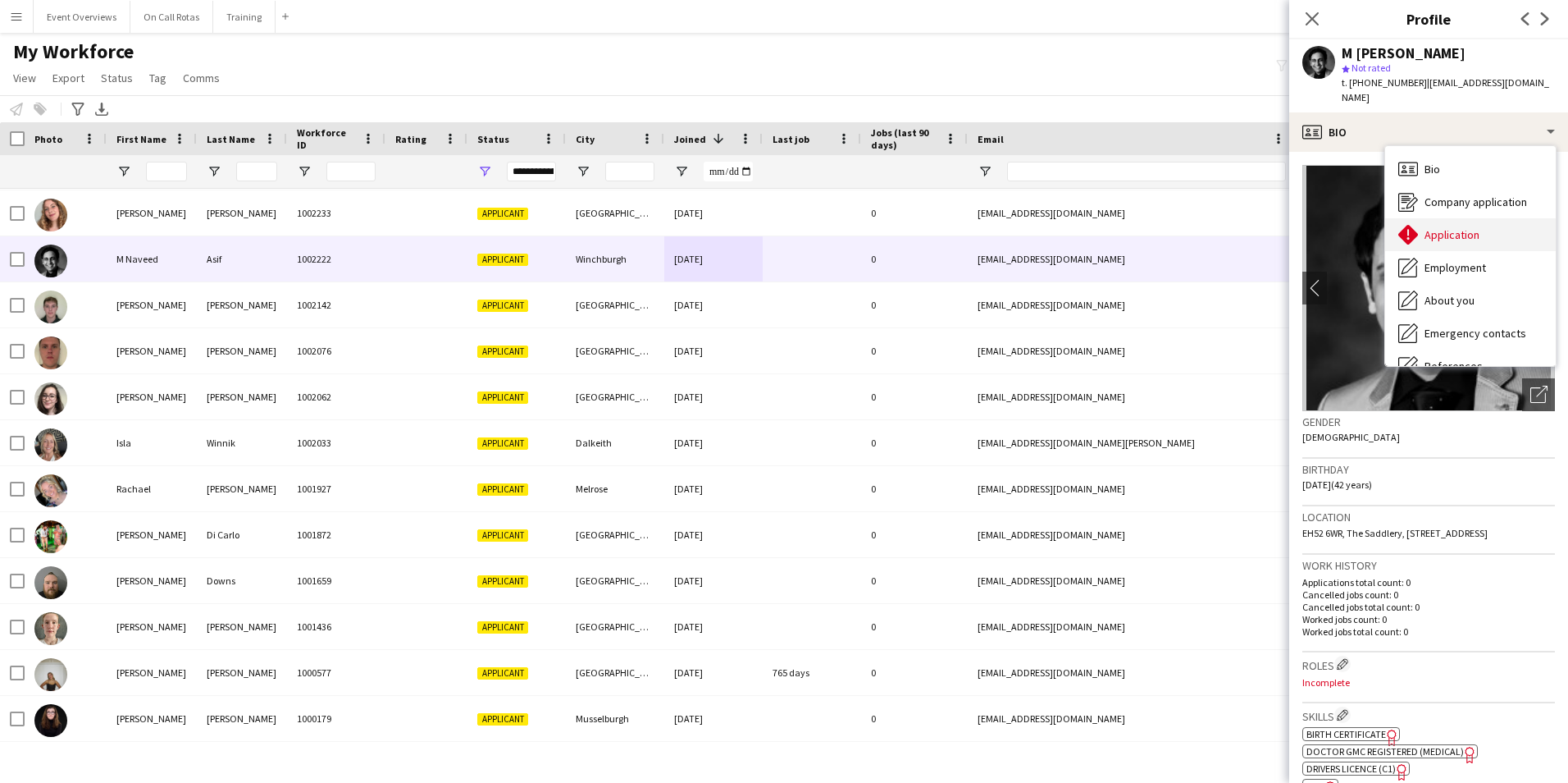
click at [1430, 228] on span "Application" at bounding box center [1452, 235] width 55 height 15
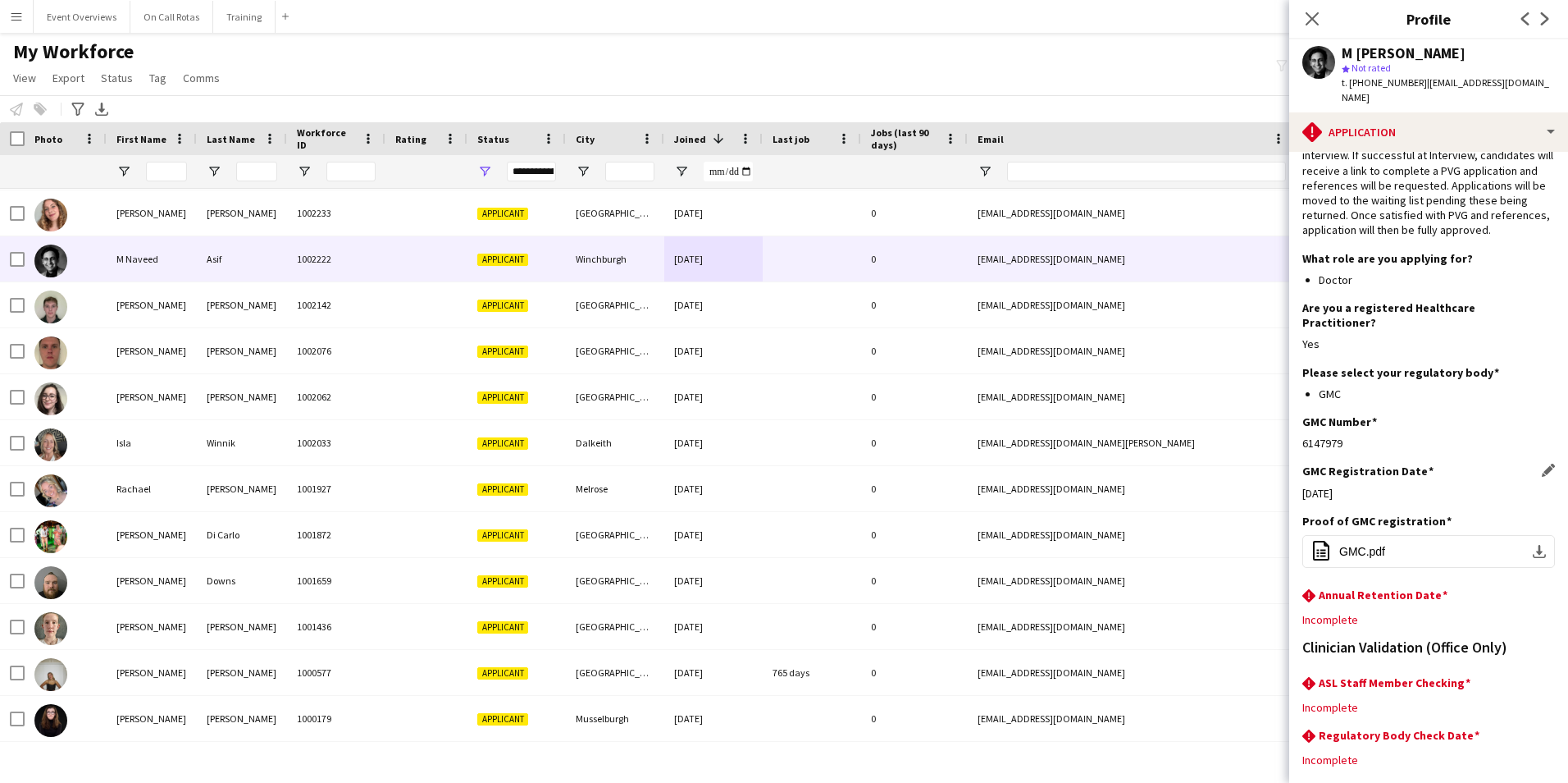
scroll to position [137, 0]
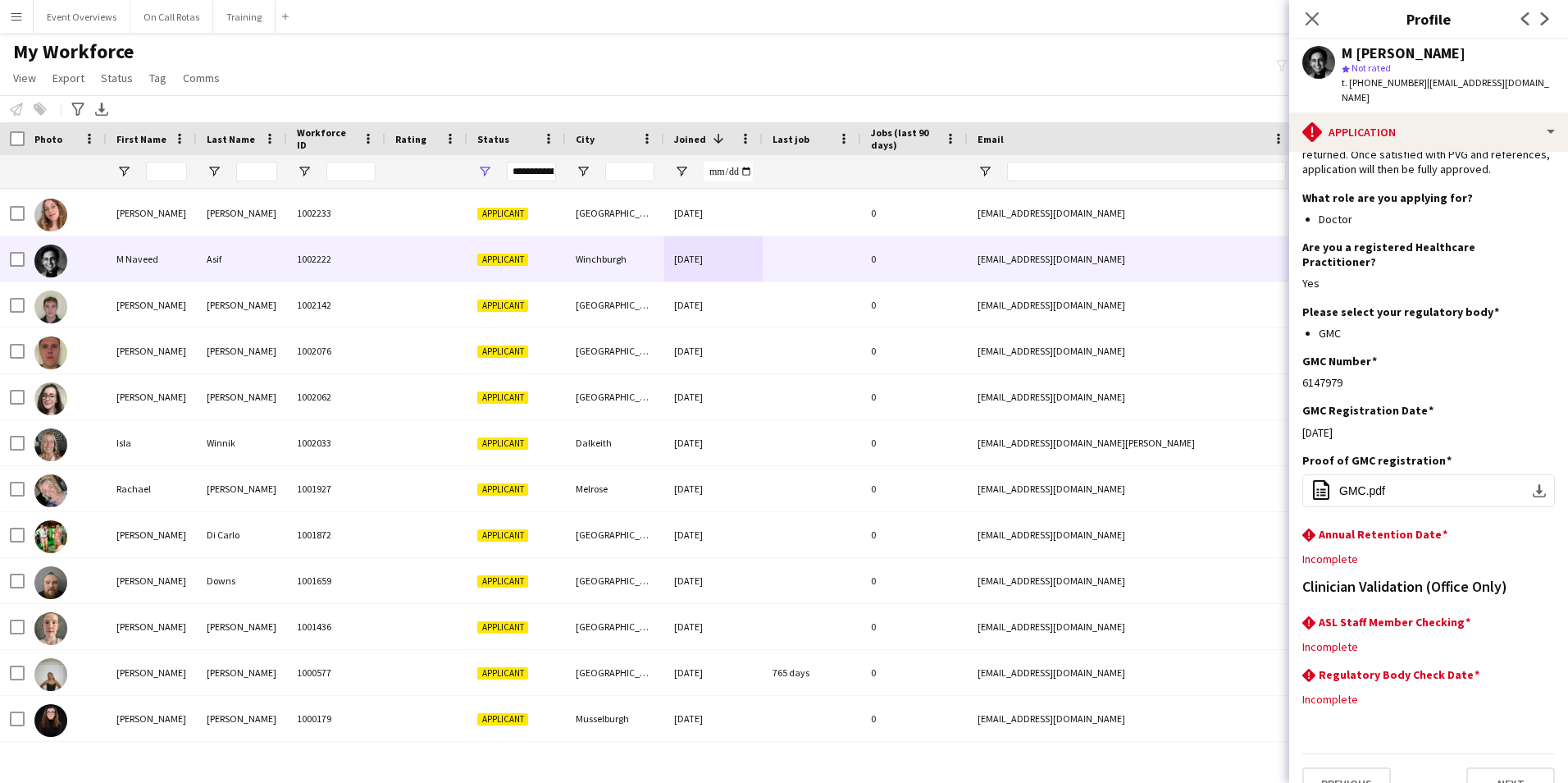
click at [1540, 583] on div "Clinician Validation (Office Only)" at bounding box center [1429, 596] width 253 height 35
click at [1542, 615] on app-icon "Edit this field" at bounding box center [1548, 621] width 13 height 13
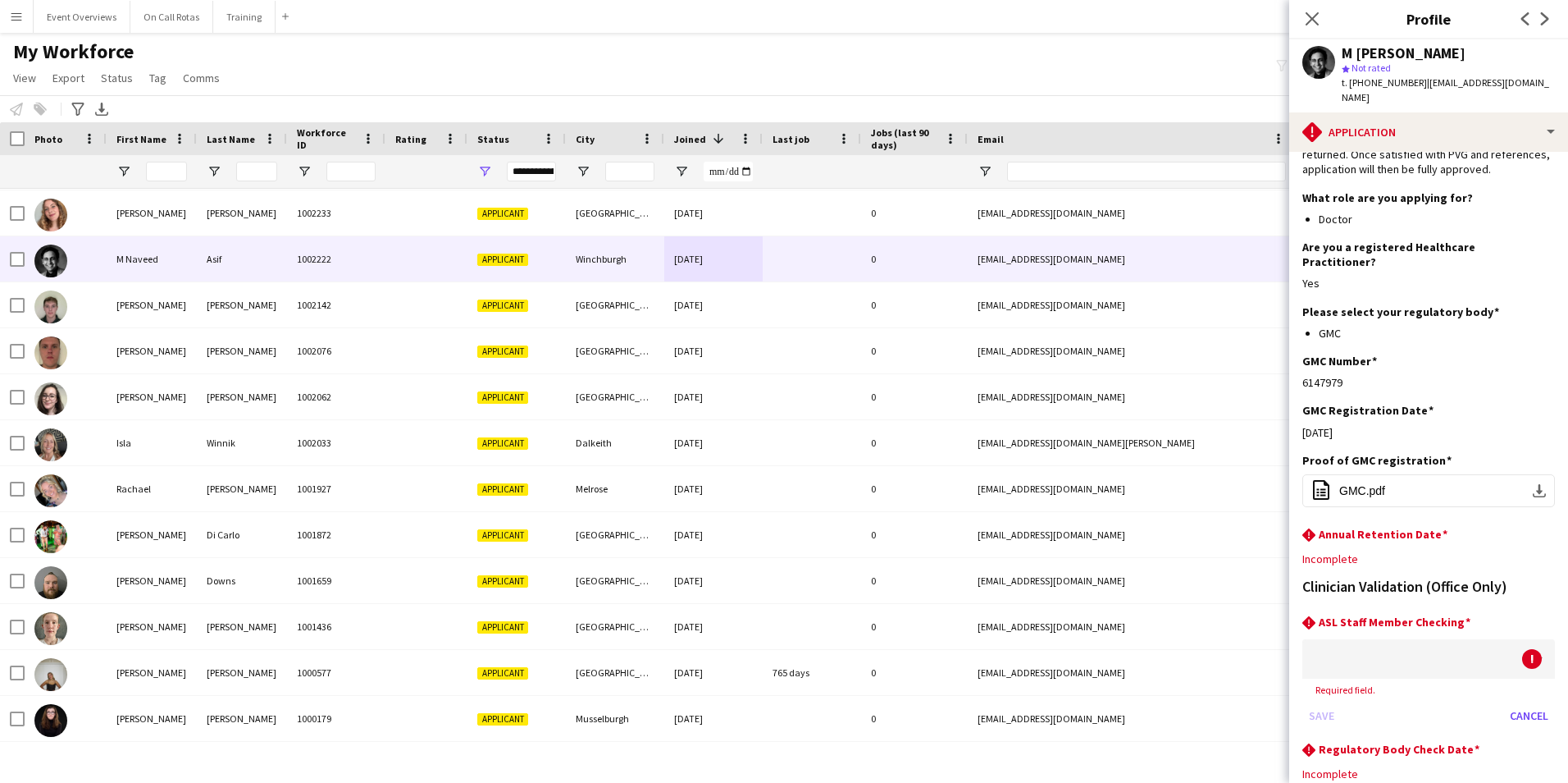
click at [1437, 639] on div at bounding box center [1412, 658] width 220 height 39
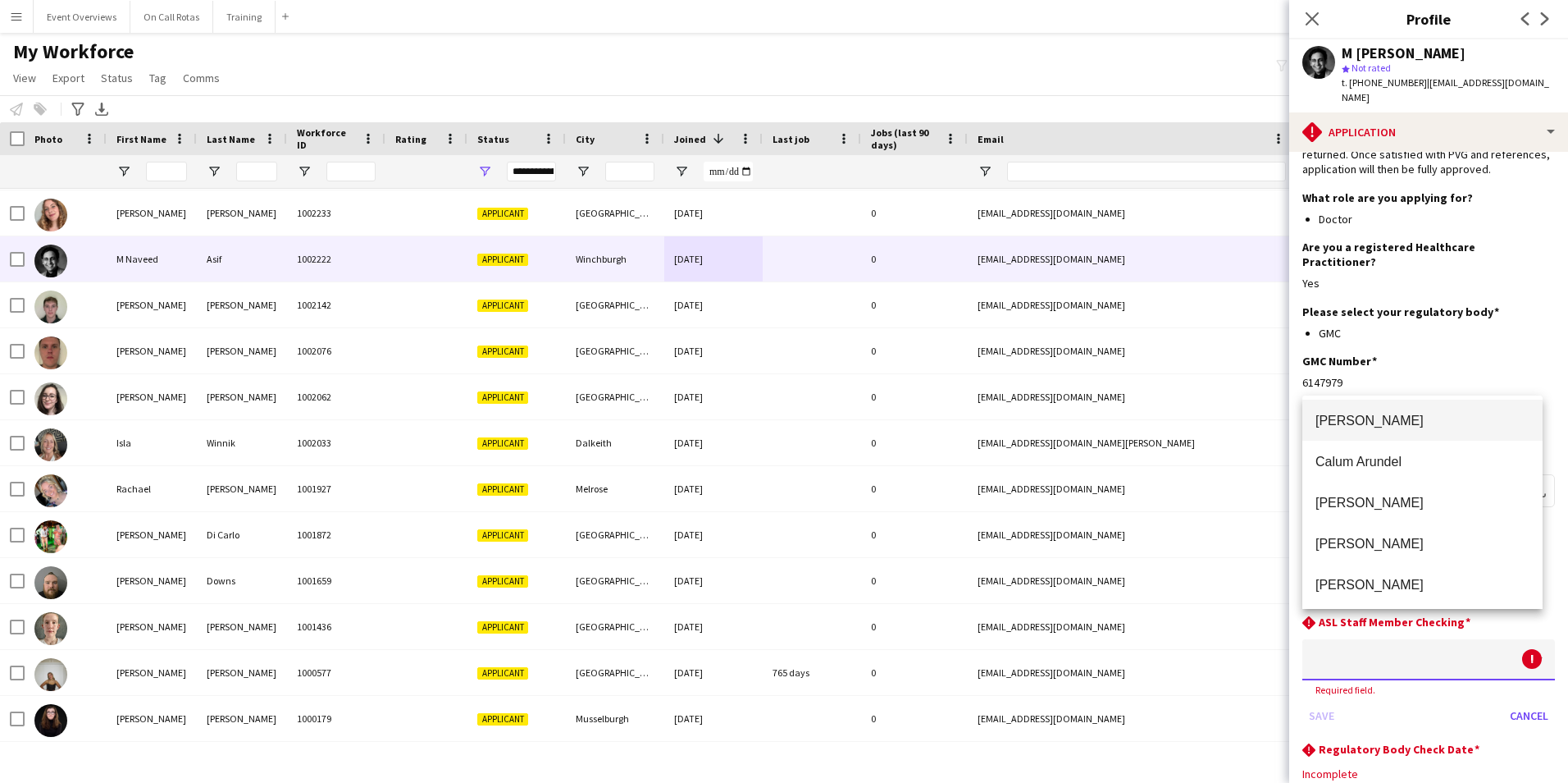
scroll to position [0, 0]
click at [1235, 326] on div at bounding box center [784, 392] width 1568 height 783
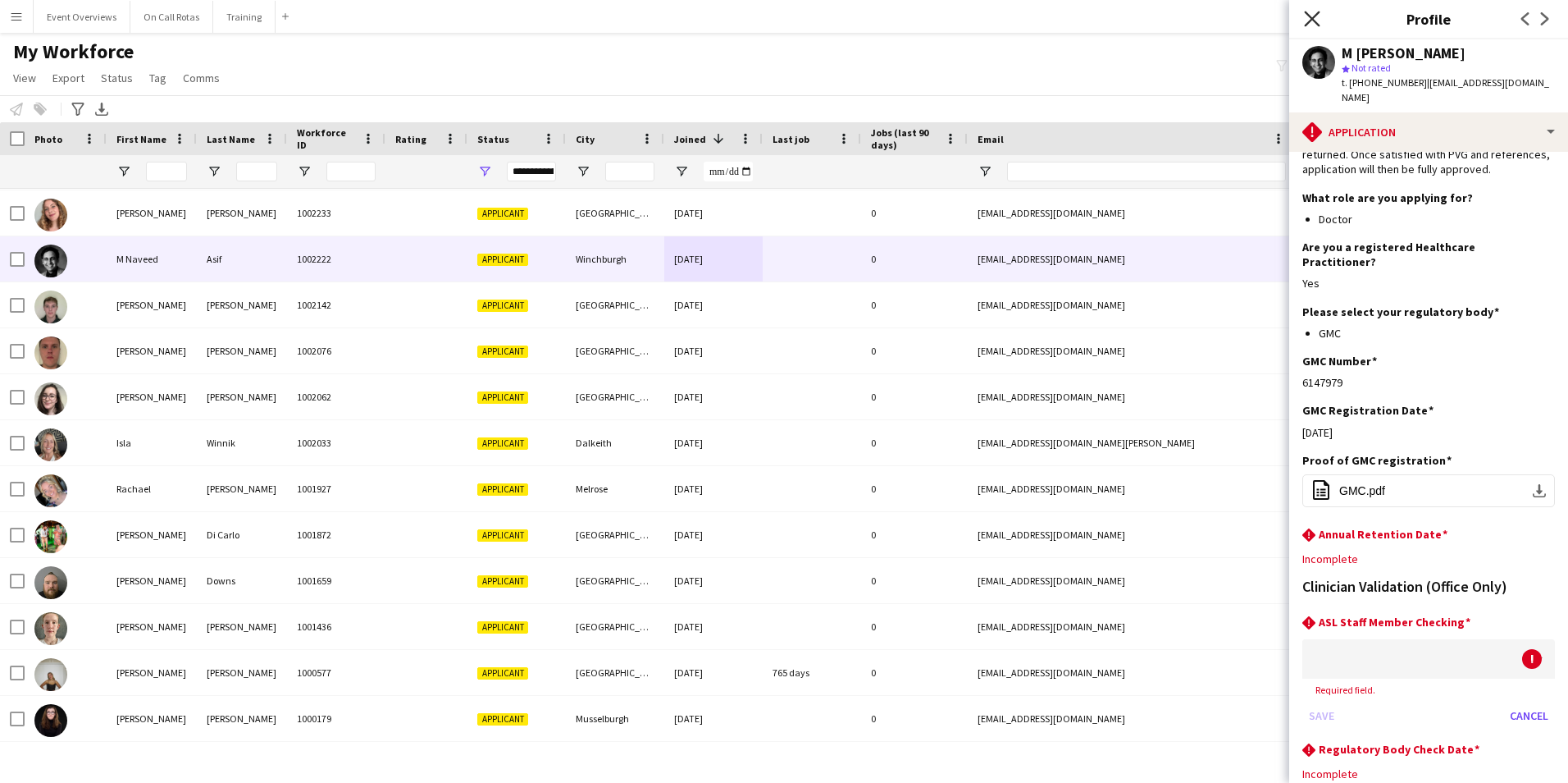
click at [1315, 24] on icon "Close pop-in" at bounding box center [1312, 18] width 16 height 16
